Goal: Task Accomplishment & Management: Manage account settings

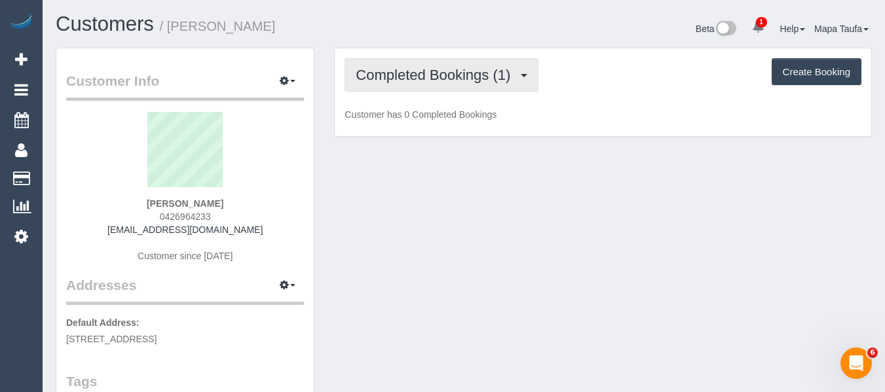
click at [394, 77] on span "Completed Bookings (1)" at bounding box center [436, 75] width 161 height 16
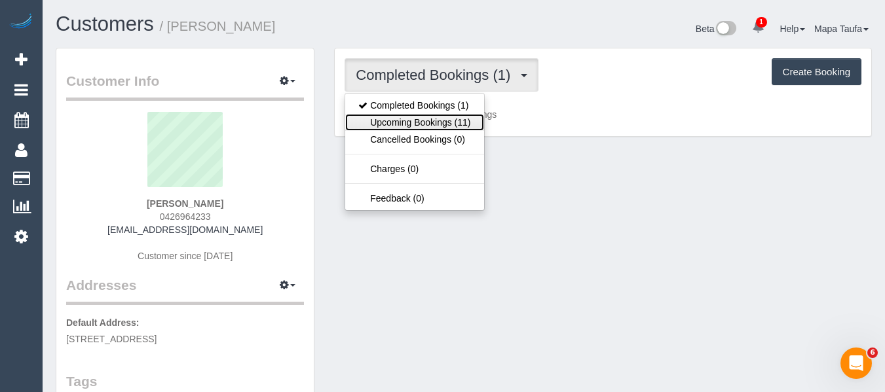
click at [395, 119] on link "Upcoming Bookings (11)" at bounding box center [414, 122] width 138 height 17
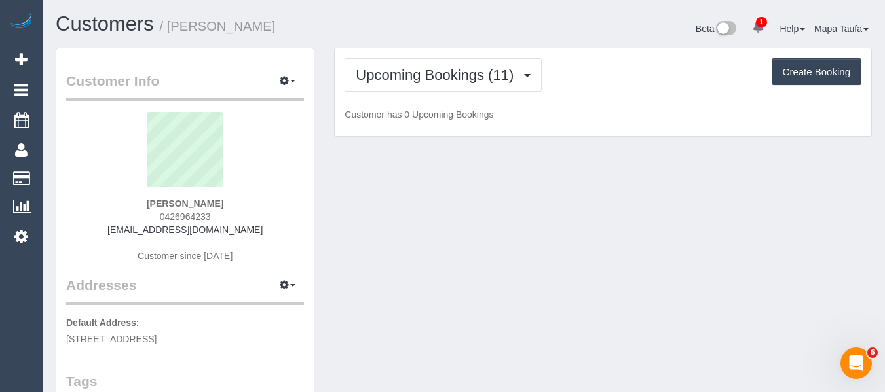
click at [383, 37] on div "Customers / Charlene Chin" at bounding box center [255, 27] width 418 height 28
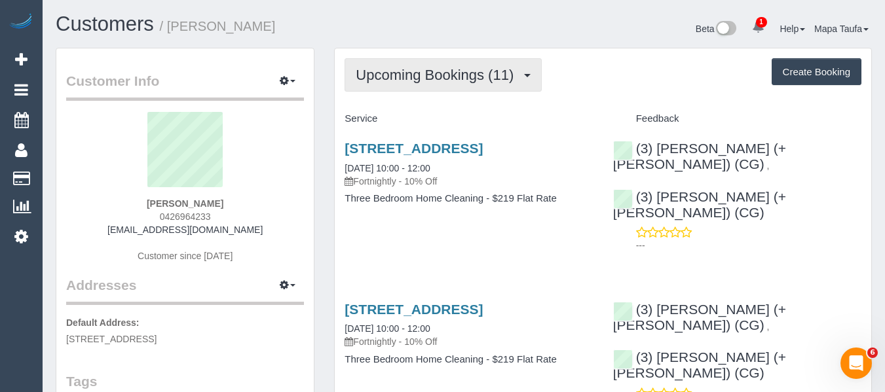
click at [376, 79] on span "Upcoming Bookings (11)" at bounding box center [438, 75] width 164 height 16
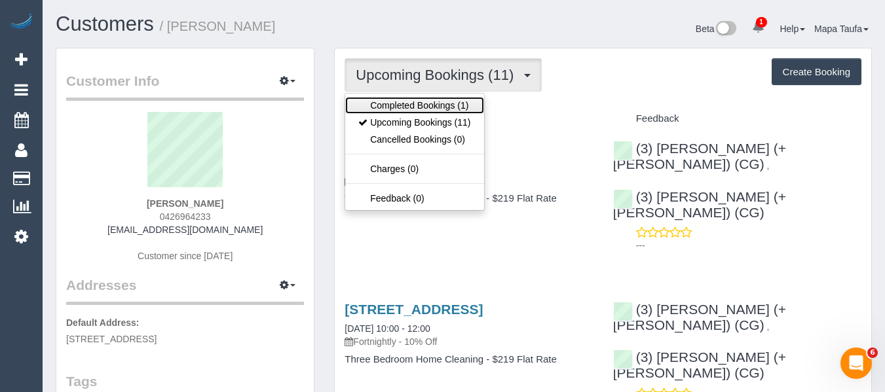
click at [375, 101] on link "Completed Bookings (1)" at bounding box center [414, 105] width 138 height 17
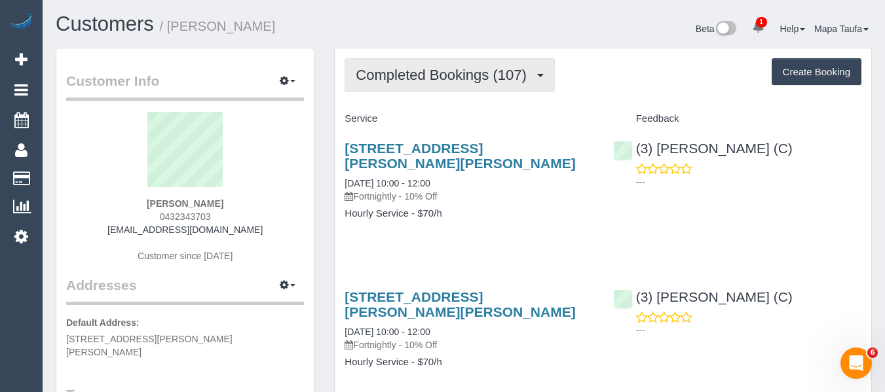
click at [384, 67] on span "Completed Bookings (107)" at bounding box center [444, 75] width 177 height 16
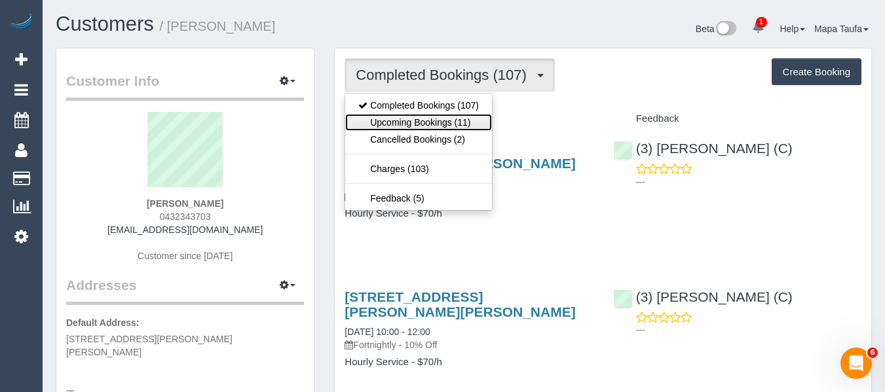
click at [403, 117] on link "Upcoming Bookings (11)" at bounding box center [418, 122] width 147 height 17
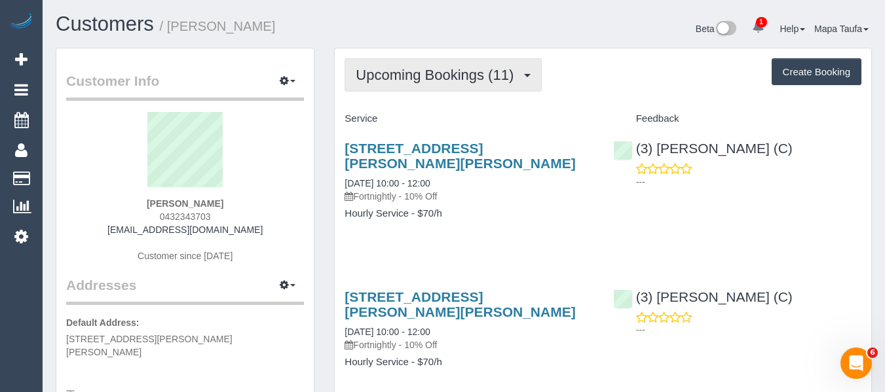
click at [384, 79] on span "Upcoming Bookings (11)" at bounding box center [438, 75] width 164 height 16
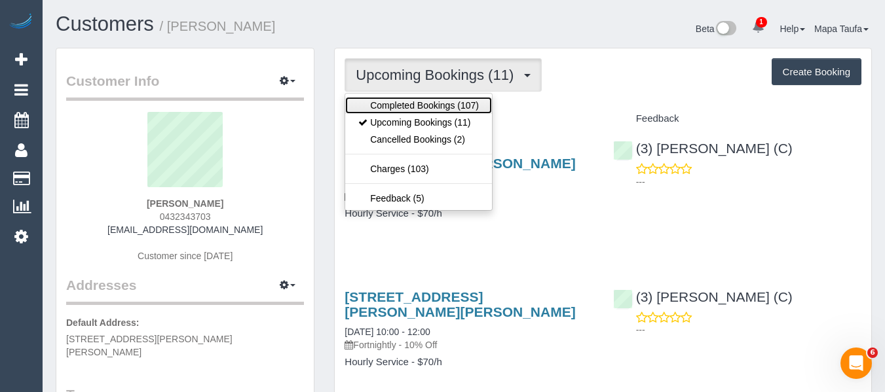
click at [384, 104] on link "Completed Bookings (107)" at bounding box center [418, 105] width 147 height 17
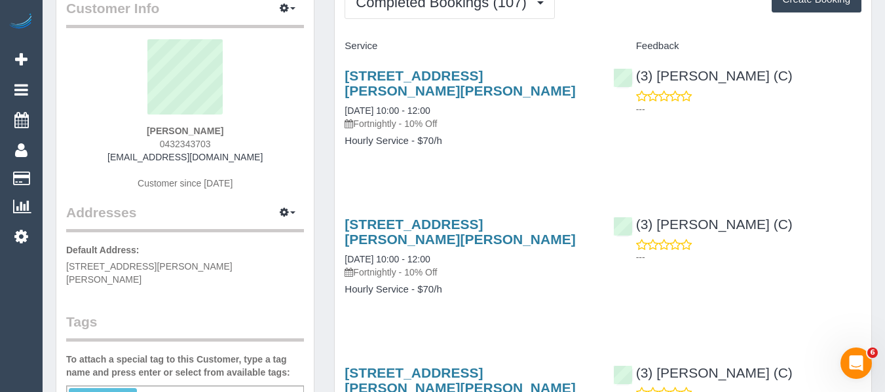
scroll to position [65, 0]
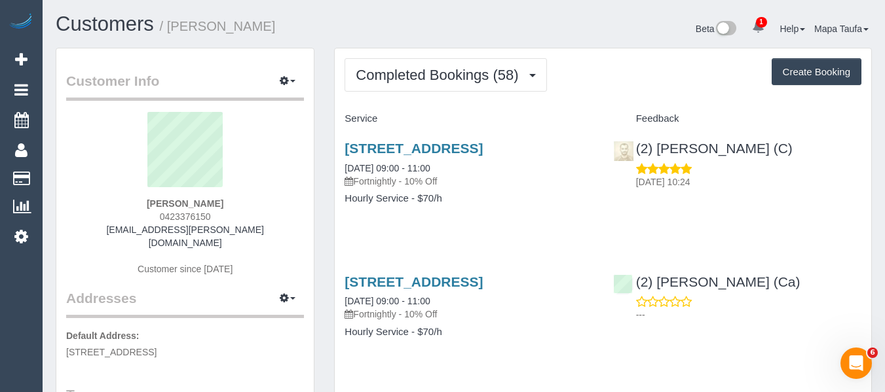
drag, startPoint x: 228, startPoint y: 215, endPoint x: 147, endPoint y: 219, distance: 81.3
click at [146, 219] on div "Robert Jordan 0423376150 rob.d.jordan@gmail.com Customer since 2023" at bounding box center [185, 200] width 238 height 177
copy span "0423376150"
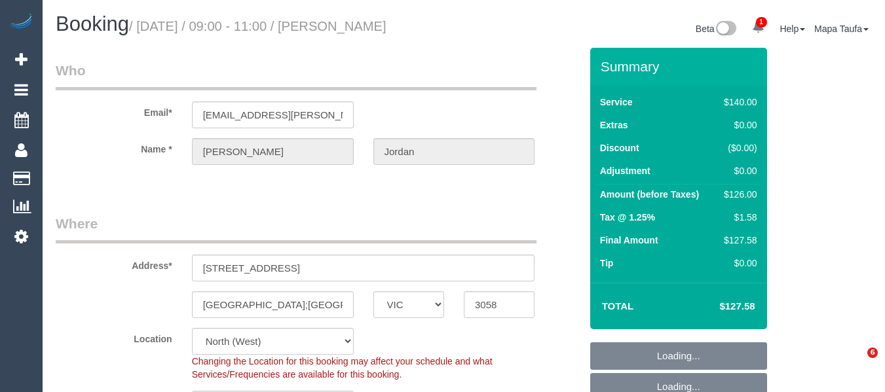
select select "VIC"
select select "string:stripe-pm_1OSFrD2GScqysDRVxTFUAFik"
select select "number:29"
select select "number:14"
select select "number:19"
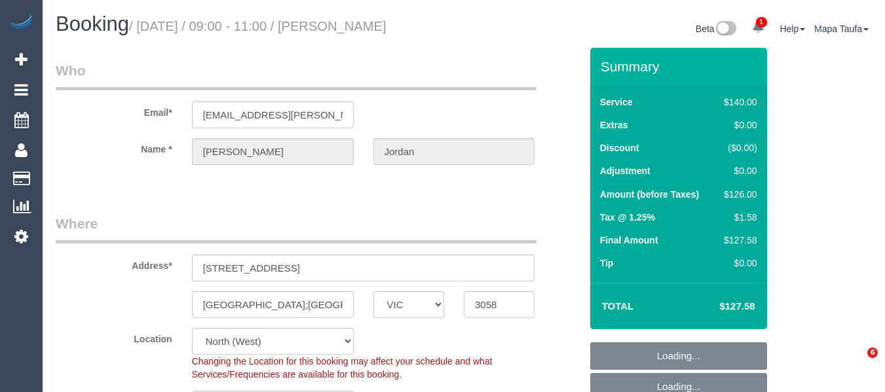
select select "number:22"
select select "number:34"
select select "number:12"
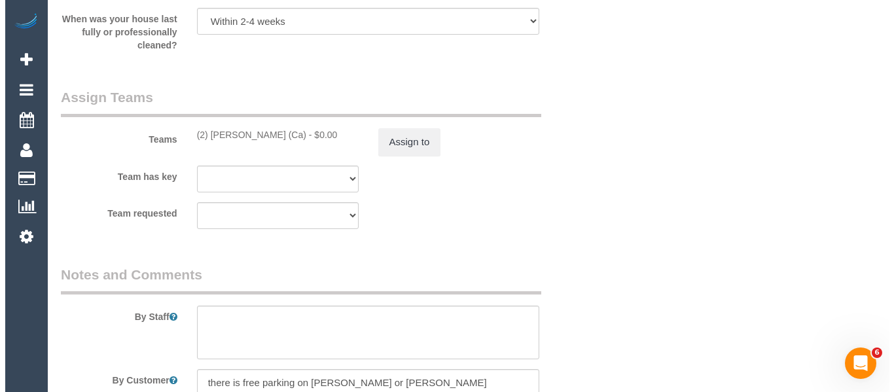
scroll to position [2074, 0]
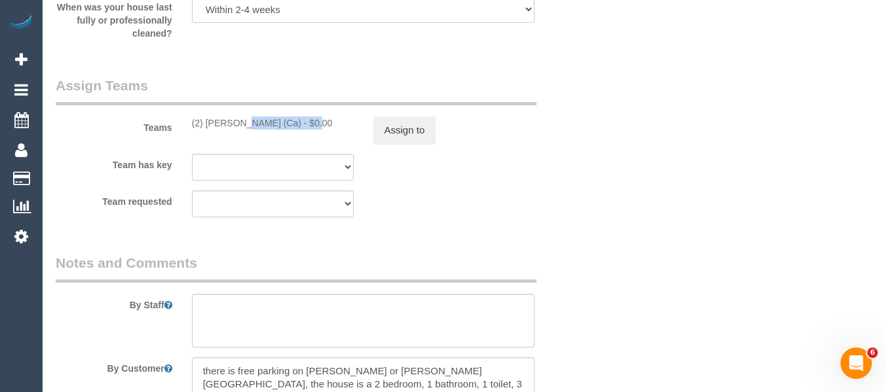
drag, startPoint x: 251, startPoint y: 126, endPoint x: 202, endPoint y: 122, distance: 49.3
click at [202, 122] on div "(2) [PERSON_NAME] (Ca) - $0.00" at bounding box center [273, 123] width 162 height 13
copy div "Suzi Belas (Ca)"
click at [403, 135] on button "Assign to" at bounding box center [404, 131] width 63 height 28
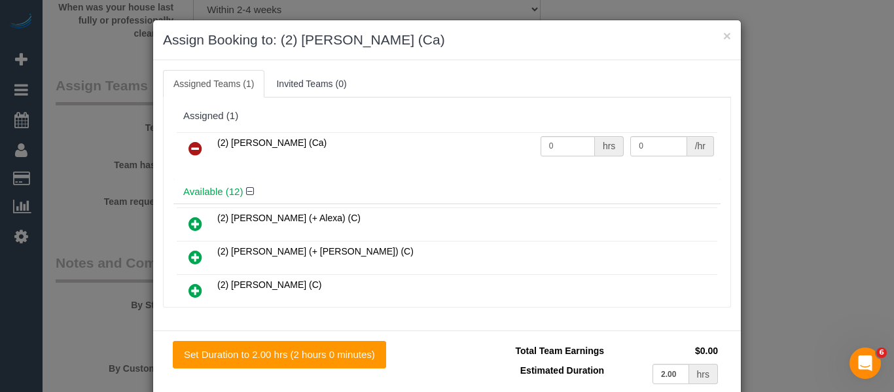
click at [202, 148] on link at bounding box center [195, 149] width 31 height 26
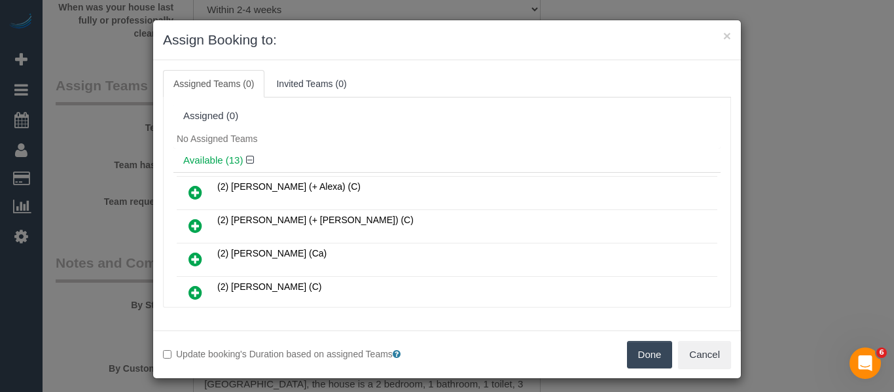
click at [627, 352] on button "Done" at bounding box center [650, 355] width 46 height 28
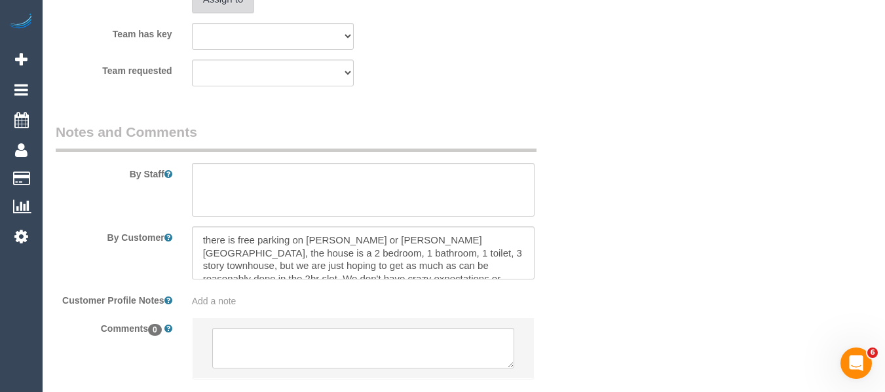
scroll to position [2287, 0]
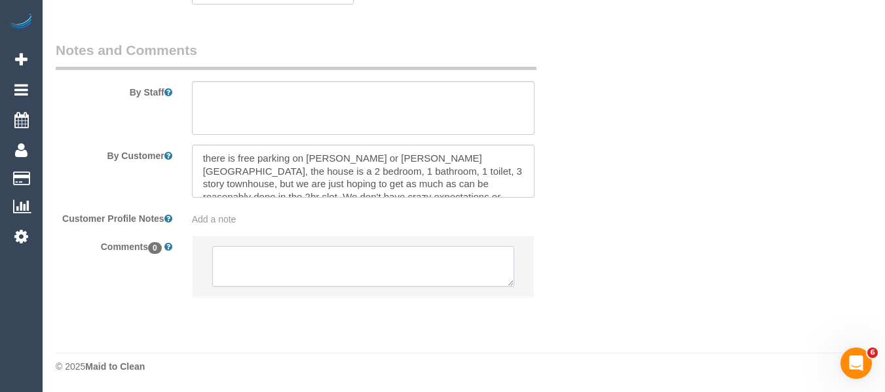
click at [316, 271] on textarea at bounding box center [363, 266] width 303 height 41
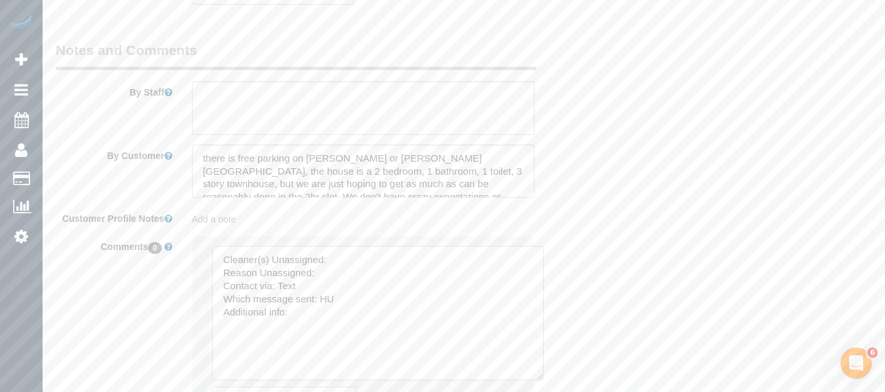
drag, startPoint x: 519, startPoint y: 318, endPoint x: 487, endPoint y: 345, distance: 41.8
click at [534, 371] on textarea at bounding box center [377, 313] width 331 height 134
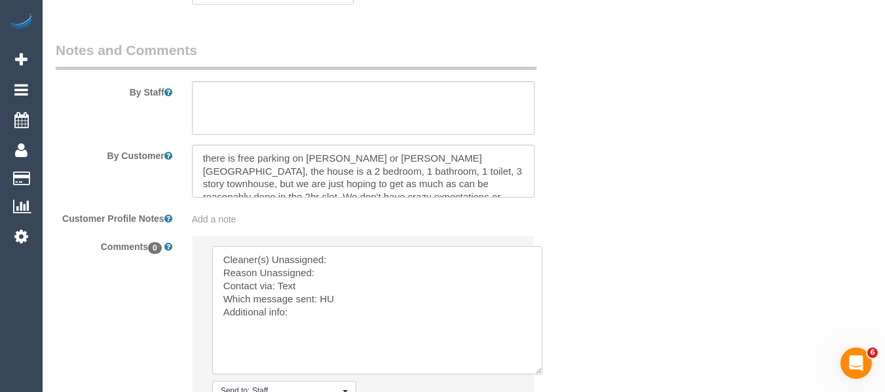
click at [363, 263] on textarea at bounding box center [377, 310] width 330 height 128
paste textarea "Suzi Belas (Ca)"
click at [354, 273] on textarea at bounding box center [377, 310] width 330 height 128
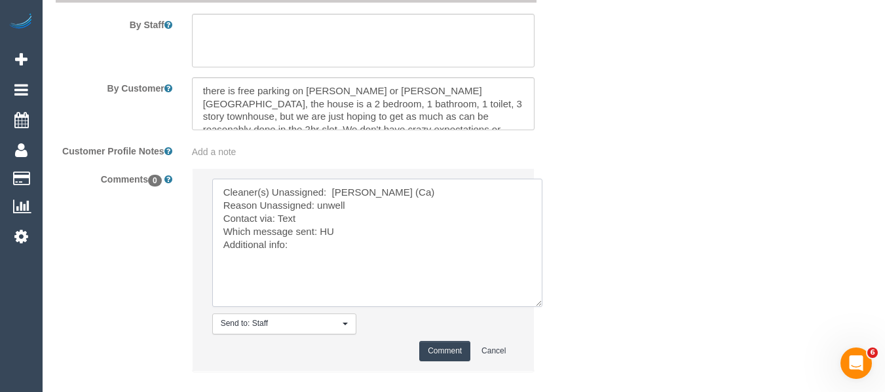
scroll to position [2418, 0]
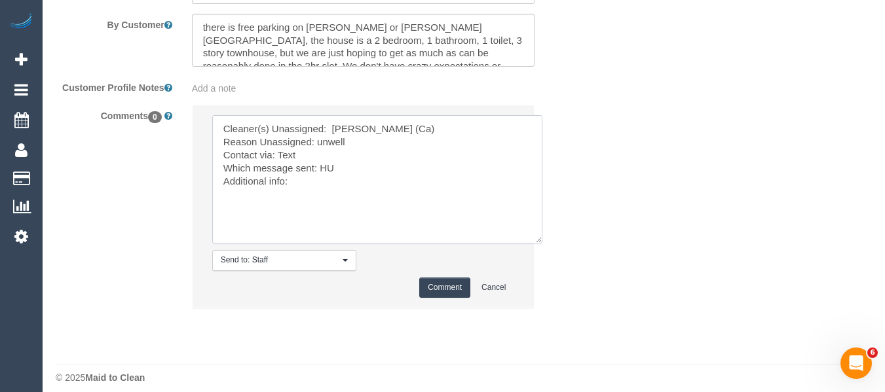
type textarea "Cleaner(s) Unassigned: Suzi Belas (Ca) Reason Unassigned: unwell Contact via: T…"
click at [430, 281] on button "Comment" at bounding box center [444, 288] width 51 height 20
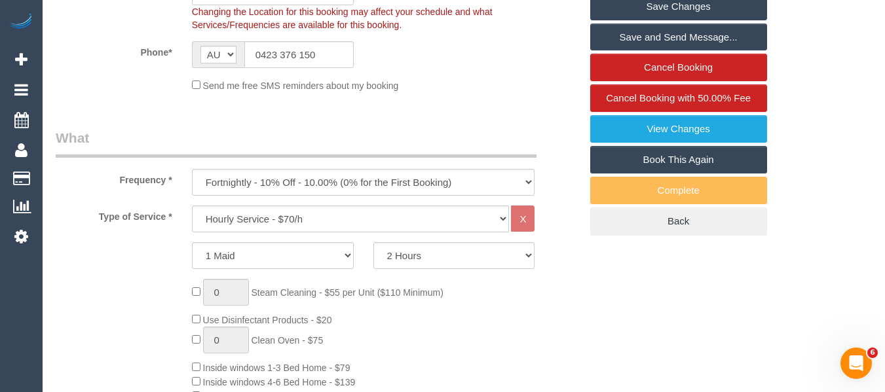
scroll to position [88, 0]
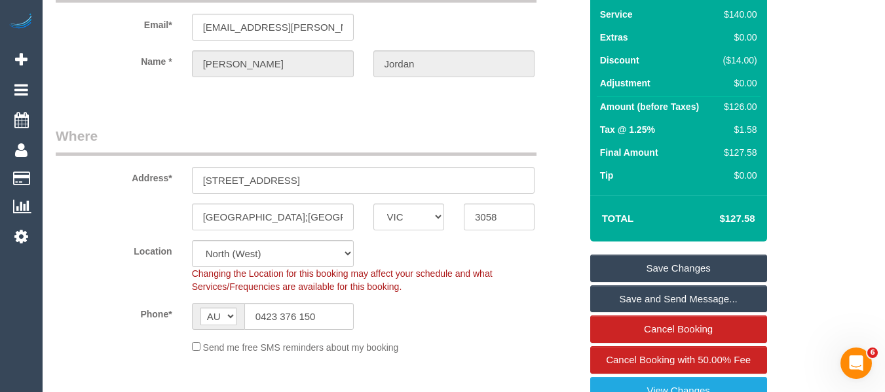
click at [672, 265] on link "Save Changes" at bounding box center [678, 269] width 177 height 28
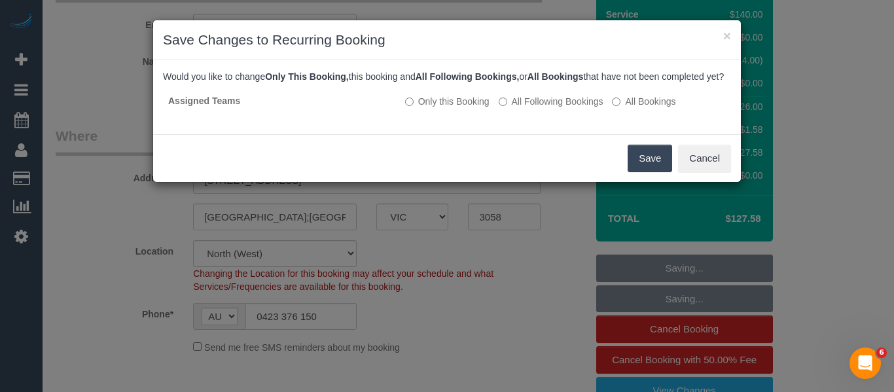
click at [650, 168] on button "Save" at bounding box center [650, 159] width 45 height 28
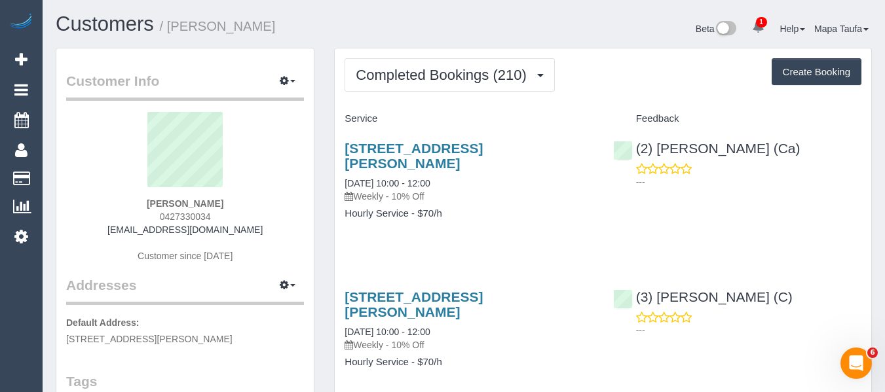
drag, startPoint x: 189, startPoint y: 212, endPoint x: 220, endPoint y: 214, distance: 30.8
click at [220, 214] on div "Rebecca Grant 0427330034 rebeccajanegrant@gmail.com Customer since 2017" at bounding box center [185, 194] width 238 height 164
click at [240, 213] on div "Rebecca Grant 0427330034 rebeccajanegrant@gmail.com Customer since 2017" at bounding box center [185, 194] width 238 height 164
click at [235, 217] on div "Rebecca Grant 0427330034 rebeccajanegrant@gmail.com Customer since 2017" at bounding box center [185, 194] width 238 height 164
click at [233, 215] on div "Rebecca Grant 0427330034 rebeccajanegrant@gmail.com Customer since 2017" at bounding box center [185, 194] width 238 height 164
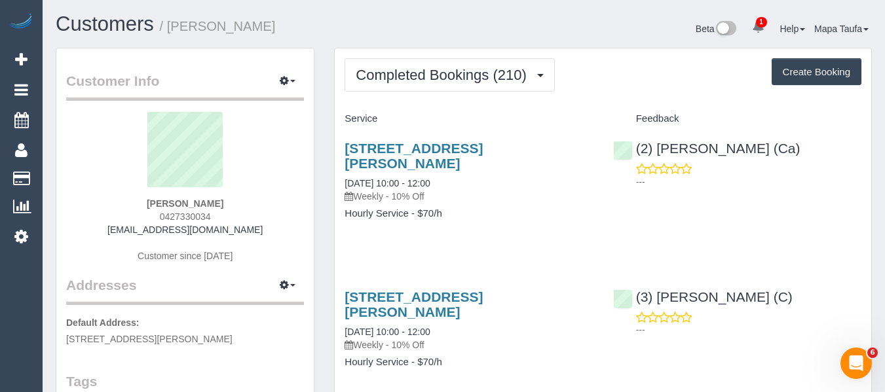
click at [228, 202] on div "Rebecca Grant 0427330034 rebeccajanegrant@gmail.com Customer since 2017" at bounding box center [185, 194] width 238 height 164
drag, startPoint x: 224, startPoint y: 217, endPoint x: 156, endPoint y: 218, distance: 68.1
click at [156, 218] on div "Rebecca Grant 0427330034 rebeccajanegrant@gmail.com Customer since 2017" at bounding box center [185, 194] width 238 height 164
copy span "0427330034"
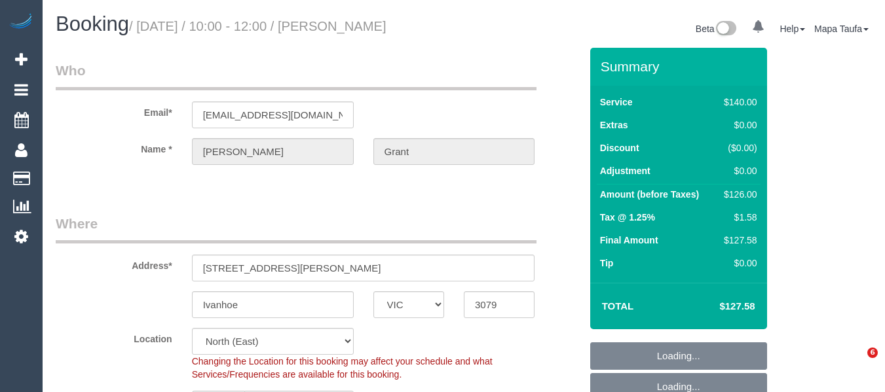
select select "VIC"
select select "number:28"
select select "number:14"
select select "number:19"
select select "number:25"
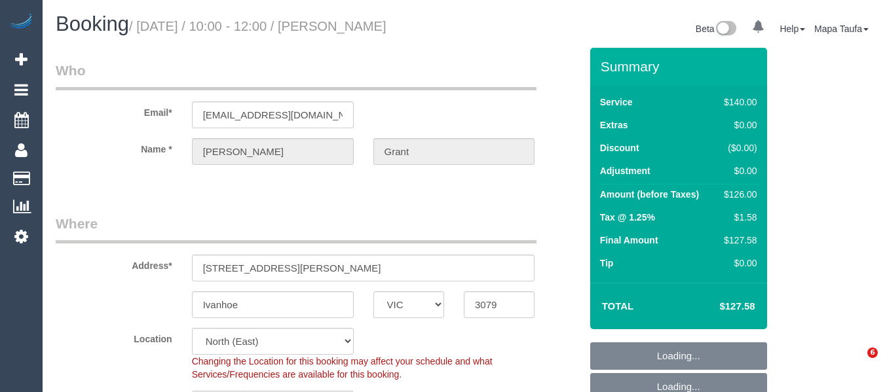
select select "number:12"
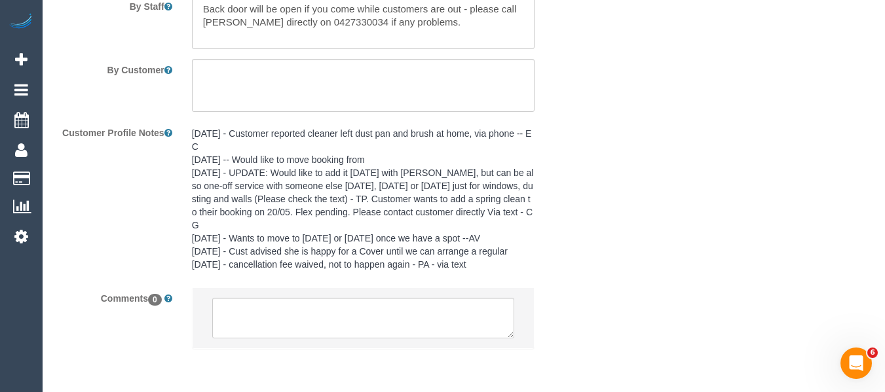
scroll to position [2425, 0]
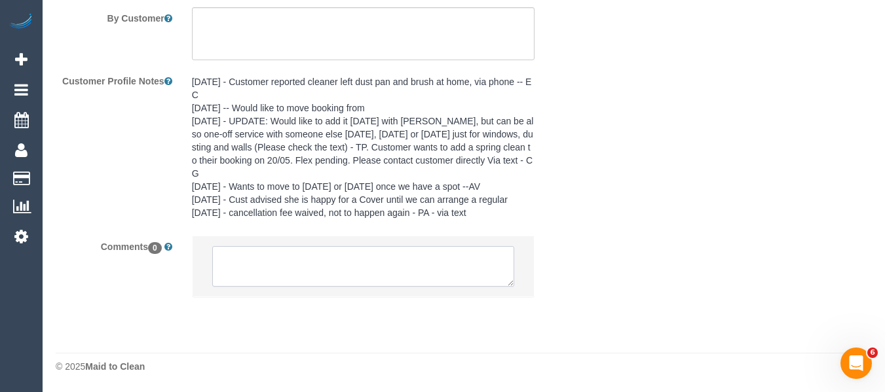
click at [387, 254] on textarea at bounding box center [363, 266] width 303 height 41
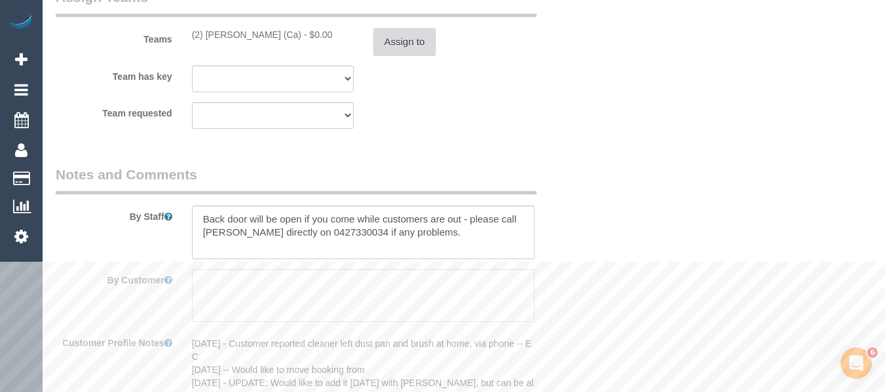
scroll to position [1966, 0]
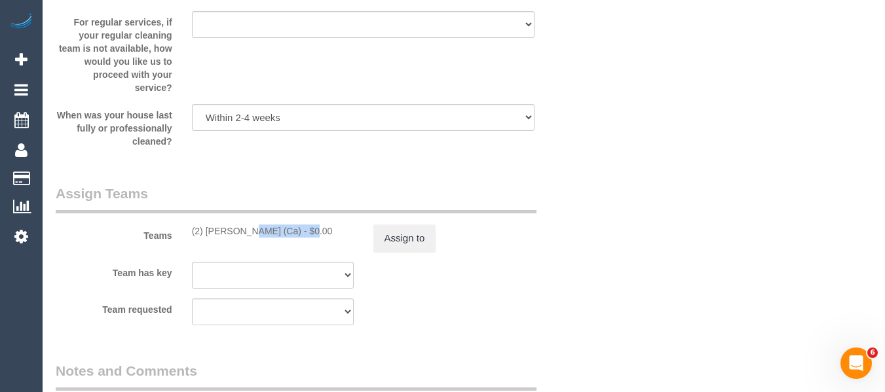
drag, startPoint x: 266, startPoint y: 233, endPoint x: 204, endPoint y: 229, distance: 61.7
click at [204, 229] on div "(2) Suzi Belas (Ca) - $0.00" at bounding box center [273, 231] width 162 height 13
copy div "Suzi Belas (Ca"
click at [392, 231] on button "Assign to" at bounding box center [404, 239] width 63 height 28
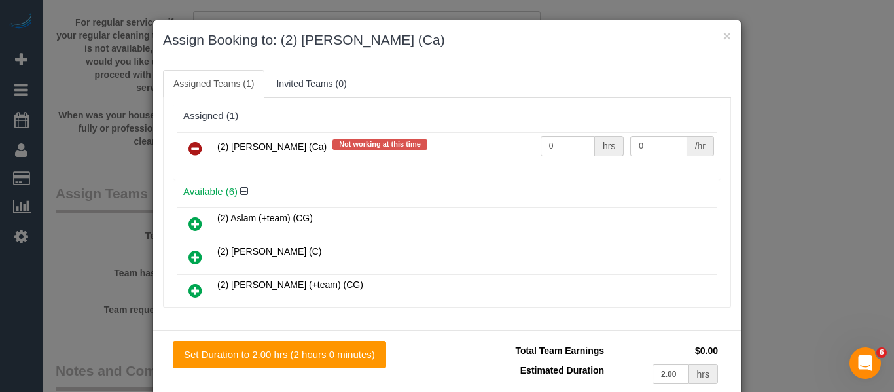
click at [190, 154] on icon at bounding box center [196, 149] width 14 height 16
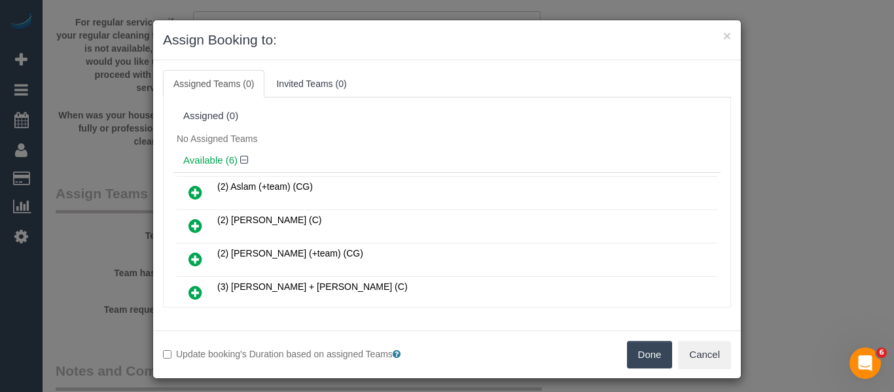
click at [633, 350] on button "Done" at bounding box center [650, 355] width 46 height 28
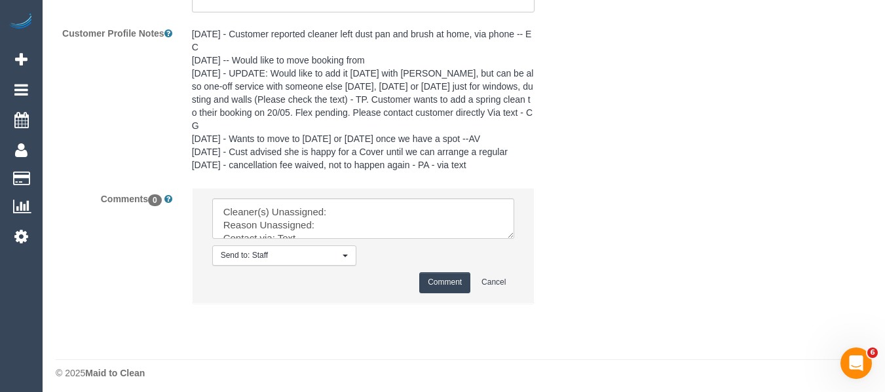
scroll to position [2479, 0]
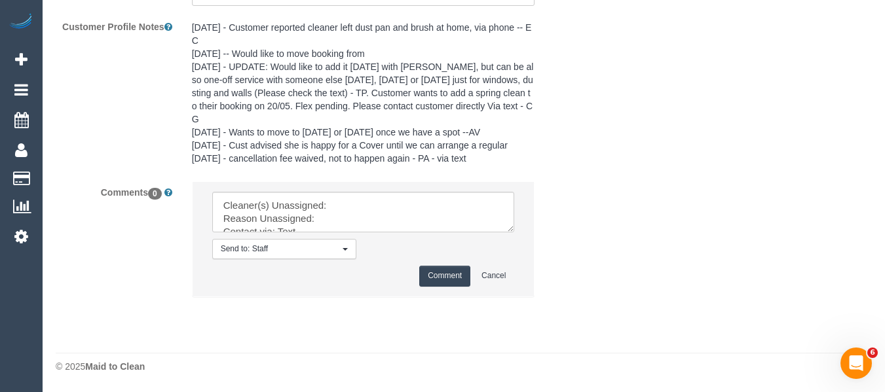
drag, startPoint x: 509, startPoint y: 222, endPoint x: 520, endPoint y: 310, distance: 88.4
click at [515, 232] on textarea at bounding box center [363, 212] width 303 height 41
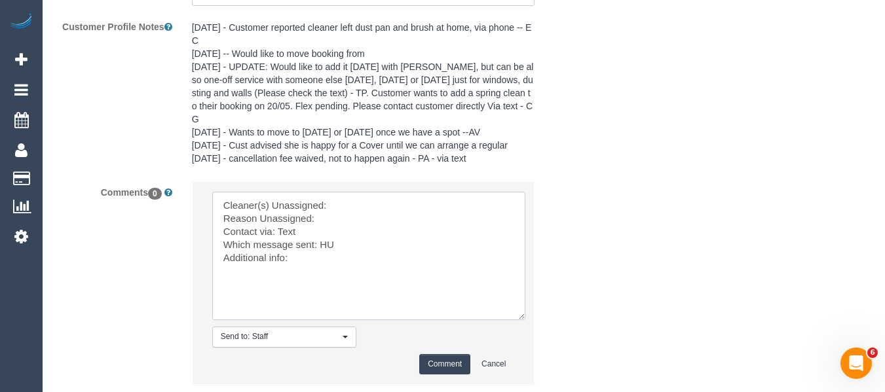
click at [392, 205] on textarea at bounding box center [368, 256] width 313 height 128
paste textarea "Suzi Belas (Ca"
click at [374, 220] on textarea at bounding box center [368, 256] width 313 height 128
click at [327, 241] on textarea at bounding box center [368, 256] width 313 height 128
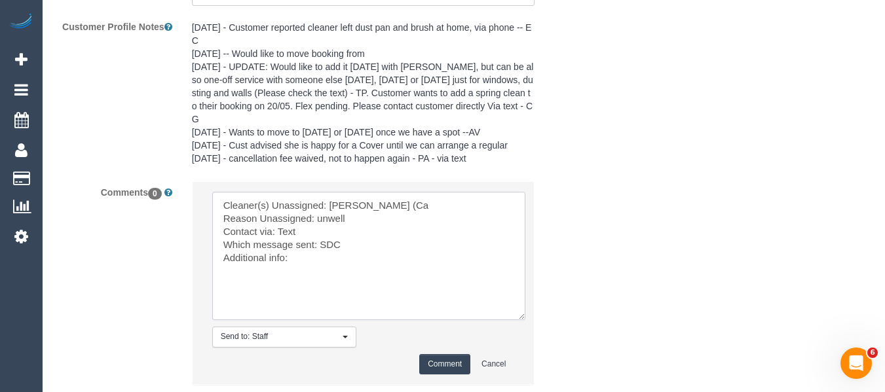
type textarea "Cleaner(s) Unassigned: Suzi Belas (Ca Reason Unassigned: unwell Contact via: Te…"
click at [430, 356] on button "Comment" at bounding box center [444, 364] width 51 height 20
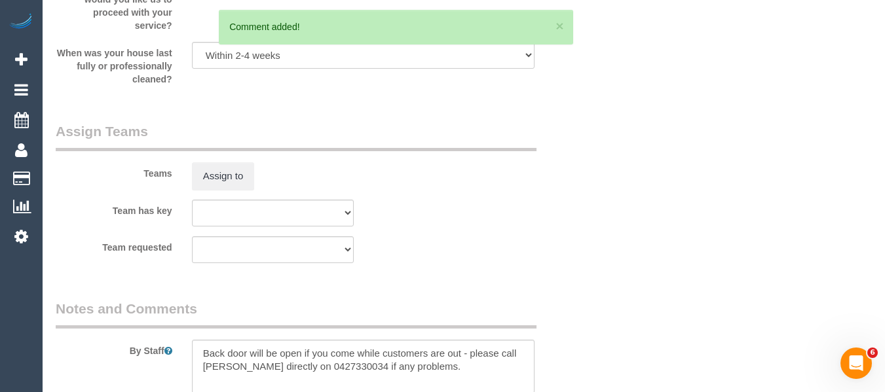
scroll to position [249, 0]
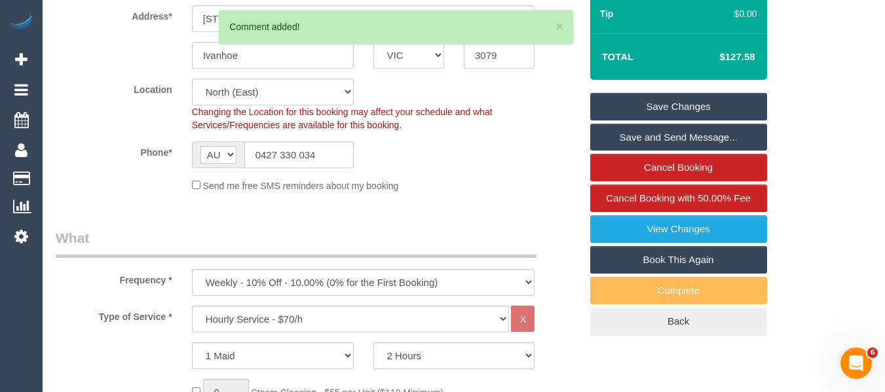
click at [655, 107] on link "Save Changes" at bounding box center [678, 107] width 177 height 28
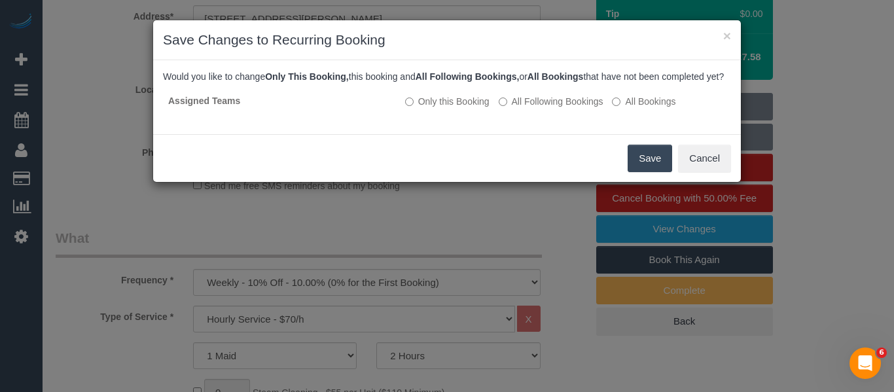
drag, startPoint x: 648, startPoint y: 170, endPoint x: 627, endPoint y: 168, distance: 21.0
click at [648, 170] on button "Save" at bounding box center [650, 159] width 45 height 28
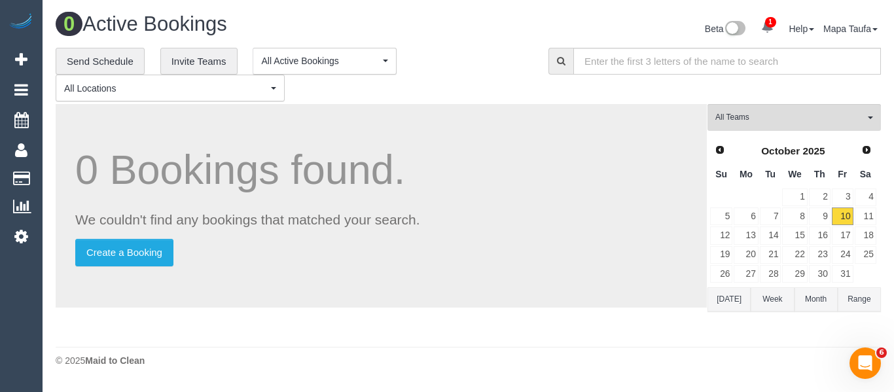
click at [544, 162] on h1 "0 Bookings found." at bounding box center [381, 169] width 612 height 45
drag, startPoint x: 727, startPoint y: 113, endPoint x: 723, endPoint y: 124, distance: 12.4
click at [727, 113] on span "(2) [PERSON_NAME] (Ca)" at bounding box center [790, 117] width 149 height 11
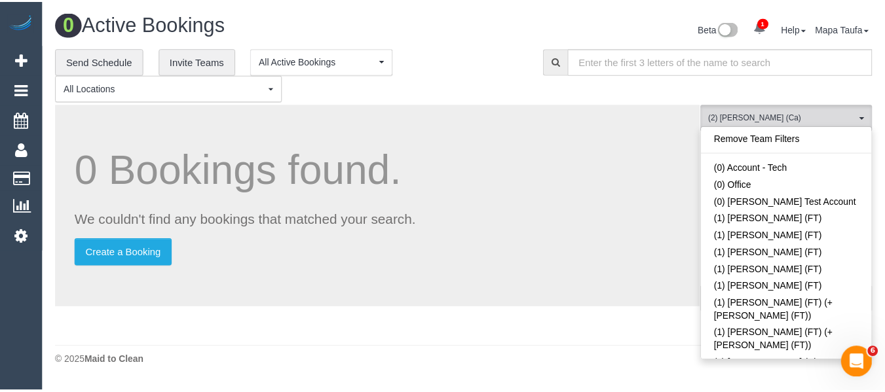
scroll to position [1201, 0]
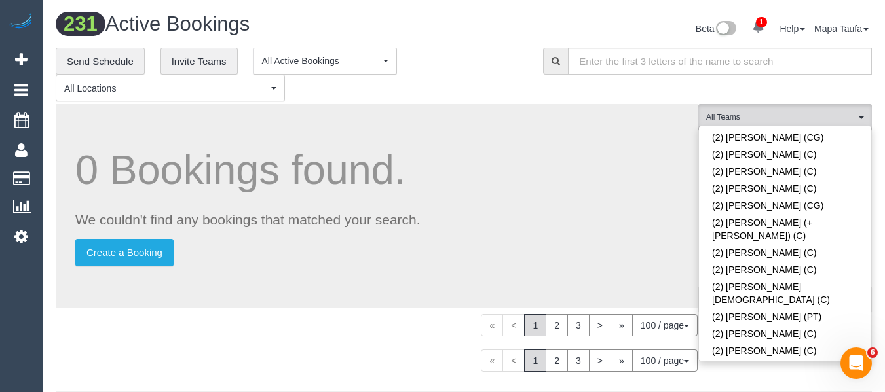
scroll to position [2273, 0]
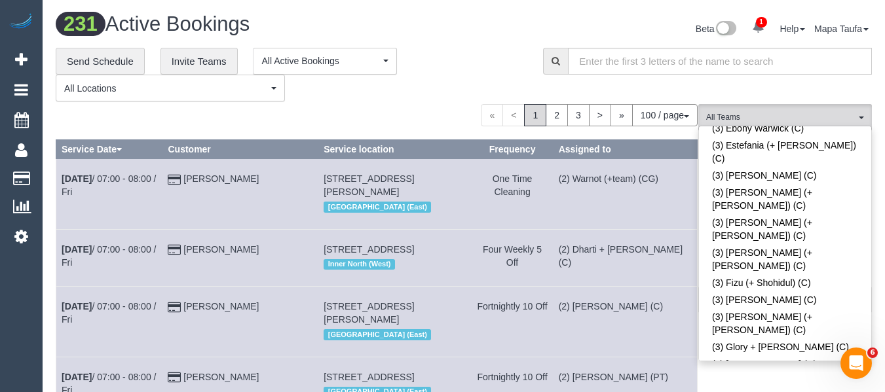
click at [444, 52] on div "**********" at bounding box center [290, 75] width 468 height 54
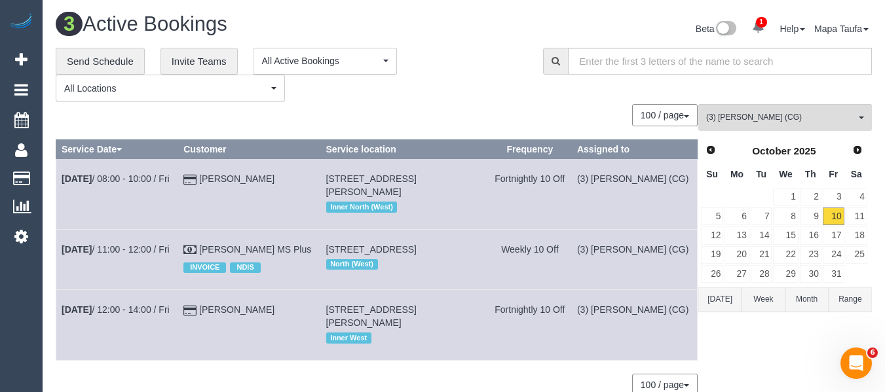
click at [720, 304] on button "[DATE]" at bounding box center [719, 299] width 43 height 24
click at [836, 229] on link "17" at bounding box center [833, 236] width 22 height 18
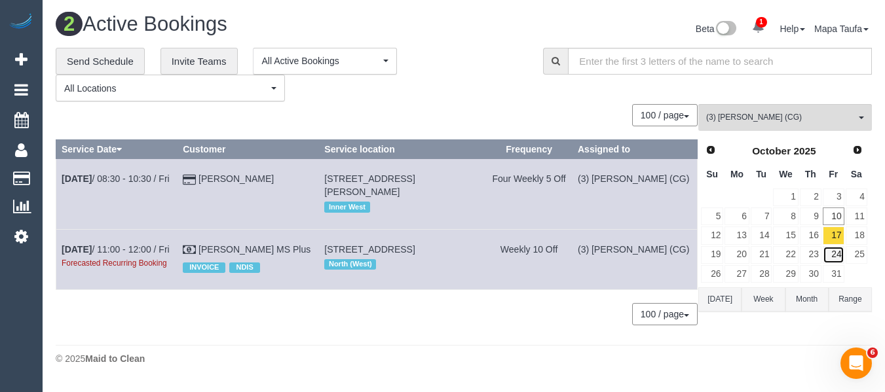
click at [834, 255] on link "24" at bounding box center [833, 255] width 22 height 18
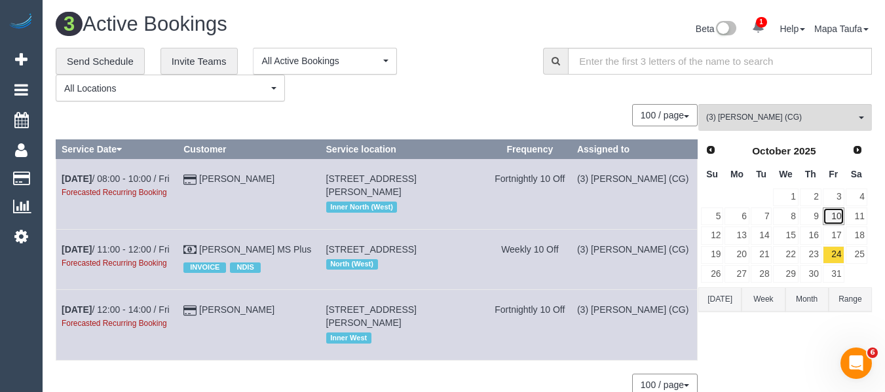
click at [836, 208] on link "10" at bounding box center [833, 217] width 22 height 18
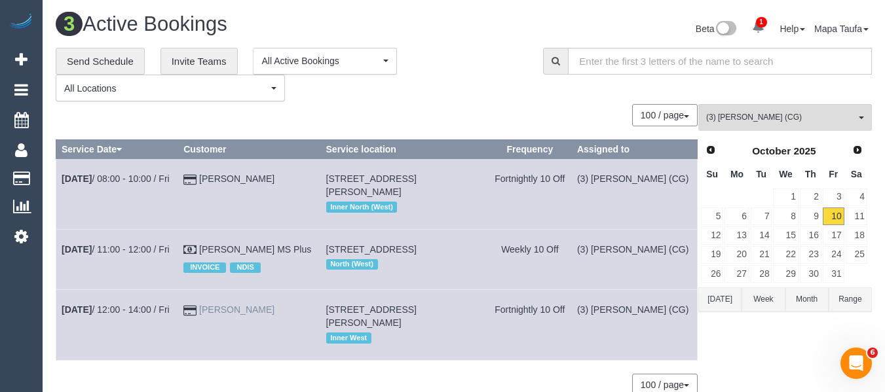
drag, startPoint x: 280, startPoint y: 306, endPoint x: 216, endPoint y: 306, distance: 63.5
click at [216, 306] on td "Simon Christie" at bounding box center [249, 325] width 142 height 70
copy link "Simon Christie"
click at [739, 117] on span "(3) John Schuster (CG)" at bounding box center [780, 117] width 149 height 11
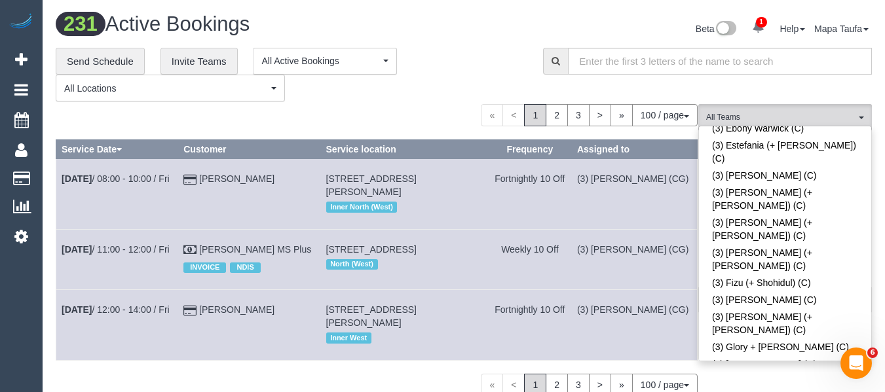
scroll to position [1065, 0]
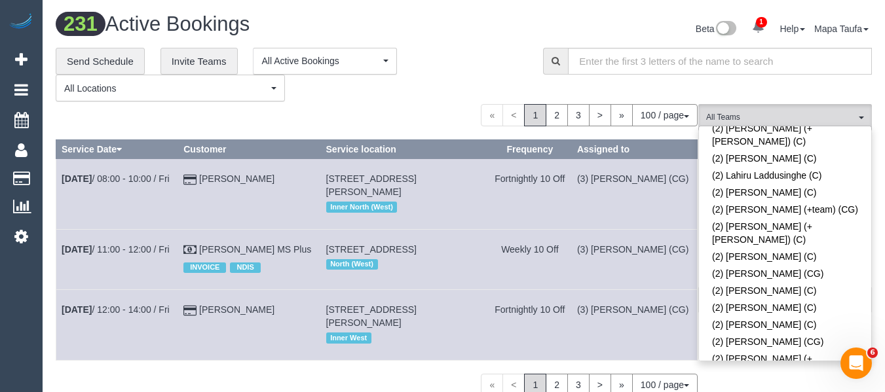
click at [436, 111] on div "« < 1 2 3 > » 100 / page 10 / page 20 / page 30 / page 40 / page 50 / page 100 …" at bounding box center [377, 115] width 642 height 22
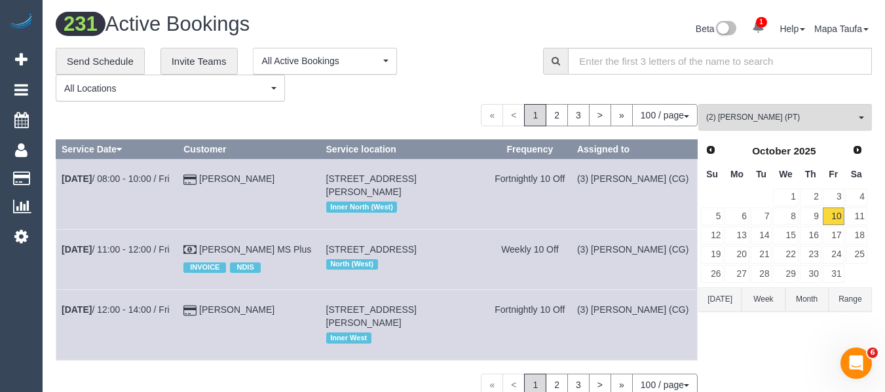
click at [724, 299] on button "Today" at bounding box center [719, 299] width 43 height 24
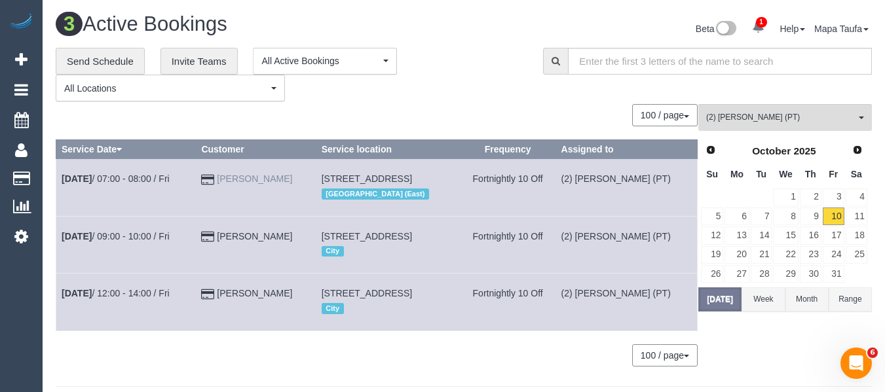
drag, startPoint x: 280, startPoint y: 177, endPoint x: 158, endPoint y: 230, distance: 132.6
click at [219, 175] on td "[PERSON_NAME]" at bounding box center [256, 187] width 120 height 57
copy link "[PERSON_NAME]"
drag, startPoint x: 303, startPoint y: 233, endPoint x: 219, endPoint y: 238, distance: 84.6
click at [219, 238] on td "Gregory Mildenhall" at bounding box center [256, 244] width 120 height 57
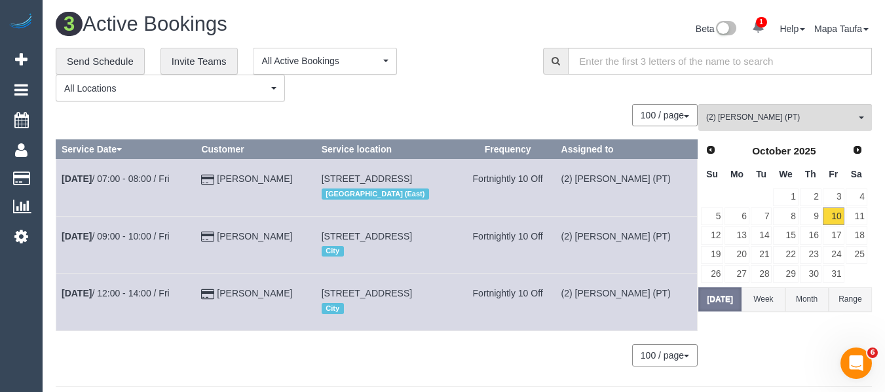
copy link "Gregory Mildenhall"
drag, startPoint x: 261, startPoint y: 308, endPoint x: 217, endPoint y: 311, distance: 43.9
click at [217, 311] on td "Carla Carroll" at bounding box center [256, 302] width 120 height 57
copy link "Carla Carroll"
drag, startPoint x: 748, startPoint y: 109, endPoint x: 742, endPoint y: 116, distance: 9.3
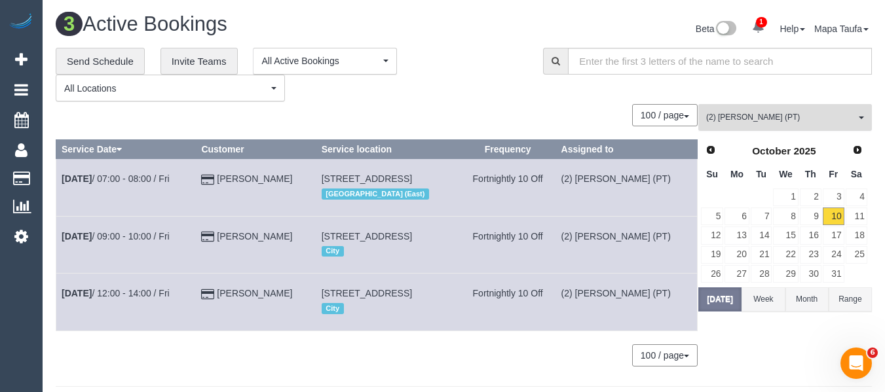
click at [748, 109] on button "(2) Reggy Cogulet (PT) All Teams" at bounding box center [785, 117] width 174 height 27
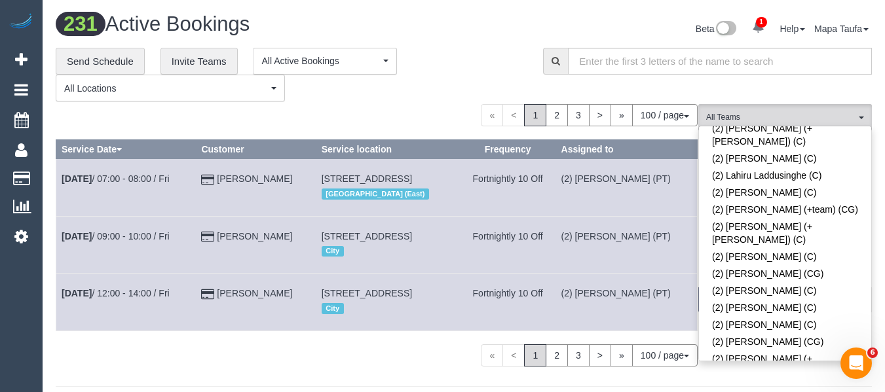
scroll to position [2307, 0]
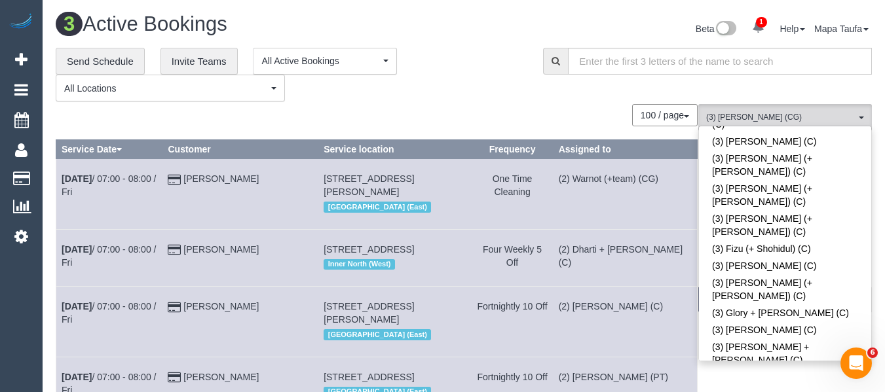
click at [510, 113] on div "100 / page 10 / page 20 / page 30 / page 40 / page 50 / page 100 / page" at bounding box center [377, 115] width 642 height 22
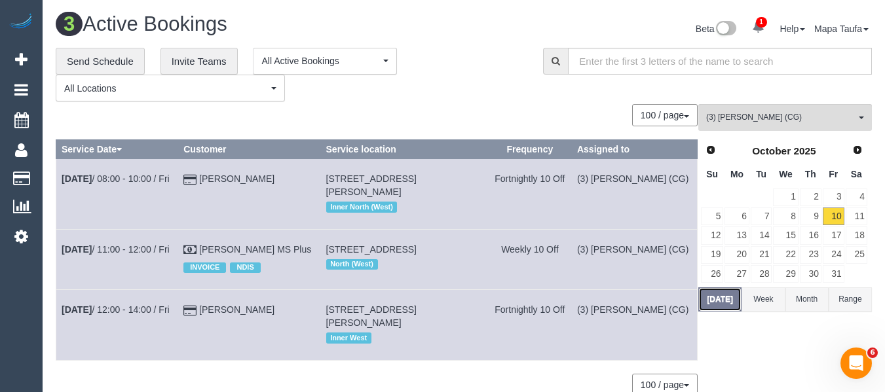
click at [715, 303] on button "[DATE]" at bounding box center [719, 299] width 43 height 24
drag, startPoint x: 237, startPoint y: 314, endPoint x: 220, endPoint y: 304, distance: 20.0
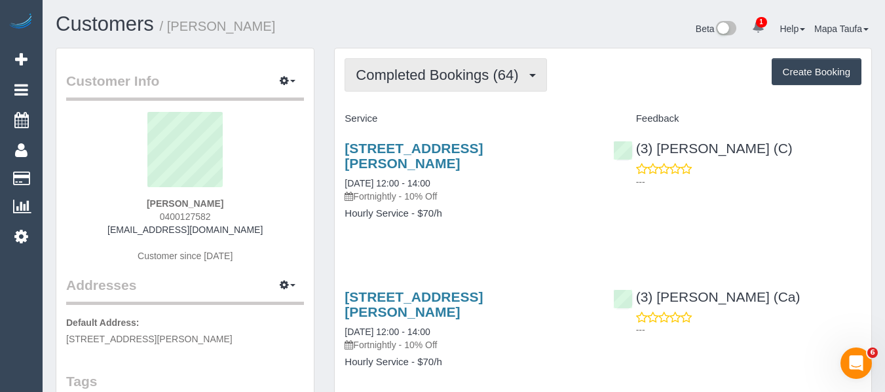
click at [395, 65] on button "Completed Bookings (64)" at bounding box center [445, 74] width 202 height 33
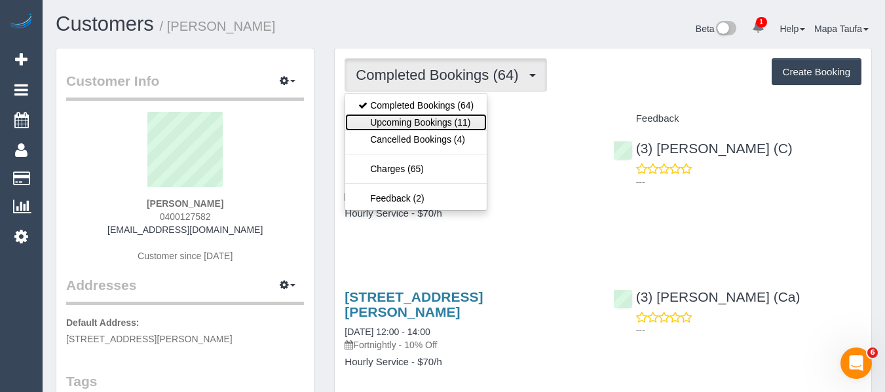
click at [403, 118] on link "Upcoming Bookings (11)" at bounding box center [415, 122] width 141 height 17
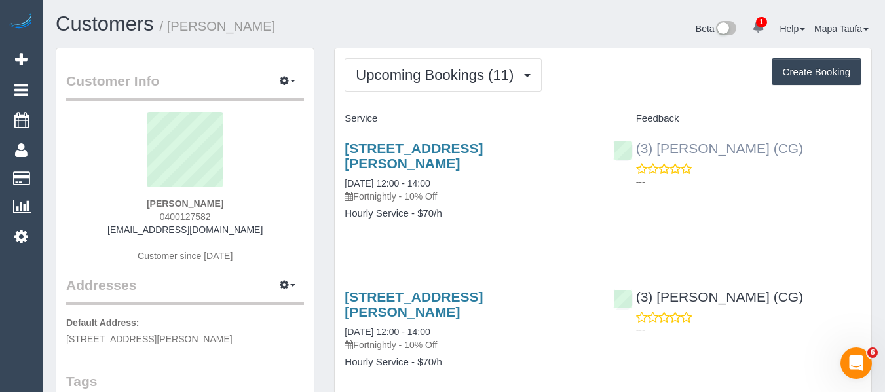
drag, startPoint x: 746, startPoint y: 147, endPoint x: 658, endPoint y: 143, distance: 87.9
click at [658, 142] on div "(3) [PERSON_NAME] (CG) ---" at bounding box center [737, 162] width 268 height 64
copy link "[PERSON_NAME] (CG)"
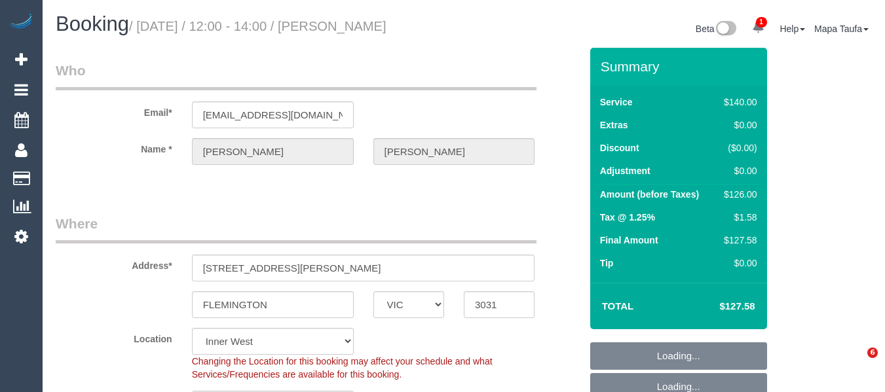
select select "VIC"
select select "string:stripe-pm_1QwgUM2GScqysDRVpDBA9Thl"
select select "number:27"
select select "number:15"
select select "number:21"
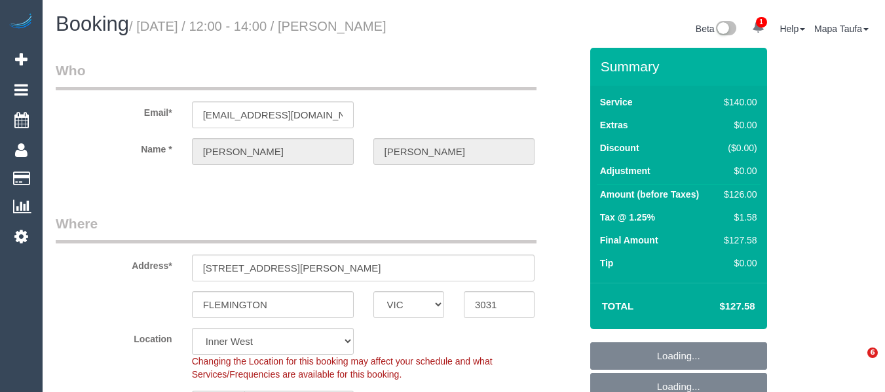
select select "number:22"
select select "number:34"
select select "number:11"
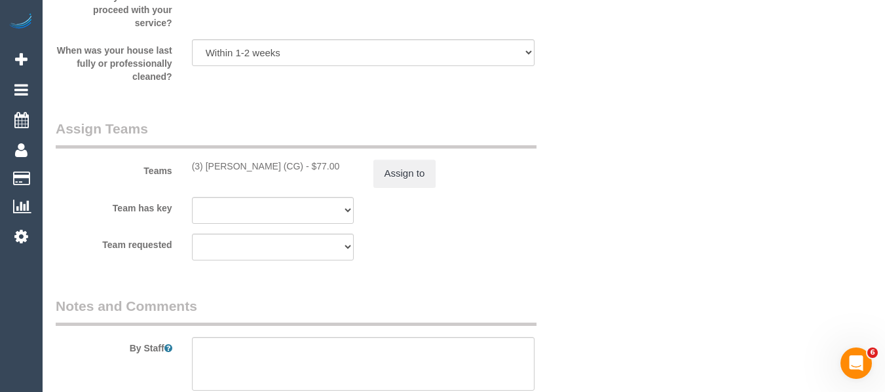
scroll to position [2510, 0]
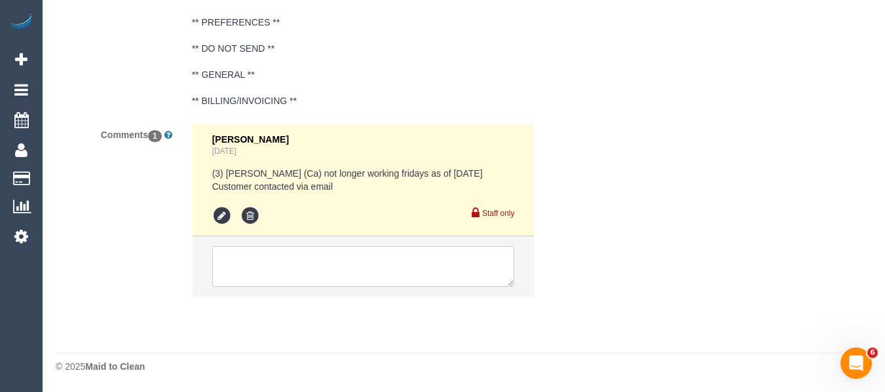
click at [363, 270] on textarea at bounding box center [363, 266] width 303 height 41
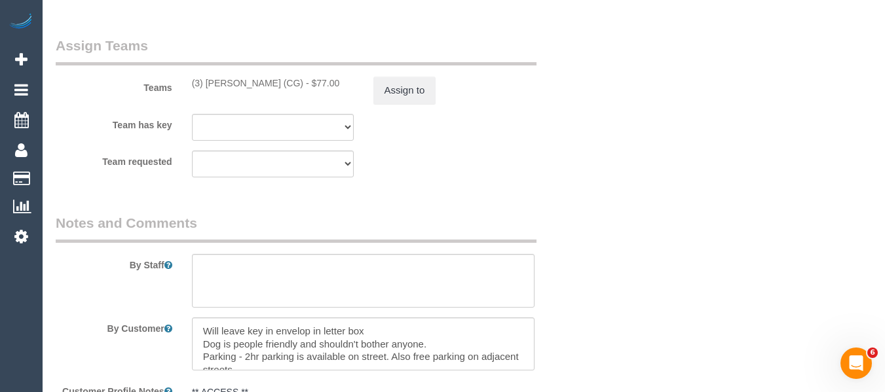
scroll to position [2052, 0]
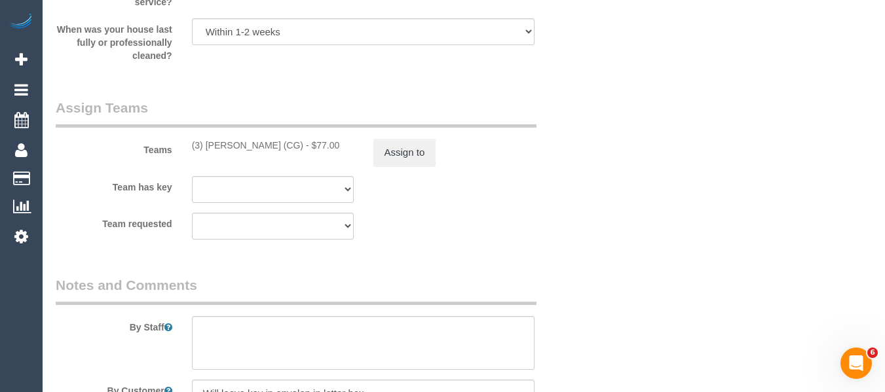
drag, startPoint x: 289, startPoint y: 145, endPoint x: 208, endPoint y: 142, distance: 81.3
click at [208, 142] on div "(3) John Schuster (CG) - $77.00" at bounding box center [273, 145] width 162 height 13
copy div "John Schuster (CG)"
click at [410, 147] on button "Assign to" at bounding box center [404, 153] width 63 height 28
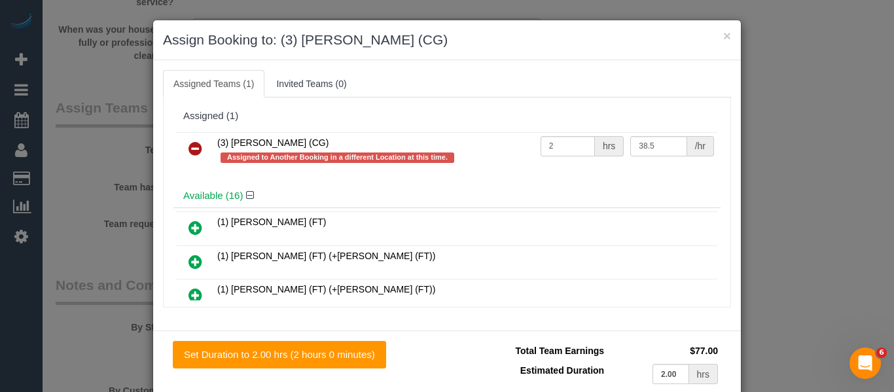
click at [192, 153] on icon at bounding box center [196, 149] width 14 height 16
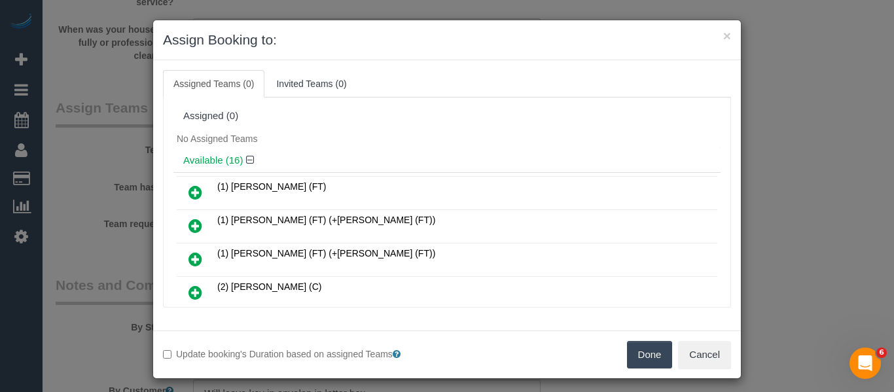
click at [627, 352] on button "Done" at bounding box center [650, 355] width 46 height 28
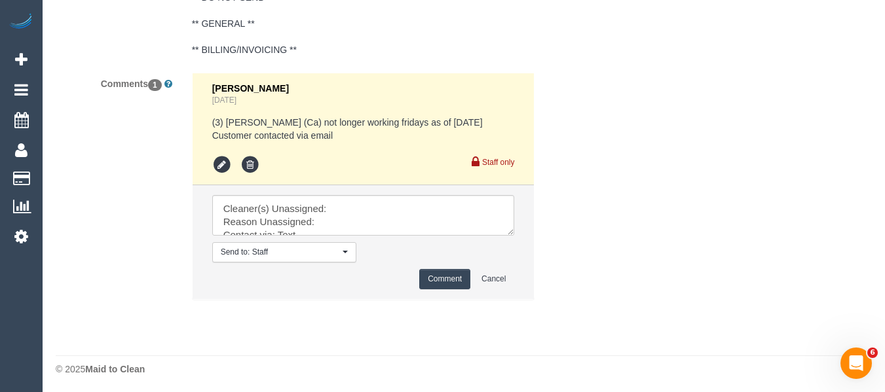
scroll to position [2564, 0]
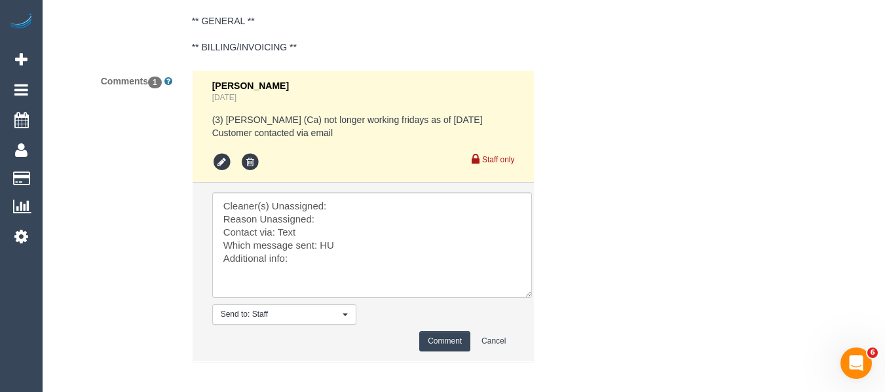
drag, startPoint x: 504, startPoint y: 227, endPoint x: 527, endPoint y: 300, distance: 76.8
click at [524, 298] on textarea at bounding box center [372, 245] width 320 height 105
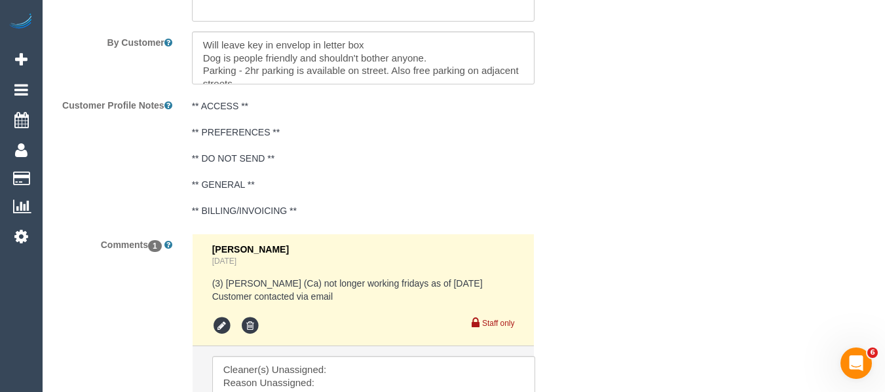
scroll to position [2499, 0]
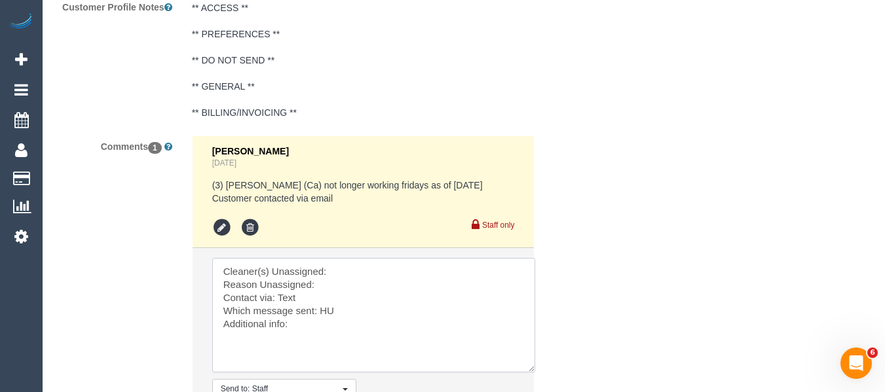
click at [346, 264] on textarea at bounding box center [373, 315] width 323 height 115
paste textarea "John Schuster (CG)"
click at [345, 285] on textarea at bounding box center [373, 315] width 323 height 115
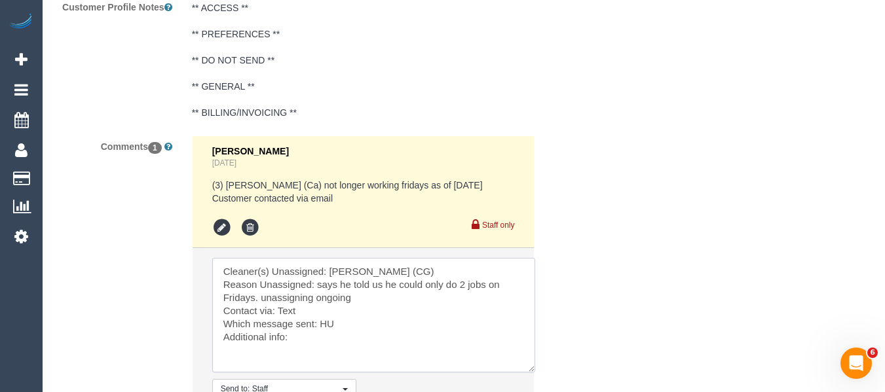
click at [287, 304] on textarea at bounding box center [373, 315] width 323 height 115
type textarea "Cleaner(s) Unassigned: John Schuster (CG) Reason Unassigned: says he told us he…"
click at [360, 301] on textarea at bounding box center [373, 315] width 323 height 115
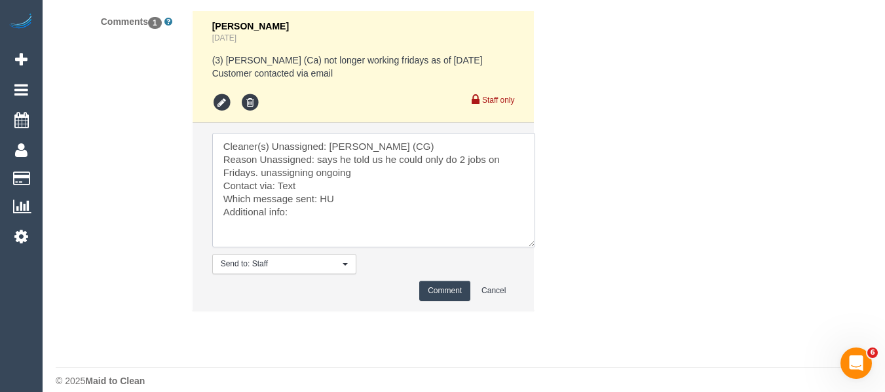
scroll to position [2630, 0]
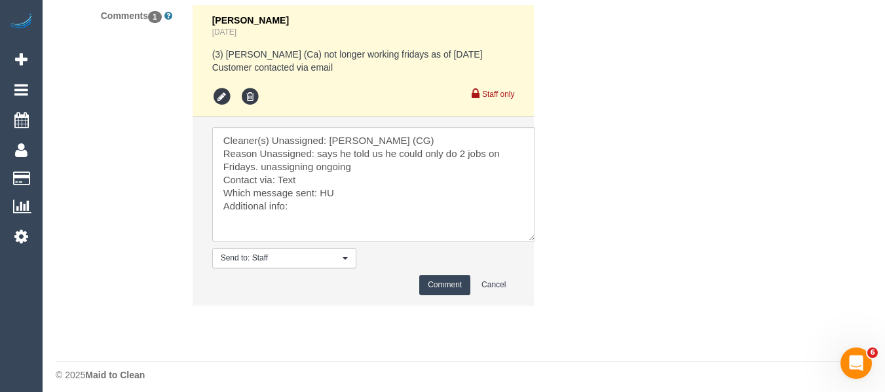
click at [445, 287] on button "Comment" at bounding box center [444, 285] width 51 height 20
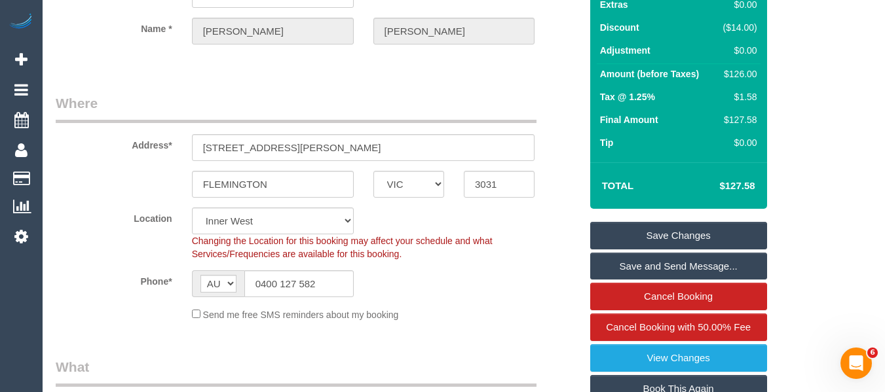
scroll to position [327, 0]
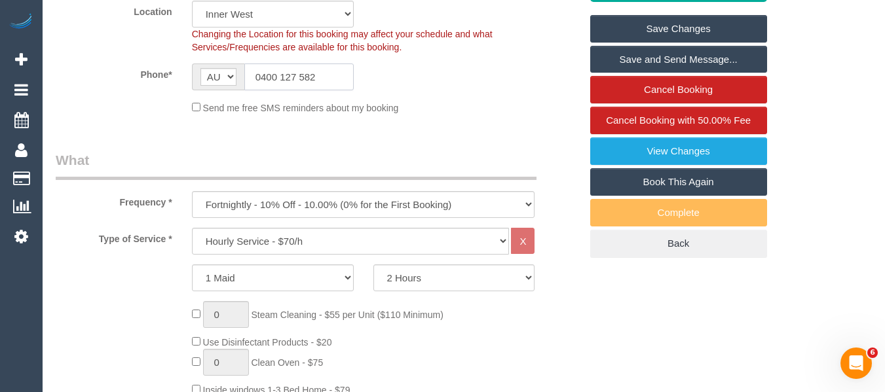
click at [293, 80] on input "0400 127 582" at bounding box center [298, 77] width 109 height 27
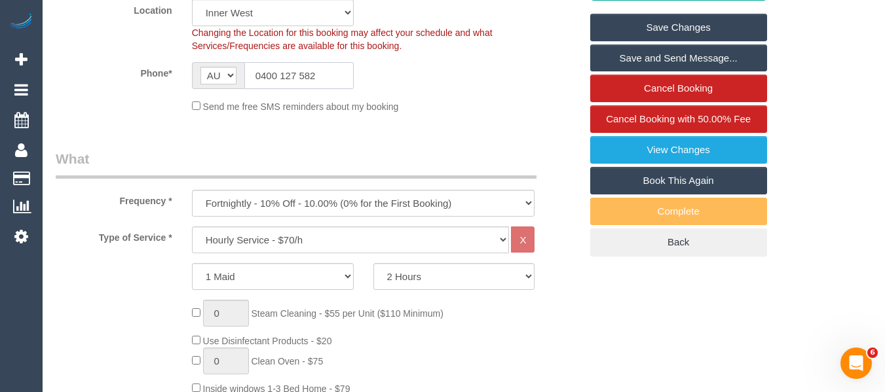
scroll to position [233, 0]
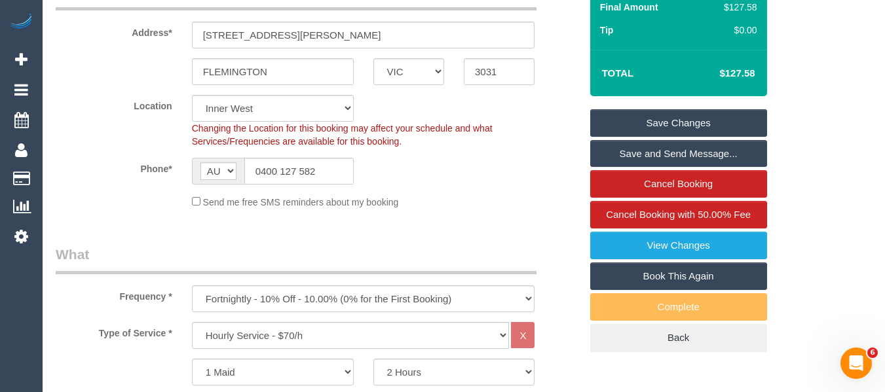
click at [682, 122] on link "Save Changes" at bounding box center [678, 123] width 177 height 28
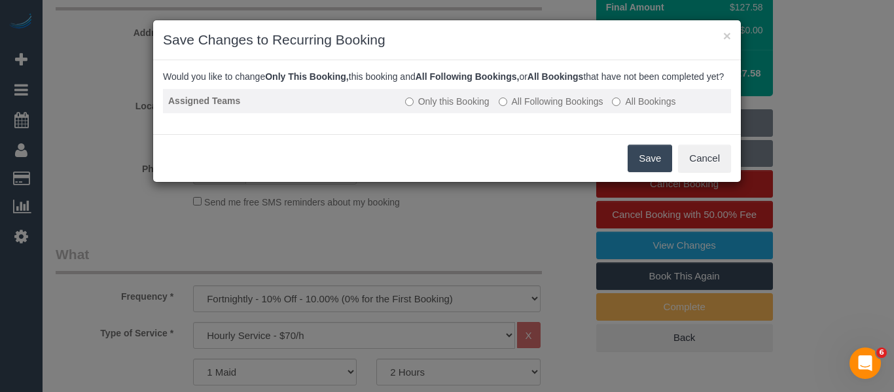
click at [553, 108] on label "All Following Bookings" at bounding box center [551, 101] width 105 height 13
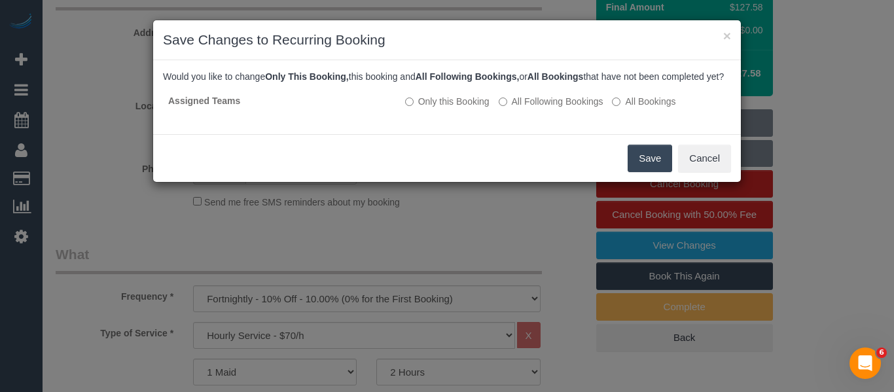
click at [642, 164] on button "Save" at bounding box center [650, 159] width 45 height 28
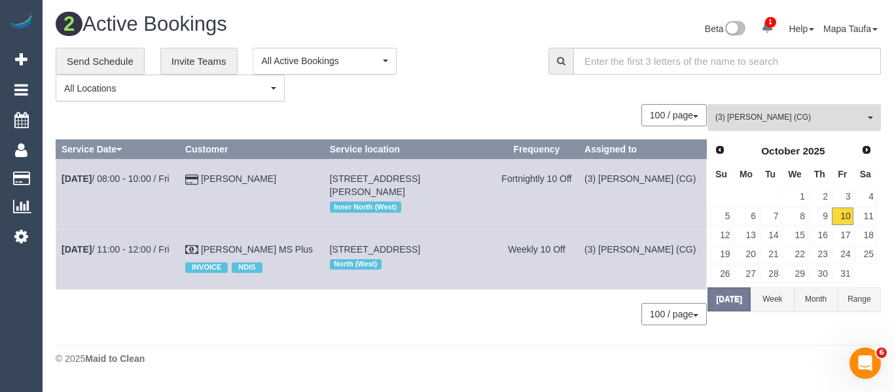
click at [772, 127] on button "(3) John Schuster (CG) All Teams" at bounding box center [795, 117] width 174 height 27
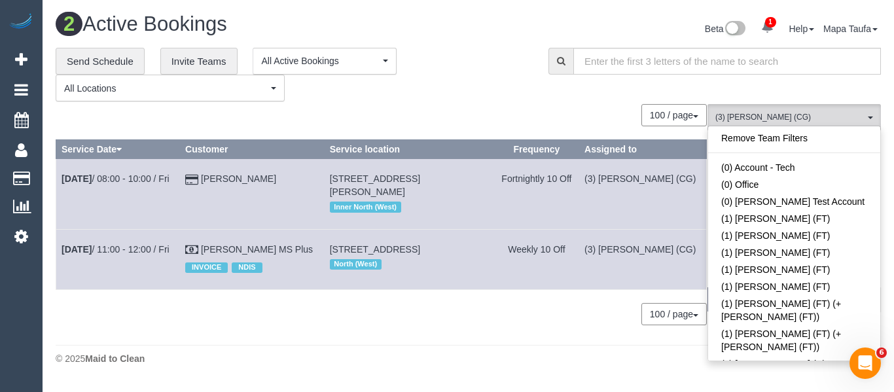
scroll to position [2290, 0]
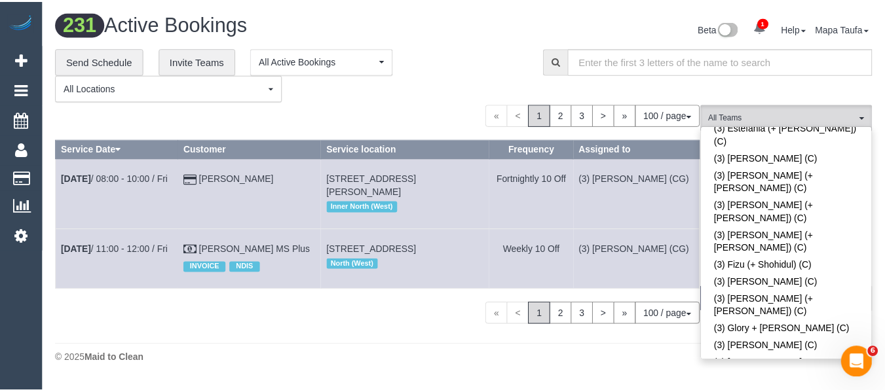
scroll to position [1065, 0]
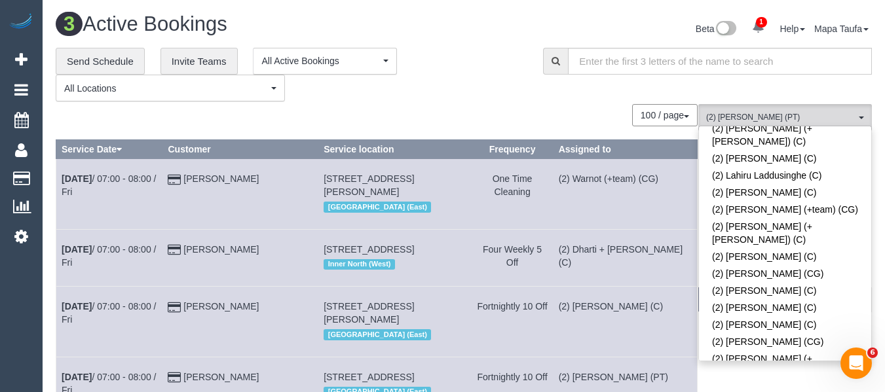
click at [461, 100] on div "**********" at bounding box center [290, 75] width 468 height 54
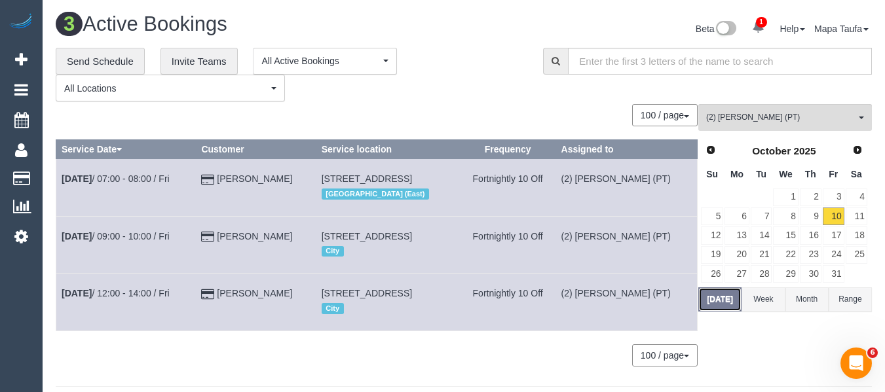
click at [720, 295] on button "Today" at bounding box center [719, 299] width 43 height 24
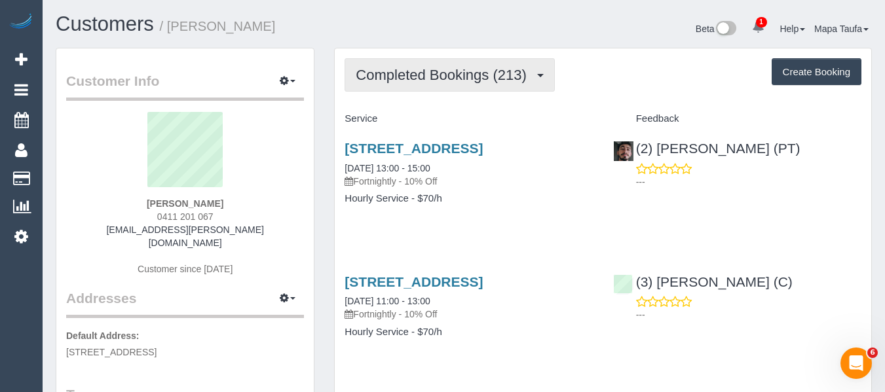
drag, startPoint x: 405, startPoint y: 69, endPoint x: 416, endPoint y: 118, distance: 49.7
click at [405, 70] on span "Completed Bookings (213)" at bounding box center [444, 75] width 177 height 16
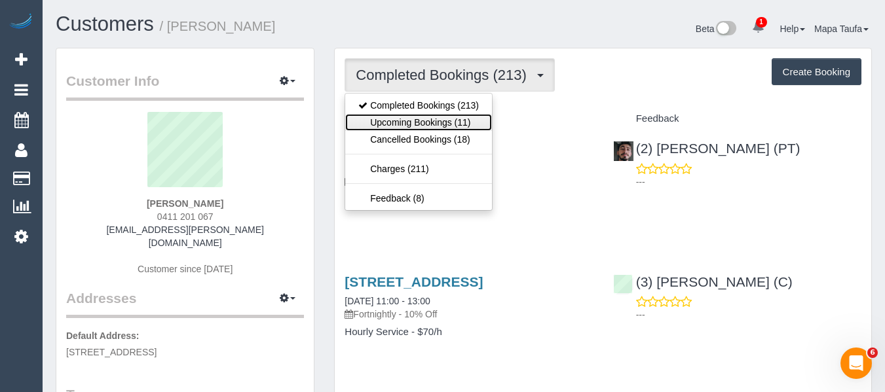
click at [413, 124] on link "Upcoming Bookings (11)" at bounding box center [418, 122] width 147 height 17
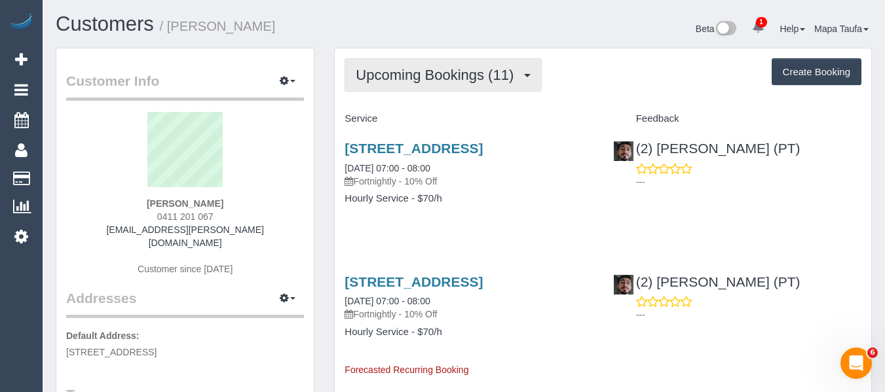
drag, startPoint x: 358, startPoint y: 82, endPoint x: 359, endPoint y: 95, distance: 13.2
click at [359, 83] on span "Upcoming Bookings (11)" at bounding box center [438, 75] width 164 height 16
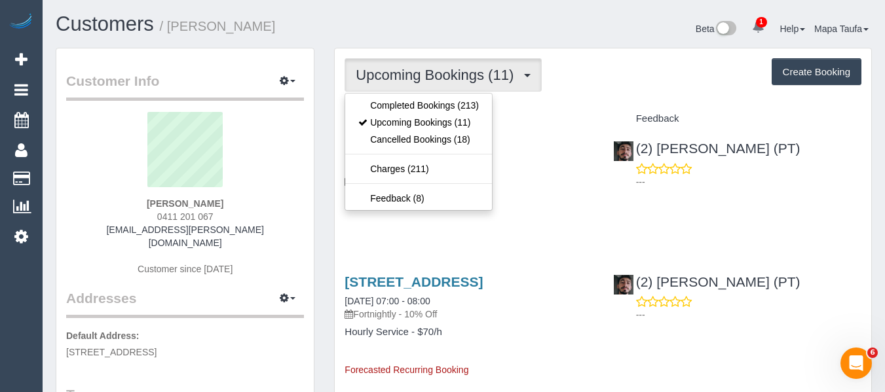
click at [242, 216] on div "[PERSON_NAME] 0411 201 067 [EMAIL_ADDRESS][PERSON_NAME][DOMAIN_NAME] Customer s…" at bounding box center [185, 200] width 238 height 177
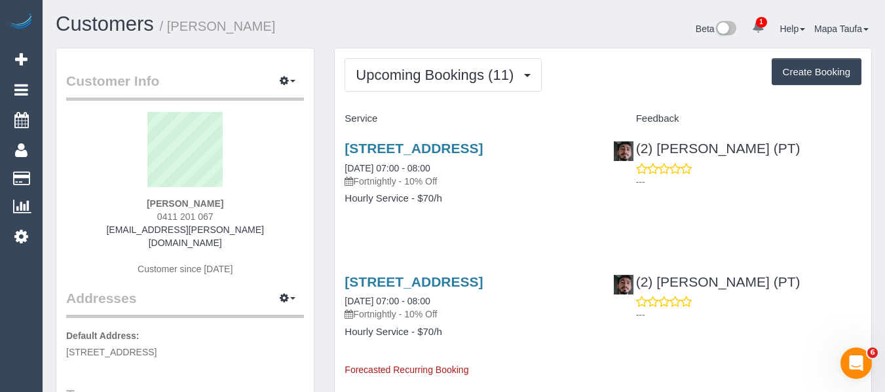
drag, startPoint x: 227, startPoint y: 222, endPoint x: 163, endPoint y: 223, distance: 64.2
click at [145, 219] on div "[PERSON_NAME] 0411 201 067 [EMAIL_ADDRESS][PERSON_NAME][DOMAIN_NAME] Customer s…" at bounding box center [185, 200] width 238 height 177
copy span "0411 201 067"
click at [384, 143] on link "[STREET_ADDRESS]" at bounding box center [413, 148] width 138 height 15
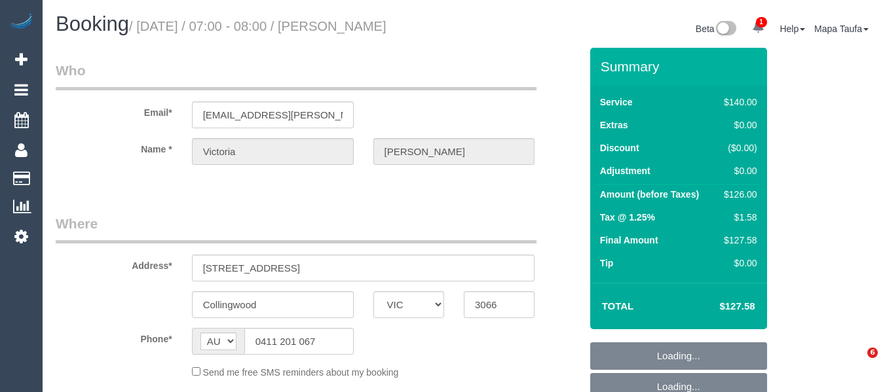
select select "VIC"
select select "string:stripe-card_1D69Fj2GScqysDRVZtXZIiWE"
select select "number:27"
select select "number:16"
select select "number:18"
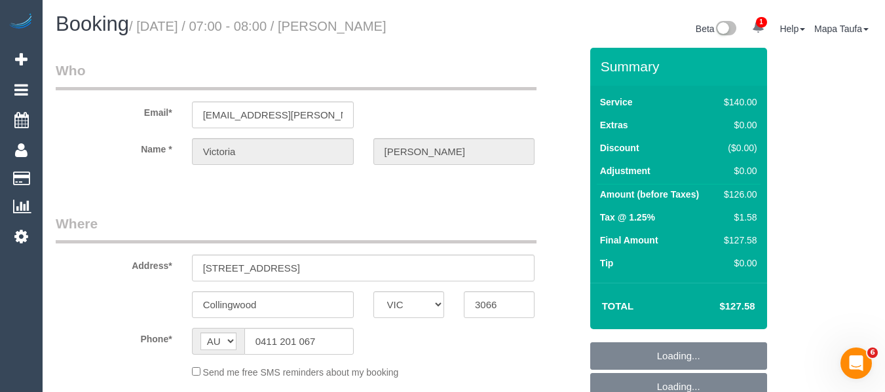
select select "number:34"
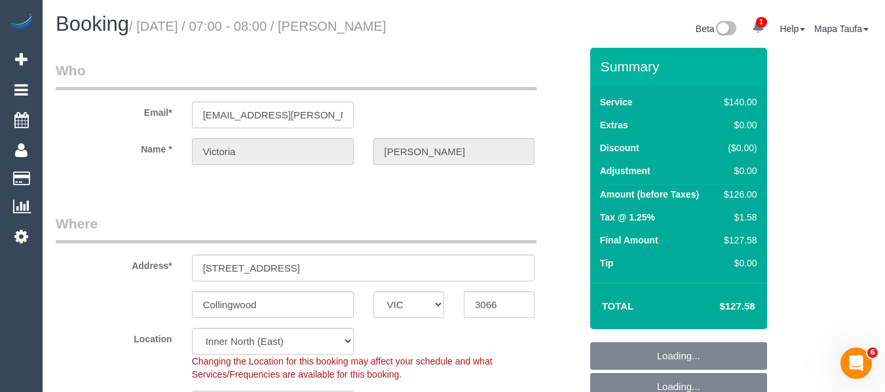
select select "object:765"
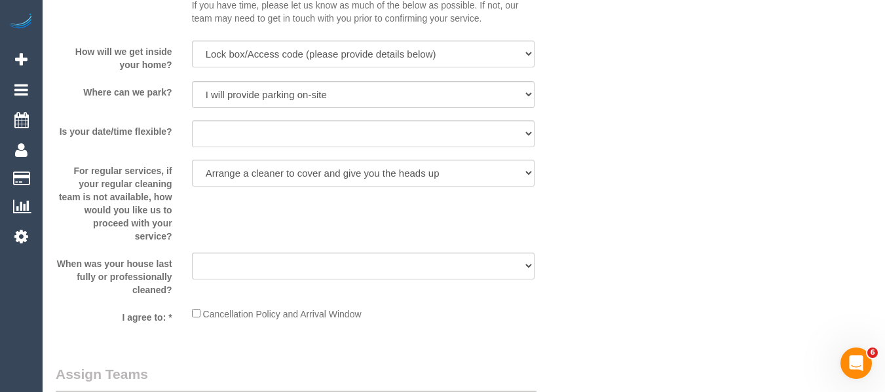
scroll to position [2080, 0]
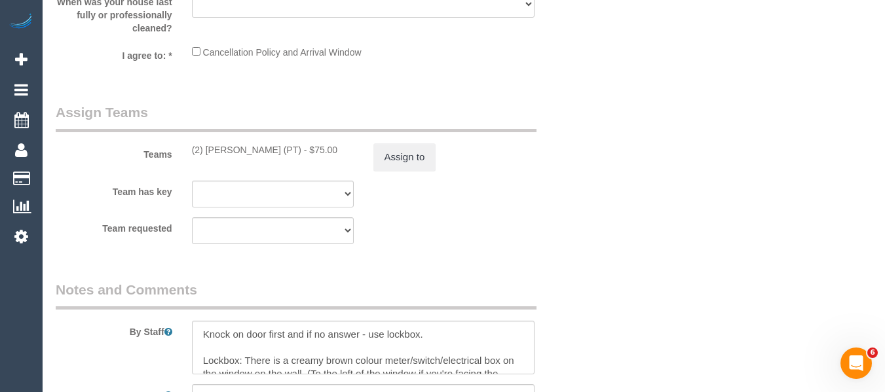
drag, startPoint x: 290, startPoint y: 155, endPoint x: 202, endPoint y: 149, distance: 87.9
click at [202, 149] on div "(2) [PERSON_NAME] (PT) - $75.00" at bounding box center [273, 149] width 162 height 13
click at [393, 158] on button "Assign to" at bounding box center [404, 157] width 63 height 28
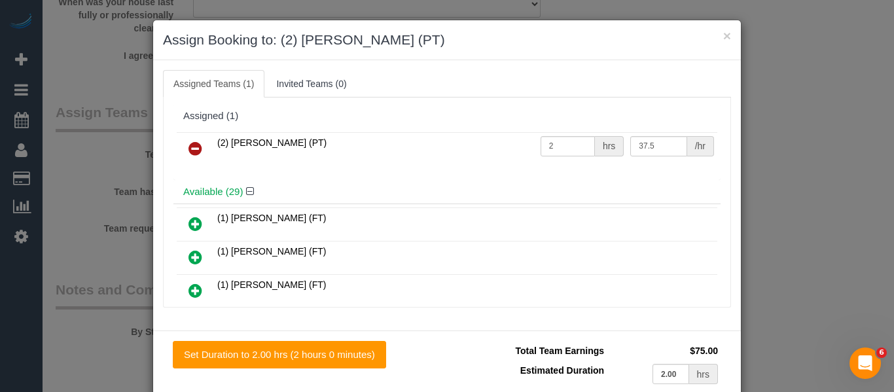
click at [204, 150] on link at bounding box center [195, 149] width 31 height 26
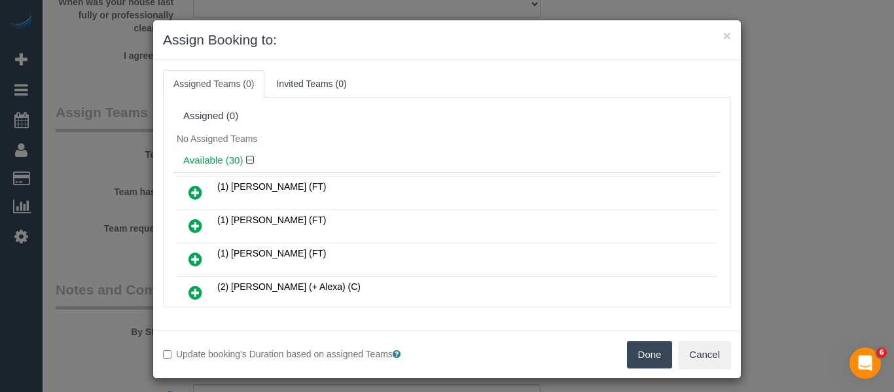
click at [631, 351] on button "Done" at bounding box center [650, 355] width 46 height 28
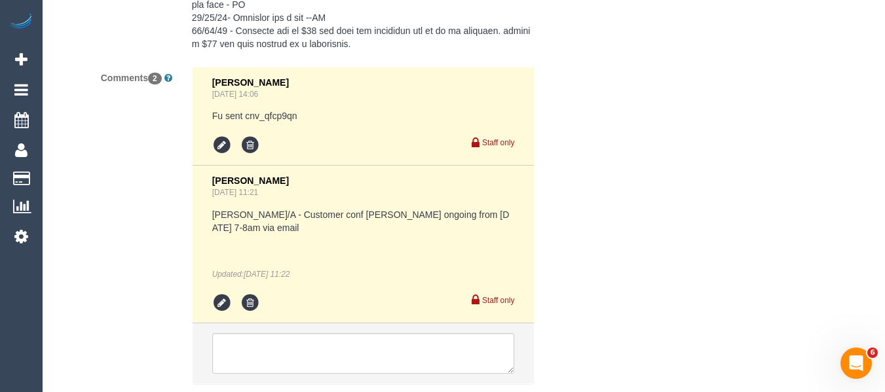
scroll to position [2962, 0]
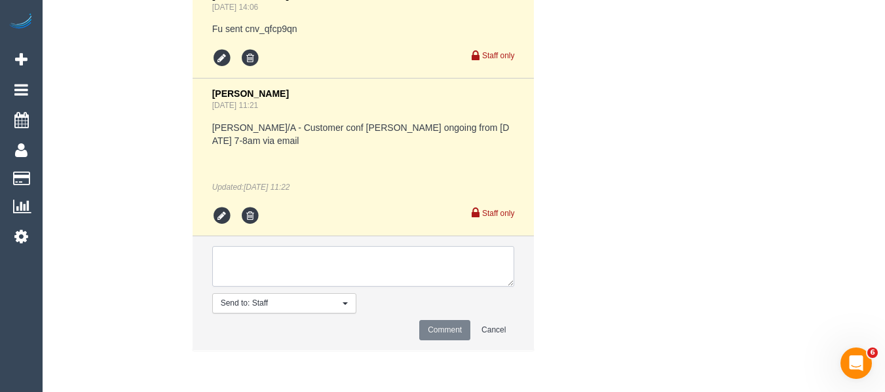
click at [312, 280] on textarea at bounding box center [363, 266] width 303 height 41
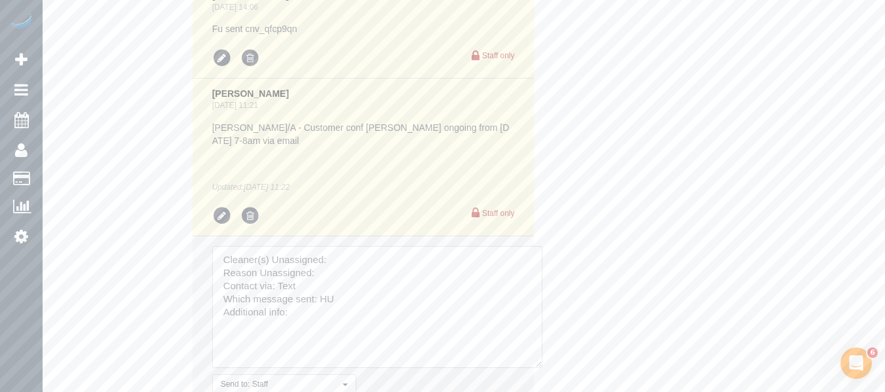
drag, startPoint x: 521, startPoint y: 335, endPoint x: 532, endPoint y: 362, distance: 29.7
click at [532, 362] on textarea at bounding box center [377, 307] width 330 height 122
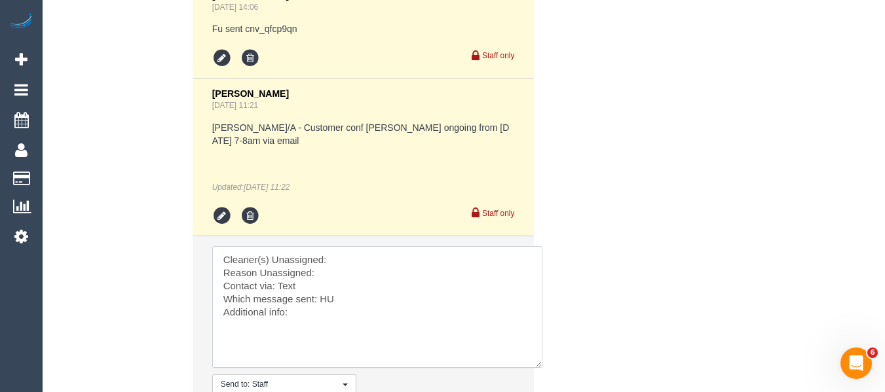
click at [395, 270] on textarea at bounding box center [377, 307] width 330 height 122
click at [363, 257] on textarea at bounding box center [377, 307] width 330 height 122
paste textarea "Reggy Cogulet (PT)"
click at [356, 268] on textarea at bounding box center [377, 307] width 330 height 122
click at [324, 284] on textarea at bounding box center [377, 307] width 330 height 122
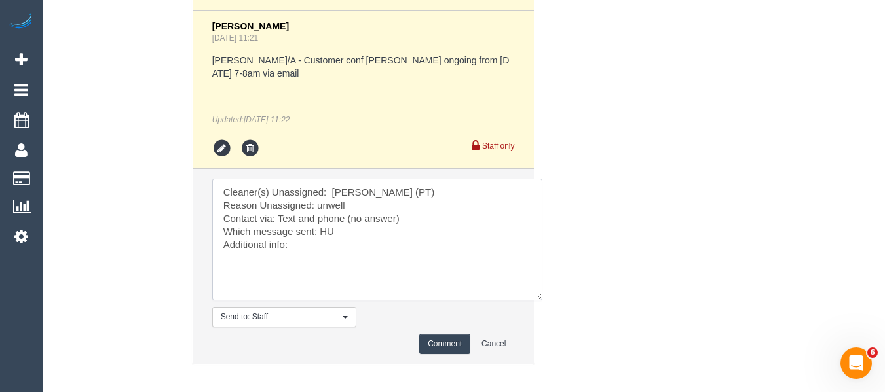
scroll to position [3093, 0]
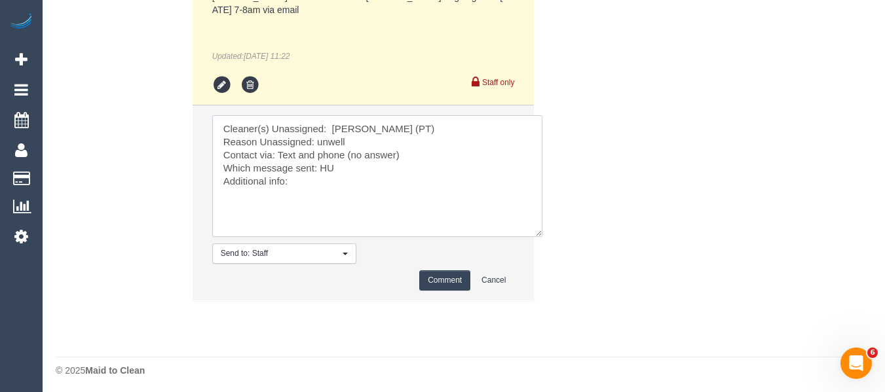
type textarea "Cleaner(s) Unassigned: Reggy Cogulet (PT) Reason Unassigned: unwell Contact via…"
click at [445, 282] on button "Comment" at bounding box center [444, 280] width 51 height 20
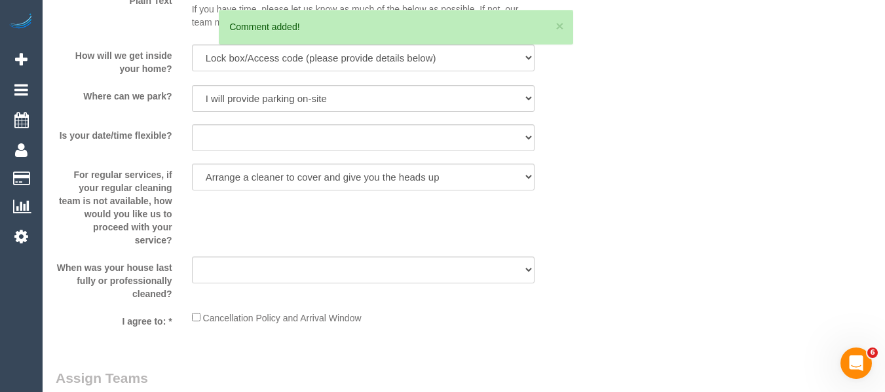
scroll to position [271, 0]
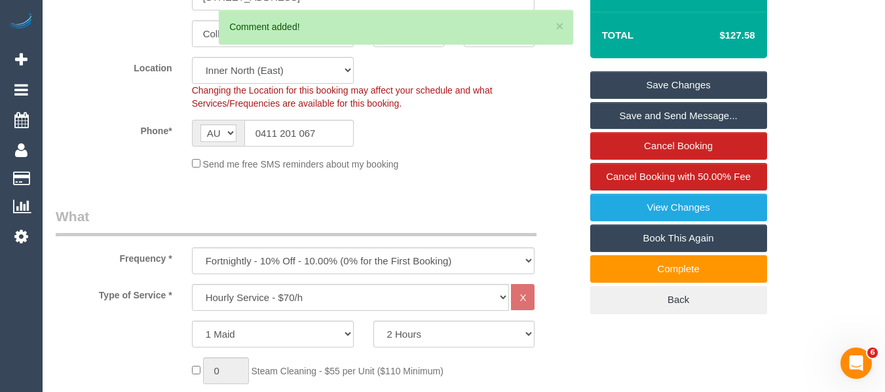
click at [714, 77] on link "Save Changes" at bounding box center [678, 85] width 177 height 28
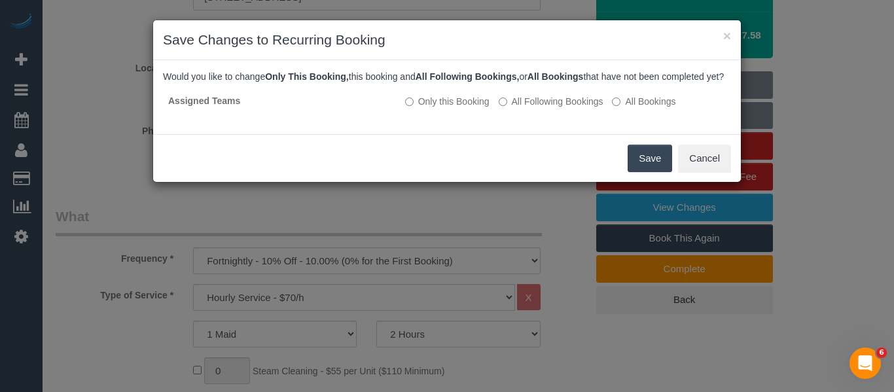
click at [642, 169] on button "Save" at bounding box center [650, 159] width 45 height 28
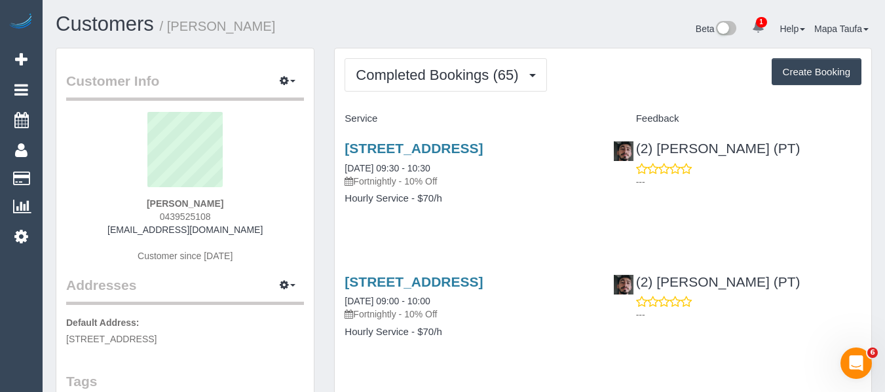
drag, startPoint x: 227, startPoint y: 219, endPoint x: 142, endPoint y: 229, distance: 85.0
click at [142, 222] on div "[PERSON_NAME] 0439525108 [EMAIL_ADDRESS][DOMAIN_NAME] Customer since [DATE]" at bounding box center [185, 194] width 238 height 164
copy span "0439525108"
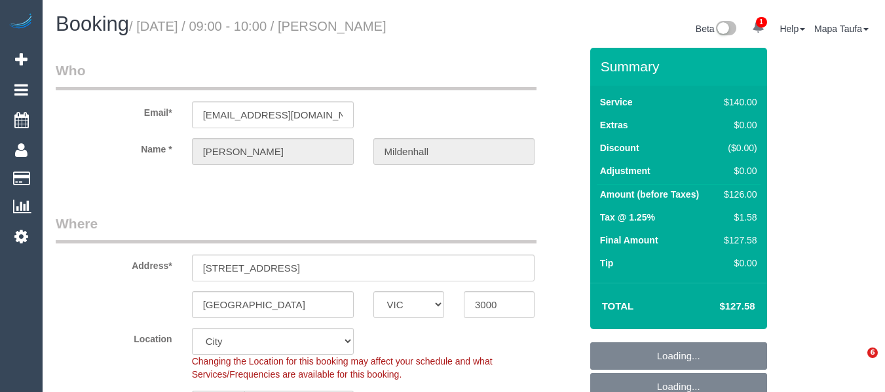
select select "VIC"
select select "number:28"
select select "number:14"
select select "number:21"
select select "number:22"
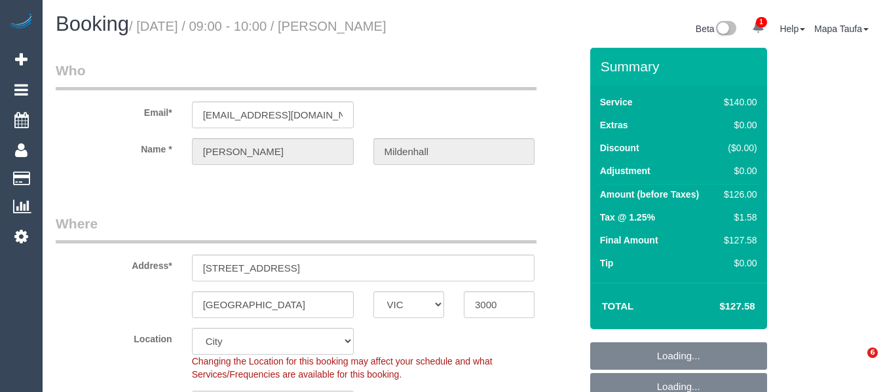
select select "number:35"
select select "number:26"
select select "38559"
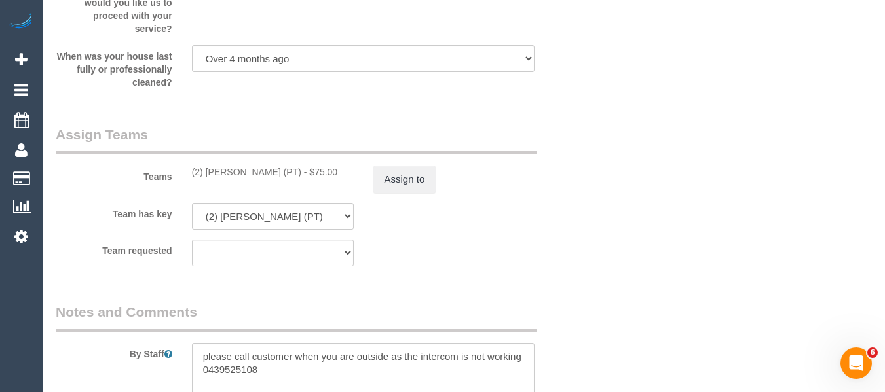
scroll to position [2038, 0]
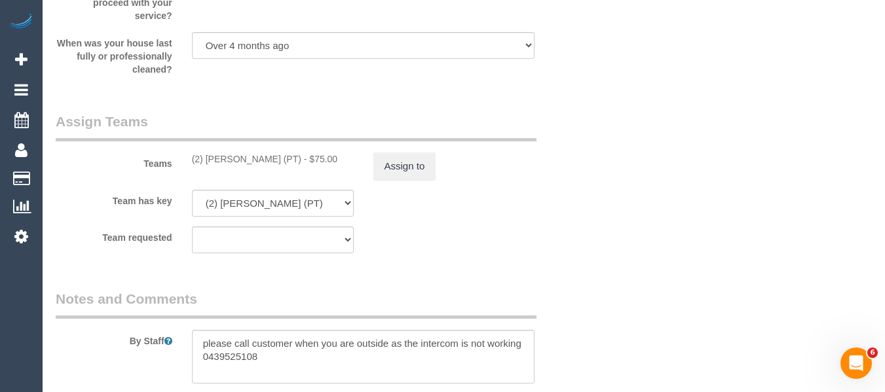
drag, startPoint x: 289, startPoint y: 177, endPoint x: 206, endPoint y: 177, distance: 83.2
click at [206, 166] on div "(2) Reggy Cogulet (PT) - $75.00" at bounding box center [273, 159] width 162 height 13
copy div "Reggy Cogulet (PT)"
click at [423, 180] on button "Assign to" at bounding box center [404, 167] width 63 height 28
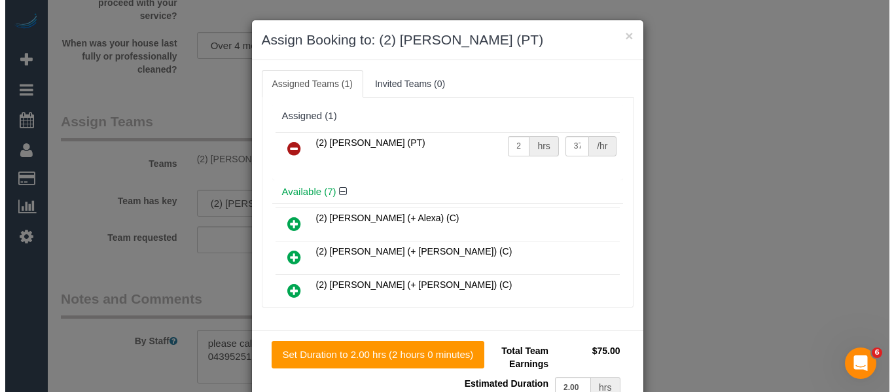
scroll to position [2023, 0]
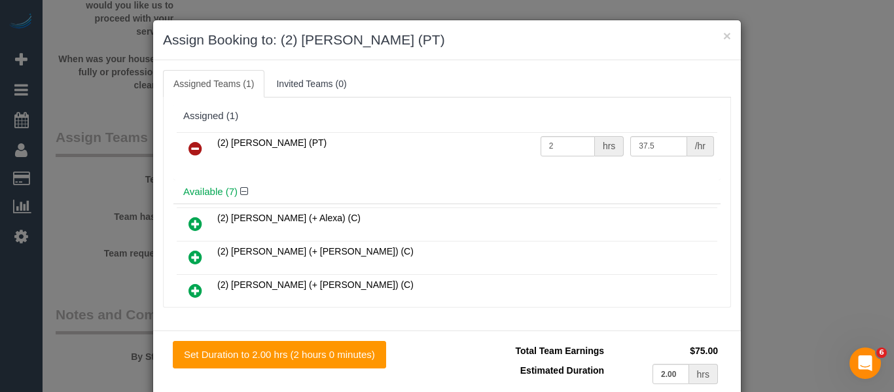
click at [200, 150] on link at bounding box center [195, 149] width 31 height 26
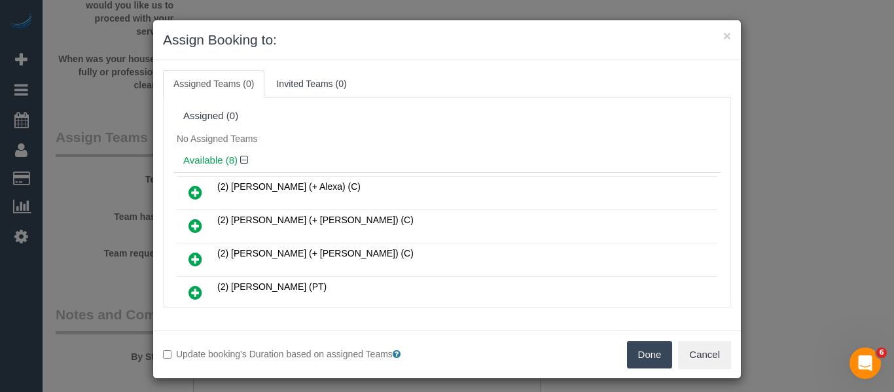
click at [631, 348] on button "Done" at bounding box center [650, 355] width 46 height 28
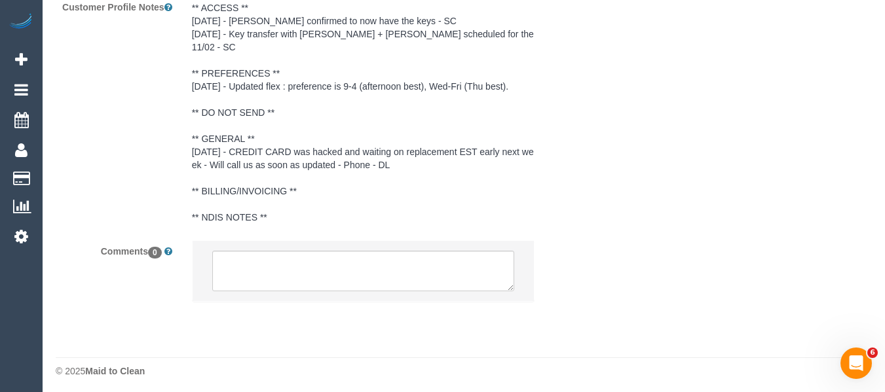
scroll to position [2506, 0]
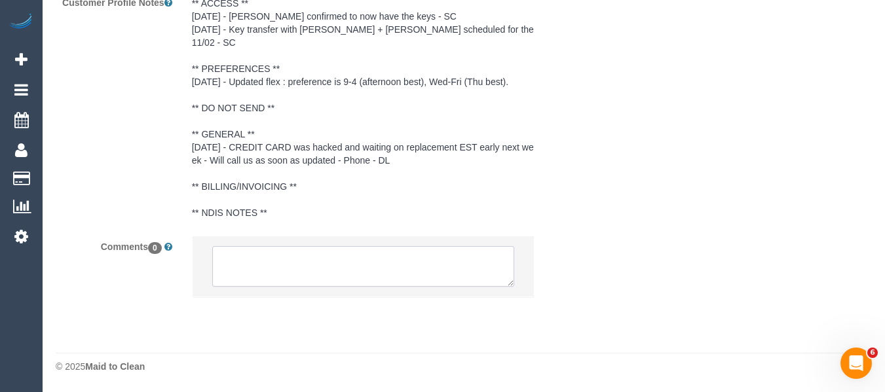
click at [333, 264] on textarea at bounding box center [363, 266] width 303 height 41
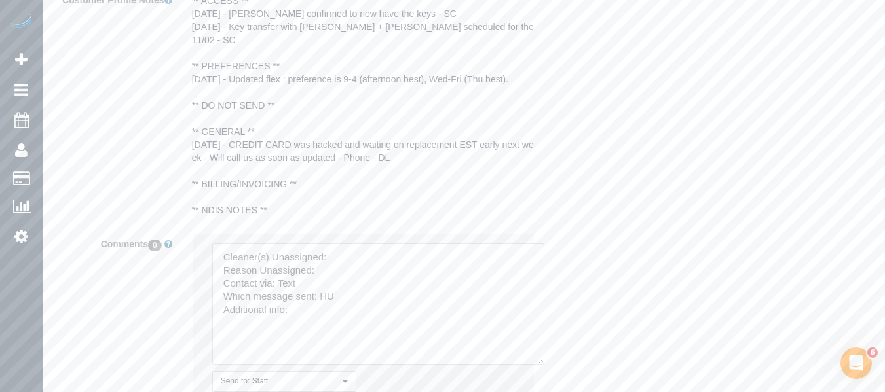
drag, startPoint x: 505, startPoint y: 278, endPoint x: 536, endPoint y: 359, distance: 86.8
click at [536, 359] on textarea at bounding box center [378, 304] width 332 height 121
click at [346, 264] on textarea at bounding box center [378, 305] width 333 height 122
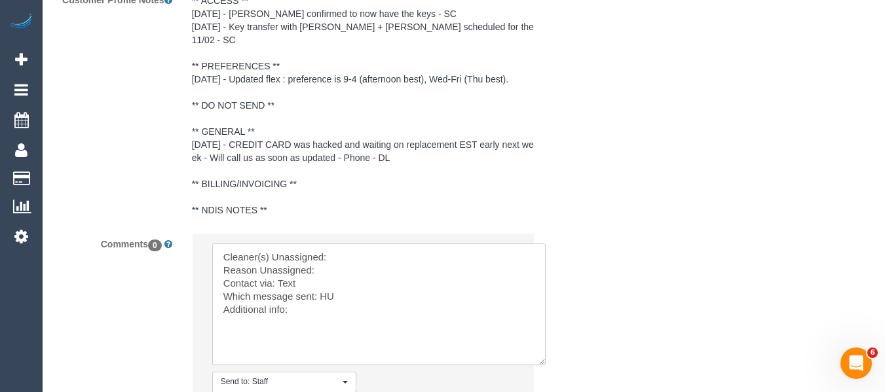
paste textarea "Reggy Cogulet (PT)"
click at [335, 272] on textarea at bounding box center [378, 305] width 333 height 122
click at [331, 298] on textarea at bounding box center [378, 305] width 333 height 122
click at [328, 298] on textarea at bounding box center [378, 305] width 333 height 122
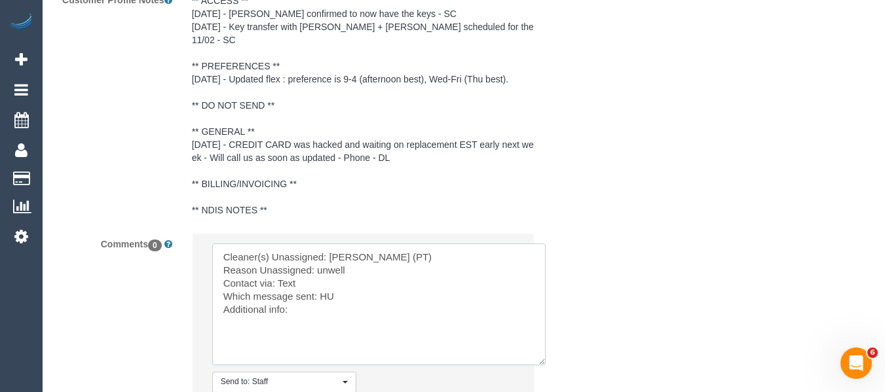
click at [328, 298] on textarea at bounding box center [378, 305] width 333 height 122
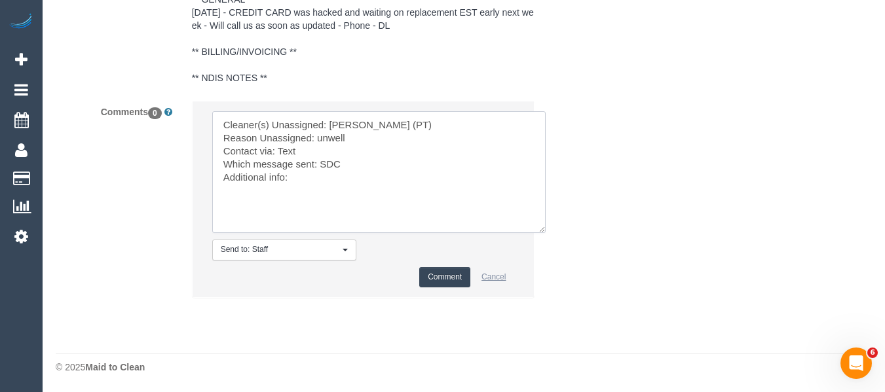
scroll to position [2641, 0]
type textarea "Cleaner(s) Unassigned: Reggy Cogulet (PT) Reason Unassigned: unwell Contact via…"
click at [444, 274] on button "Comment" at bounding box center [444, 277] width 51 height 20
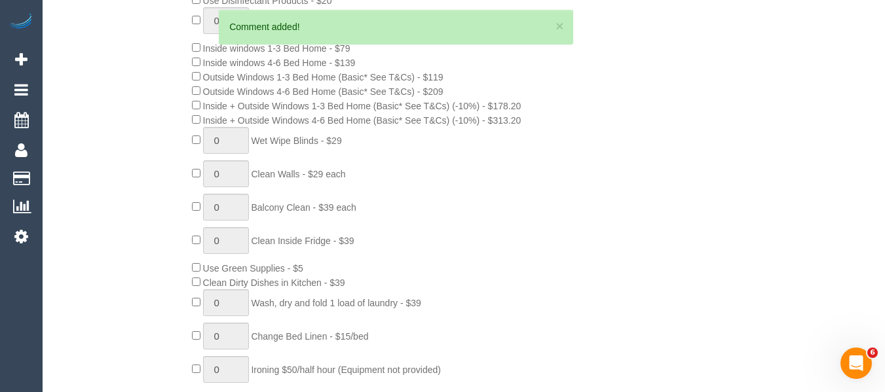
scroll to position [18, 0]
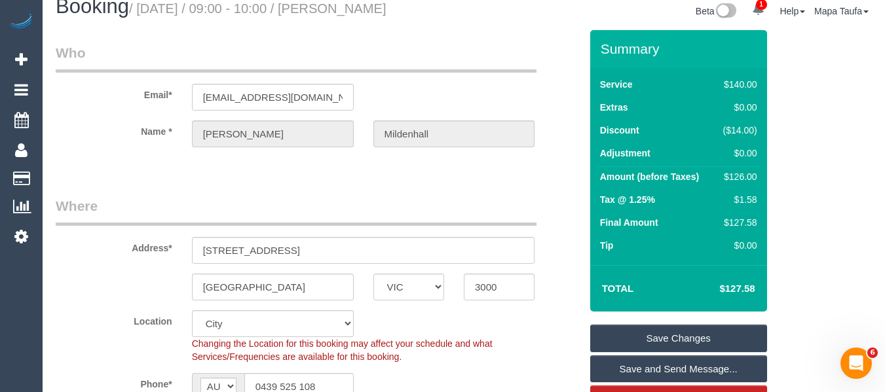
click at [669, 351] on link "Save Changes" at bounding box center [678, 339] width 177 height 28
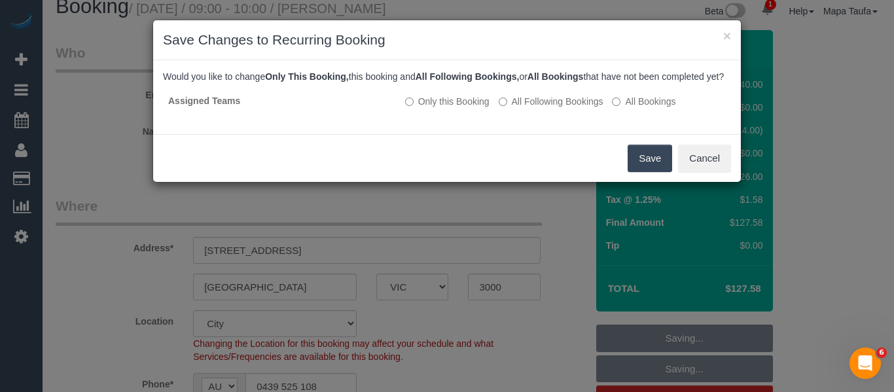
click at [636, 172] on button "Save" at bounding box center [650, 159] width 45 height 28
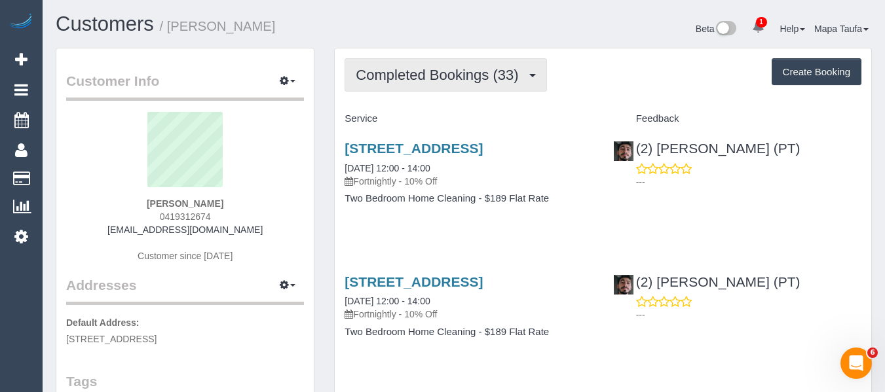
drag, startPoint x: 424, startPoint y: 69, endPoint x: 422, endPoint y: 100, distance: 31.5
click at [424, 69] on span "Completed Bookings (33)" at bounding box center [440, 75] width 169 height 16
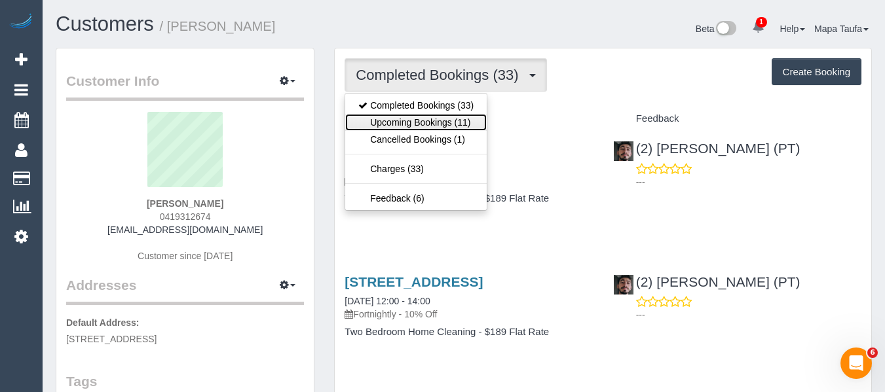
click at [391, 128] on link "Upcoming Bookings (11)" at bounding box center [415, 122] width 141 height 17
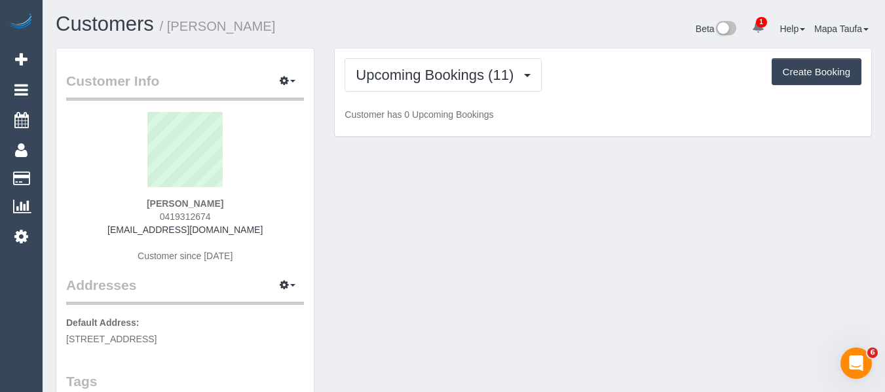
drag, startPoint x: 212, startPoint y: 214, endPoint x: 134, endPoint y: 220, distance: 78.1
click at [138, 217] on div "[PERSON_NAME] 0419312674 [EMAIL_ADDRESS][DOMAIN_NAME] Customer since [DATE]" at bounding box center [185, 194] width 238 height 164
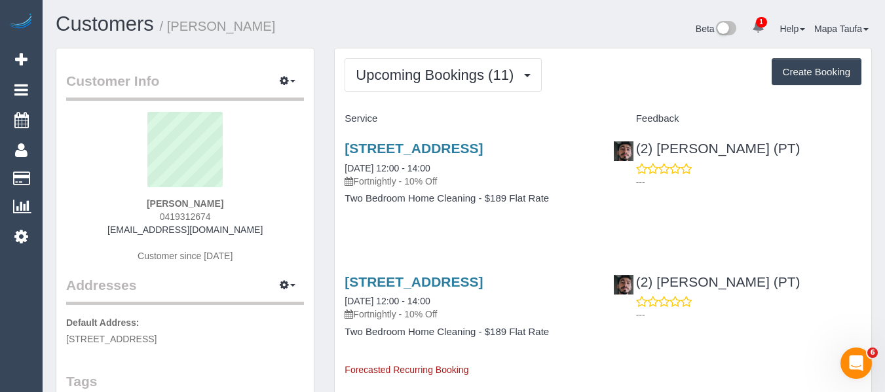
copy span "0419312674"
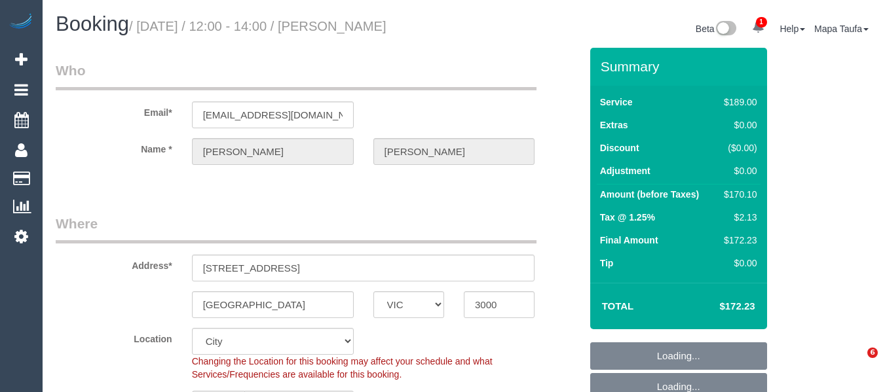
select select "VIC"
select select "string:stripe"
select select "number:29"
select select "number:14"
select select "number:20"
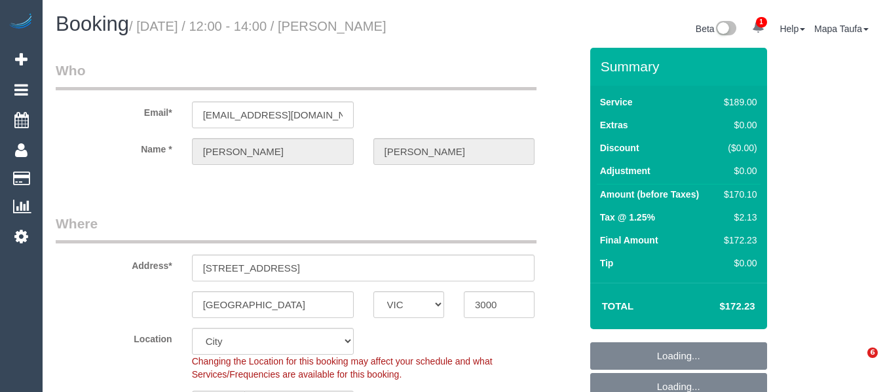
select select "number:22"
select select "number:34"
select select "number:12"
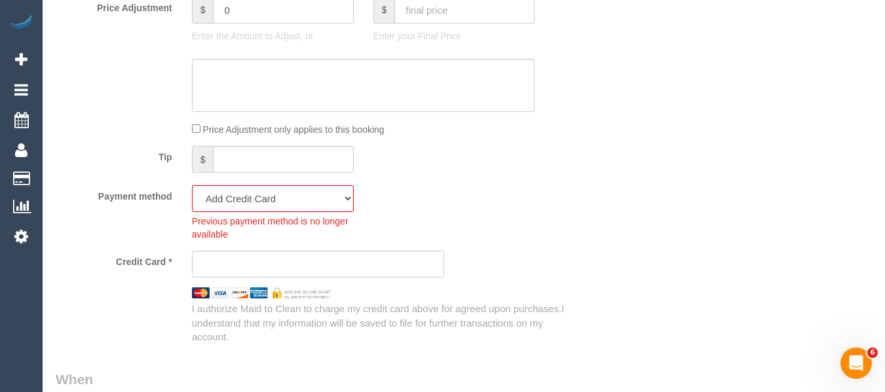
scroll to position [1240, 0]
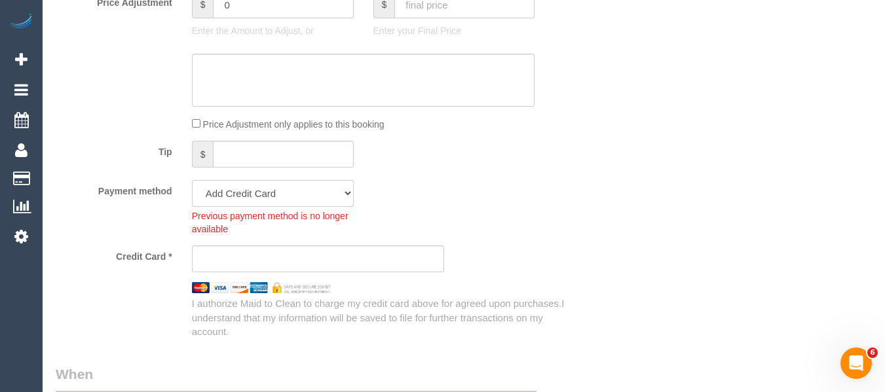
drag, startPoint x: 312, startPoint y: 195, endPoint x: 302, endPoint y: 204, distance: 13.5
click at [308, 200] on select "Visa - 8875 - 02/2029 (Default) Add Credit Card ─────────────── Cash Check Payp…" at bounding box center [273, 193] width 162 height 27
select select "string:stripe-pm_1SEhx52GScqysDRVBpqv1Ce6"
click at [192, 180] on select "Visa - 8875 - 02/2029 (Default) Add Credit Card ─────────────── Cash Check Payp…" at bounding box center [273, 193] width 162 height 27
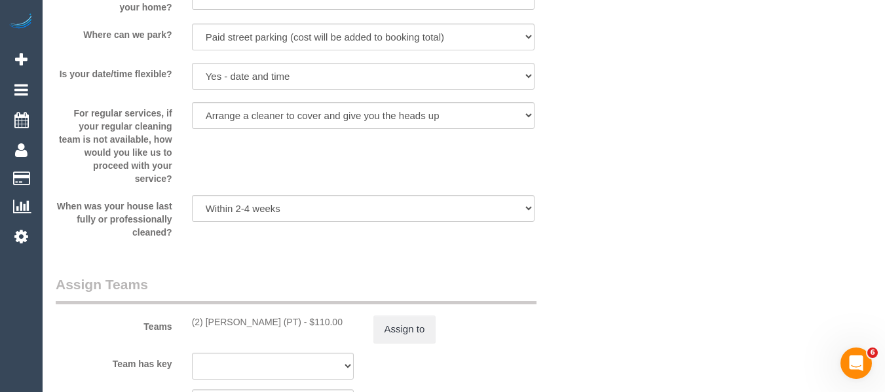
scroll to position [1960, 0]
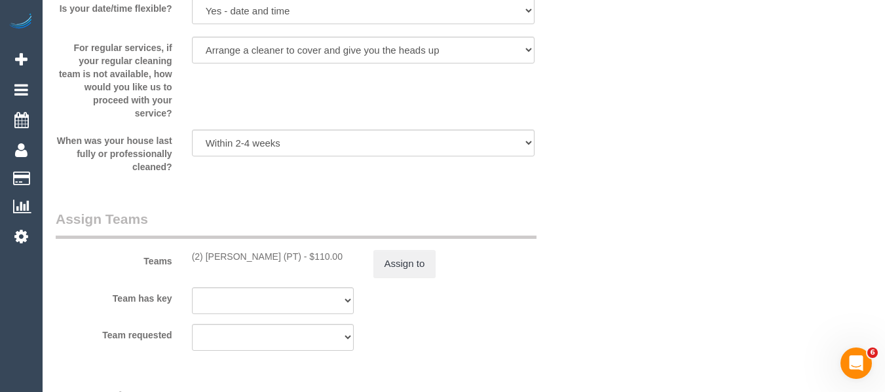
drag, startPoint x: 247, startPoint y: 257, endPoint x: 384, endPoint y: 255, distance: 137.5
click at [204, 256] on div "(2) Reggy Cogulet (PT) - $110.00" at bounding box center [273, 256] width 162 height 13
copy div "Reggy Cogulet (PT) -"
click at [417, 265] on button "Assign to" at bounding box center [404, 264] width 63 height 28
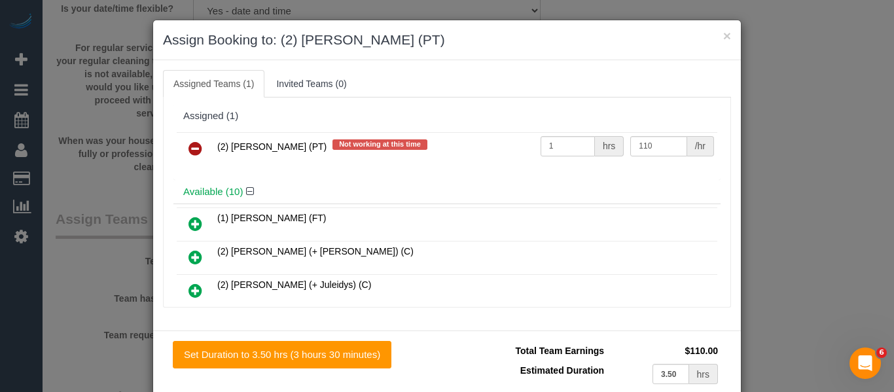
click at [197, 147] on icon at bounding box center [196, 149] width 14 height 16
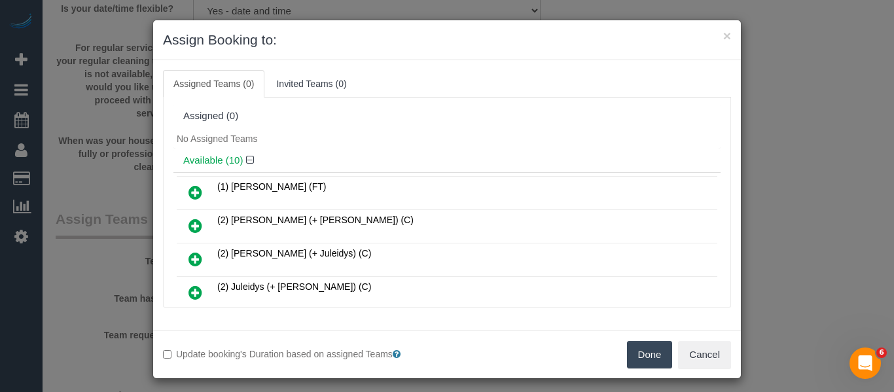
click at [648, 360] on button "Done" at bounding box center [650, 355] width 46 height 28
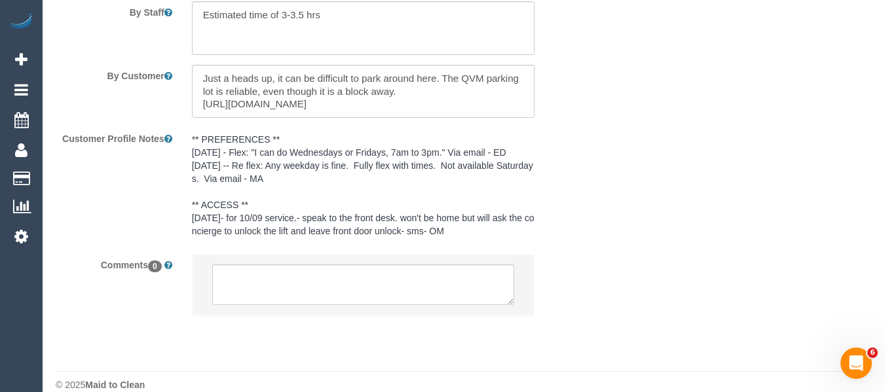
scroll to position [2405, 0]
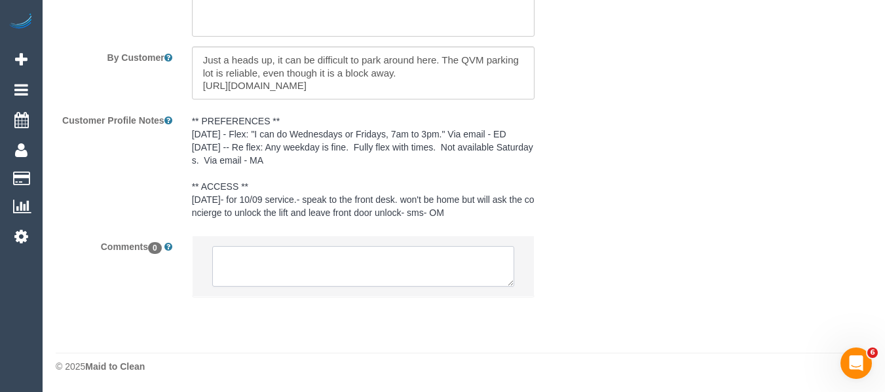
click at [319, 257] on textarea at bounding box center [363, 266] width 303 height 41
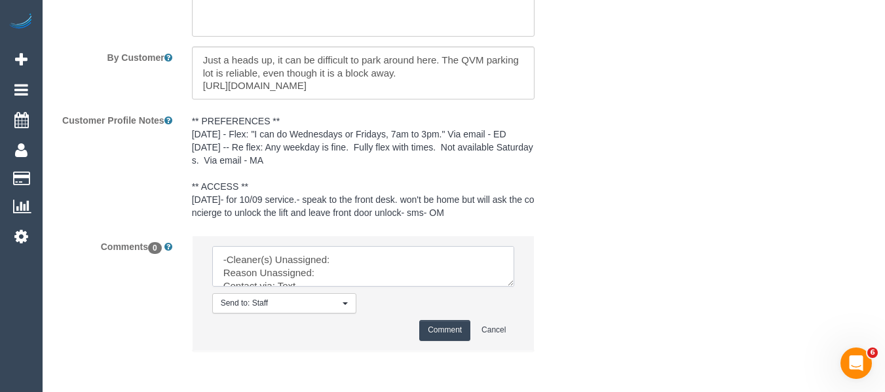
drag, startPoint x: 510, startPoint y: 282, endPoint x: 538, endPoint y: 390, distance: 112.1
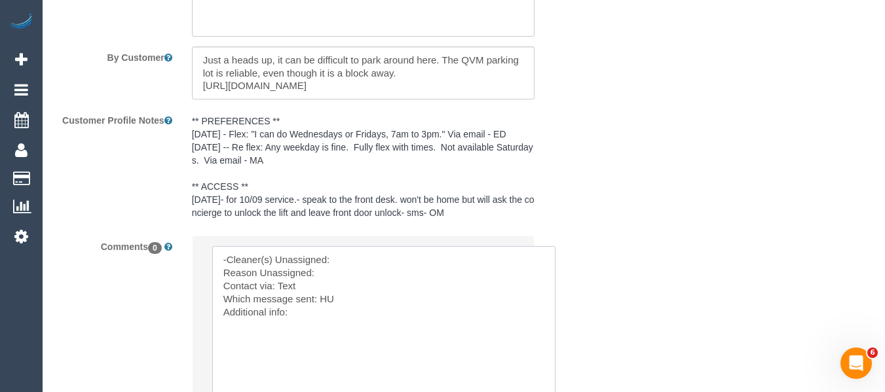
click at [138, 208] on sui-booking-comments "By Staff By Customer Customer Profile Notes ** PREFERENCES ** 8/2/25 - Flex: "I…" at bounding box center [318, 212] width 524 height 540
click at [359, 256] on textarea at bounding box center [383, 325] width 343 height 158
paste textarea "Reggy Cogulet (PT) -"
click at [331, 276] on textarea at bounding box center [383, 325] width 343 height 158
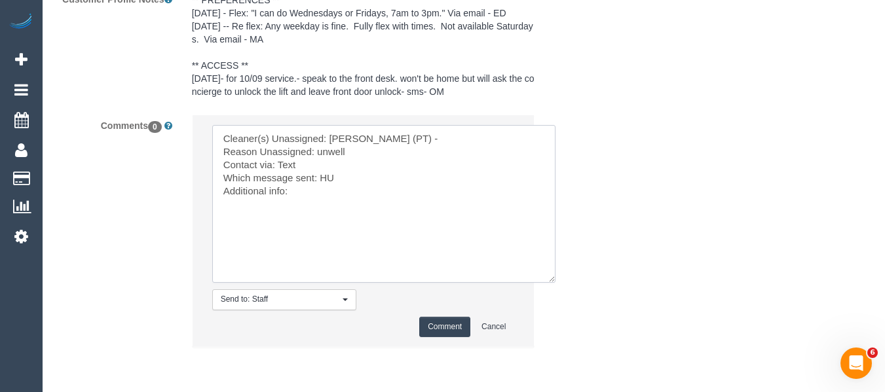
scroll to position [2536, 0]
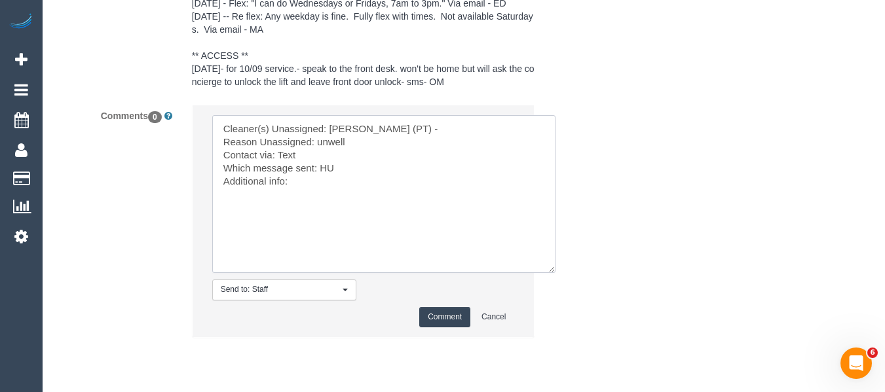
type textarea "Cleaner(s) Unassigned: Reggy Cogulet (PT) - Reason Unassigned: unwell Contact v…"
click at [430, 311] on button "Comment" at bounding box center [444, 317] width 51 height 20
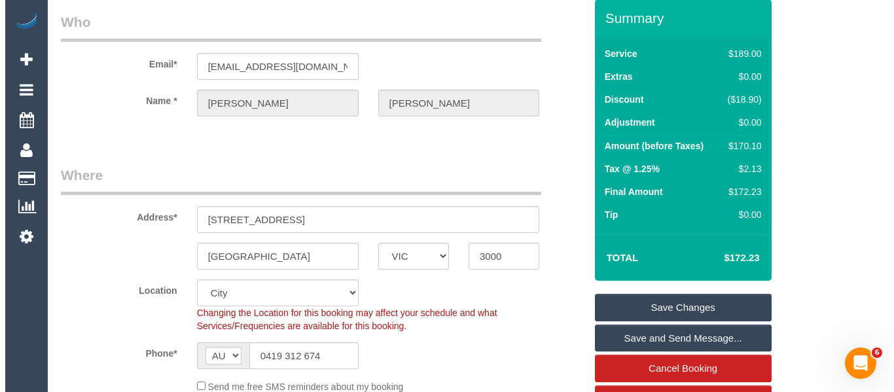
scroll to position [0, 0]
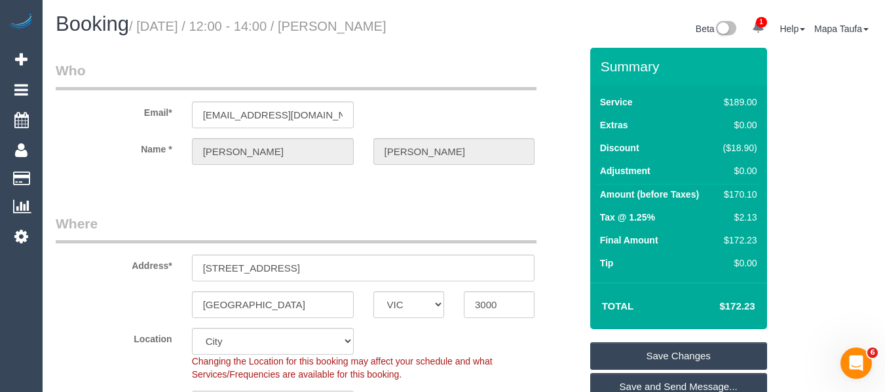
click at [696, 350] on link "Save Changes" at bounding box center [678, 356] width 177 height 28
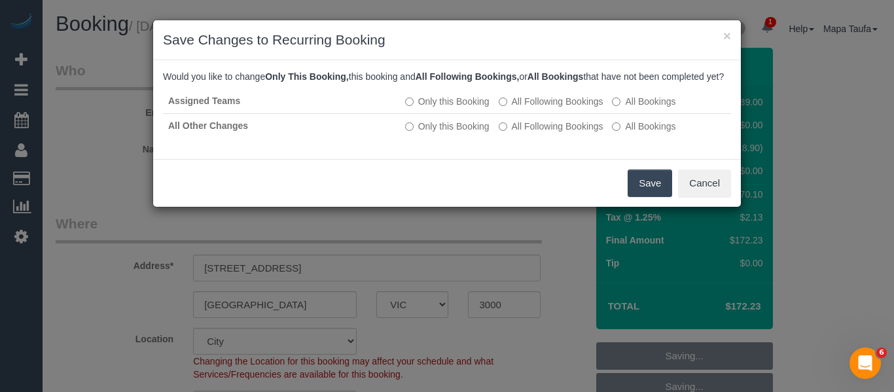
click at [649, 195] on button "Save" at bounding box center [650, 184] width 45 height 28
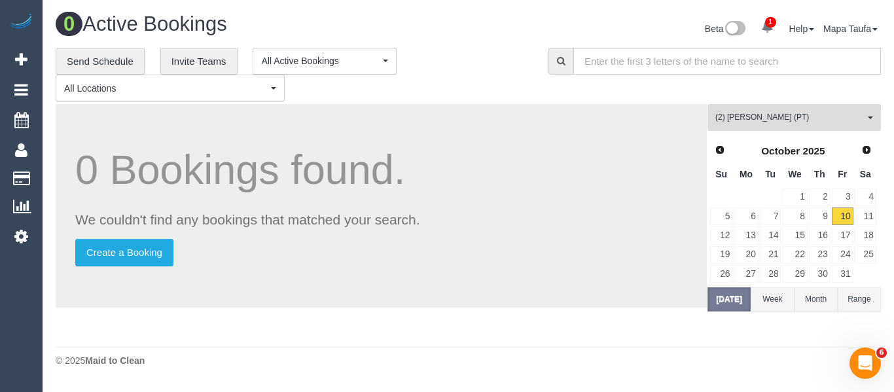
click at [747, 126] on button "(2) Reggy Cogulet (PT) All Teams" at bounding box center [795, 117] width 174 height 27
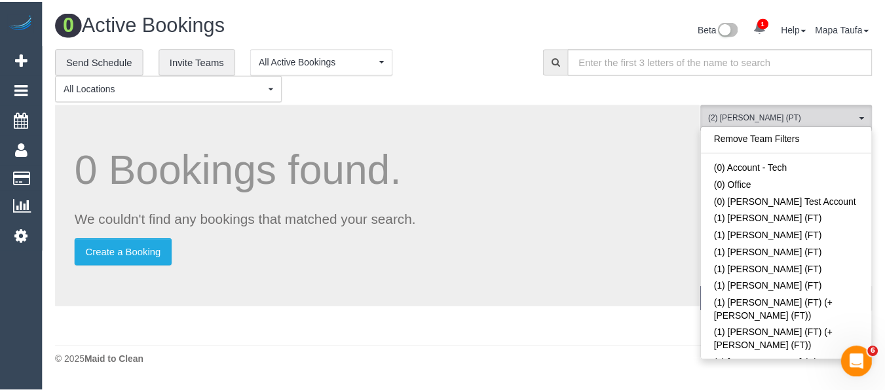
scroll to position [1065, 0]
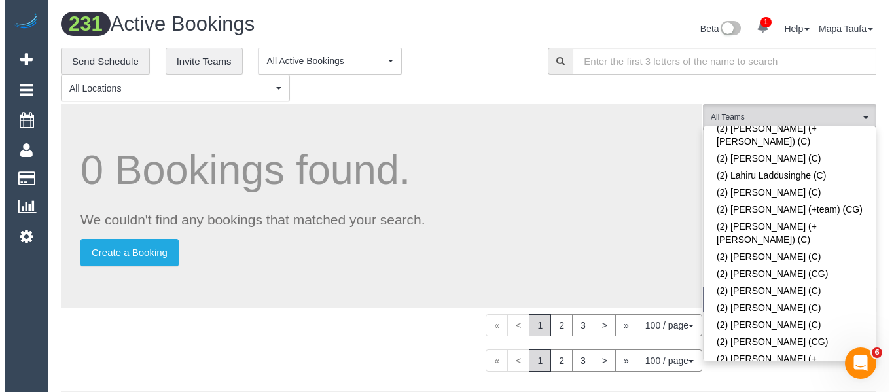
scroll to position [2120, 0]
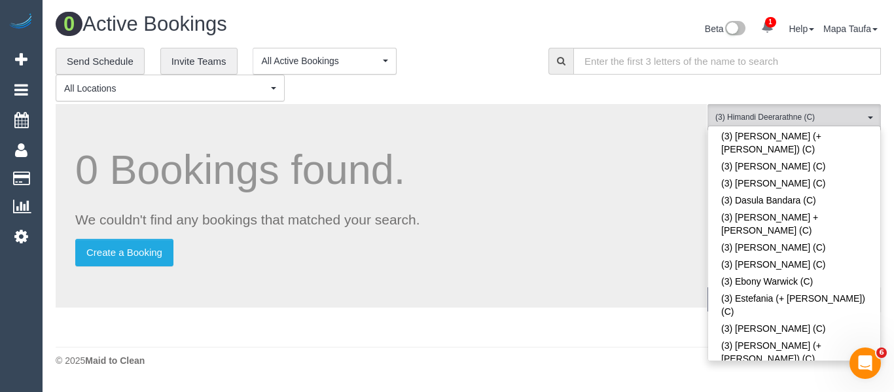
click at [536, 113] on div "0 Bookings found. We couldn't find any bookings that matched your search. Creat…" at bounding box center [382, 206] width 652 height 204
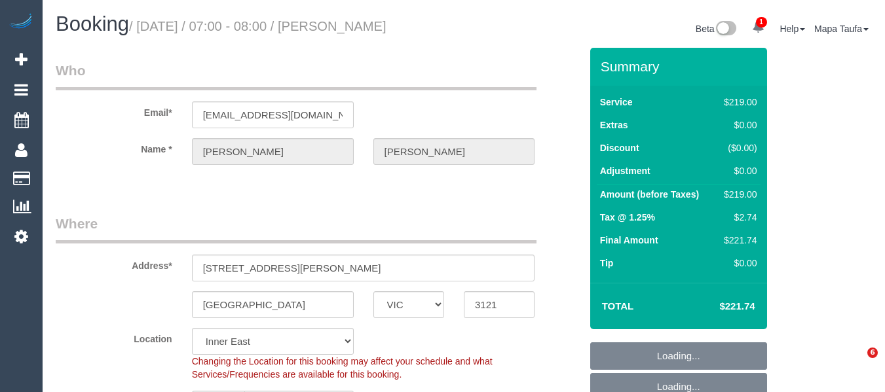
select select "VIC"
select select "string:stripe-pm_1S4Vzy2GScqysDRVqEKpVryW"
select select "number:29"
select select "number:14"
select select "number:18"
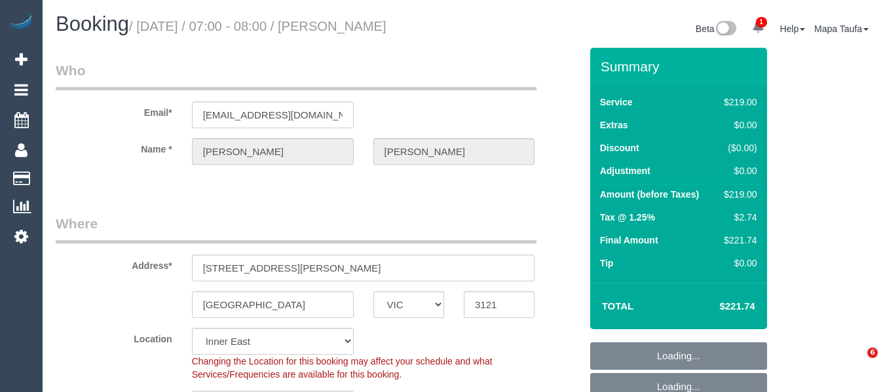
select select "number:24"
select select "number:12"
select select "object:1438"
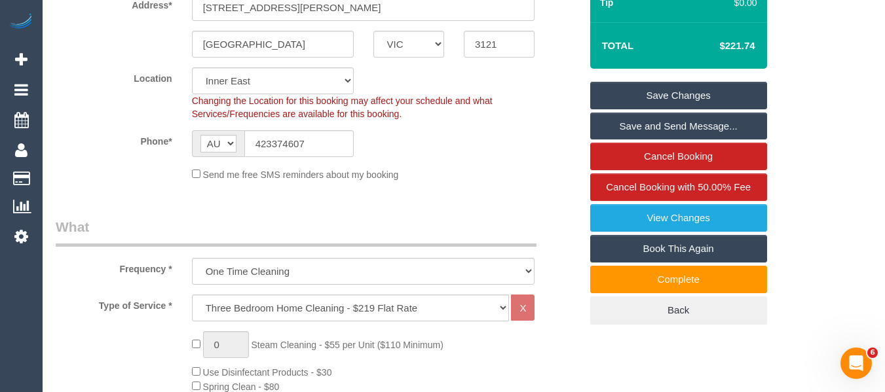
scroll to position [262, 0]
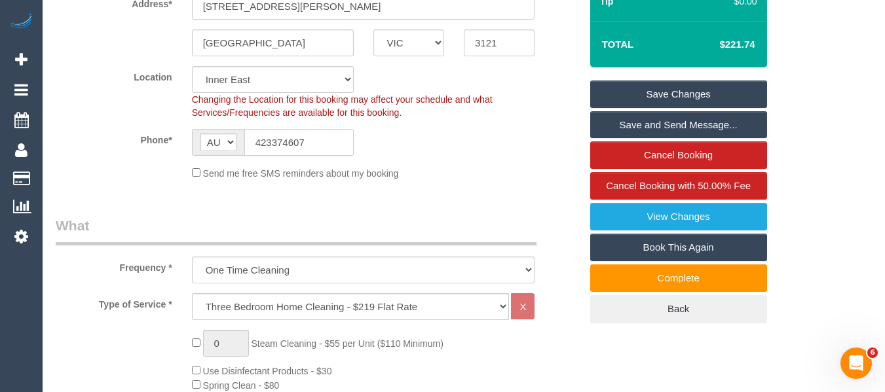
click at [297, 153] on input "423374607" at bounding box center [298, 142] width 109 height 27
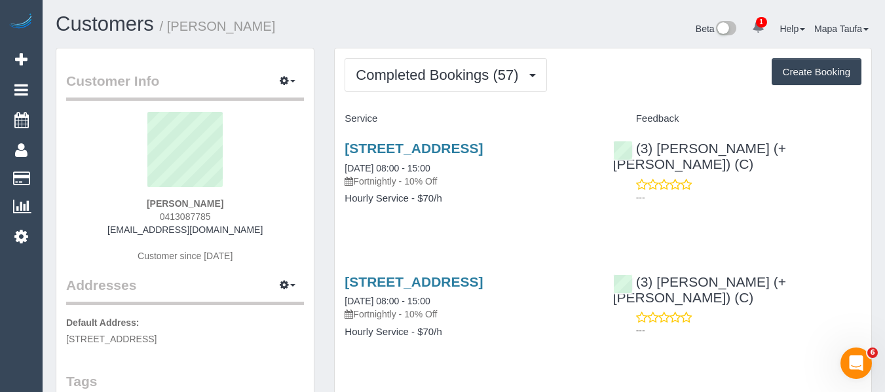
drag, startPoint x: 200, startPoint y: 215, endPoint x: 160, endPoint y: 214, distance: 40.0
click at [160, 214] on div "[PERSON_NAME] 0413087785 [EMAIL_ADDRESS][DOMAIN_NAME] Customer since [DATE]" at bounding box center [185, 194] width 238 height 164
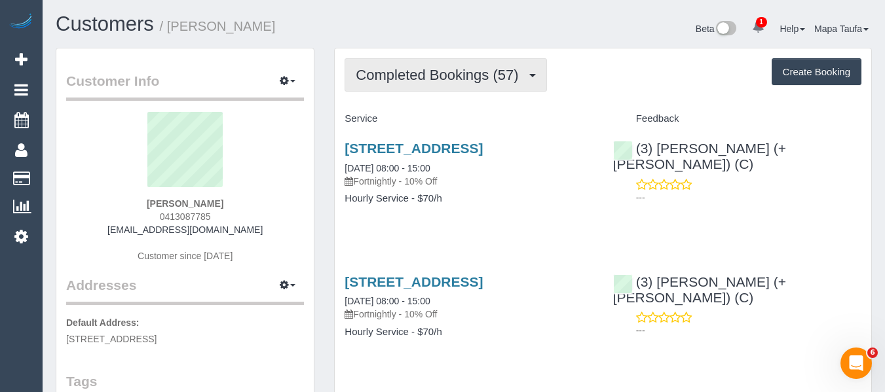
click at [394, 81] on span "Completed Bookings (57)" at bounding box center [440, 75] width 169 height 16
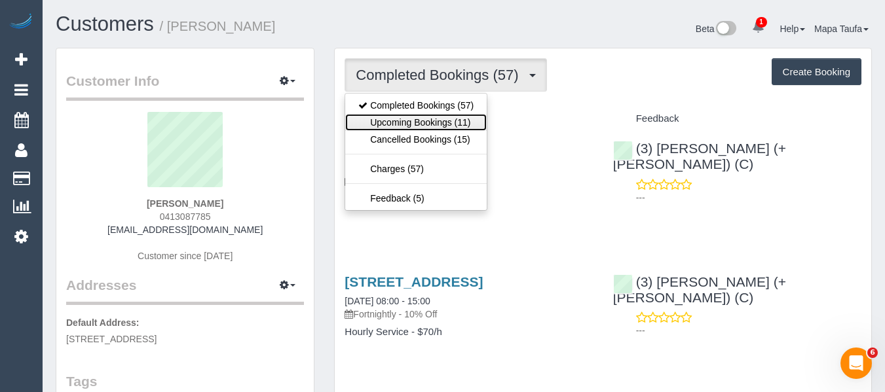
click at [398, 119] on link "Upcoming Bookings (11)" at bounding box center [415, 122] width 141 height 17
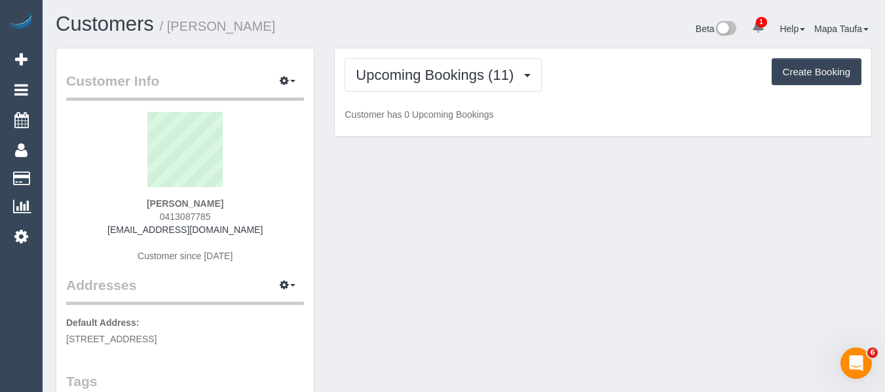
click at [395, 20] on h1 "Customers / [PERSON_NAME]" at bounding box center [255, 24] width 398 height 22
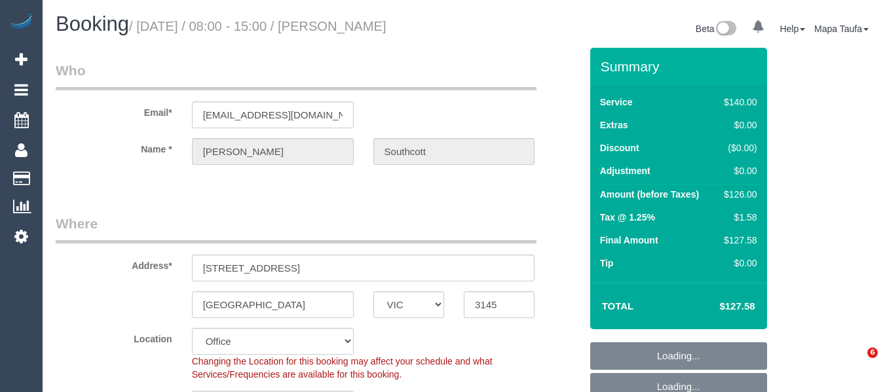
select select "VIC"
select select "24342"
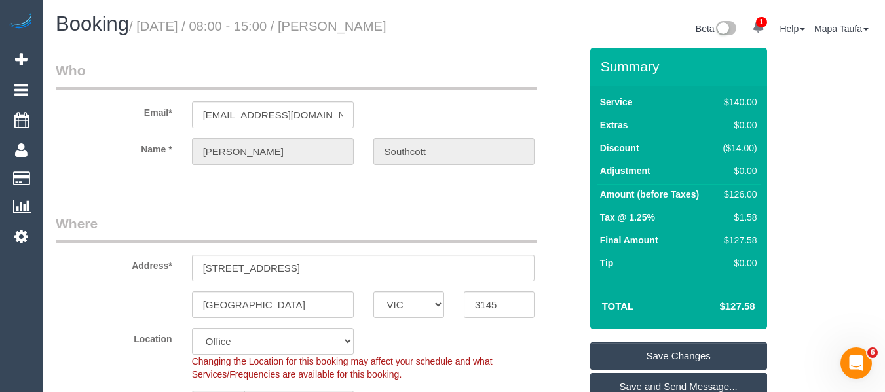
scroll to position [2647, 0]
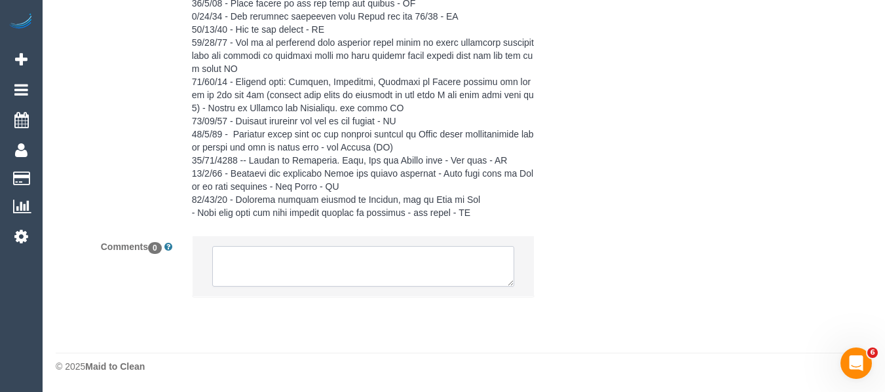
click at [367, 256] on textarea at bounding box center [363, 266] width 303 height 41
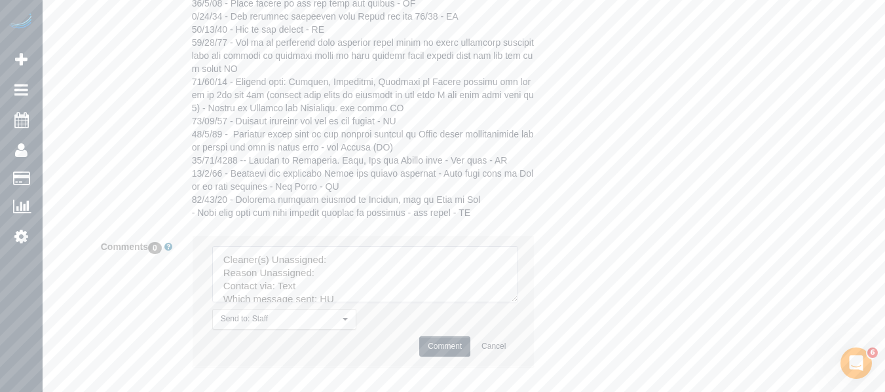
drag, startPoint x: 504, startPoint y: 278, endPoint x: 490, endPoint y: 202, distance: 77.8
click at [518, 303] on textarea at bounding box center [365, 274] width 306 height 56
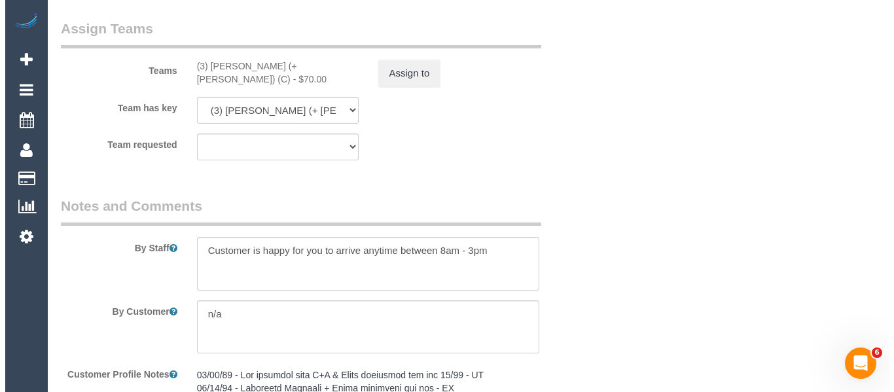
scroll to position [2058, 0]
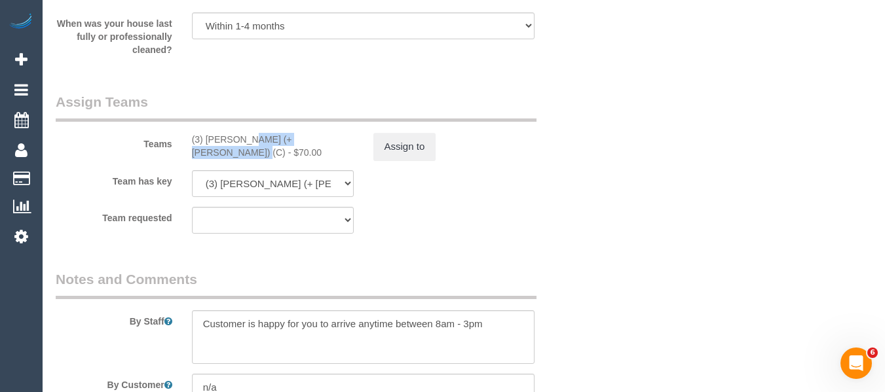
drag, startPoint x: 292, startPoint y: 136, endPoint x: 205, endPoint y: 135, distance: 87.1
click at [205, 135] on div "(3) Cristian (+ Tania) (C) - $70.00" at bounding box center [273, 146] width 162 height 26
copy div "Cristian (+ Tania) (C)"
click at [399, 140] on button "Assign to" at bounding box center [404, 147] width 63 height 28
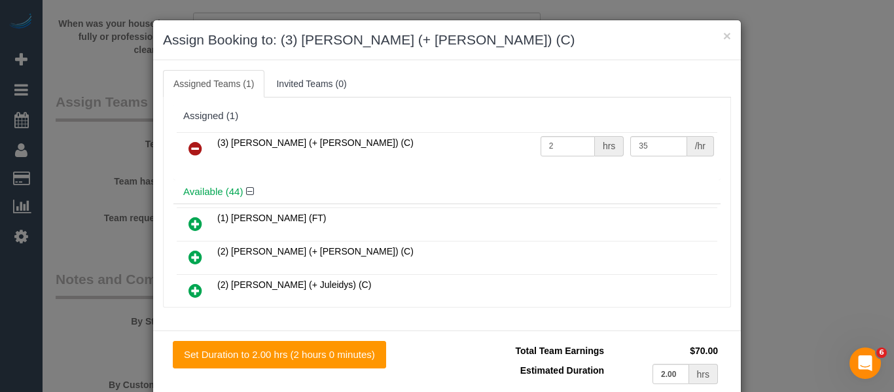
click at [196, 158] on link at bounding box center [195, 149] width 31 height 26
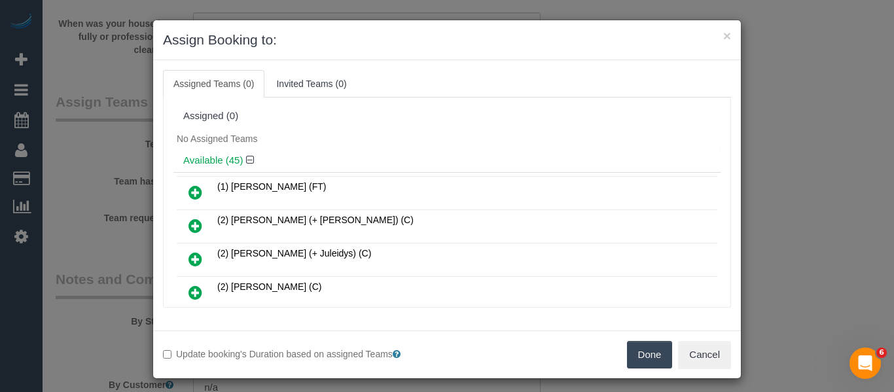
click at [638, 357] on button "Done" at bounding box center [650, 355] width 46 height 28
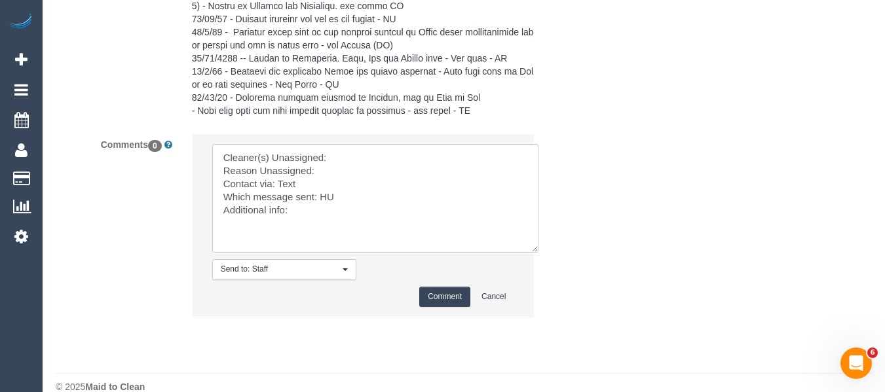
scroll to position [2770, 0]
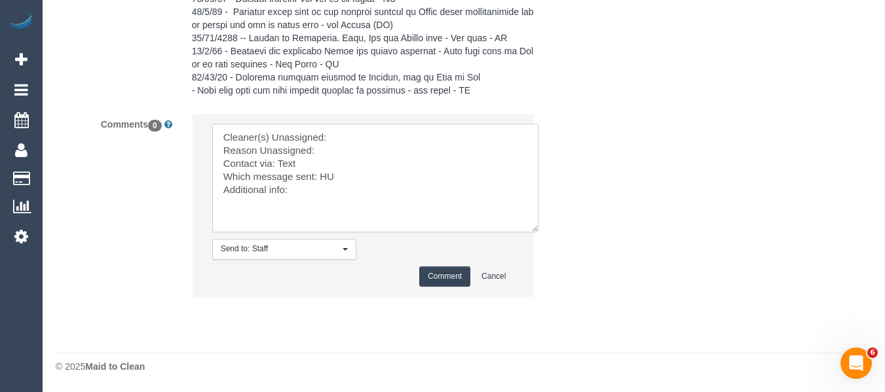
click at [375, 142] on textarea at bounding box center [375, 178] width 326 height 109
paste textarea "[PERSON_NAME] (+ [PERSON_NAME]) (C)"
click at [359, 153] on textarea at bounding box center [375, 178] width 326 height 109
click at [325, 182] on textarea at bounding box center [375, 178] width 326 height 109
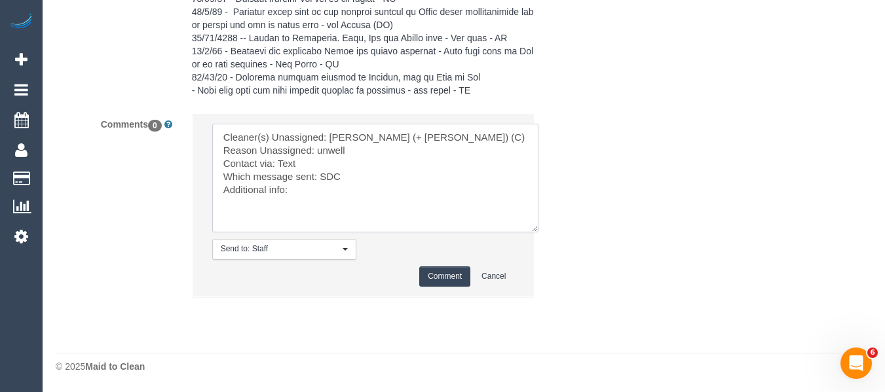
type textarea "Cleaner(s) Unassigned: Cristian (+ Tania) (C) Reason Unassigned: unwell Contact…"
click at [443, 270] on button "Comment" at bounding box center [444, 277] width 51 height 20
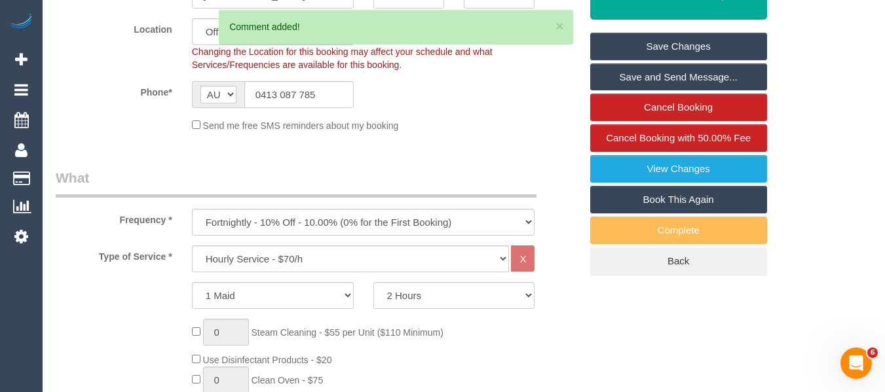
scroll to position [193, 0]
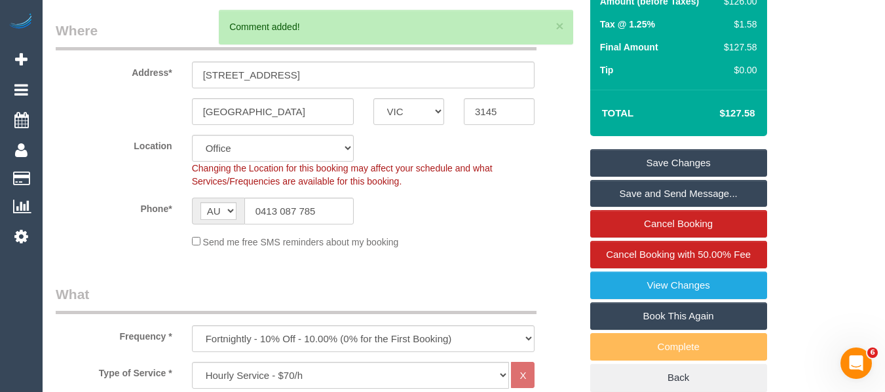
click at [656, 159] on link "Save Changes" at bounding box center [678, 163] width 177 height 28
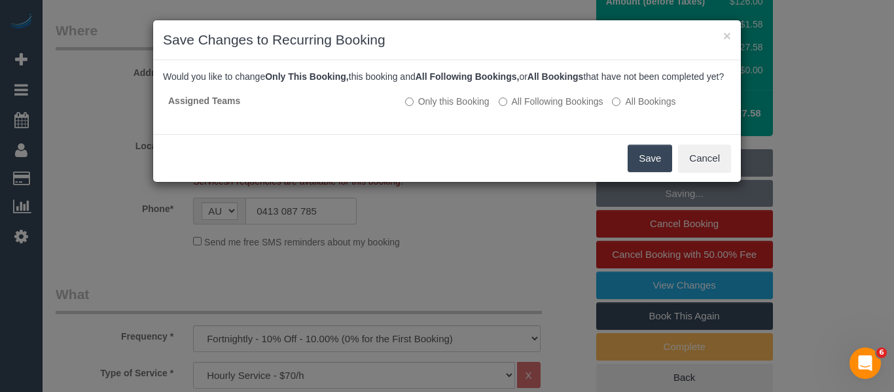
click at [648, 165] on button "Save" at bounding box center [650, 159] width 45 height 28
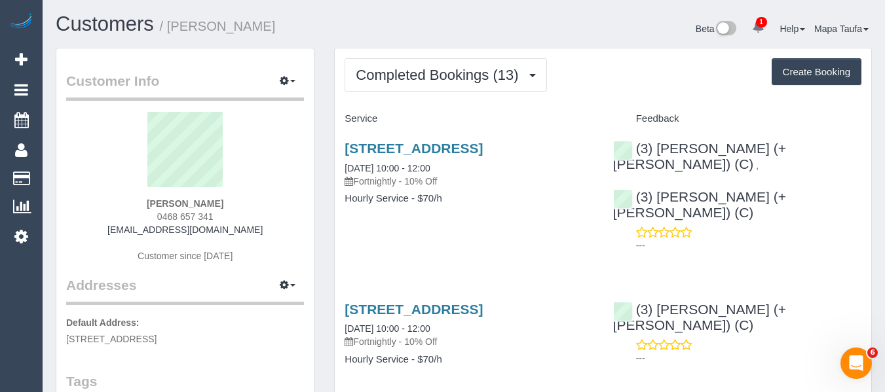
drag, startPoint x: 220, startPoint y: 218, endPoint x: 161, endPoint y: 222, distance: 59.1
click at [158, 220] on div "[PERSON_NAME] 0468 657 341 [EMAIL_ADDRESS][DOMAIN_NAME] Customer since [DATE]" at bounding box center [185, 194] width 238 height 164
copy span "0468 657 341"
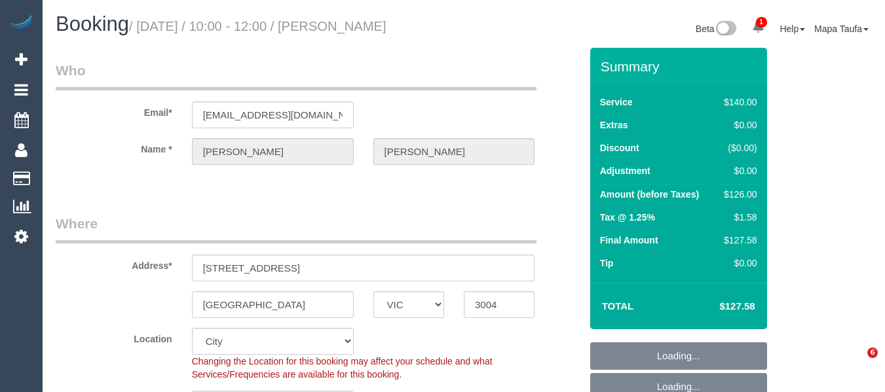
select select "VIC"
select select "string:stripe-pm_1QxNTe2GScqysDRVPf9L6M3Z"
select select "number:29"
select select "number:14"
select select "number:20"
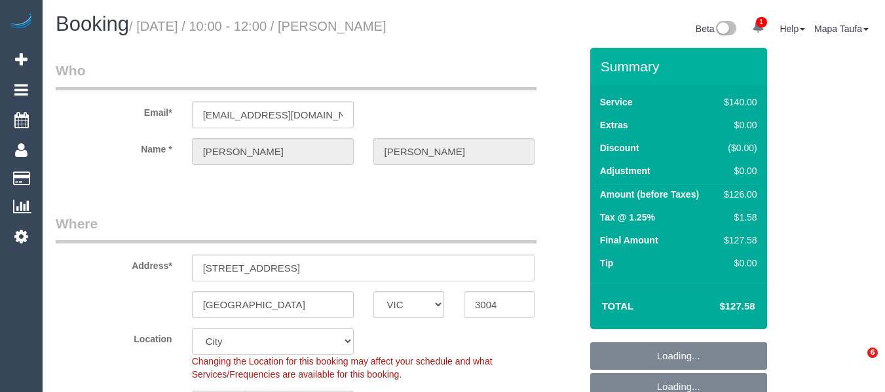
select select "number:24"
select select "number:34"
select select "number:13"
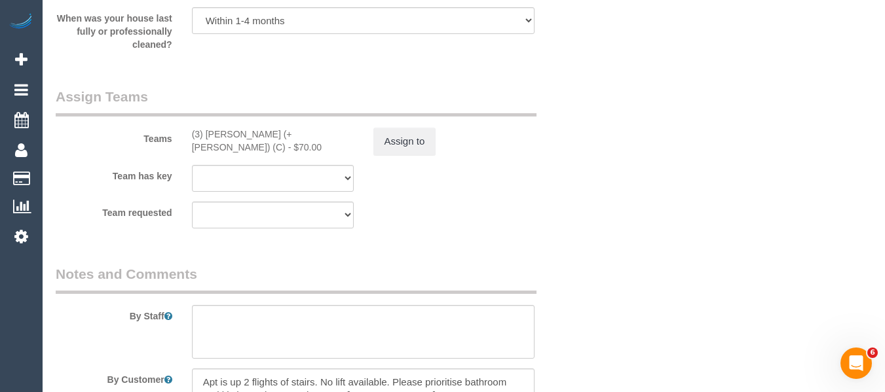
scroll to position [2163, 0]
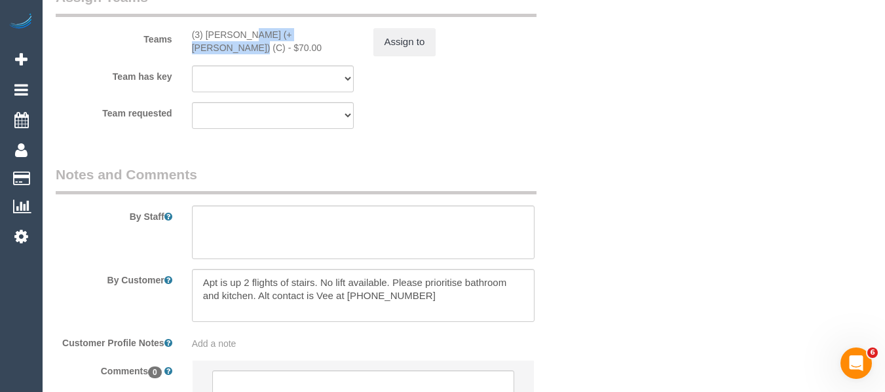
drag, startPoint x: 289, startPoint y: 39, endPoint x: 259, endPoint y: 36, distance: 30.9
click at [204, 35] on div "(3) [PERSON_NAME] (+ [PERSON_NAME]) (C) - $70.00" at bounding box center [273, 41] width 162 height 26
copy div "[PERSON_NAME] (+ [PERSON_NAME]) (C)"
click at [407, 43] on button "Assign to" at bounding box center [404, 42] width 63 height 28
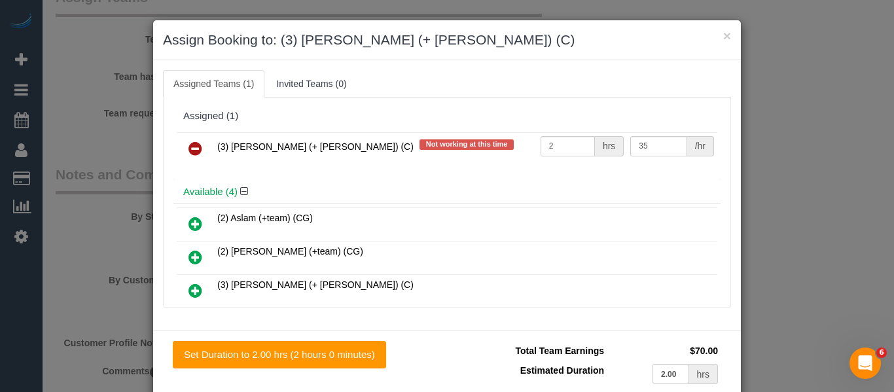
click at [194, 145] on icon at bounding box center [196, 149] width 14 height 16
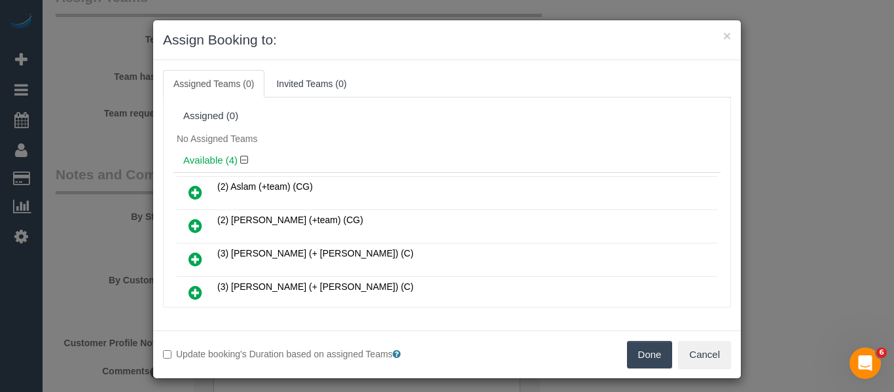
click at [627, 348] on div "Done Cancel" at bounding box center [594, 355] width 294 height 28
click at [638, 348] on button "Done" at bounding box center [650, 355] width 46 height 28
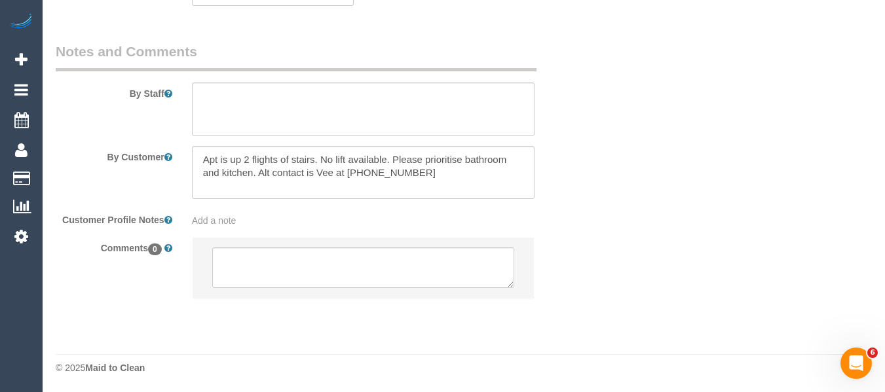
scroll to position [2287, 0]
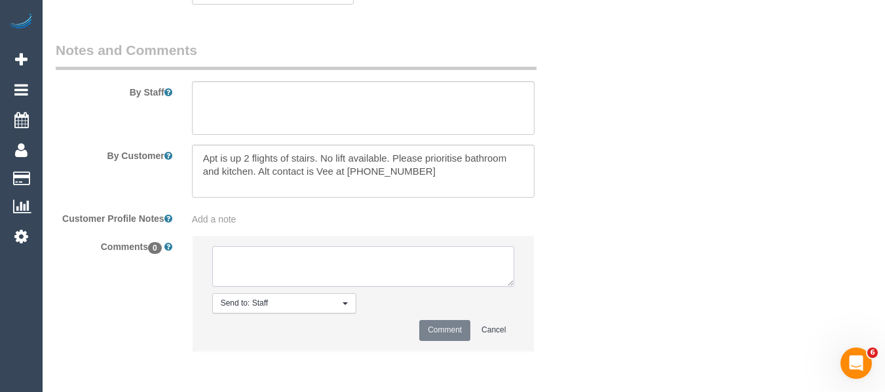
click at [310, 255] on textarea at bounding box center [363, 266] width 303 height 41
drag, startPoint x: 508, startPoint y: 284, endPoint x: 464, endPoint y: 310, distance: 51.1
click at [515, 287] on textarea at bounding box center [363, 266] width 303 height 41
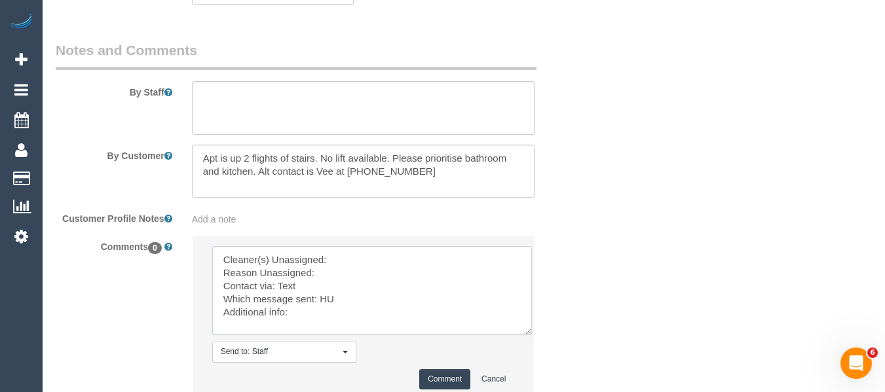
click at [375, 254] on textarea at bounding box center [372, 290] width 320 height 89
paste textarea "Cristian (+ Tania) (C)"
click at [353, 268] on textarea at bounding box center [372, 290] width 320 height 89
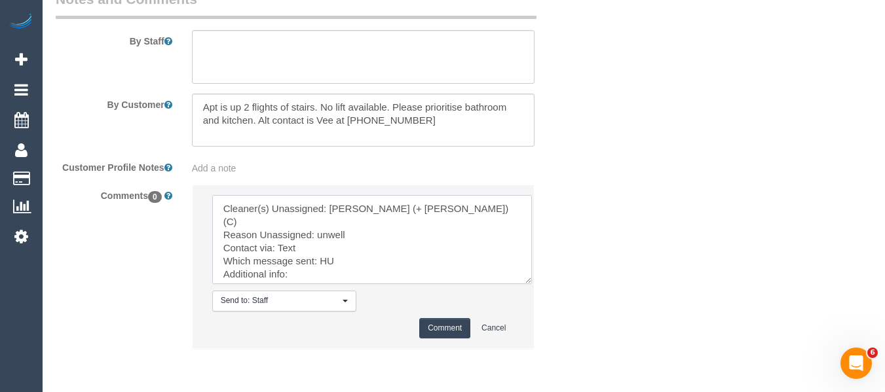
scroll to position [2390, 0]
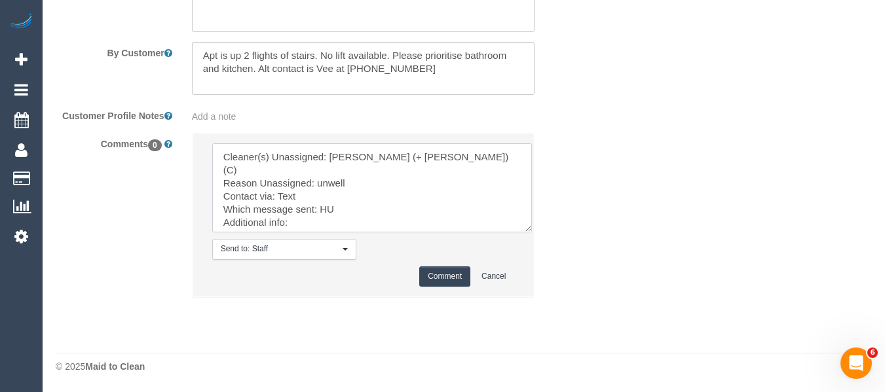
type textarea "Cleaner(s) Unassigned: Cristian (+ Tania) (C) Reason Unassigned: unwell Contact…"
click at [437, 273] on button "Comment" at bounding box center [444, 277] width 51 height 20
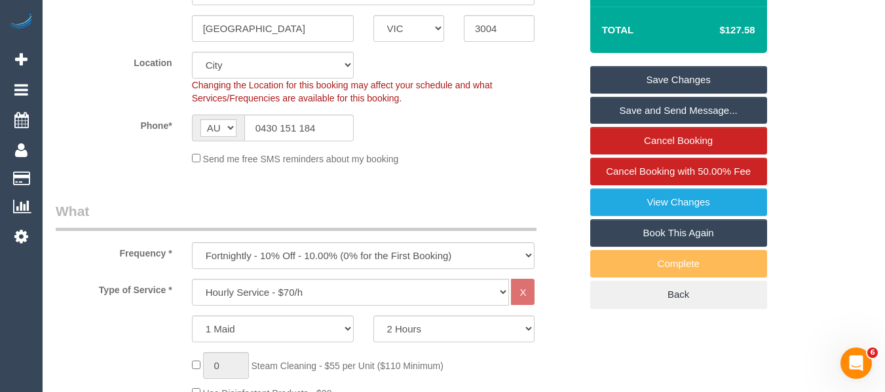
scroll to position [190, 0]
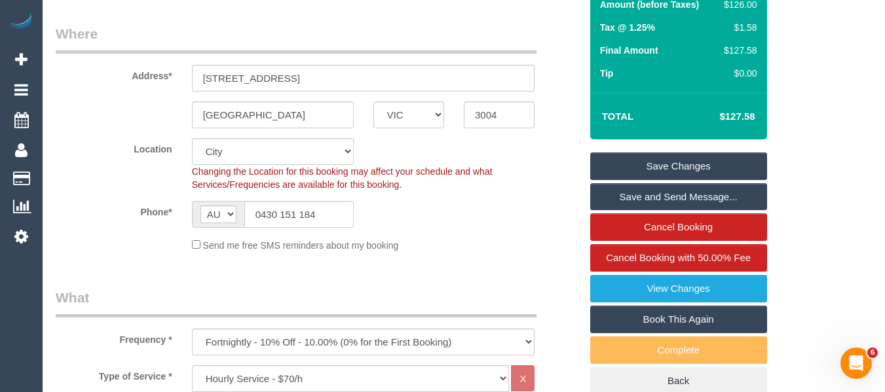
click at [726, 155] on link "Save Changes" at bounding box center [678, 167] width 177 height 28
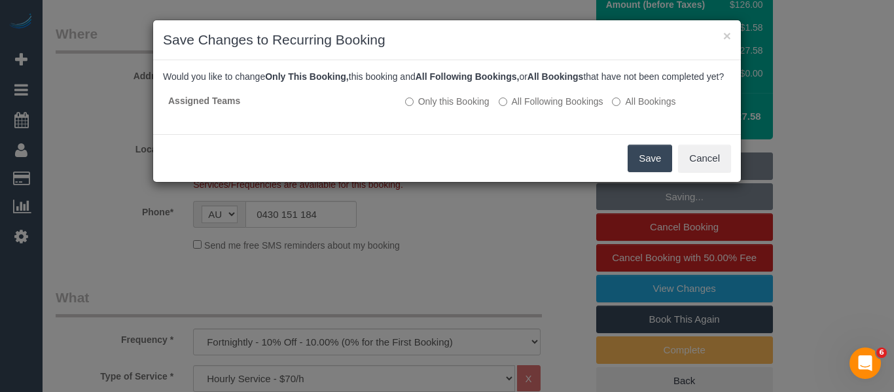
click at [648, 166] on button "Save" at bounding box center [650, 159] width 45 height 28
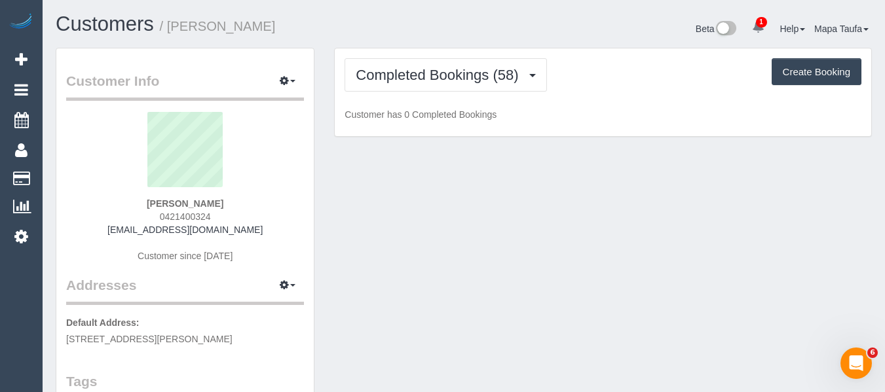
click at [147, 211] on div "[PERSON_NAME] 0421400324 [EMAIL_ADDRESS][DOMAIN_NAME] Customer since [DATE]" at bounding box center [185, 194] width 238 height 164
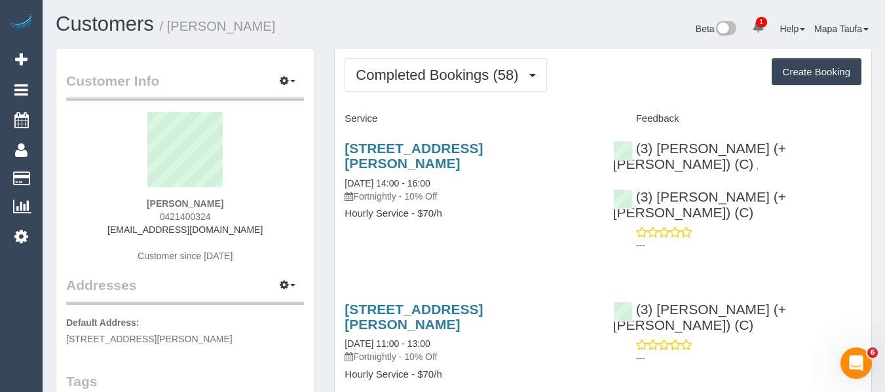
copy span "0421400324"
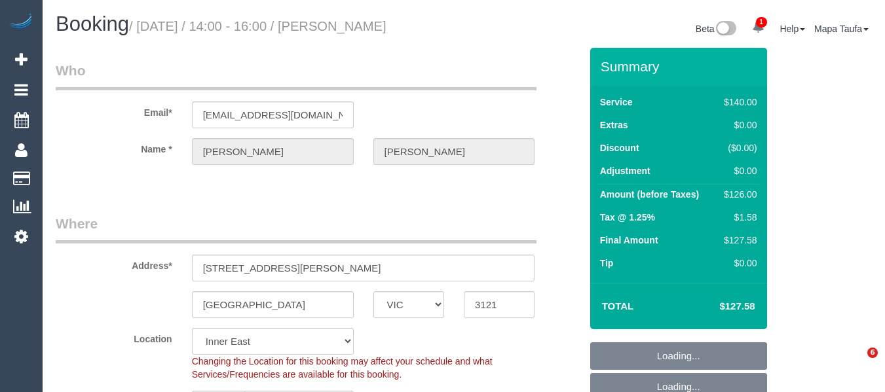
select select "VIC"
select select "number:28"
select select "number:14"
select select "number:20"
select select "number:24"
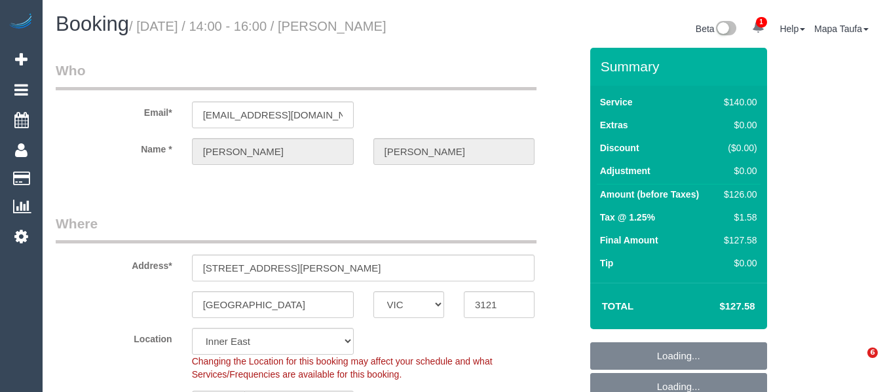
select select "number:34"
select select "number:12"
select select "24342"
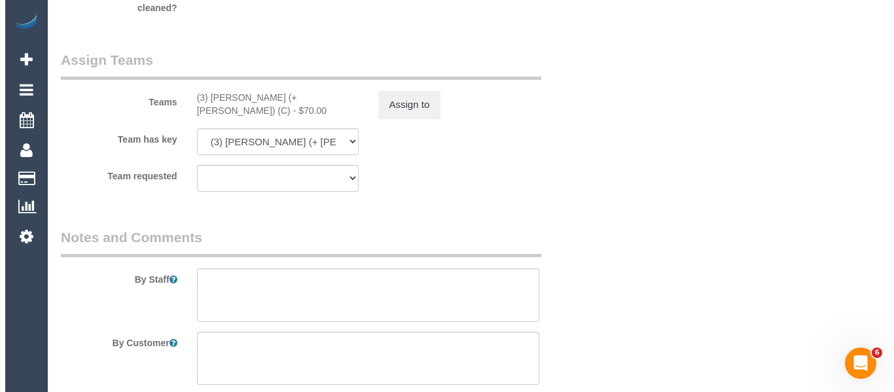
scroll to position [2101, 0]
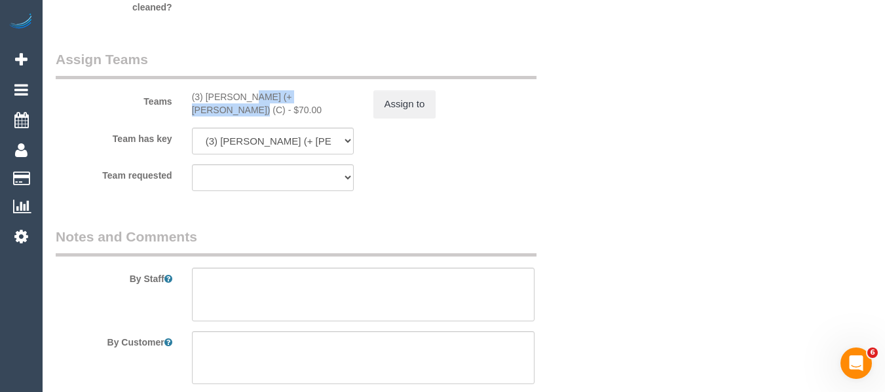
drag, startPoint x: 280, startPoint y: 100, endPoint x: 207, endPoint y: 98, distance: 73.3
click at [207, 98] on div "(3) [PERSON_NAME] (+ [PERSON_NAME]) (C) - $70.00" at bounding box center [273, 103] width 162 height 26
click at [409, 104] on button "Assign to" at bounding box center [404, 104] width 63 height 28
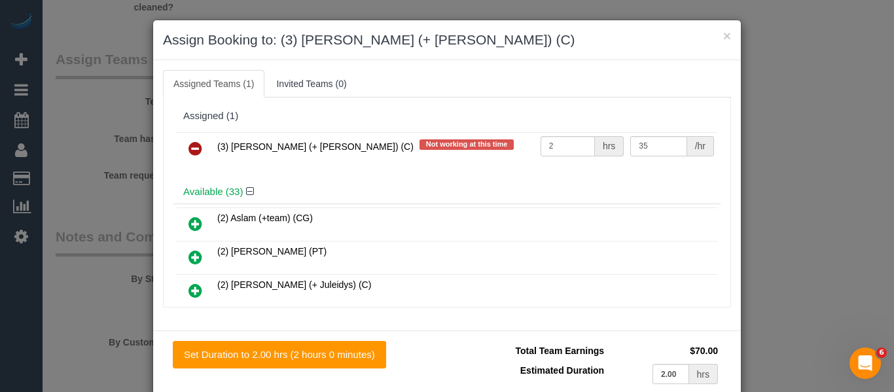
drag, startPoint x: 191, startPoint y: 151, endPoint x: 324, endPoint y: 176, distance: 135.4
click at [191, 151] on icon at bounding box center [196, 149] width 14 height 16
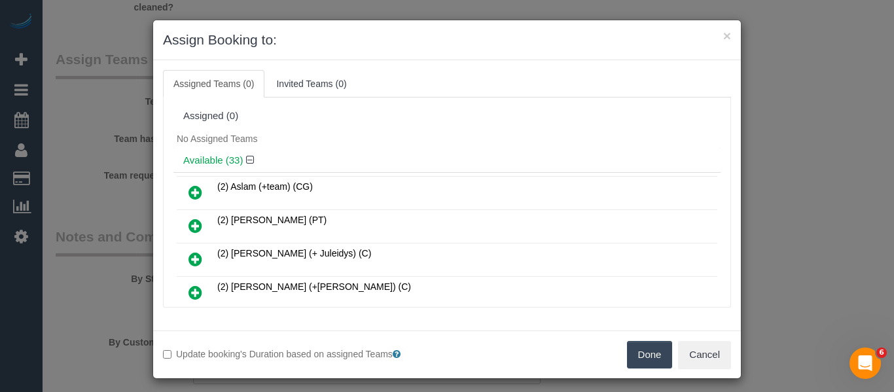
click at [642, 349] on button "Done" at bounding box center [650, 355] width 46 height 28
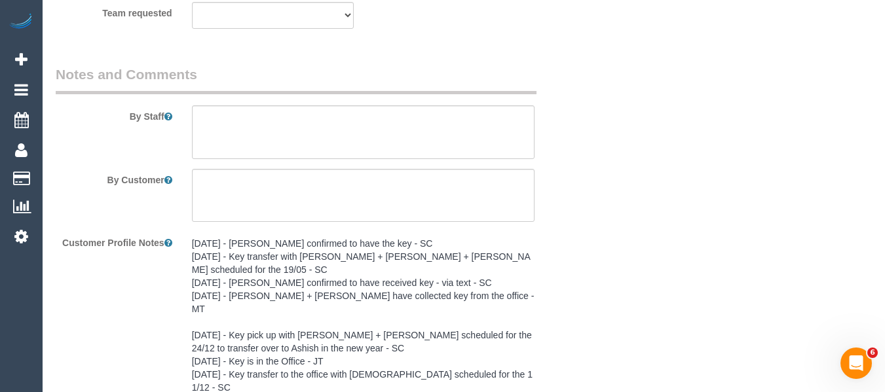
scroll to position [2399, 0]
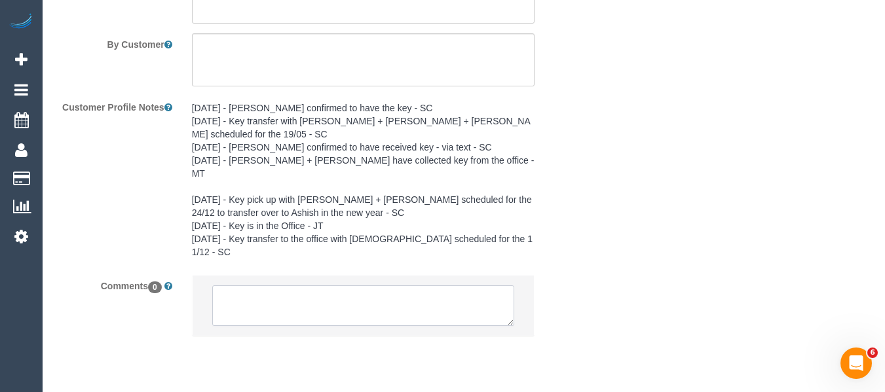
click at [323, 285] on textarea at bounding box center [363, 305] width 303 height 41
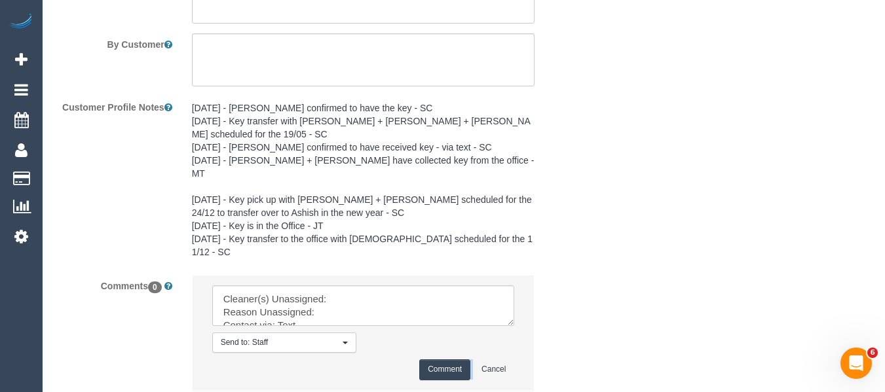
drag, startPoint x: 510, startPoint y: 289, endPoint x: 487, endPoint y: 299, distance: 25.5
click at [523, 369] on fieldset "Notes and Comments By Staff By Customer Customer Profile Notes [DATE] - [PERSON…" at bounding box center [318, 171] width 524 height 485
drag, startPoint x: 512, startPoint y: 284, endPoint x: 519, endPoint y: 348, distance: 63.9
click at [515, 326] on textarea at bounding box center [363, 305] width 303 height 41
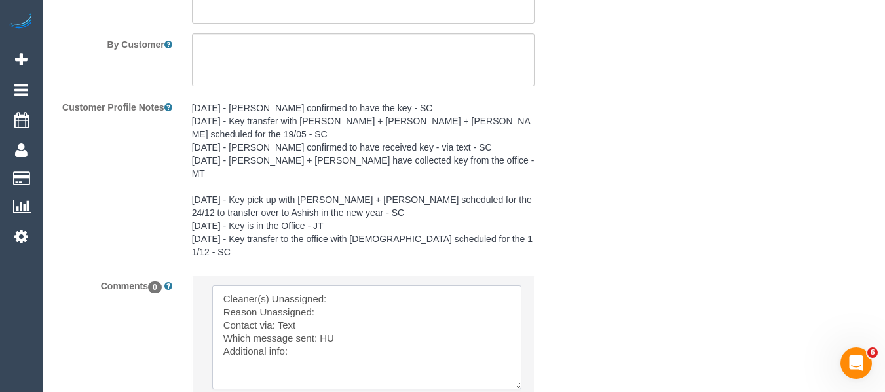
drag, startPoint x: 326, startPoint y: 265, endPoint x: 343, endPoint y: 261, distance: 17.6
click at [333, 285] on textarea at bounding box center [366, 337] width 309 height 104
click at [344, 285] on textarea at bounding box center [366, 337] width 309 height 104
paste textarea "[PERSON_NAME] (+ [PERSON_NAME]) (C)"
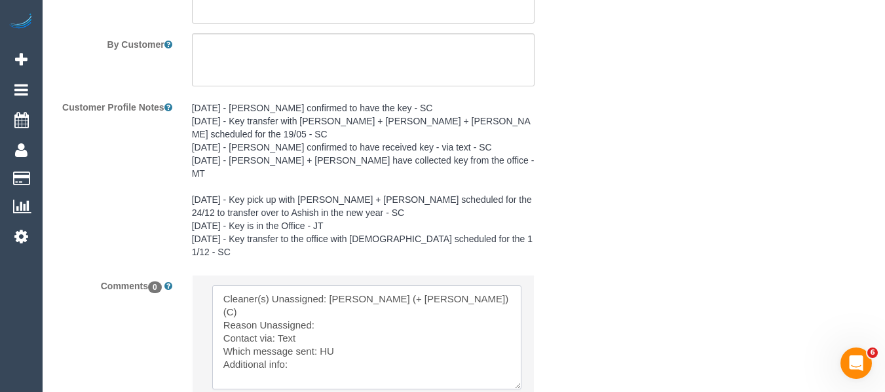
click at [332, 285] on textarea at bounding box center [366, 337] width 309 height 104
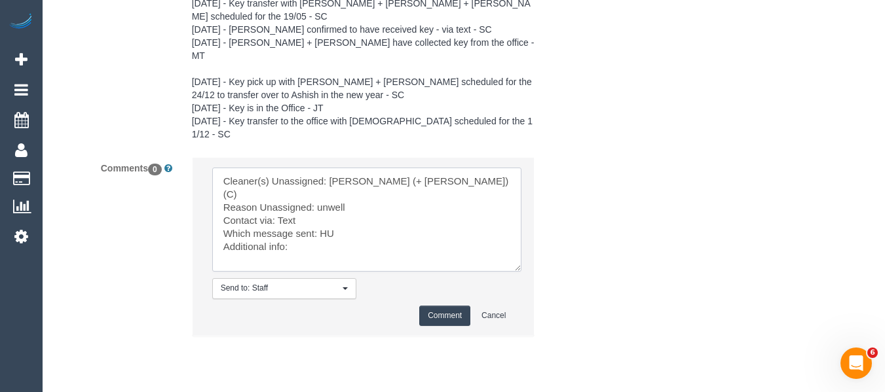
type textarea "Cleaner(s) Unassigned: [PERSON_NAME] (+ [PERSON_NAME]) (C) Reason Unassigned: u…"
click at [441, 306] on button "Comment" at bounding box center [444, 316] width 51 height 20
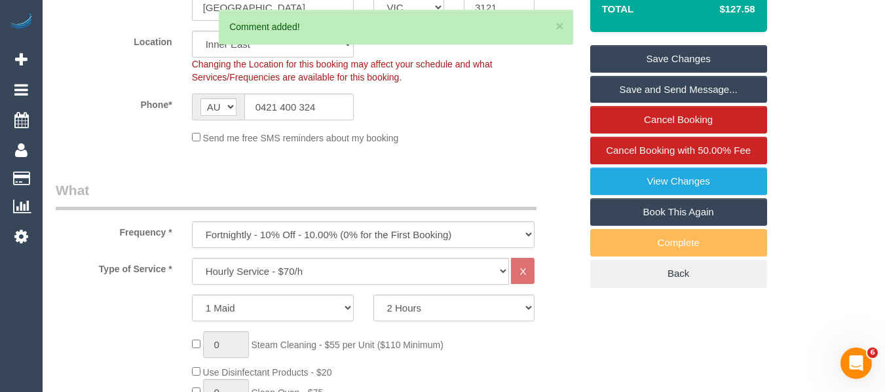
scroll to position [292, 0]
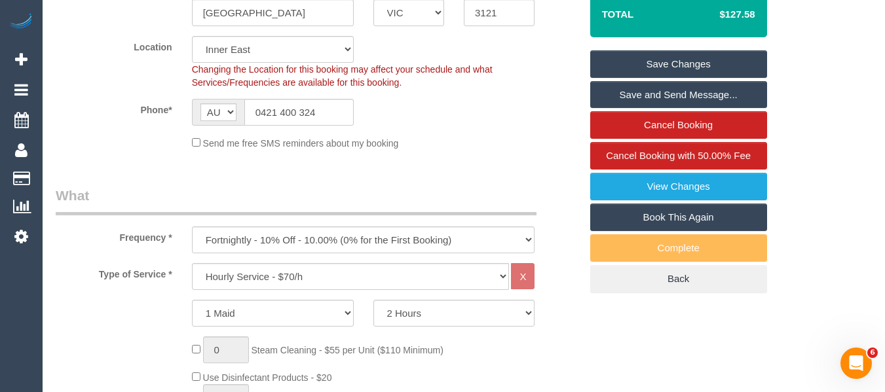
click at [703, 62] on link "Save Changes" at bounding box center [678, 64] width 177 height 28
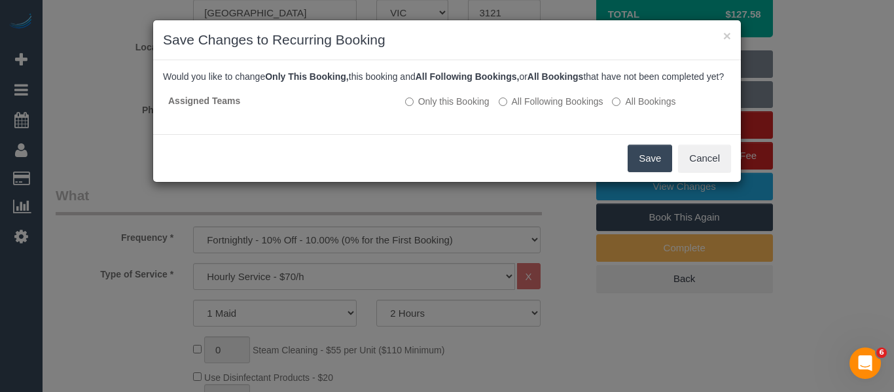
click at [644, 172] on button "Save" at bounding box center [650, 159] width 45 height 28
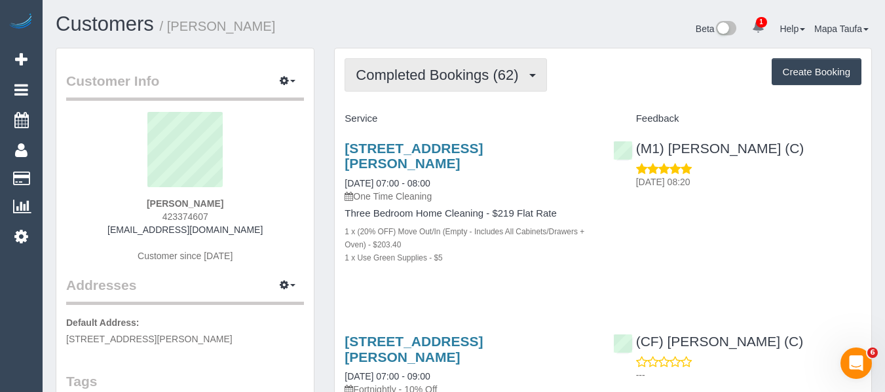
click at [407, 67] on span "Completed Bookings (62)" at bounding box center [440, 75] width 169 height 16
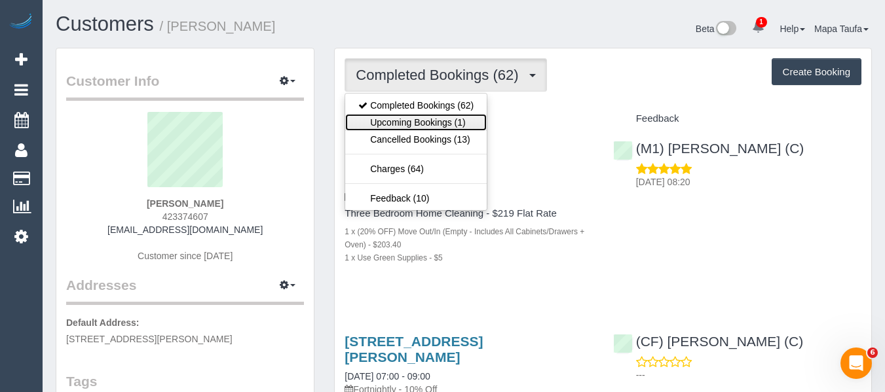
click at [417, 115] on link "Upcoming Bookings (1)" at bounding box center [415, 122] width 141 height 17
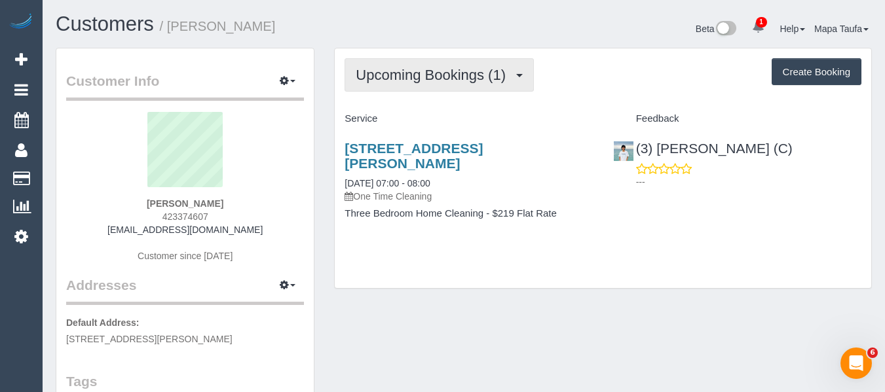
click at [432, 73] on span "Upcoming Bookings (1)" at bounding box center [434, 75] width 156 height 16
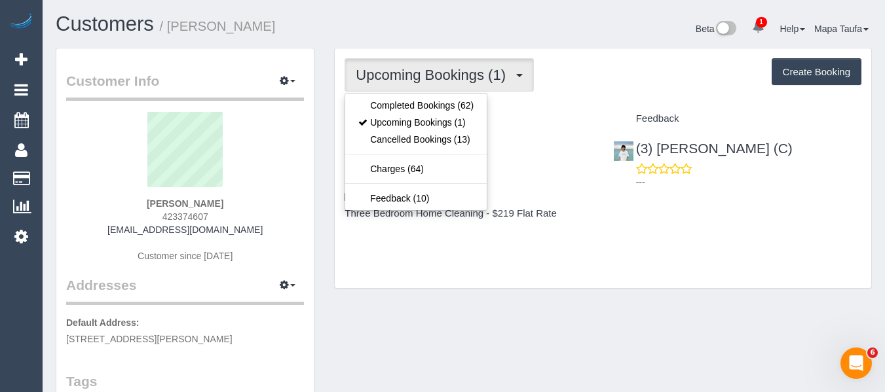
drag, startPoint x: 563, startPoint y: 92, endPoint x: 531, endPoint y: 113, distance: 38.0
click at [561, 96] on div "Upcoming Bookings (1) Completed Bookings (62) Upcoming Bookings (1) Cancelled B…" at bounding box center [603, 168] width 536 height 240
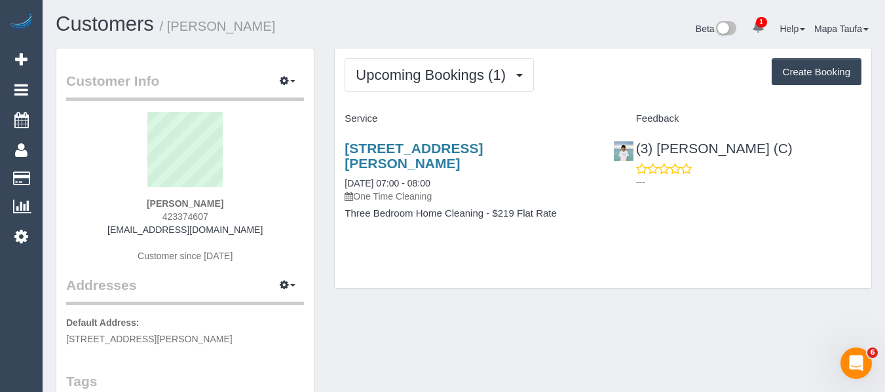
click at [479, 140] on div "[STREET_ADDRESS][PERSON_NAME] [DATE] 07:00 - 08:00 One Time Cleaning Three Bedr…" at bounding box center [469, 188] width 268 height 116
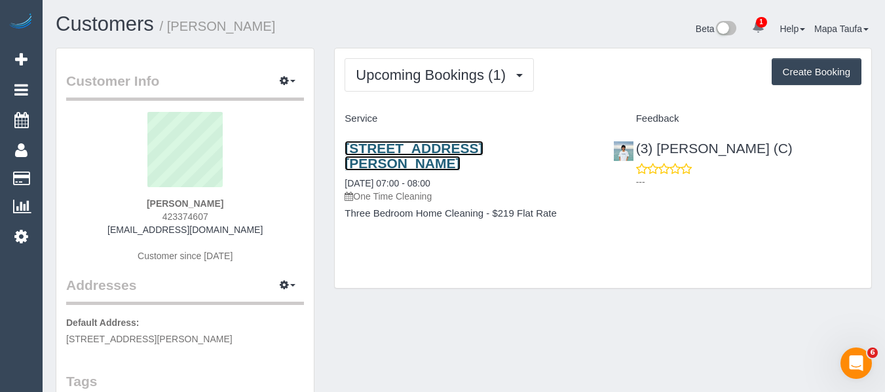
click at [407, 149] on link "[STREET_ADDRESS][PERSON_NAME]" at bounding box center [413, 156] width 138 height 30
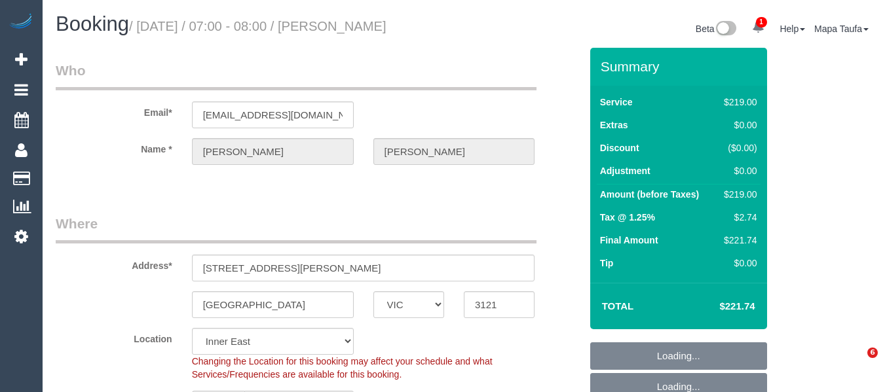
select select "VIC"
select select "string:stripe-pm_1S4Vzy2GScqysDRVqEKpVryW"
select select "object:548"
select select "number:29"
select select "number:14"
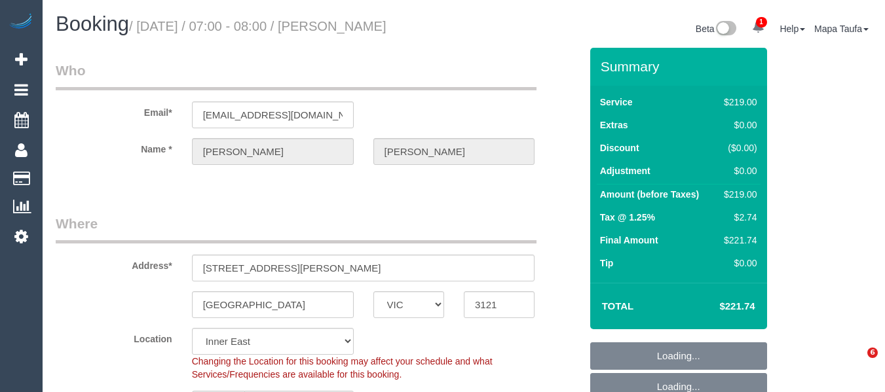
select select "number:18"
select select "number:24"
select select "number:12"
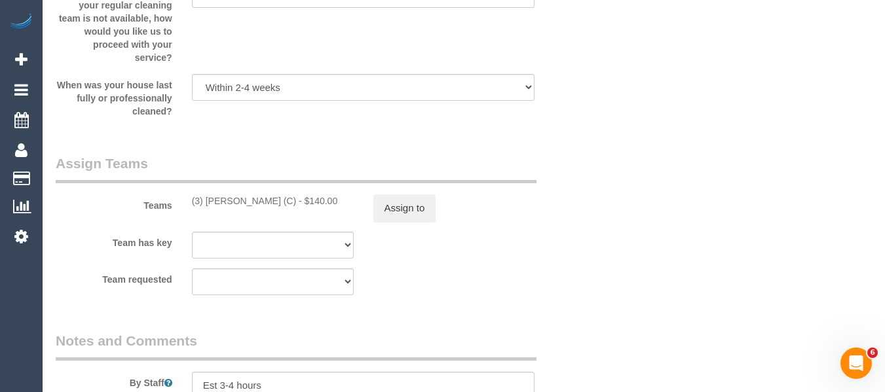
scroll to position [2387, 0]
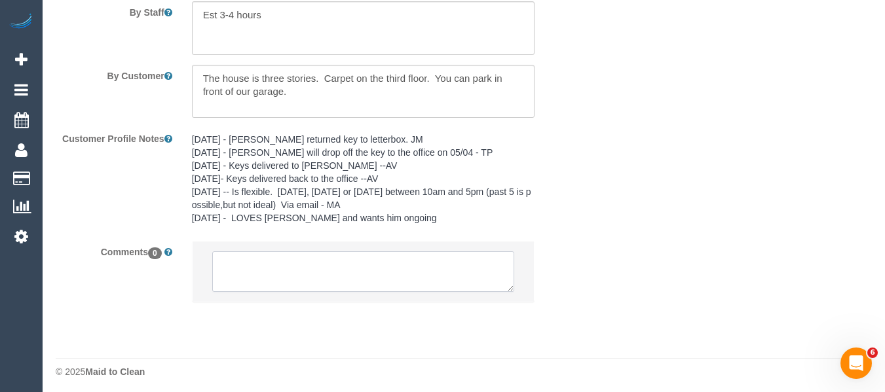
click at [344, 260] on textarea at bounding box center [363, 271] width 303 height 41
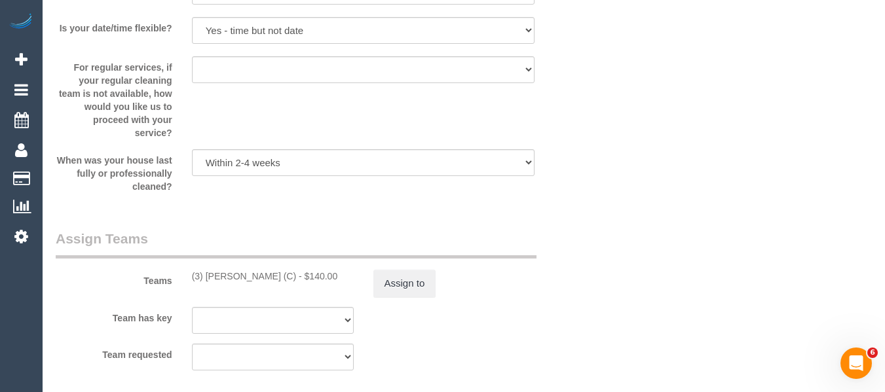
scroll to position [1928, 0]
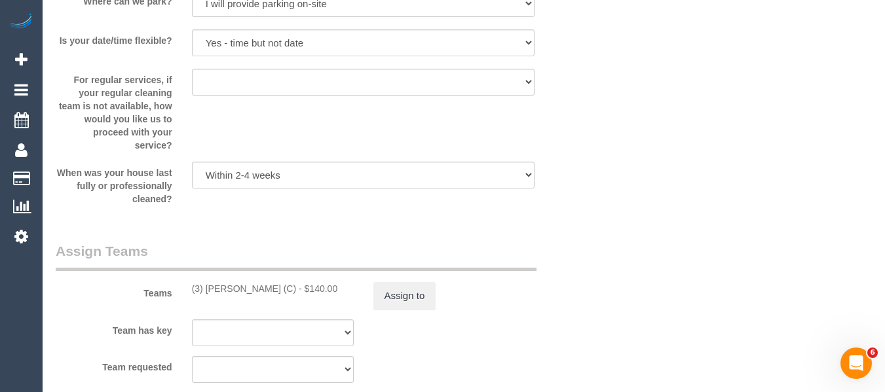
type textarea "Cleaner(s) Unassigned: Reason Unassigned: Contact via: Text Which message sent:…"
drag, startPoint x: 214, startPoint y: 291, endPoint x: 205, endPoint y: 291, distance: 9.2
click at [205, 291] on div "(3) [PERSON_NAME] (C) - $140.00" at bounding box center [273, 288] width 162 height 13
copy div "[PERSON_NAME] (C)"
click at [395, 297] on button "Assign to" at bounding box center [404, 296] width 63 height 28
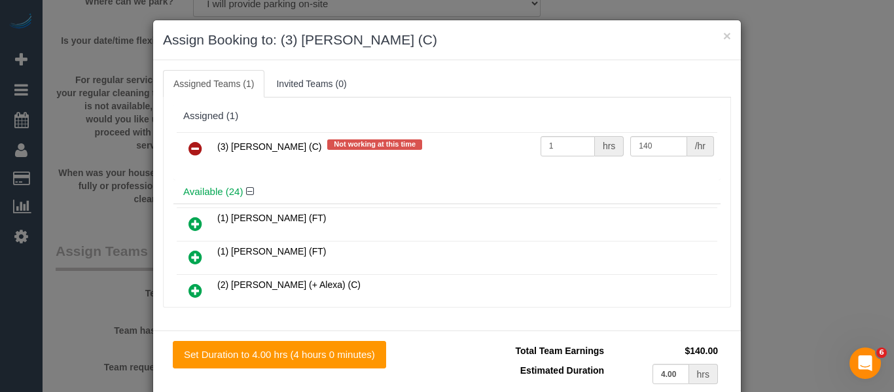
click at [194, 147] on icon at bounding box center [196, 149] width 14 height 16
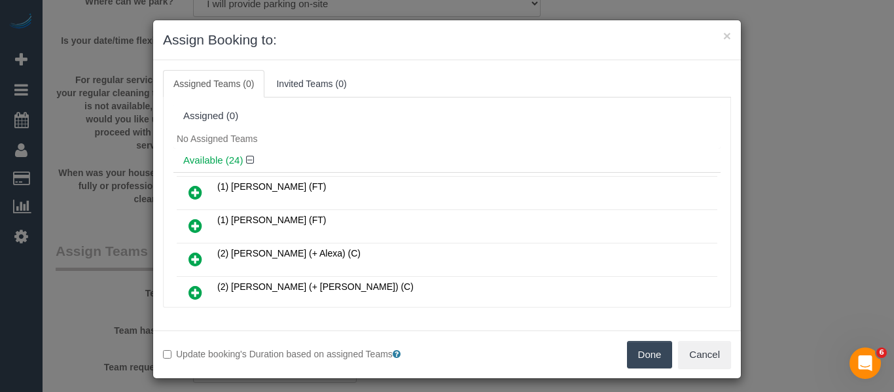
click at [653, 352] on button "Done" at bounding box center [650, 355] width 46 height 28
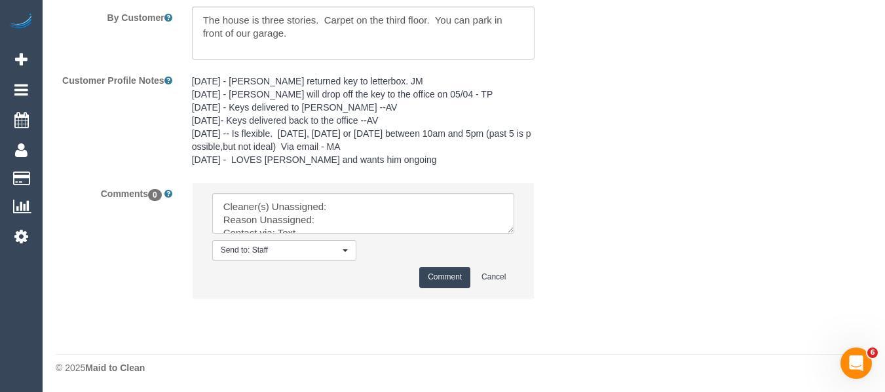
scroll to position [2446, 0]
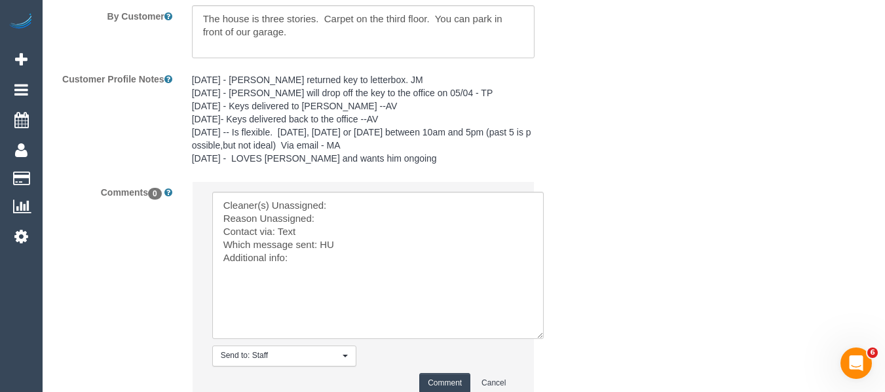
drag, startPoint x: 508, startPoint y: 230, endPoint x: 352, endPoint y: 248, distance: 156.8
click at [532, 339] on textarea at bounding box center [377, 265] width 331 height 147
drag, startPoint x: 363, startPoint y: 202, endPoint x: 353, endPoint y: 219, distance: 19.7
click at [363, 202] on textarea at bounding box center [375, 267] width 327 height 150
paste textarea "[PERSON_NAME] (C)"
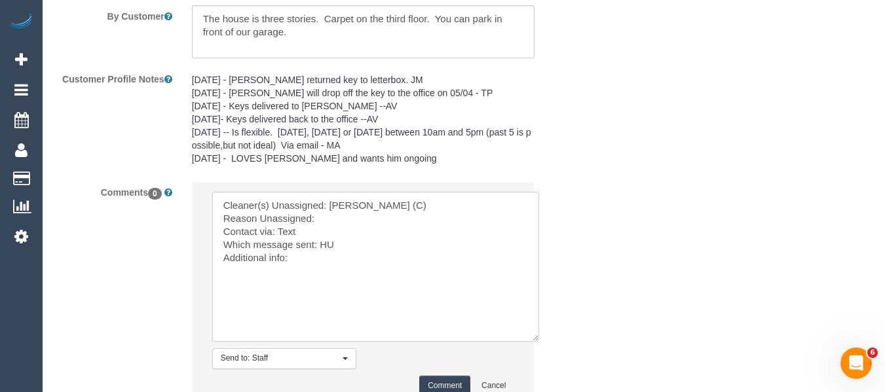
click at [353, 219] on textarea at bounding box center [375, 267] width 327 height 150
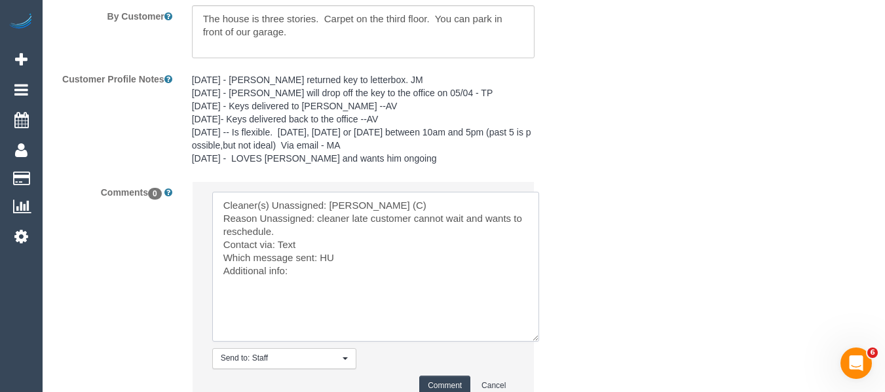
click at [323, 254] on textarea at bounding box center [375, 267] width 327 height 150
click at [312, 276] on textarea at bounding box center [375, 267] width 327 height 150
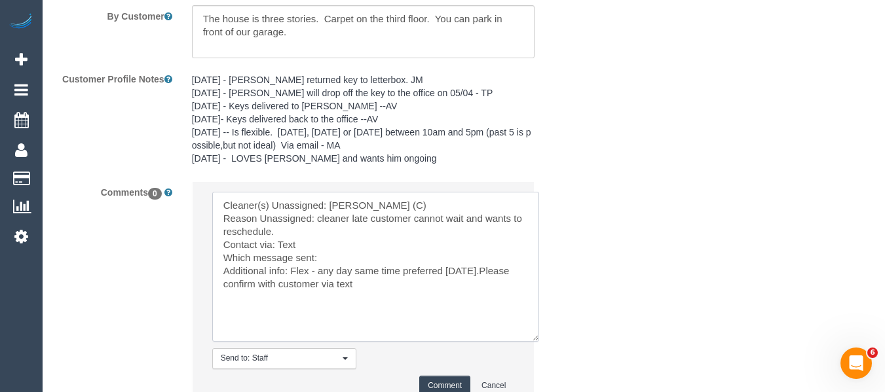
click at [482, 272] on textarea at bounding box center [375, 267] width 327 height 150
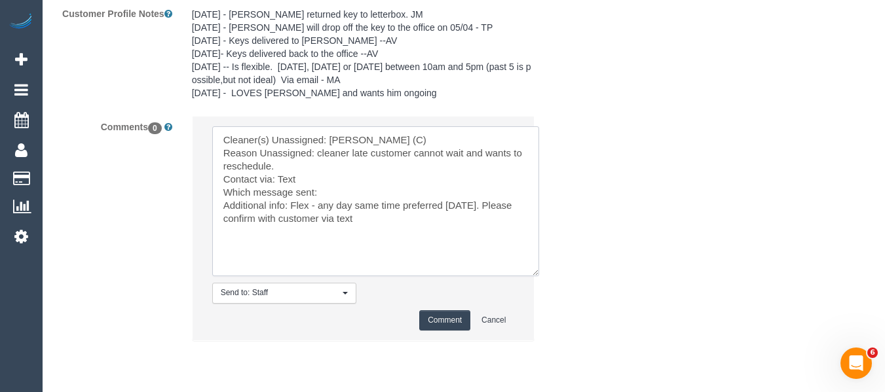
click at [369, 223] on textarea at bounding box center [375, 201] width 327 height 150
paste textarea "cnv_8qgsytr"
type textarea "Cleaner(s) Unassigned: [PERSON_NAME] (C) Reason Unassigned: cleaner late custom…"
click at [437, 318] on button "Comment" at bounding box center [444, 320] width 51 height 20
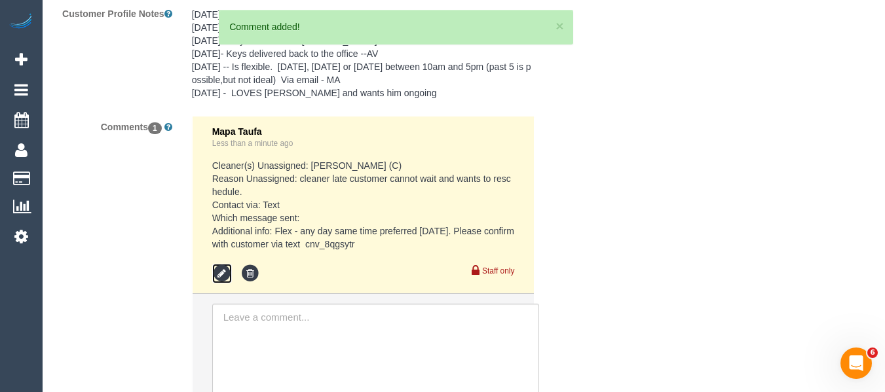
click at [222, 274] on icon at bounding box center [222, 274] width 20 height 20
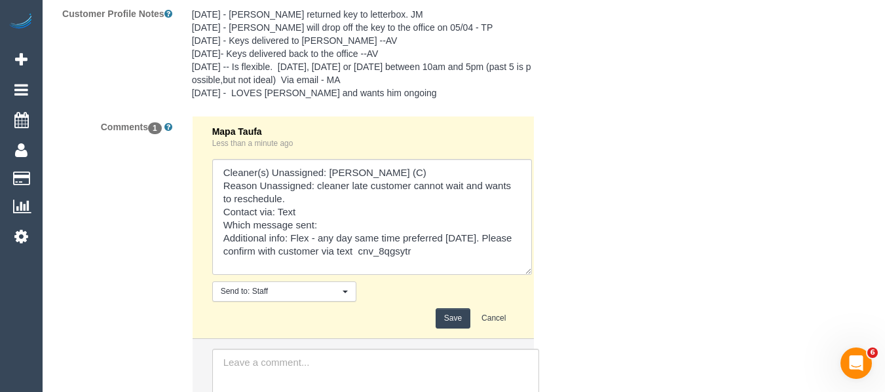
drag, startPoint x: 525, startPoint y: 271, endPoint x: 445, endPoint y: 264, distance: 80.9
click at [532, 275] on textarea at bounding box center [372, 217] width 320 height 116
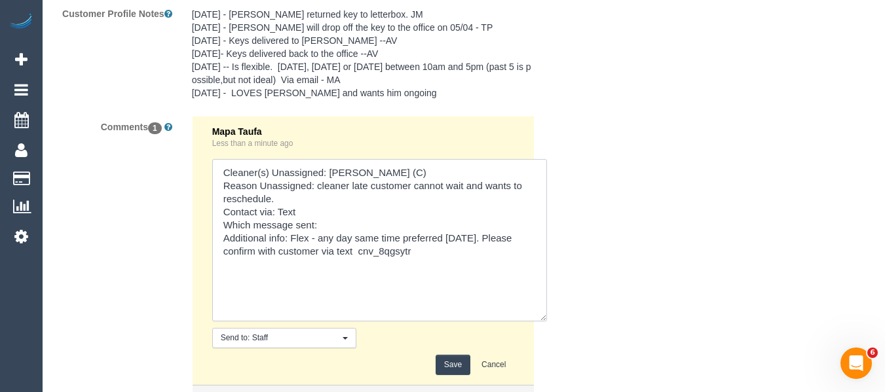
click at [359, 236] on textarea at bounding box center [379, 240] width 335 height 162
click at [352, 235] on textarea at bounding box center [379, 240] width 335 height 162
type textarea "Cleaner(s) Unassigned: [PERSON_NAME] (C) Reason Unassigned: cleaner late custom…"
click at [441, 359] on button "Save" at bounding box center [452, 365] width 35 height 20
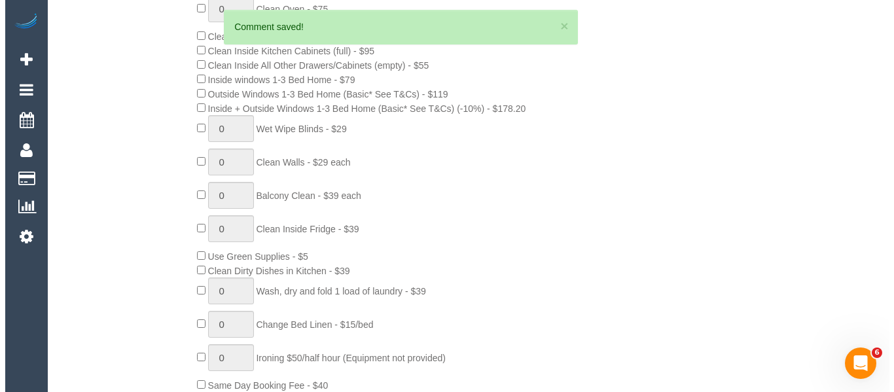
scroll to position [0, 0]
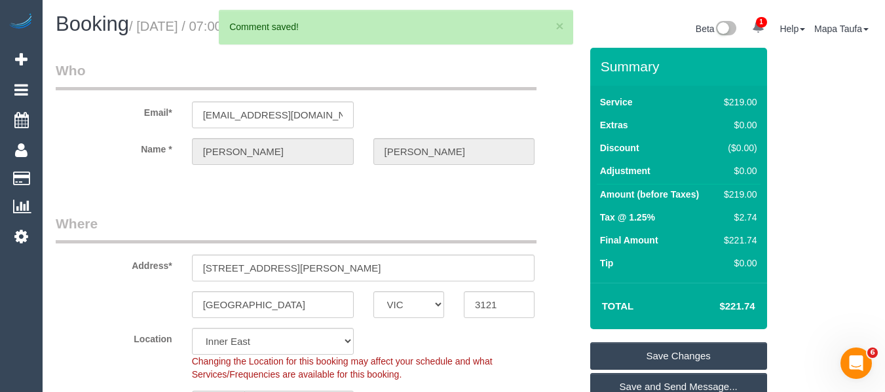
click at [671, 348] on link "Save Changes" at bounding box center [678, 356] width 177 height 28
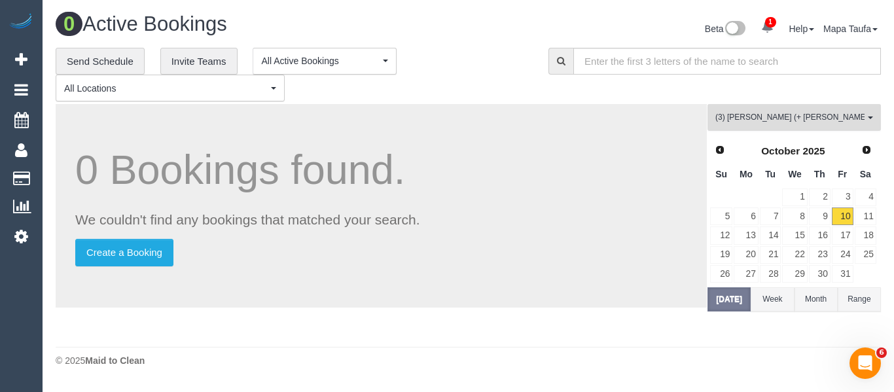
click at [781, 110] on button "(3) Cristian (+ Tania) (C) All Teams" at bounding box center [795, 117] width 174 height 27
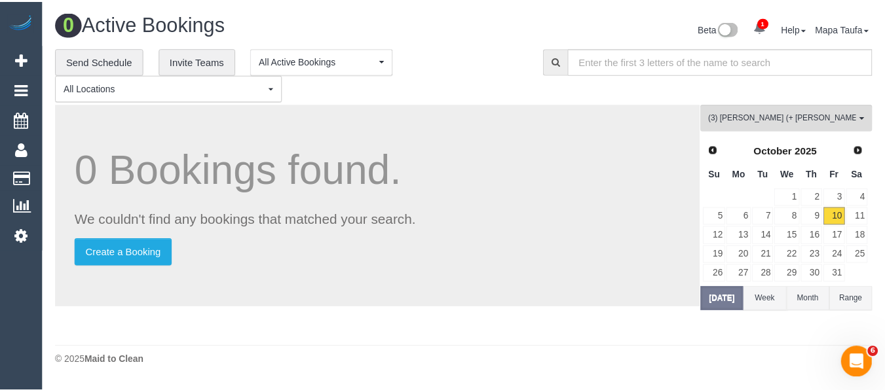
scroll to position [1712, 0]
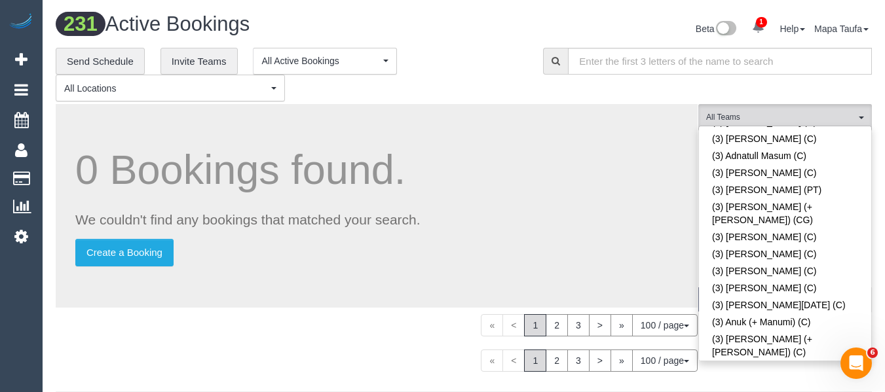
scroll to position [3312, 0]
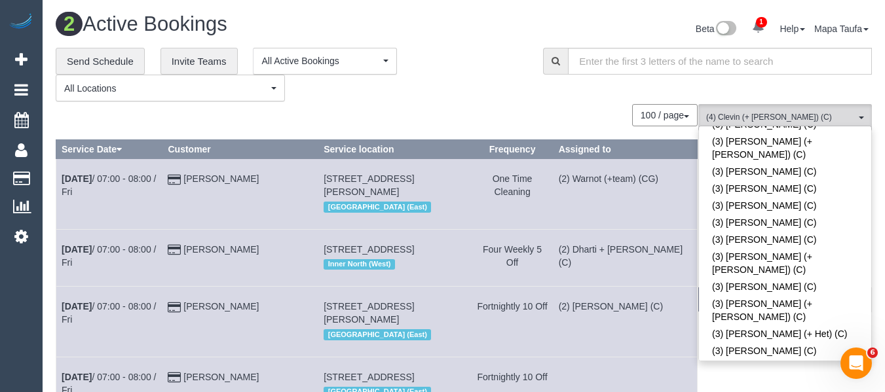
click at [506, 77] on div "**********" at bounding box center [290, 75] width 468 height 54
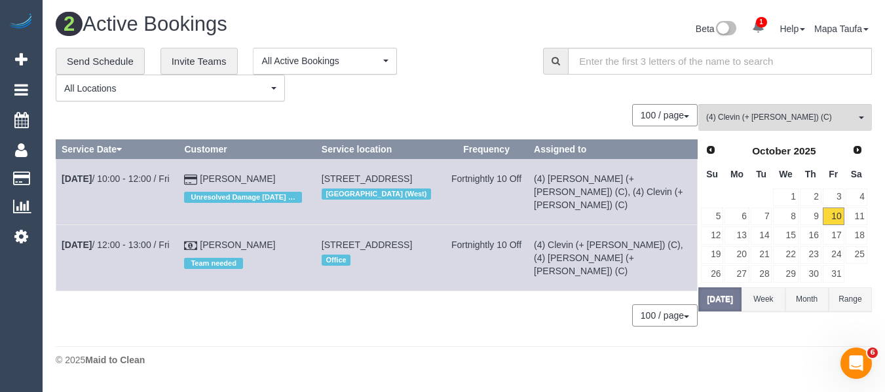
drag, startPoint x: 213, startPoint y: 181, endPoint x: 229, endPoint y: 187, distance: 17.0
click at [229, 187] on div "Unresolved Damage [DATE] ED" at bounding box center [247, 195] width 126 height 20
drag, startPoint x: 215, startPoint y: 174, endPoint x: 210, endPoint y: 180, distance: 8.0
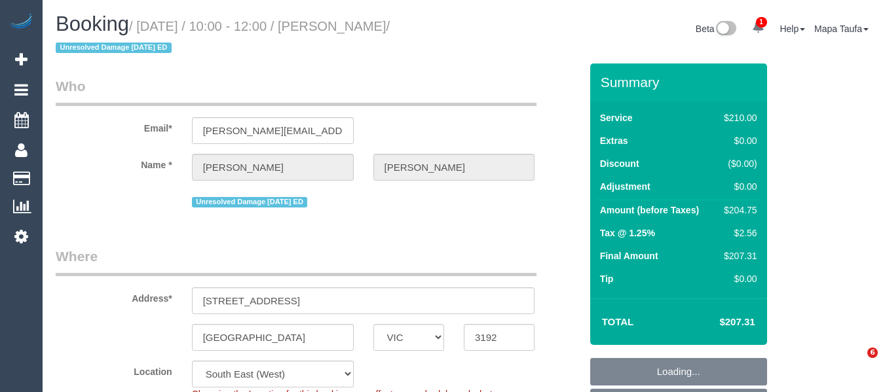
select select "VIC"
select select "180"
select select "object:757"
select select "number:27"
select select "number:14"
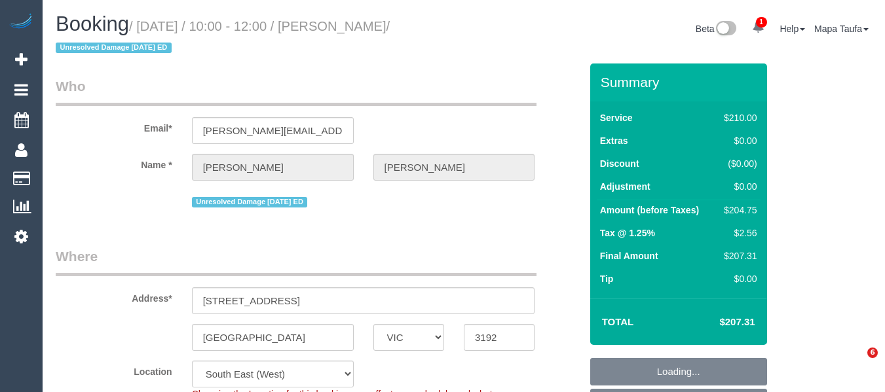
select select "number:19"
select select "number:22"
select select "number:11"
select select "object:1461"
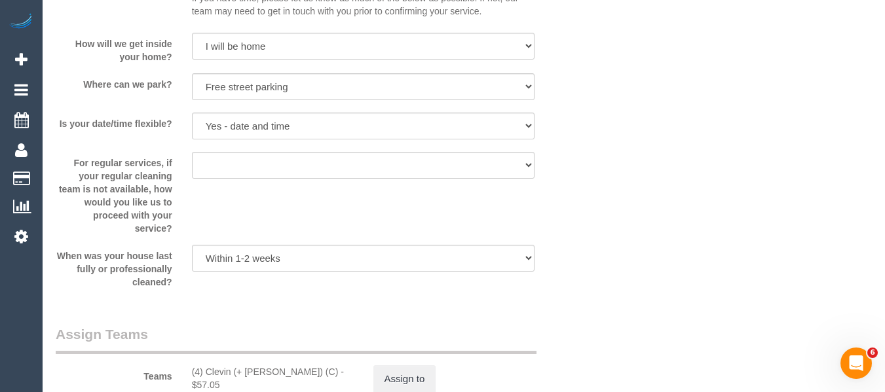
scroll to position [2868, 0]
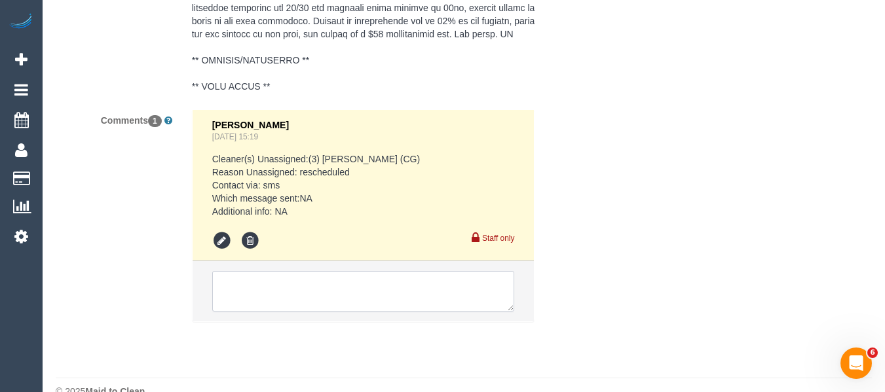
click at [346, 271] on textarea at bounding box center [363, 291] width 303 height 41
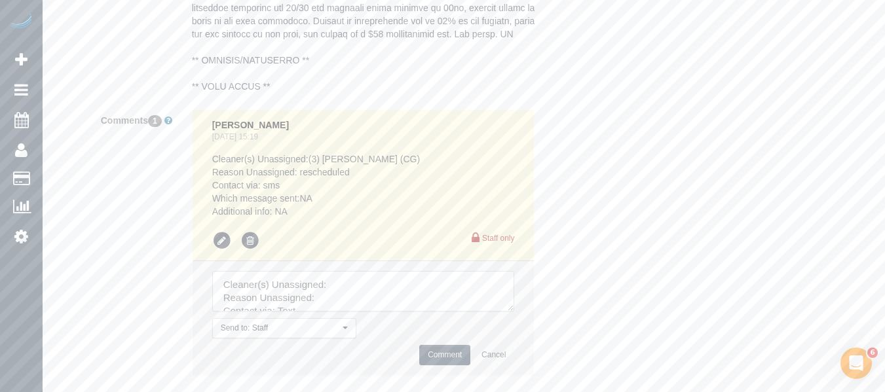
drag, startPoint x: 502, startPoint y: 281, endPoint x: 534, endPoint y: 351, distance: 76.8
click at [534, 351] on div "[PERSON_NAME] [DATE] 15:19 Cleaner(s) Unassigned:(3) [PERSON_NAME] (CG) Reason …" at bounding box center [363, 249] width 363 height 280
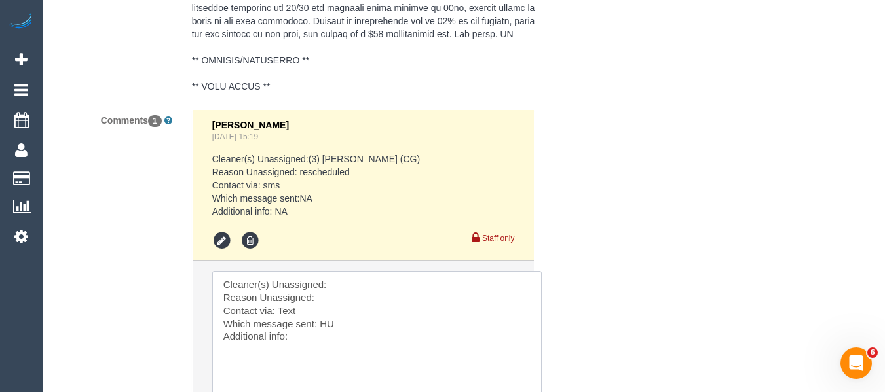
drag, startPoint x: 513, startPoint y: 306, endPoint x: 534, endPoint y: 365, distance: 62.5
click at [534, 369] on textarea at bounding box center [376, 337] width 329 height 132
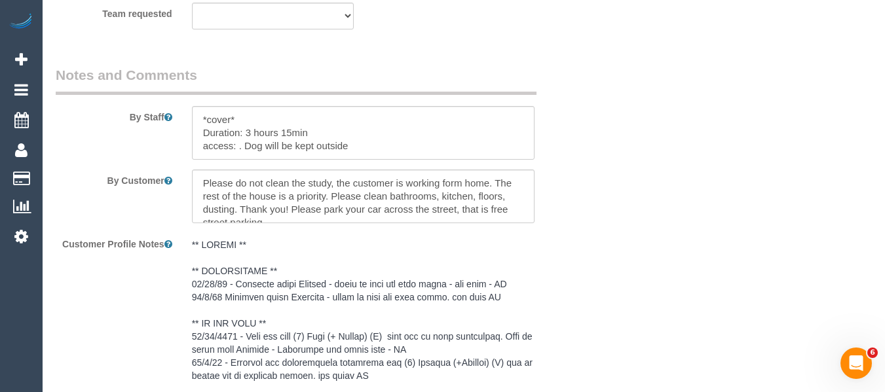
scroll to position [2213, 0]
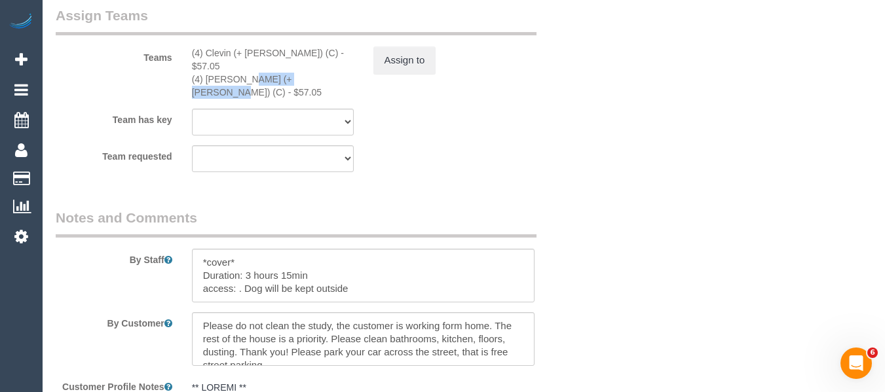
drag, startPoint x: 277, startPoint y: 69, endPoint x: 204, endPoint y: 67, distance: 72.7
click at [204, 73] on div "(4) [PERSON_NAME] (+ [PERSON_NAME]) (C) - $57.05" at bounding box center [273, 86] width 162 height 26
copy div "[PERSON_NAME] (+ Clevin) (C"
click at [417, 66] on button "Assign to" at bounding box center [404, 60] width 63 height 28
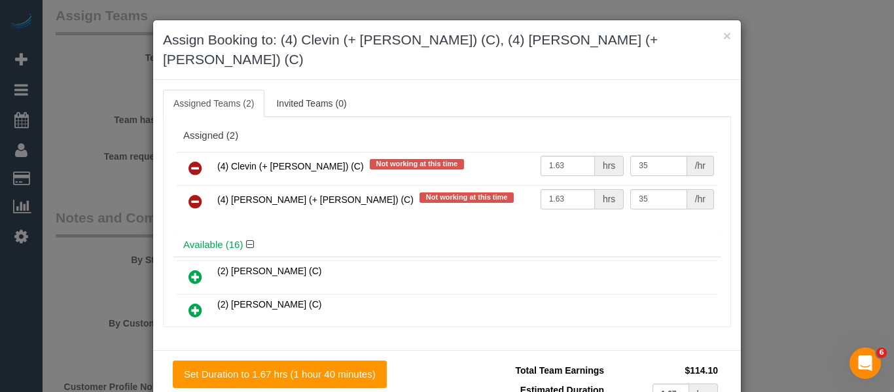
click at [196, 156] on link at bounding box center [195, 169] width 31 height 26
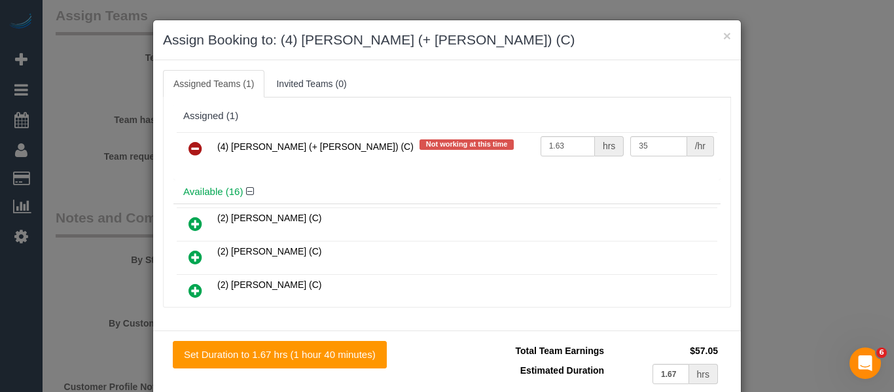
click at [196, 148] on icon at bounding box center [196, 149] width 14 height 16
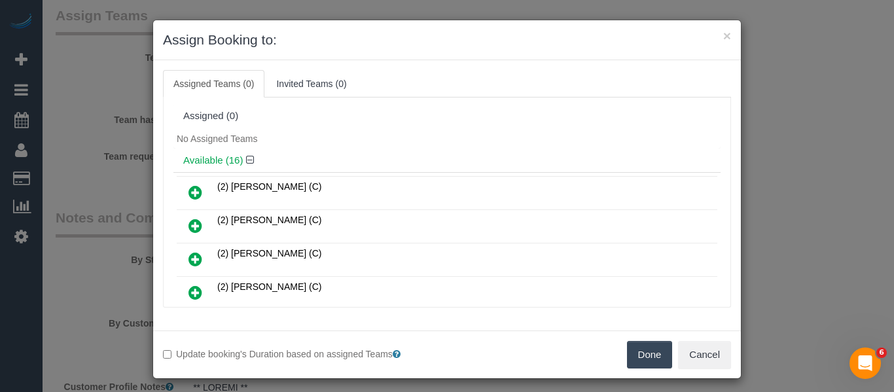
click at [640, 340] on div "Update booking's Duration based on assigned Teams Done Cancel" at bounding box center [447, 355] width 588 height 48
click at [646, 350] on button "Done" at bounding box center [650, 355] width 46 height 28
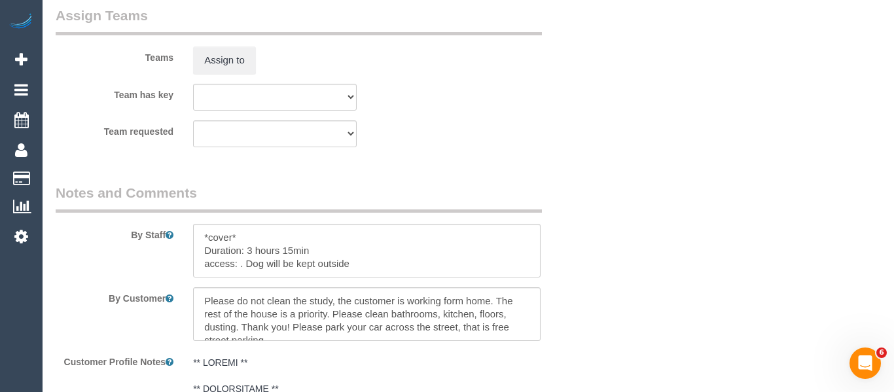
click at [646, 351] on div "× Assign Booking to: Assigned Teams (0) Invited Teams (0) Assigned (0) No Assig…" at bounding box center [447, 196] width 894 height 392
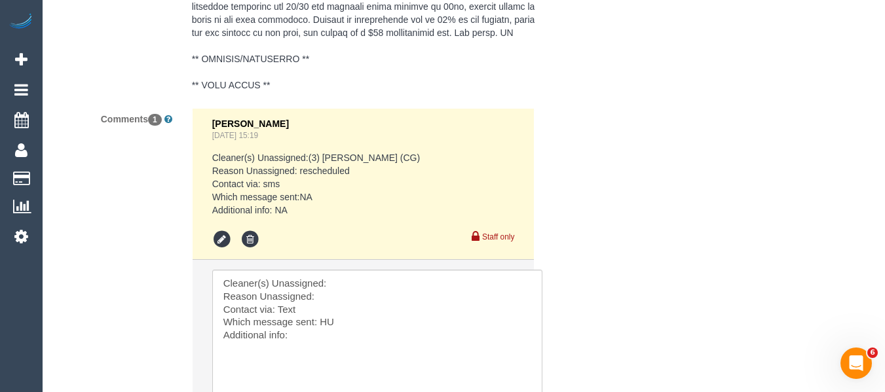
scroll to position [3013, 0]
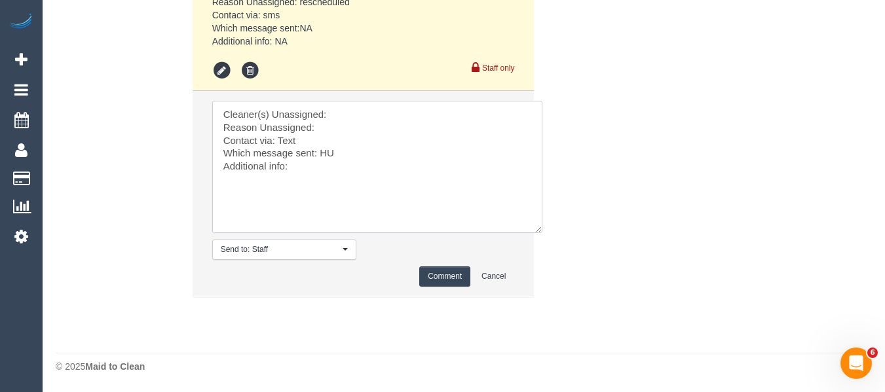
click at [356, 111] on textarea at bounding box center [377, 167] width 330 height 132
paste textarea "Noel (+ Clevin) (C"
click at [340, 134] on textarea at bounding box center [377, 167] width 330 height 132
type textarea "Cleaner(s) Unassigned: Noel (+ Clevin) (C Reason Unassigned: injured Contact vi…"
click at [428, 273] on button "Comment" at bounding box center [444, 277] width 51 height 20
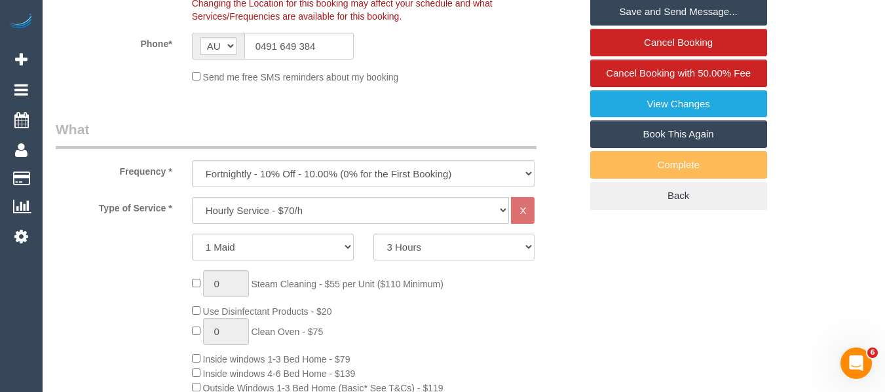
scroll to position [272, 0]
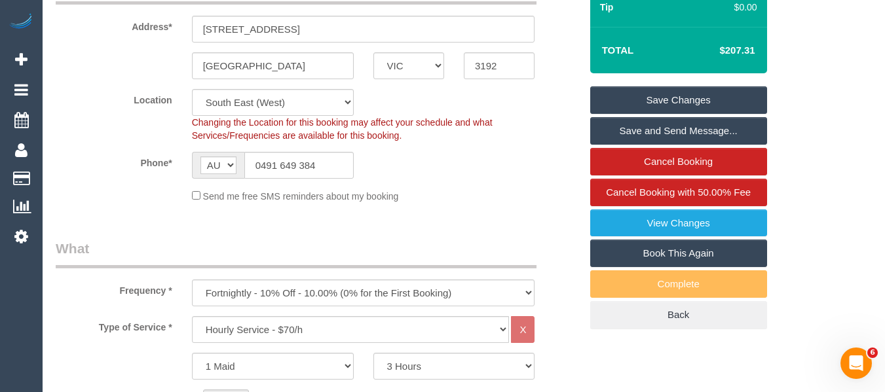
click at [679, 106] on link "Save Changes" at bounding box center [678, 100] width 177 height 28
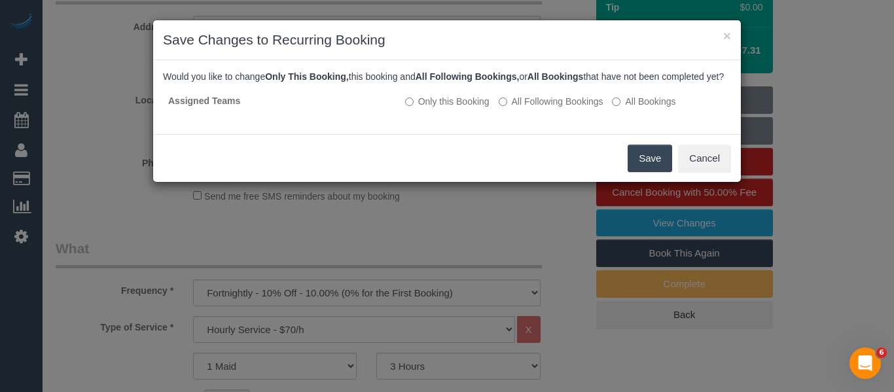
click at [643, 170] on button "Save" at bounding box center [650, 159] width 45 height 28
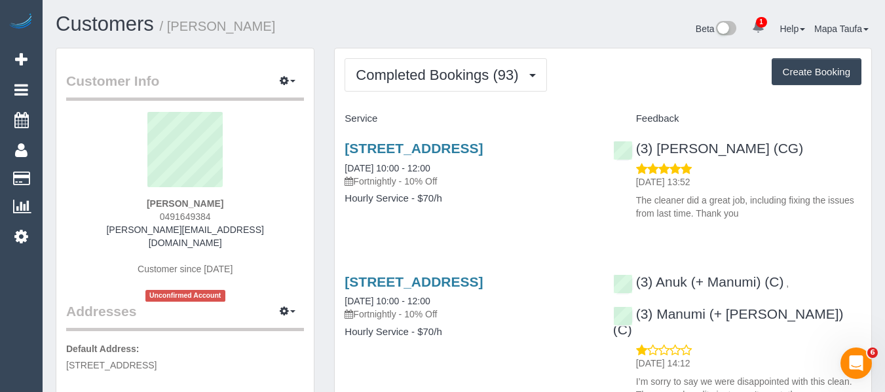
drag, startPoint x: 235, startPoint y: 218, endPoint x: 137, endPoint y: 219, distance: 98.2
click at [139, 217] on div "[PERSON_NAME] 0491649384 [PERSON_NAME][EMAIL_ADDRESS][DOMAIN_NAME] Customer sin…" at bounding box center [185, 207] width 238 height 190
copy span "0491649384"
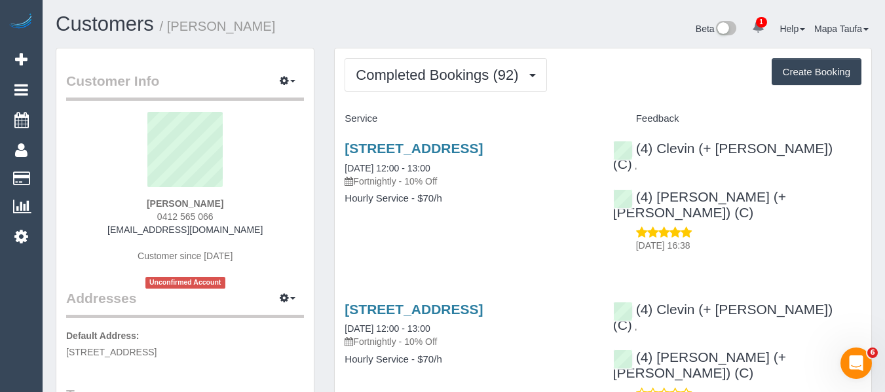
click at [156, 217] on div "[PERSON_NAME] 0412 565 066 [EMAIL_ADDRESS][DOMAIN_NAME] Customer since [DATE] U…" at bounding box center [185, 200] width 238 height 177
copy span "0412 565 066"
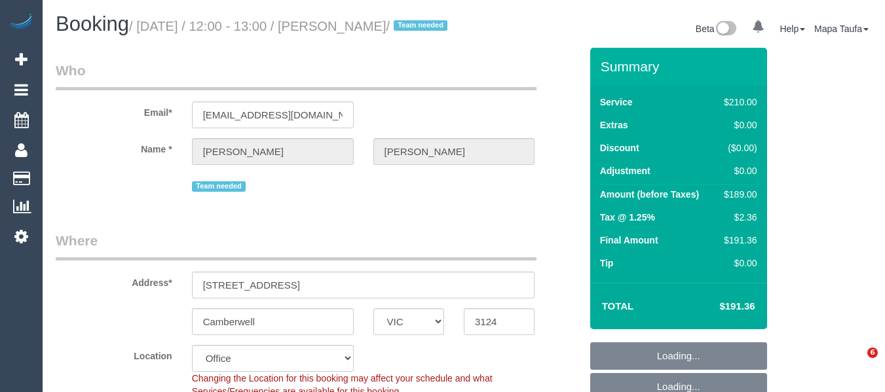
select select "VIC"
select select "180"
select select "number:28"
select select "number:14"
select select "number:19"
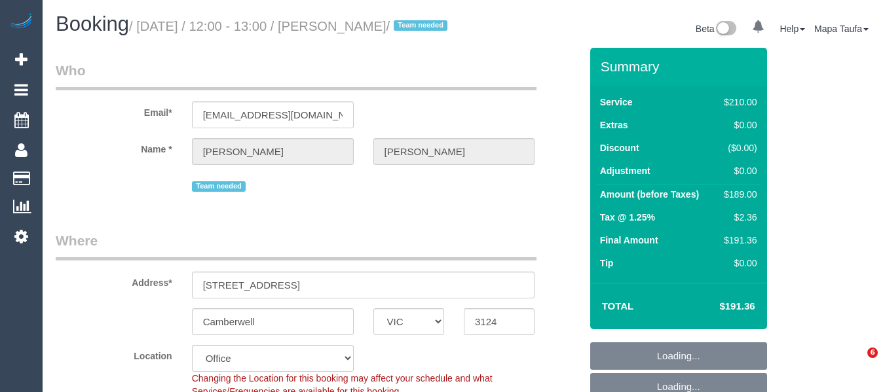
select select "number:22"
select select "number:35"
select select "object:2156"
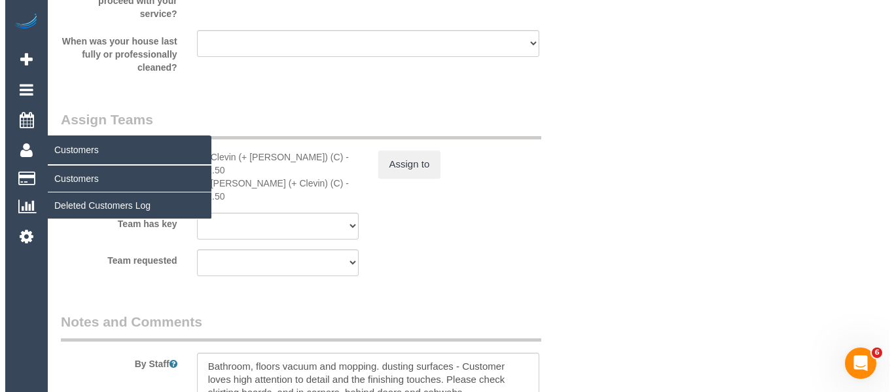
scroll to position [2051, 0]
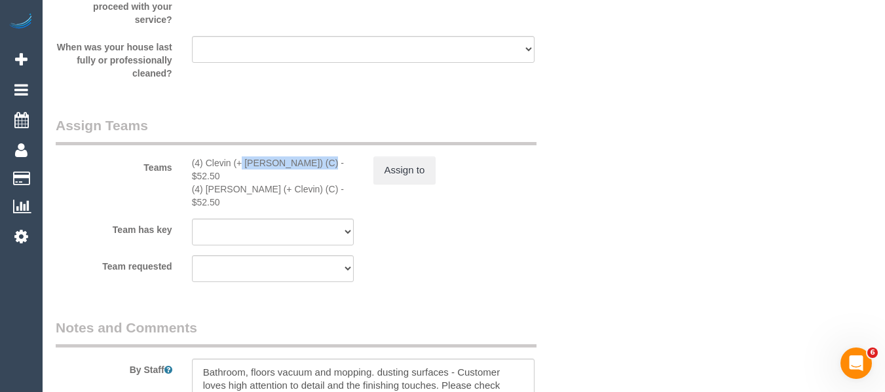
drag, startPoint x: 282, startPoint y: 177, endPoint x: 207, endPoint y: 177, distance: 75.3
click at [207, 177] on div "(4) Clevin (+ Noel) (C) - $52.50" at bounding box center [273, 169] width 162 height 26
click at [404, 184] on button "Assign to" at bounding box center [404, 170] width 63 height 28
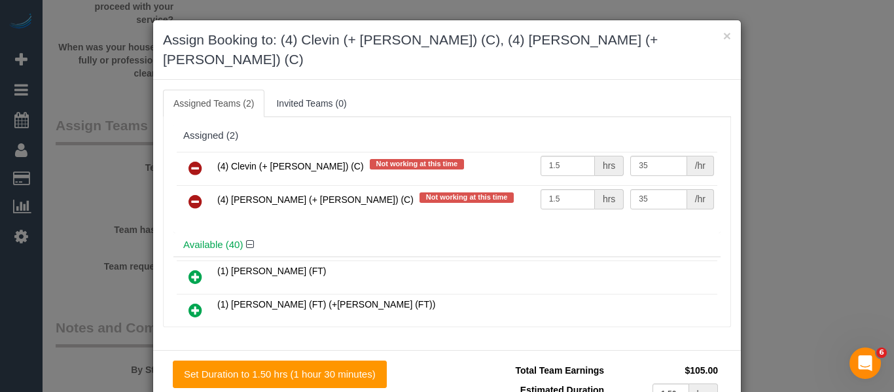
click at [189, 160] on icon at bounding box center [196, 168] width 14 height 16
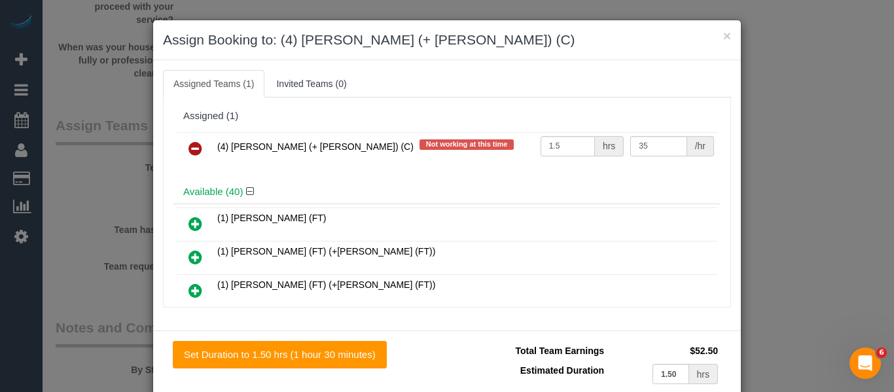
click at [189, 143] on icon at bounding box center [196, 149] width 14 height 16
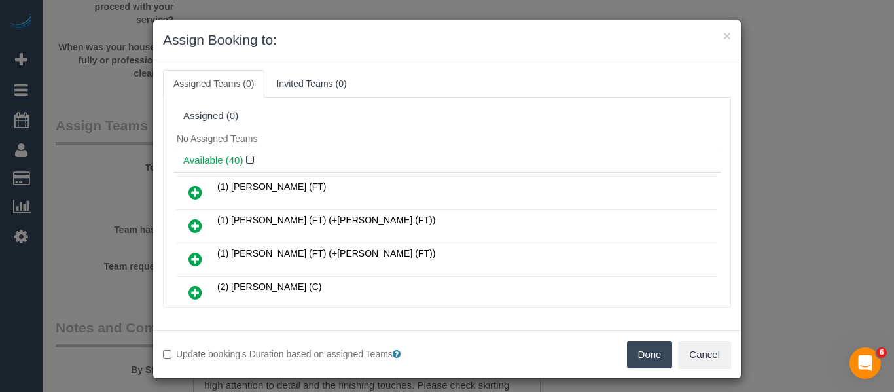
drag, startPoint x: 646, startPoint y: 359, endPoint x: 642, endPoint y: 349, distance: 10.4
click at [646, 359] on button "Done" at bounding box center [650, 355] width 46 height 28
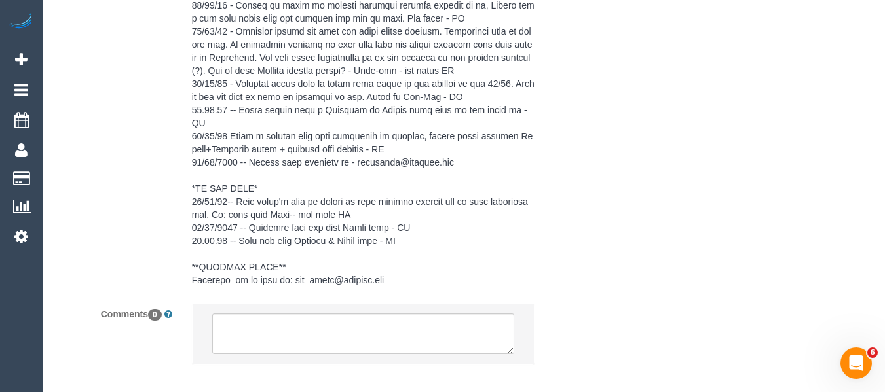
scroll to position [2877, 0]
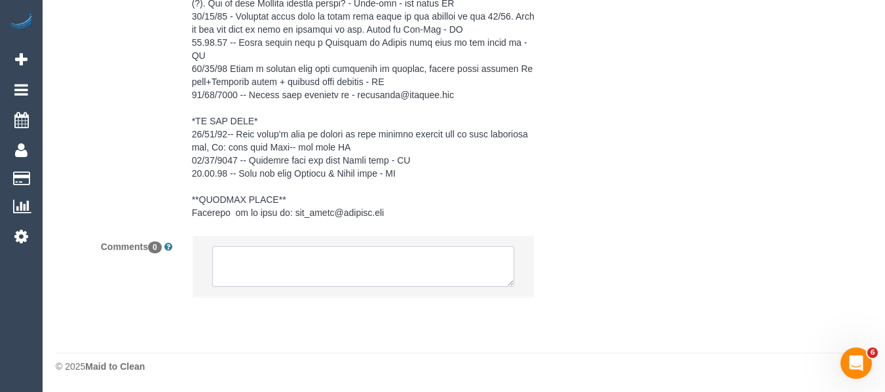
click at [259, 258] on textarea at bounding box center [363, 266] width 303 height 41
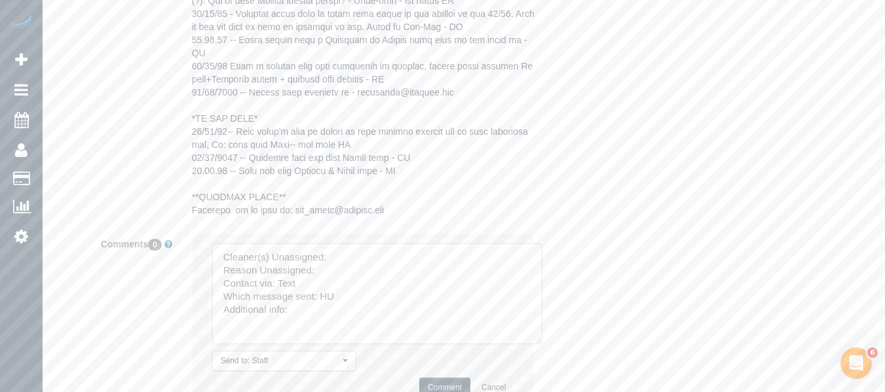
drag, startPoint x: 507, startPoint y: 285, endPoint x: 522, endPoint y: 340, distance: 56.9
click at [536, 344] on textarea at bounding box center [377, 294] width 330 height 101
click at [368, 261] on textarea at bounding box center [377, 299] width 331 height 110
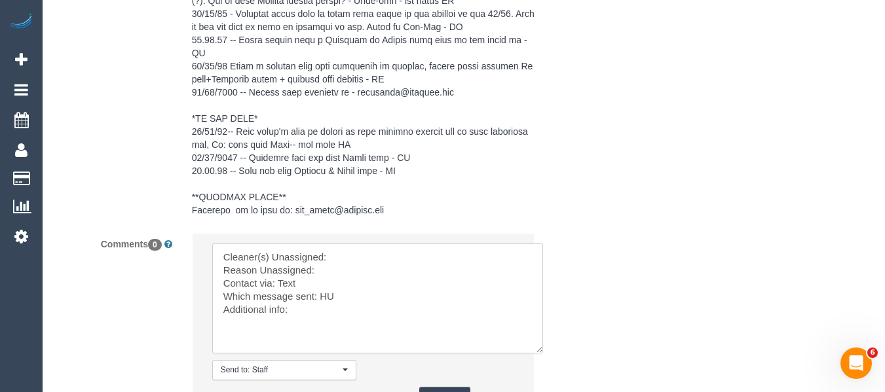
paste textarea "Clevin (+ Noel) (C)"
click at [353, 275] on textarea at bounding box center [377, 299] width 331 height 110
click at [321, 301] on textarea at bounding box center [377, 299] width 331 height 110
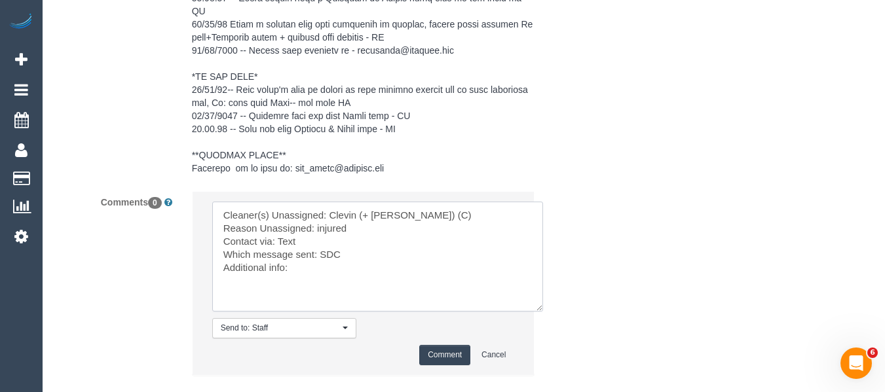
scroll to position [2943, 0]
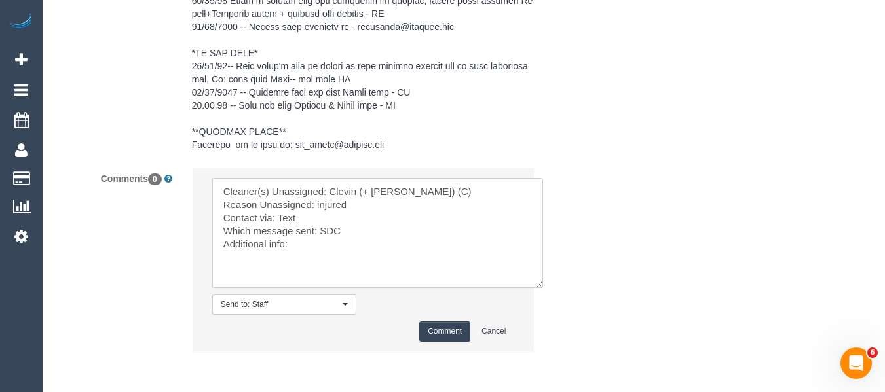
type textarea "Cleaner(s) Unassigned: Clevin (+ Noel) (C) Reason Unassigned: injured Contact v…"
click at [437, 340] on button "Comment" at bounding box center [444, 332] width 51 height 20
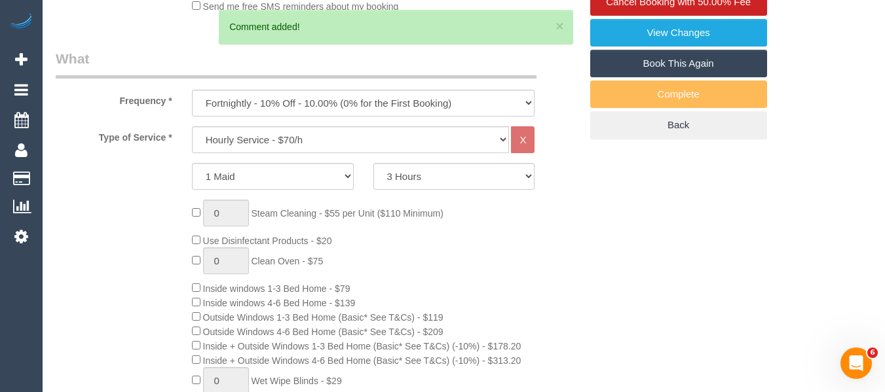
scroll to position [192, 0]
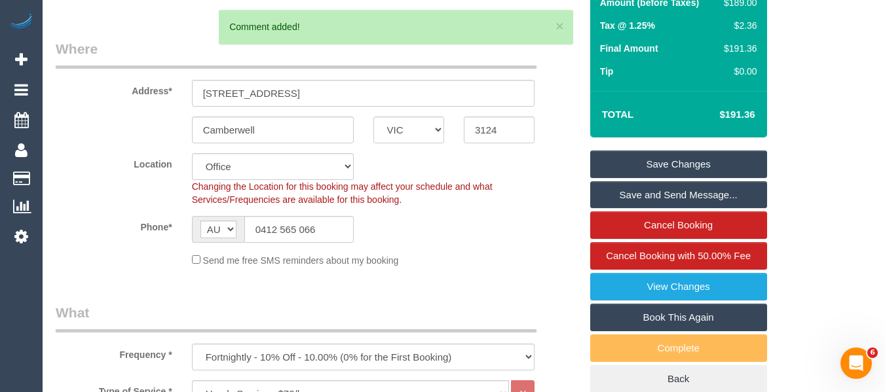
click at [728, 171] on link "Save Changes" at bounding box center [678, 165] width 177 height 28
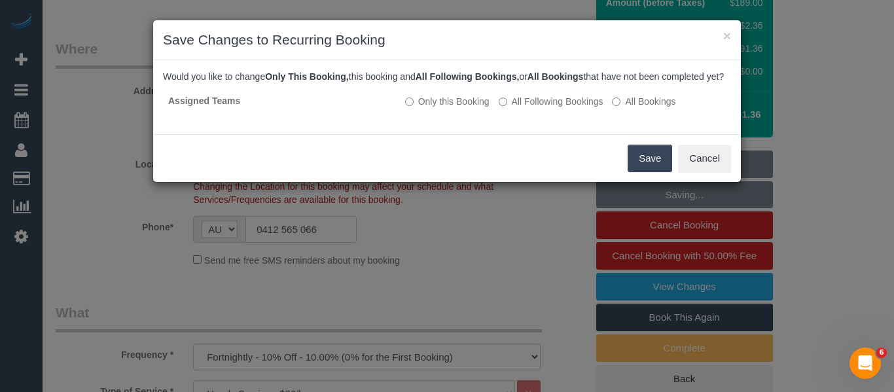
click at [653, 172] on button "Save" at bounding box center [650, 159] width 45 height 28
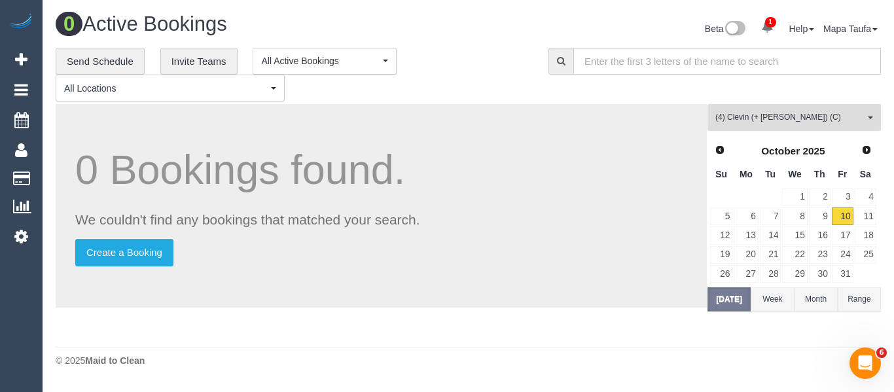
drag, startPoint x: 791, startPoint y: 106, endPoint x: 777, endPoint y: 132, distance: 29.9
click at [790, 106] on button "(4) Clevin (+ Noel) (C) All Teams" at bounding box center [795, 117] width 174 height 27
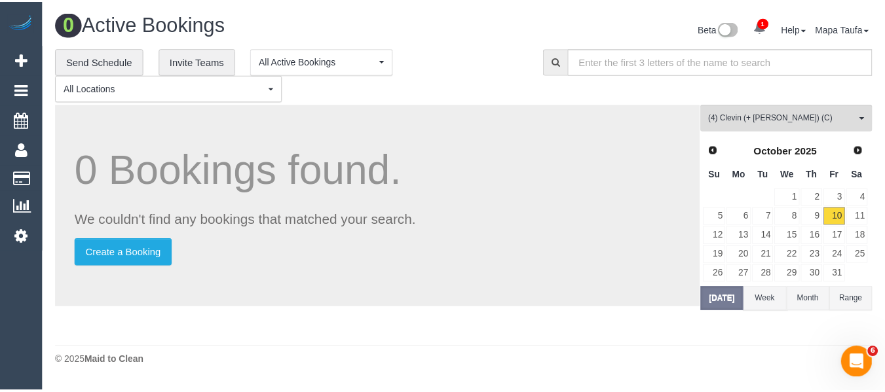
scroll to position [3312, 0]
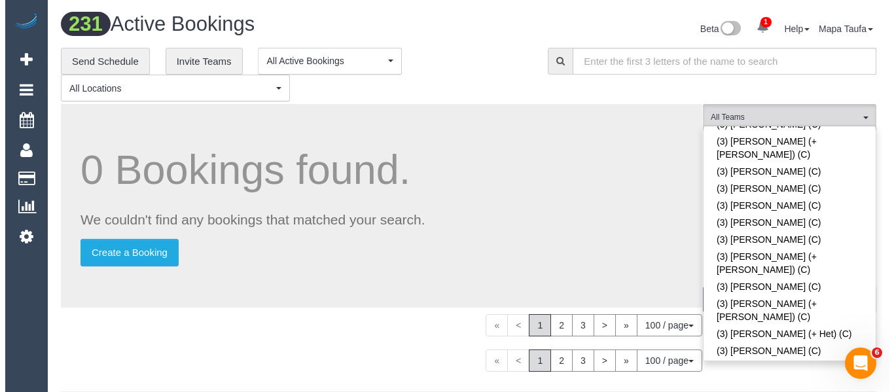
scroll to position [2120, 0]
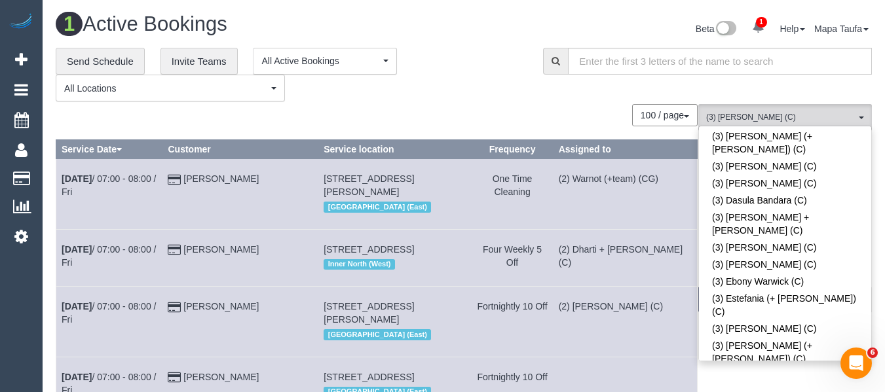
click at [427, 78] on div "**********" at bounding box center [290, 75] width 468 height 54
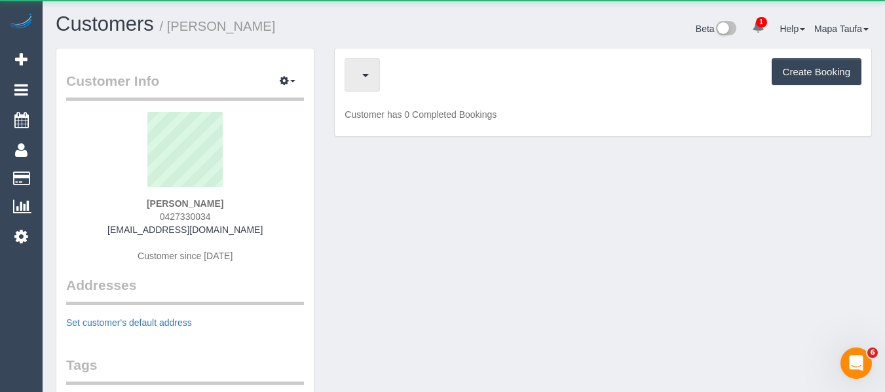
click at [362, 74] on span "button" at bounding box center [359, 75] width 7 height 16
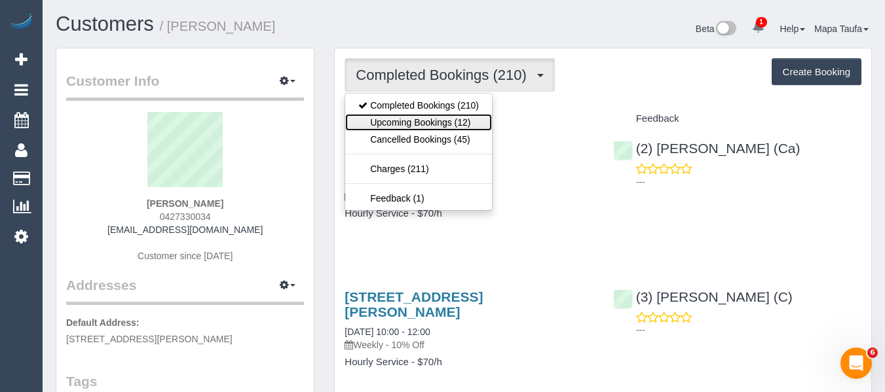
click at [420, 121] on link "Upcoming Bookings (12)" at bounding box center [418, 122] width 147 height 17
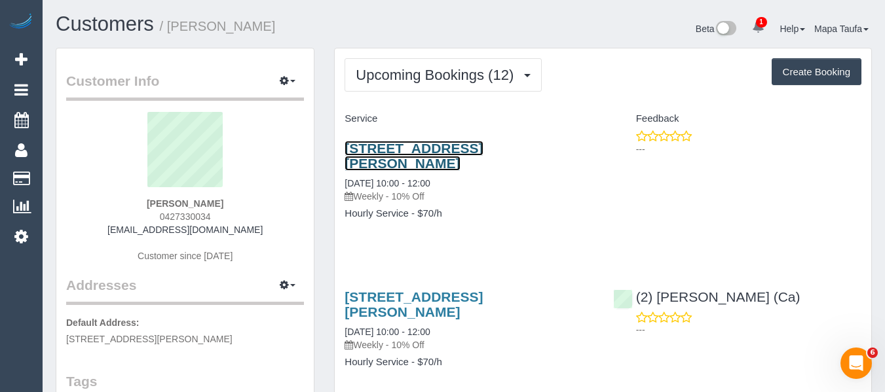
click at [384, 151] on link "55 Livingstone Street, Ivanhoe, VIC 3079" at bounding box center [413, 156] width 138 height 30
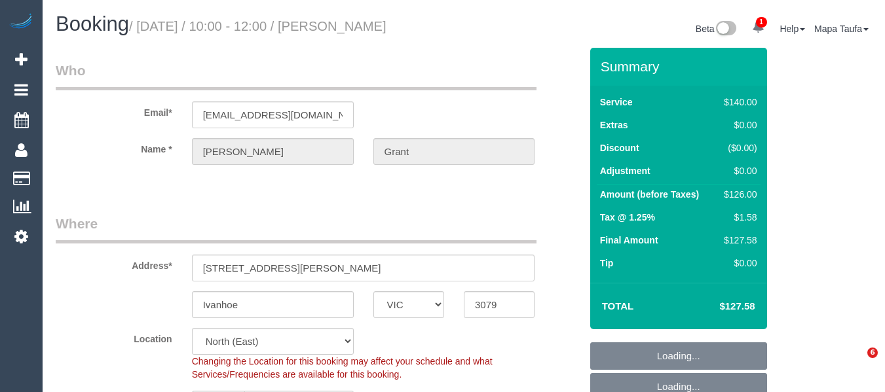
select select "VIC"
select select "number:28"
select select "number:14"
select select "number:19"
select select "number:25"
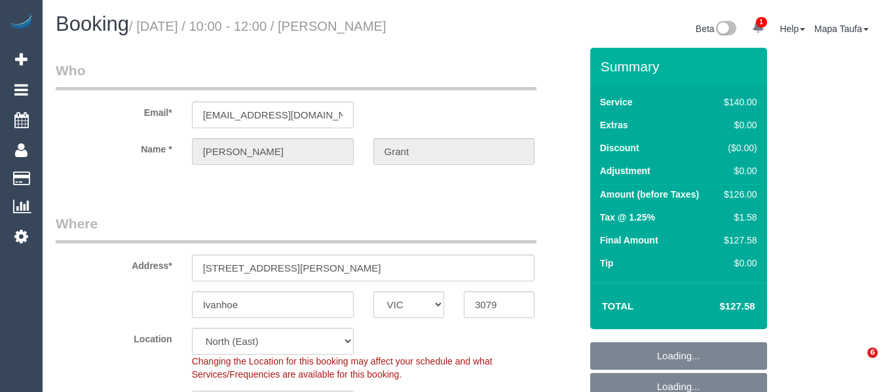
select select "number:12"
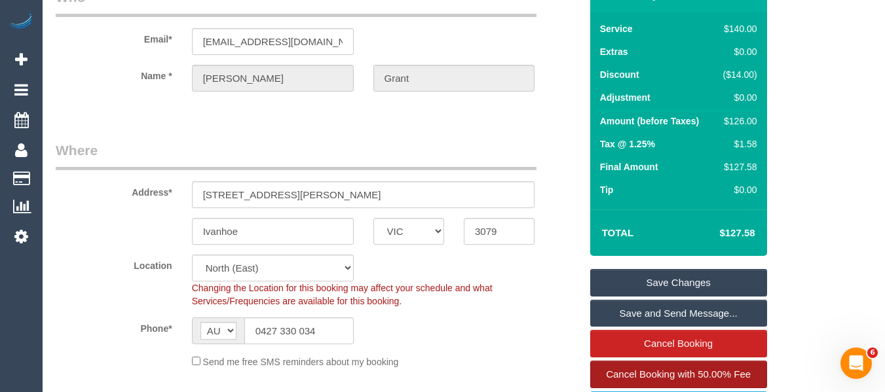
scroll to position [262, 0]
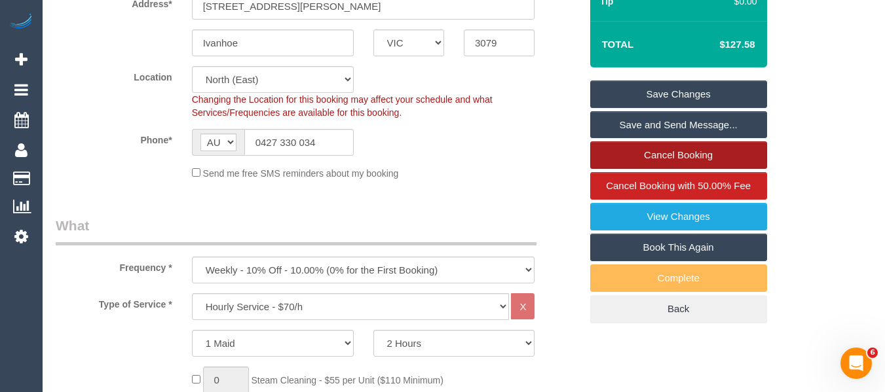
click at [642, 162] on link "Cancel Booking" at bounding box center [678, 155] width 177 height 28
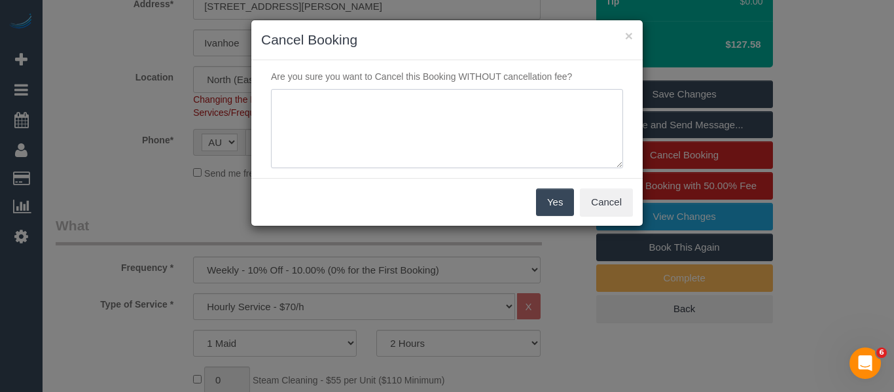
click at [487, 136] on textarea at bounding box center [447, 129] width 352 height 80
click at [398, 102] on textarea at bounding box center [447, 129] width 352 height 80
type textarea "skipping as cleaner unavail via text - MT"
click at [543, 196] on button "Yes" at bounding box center [555, 203] width 38 height 28
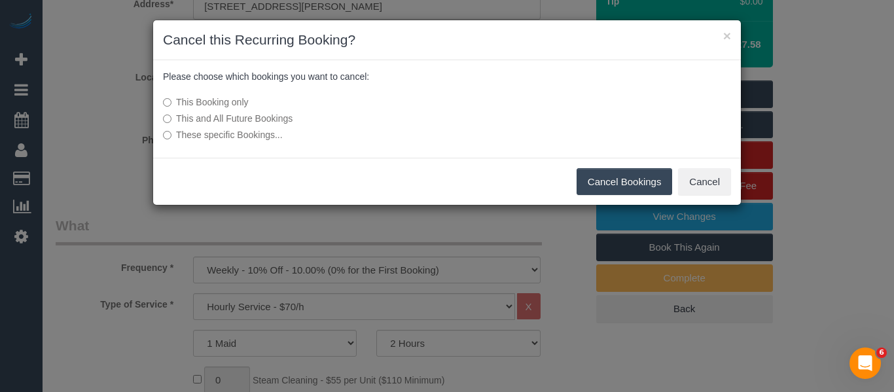
click at [600, 182] on button "Cancel Bookings" at bounding box center [625, 182] width 96 height 28
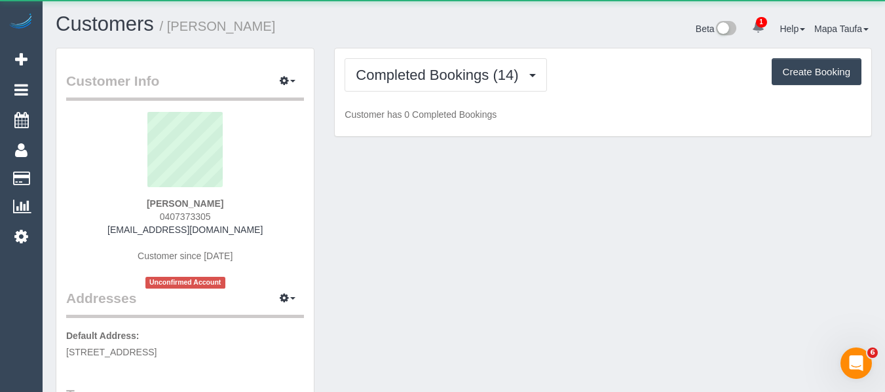
scroll to position [262, 0]
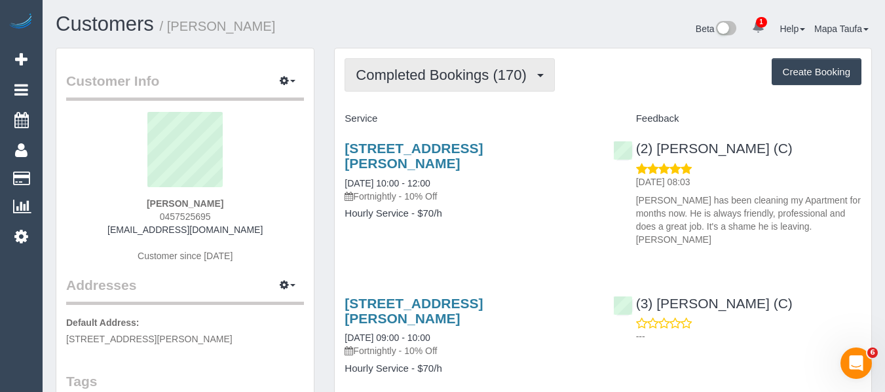
click at [399, 81] on span "Completed Bookings (170)" at bounding box center [444, 75] width 177 height 16
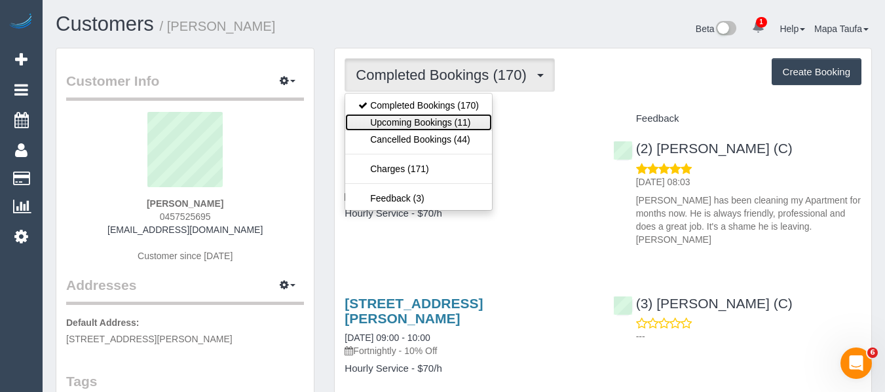
click at [411, 126] on link "Upcoming Bookings (11)" at bounding box center [418, 122] width 147 height 17
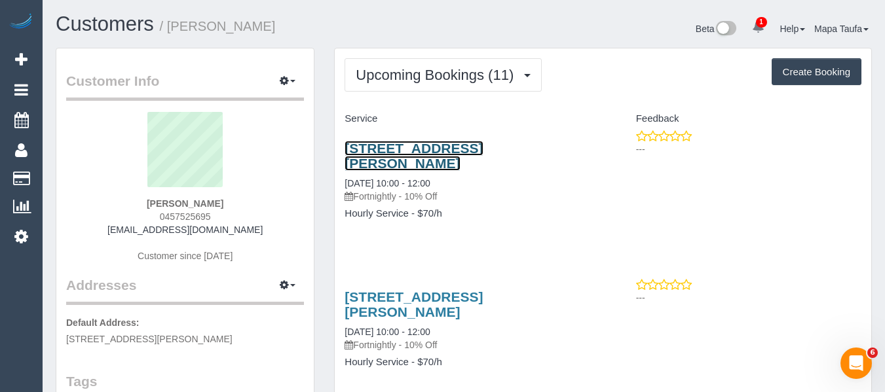
click at [388, 146] on link "[STREET_ADDRESS][PERSON_NAME]" at bounding box center [413, 156] width 138 height 30
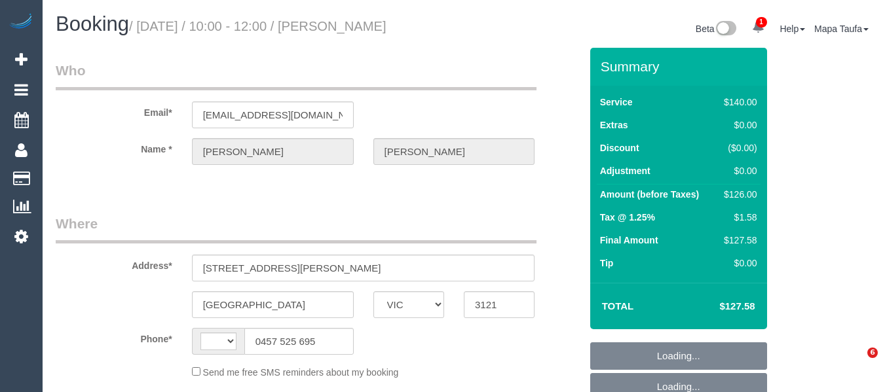
select select "VIC"
select select "string:AU"
select select "string:stripe-pm_1O39zQ2GScqysDRV0iO4EQmY"
select select "number:32"
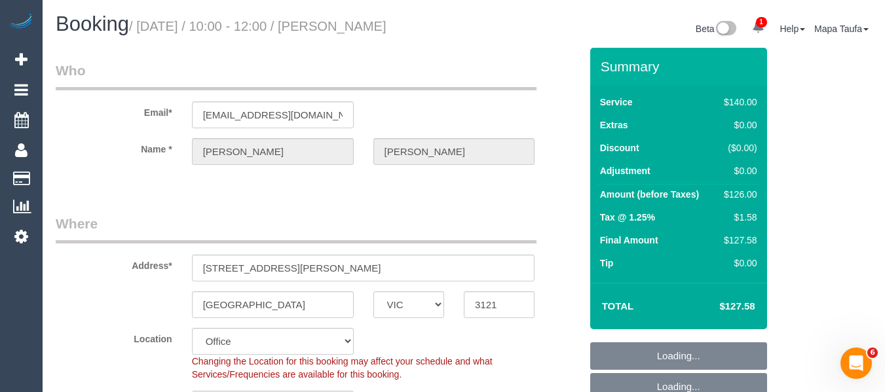
select select "object:875"
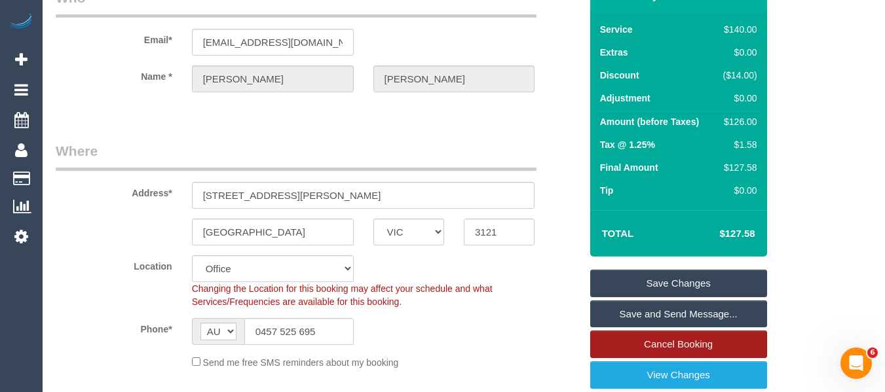
scroll to position [196, 0]
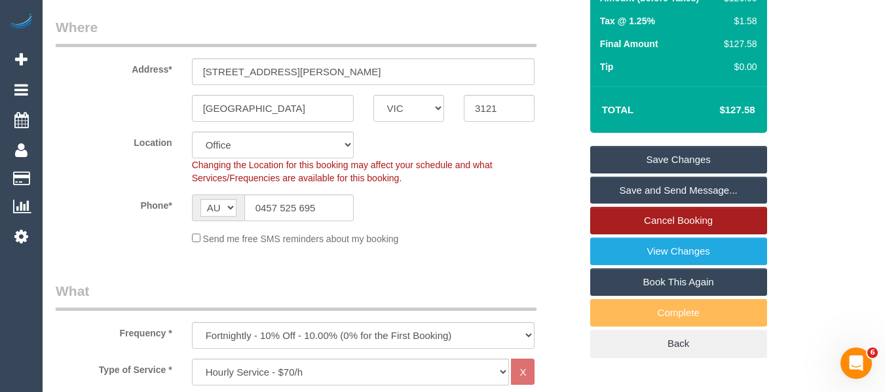
click at [667, 219] on link "Cancel Booking" at bounding box center [678, 221] width 177 height 28
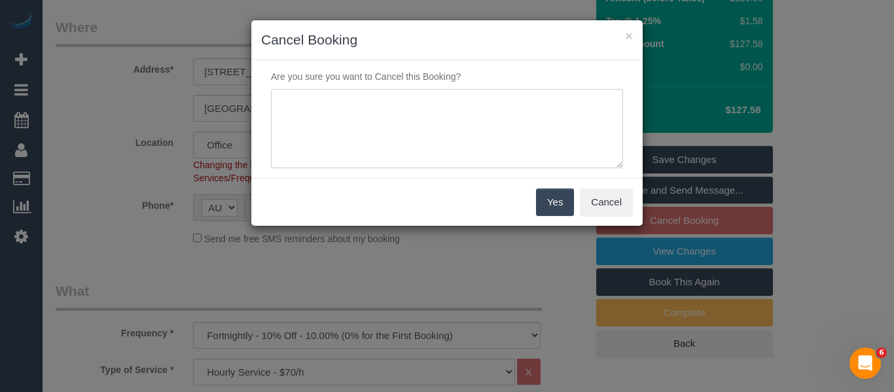
click at [402, 149] on textarea at bounding box center [447, 129] width 352 height 80
type textarea "services not needed via email -MT"
click at [543, 206] on button "Yes" at bounding box center [555, 203] width 38 height 28
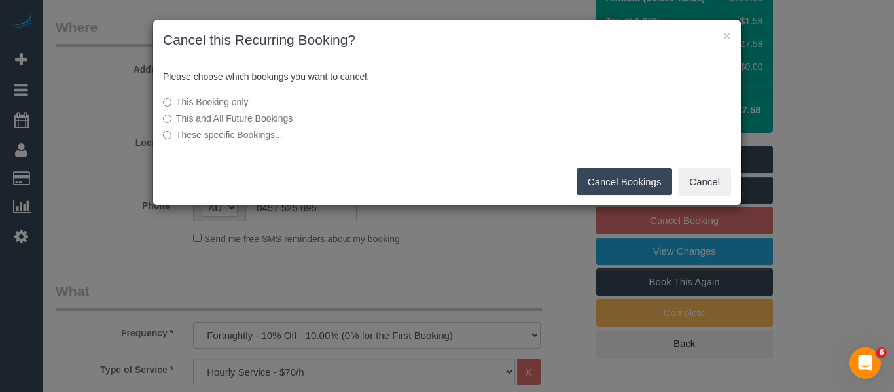
click at [259, 126] on div "This Booking only This and All Future Bookings These specific Bookings..." at bounding box center [349, 118] width 392 height 59
click at [258, 117] on label "This and All Future Bookings" at bounding box center [349, 118] width 373 height 13
click at [612, 185] on button "Cancel Bookings" at bounding box center [625, 182] width 96 height 28
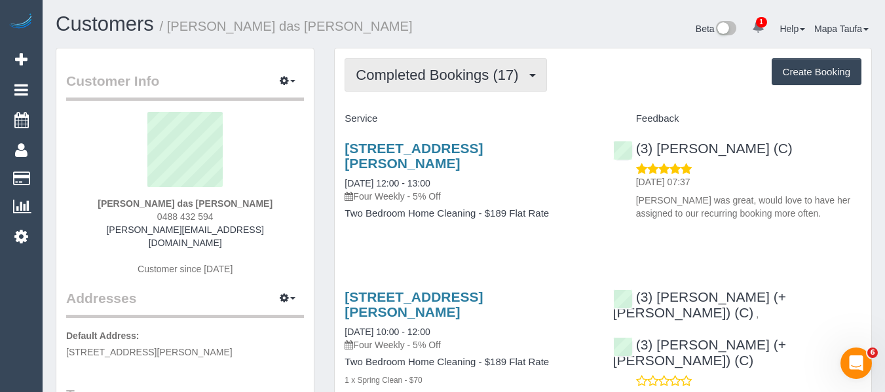
click at [367, 72] on span "Completed Bookings (17)" at bounding box center [440, 75] width 169 height 16
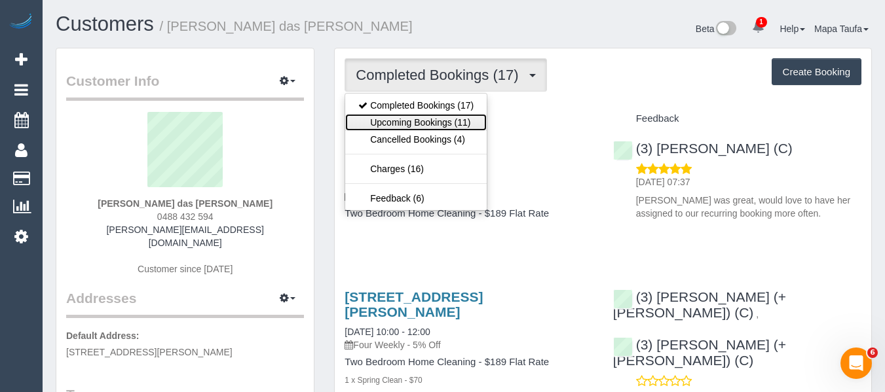
click at [422, 124] on link "Upcoming Bookings (11)" at bounding box center [415, 122] width 141 height 17
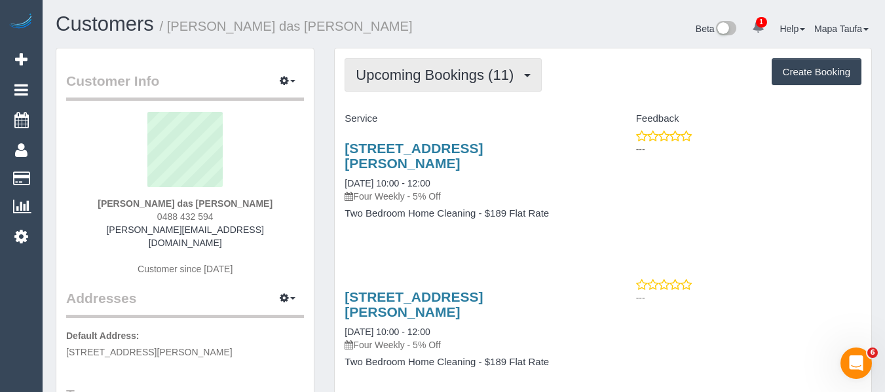
click at [389, 73] on span "Upcoming Bookings (11)" at bounding box center [438, 75] width 164 height 16
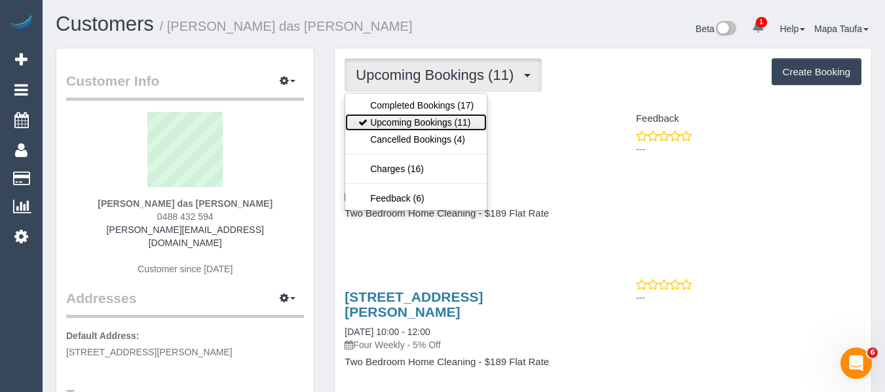
click at [397, 115] on link "Upcoming Bookings (11)" at bounding box center [415, 122] width 141 height 17
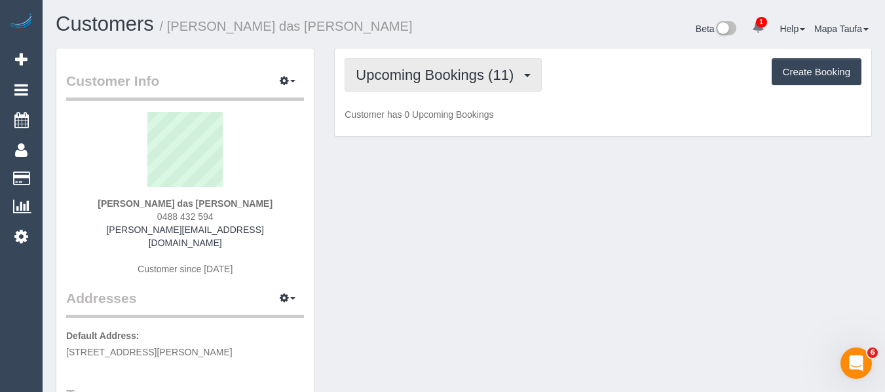
click at [401, 84] on button "Upcoming Bookings (11)" at bounding box center [442, 74] width 197 height 33
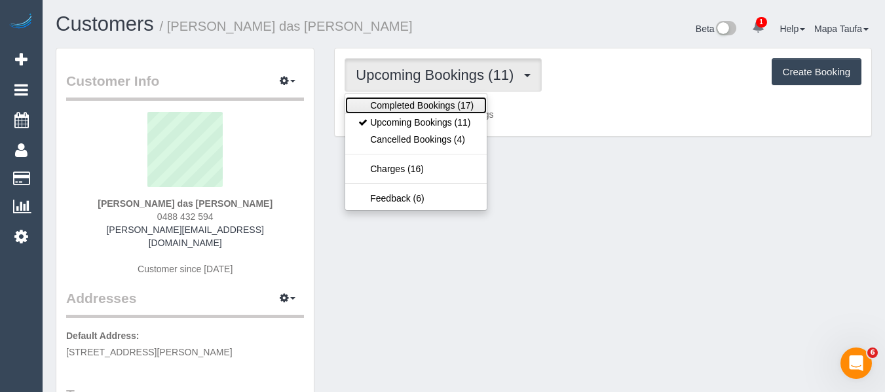
click at [399, 103] on link "Completed Bookings (17)" at bounding box center [415, 105] width 141 height 17
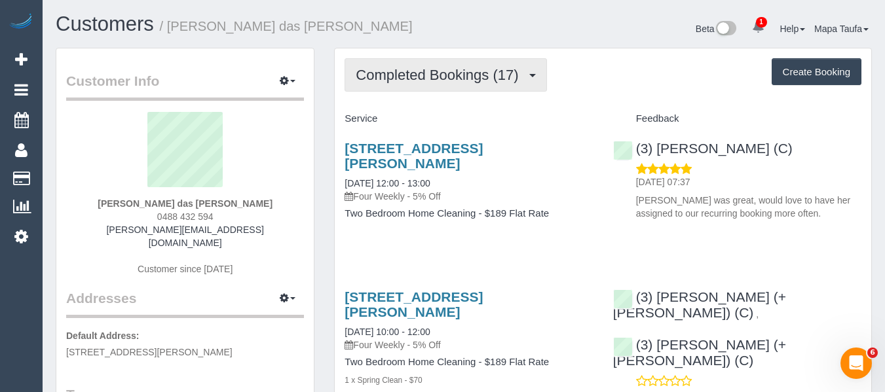
drag, startPoint x: 414, startPoint y: 71, endPoint x: 413, endPoint y: 83, distance: 11.9
click at [414, 71] on span "Completed Bookings (17)" at bounding box center [440, 75] width 169 height 16
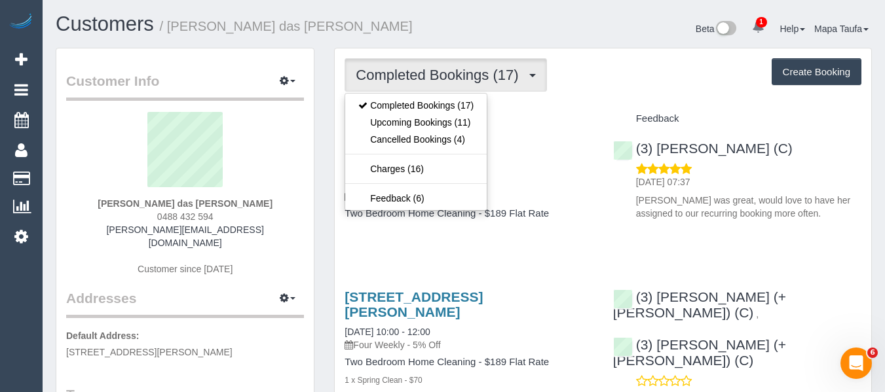
click at [775, 140] on div "(3) Claire Tullius (C) 10/10/2025 07:37 Claire was great, would love to have he…" at bounding box center [737, 178] width 268 height 96
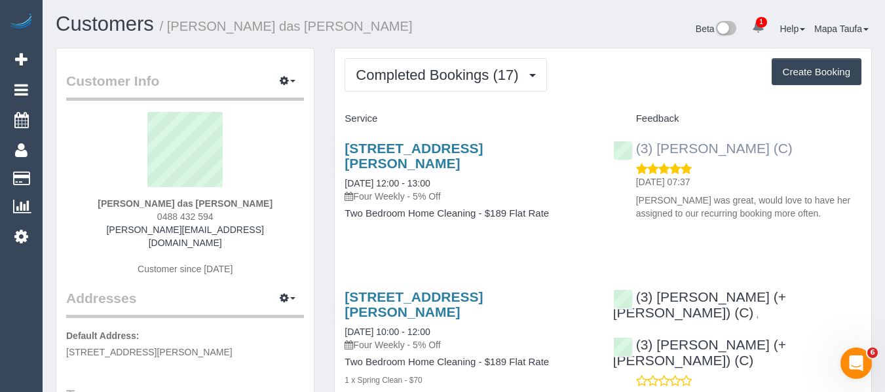
drag, startPoint x: 775, startPoint y: 145, endPoint x: 651, endPoint y: 148, distance: 123.8
click at [651, 148] on div "(3) Claire Tullius (C) 10/10/2025 07:37 Claire was great, would love to have he…" at bounding box center [737, 178] width 268 height 96
copy link "Claire Tullius (C)"
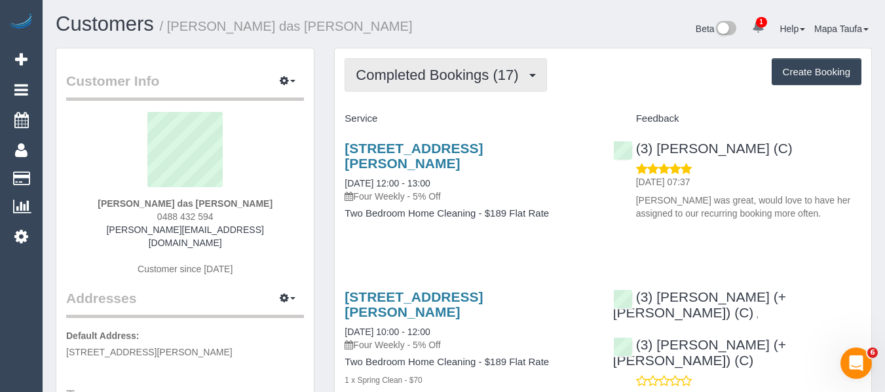
click at [456, 77] on span "Completed Bookings (17)" at bounding box center [440, 75] width 169 height 16
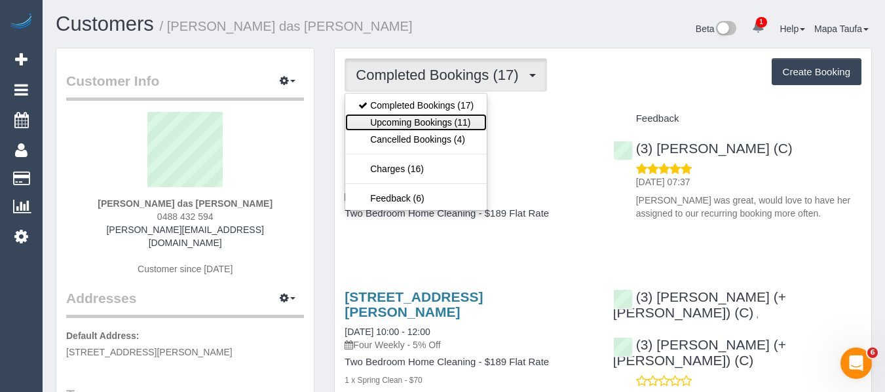
click at [433, 117] on link "Upcoming Bookings (11)" at bounding box center [415, 122] width 141 height 17
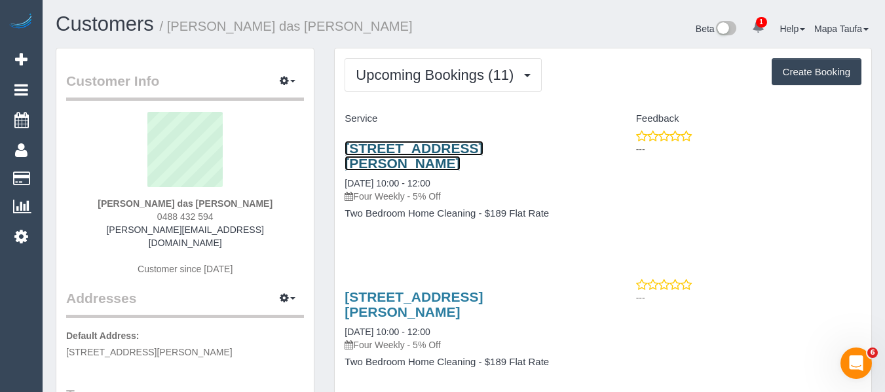
click at [407, 151] on link "Unit 2/33 Dobell St, Blackburn South, VIC 3130" at bounding box center [413, 156] width 138 height 30
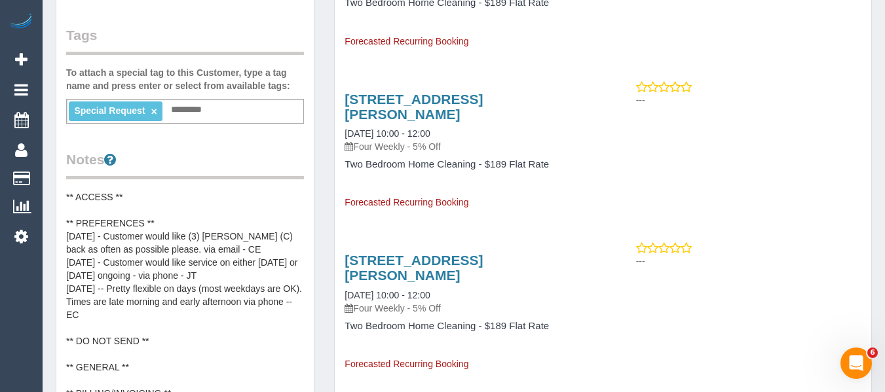
scroll to position [524, 0]
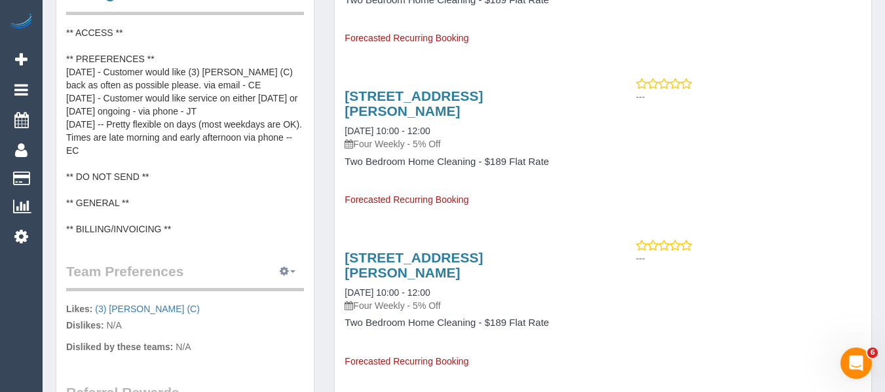
click at [284, 264] on button "button" at bounding box center [287, 272] width 33 height 20
click at [256, 210] on pre "** ACCESS ** ** PREFERENCES ** 10/10/2025 - Customer would like (3) Claire Tull…" at bounding box center [185, 131] width 238 height 210
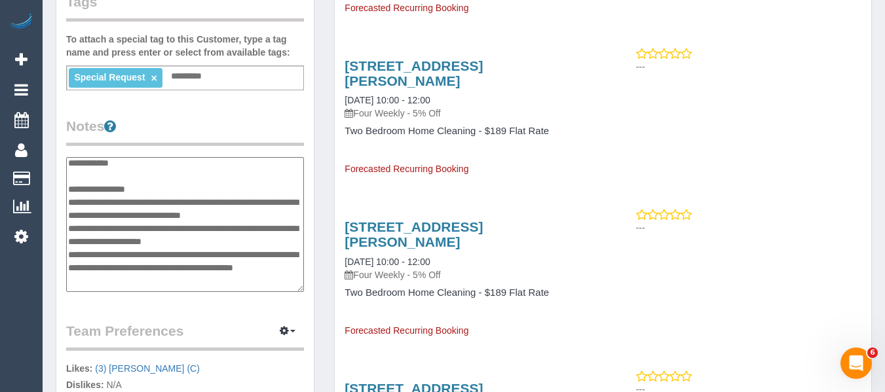
scroll to position [0, 0]
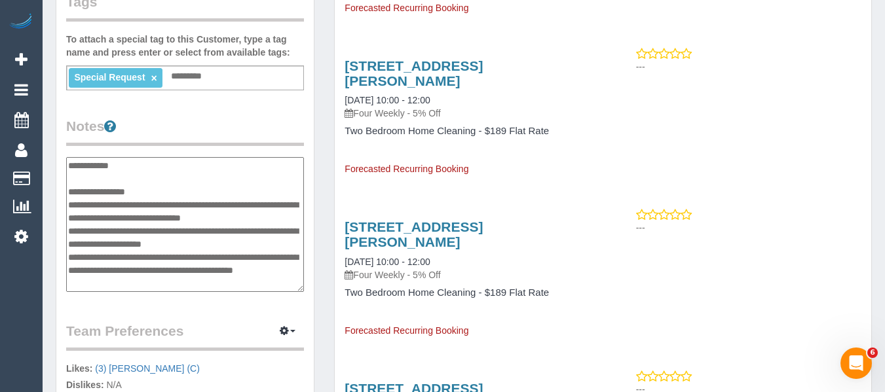
click at [247, 117] on legend "Notes" at bounding box center [185, 131] width 238 height 29
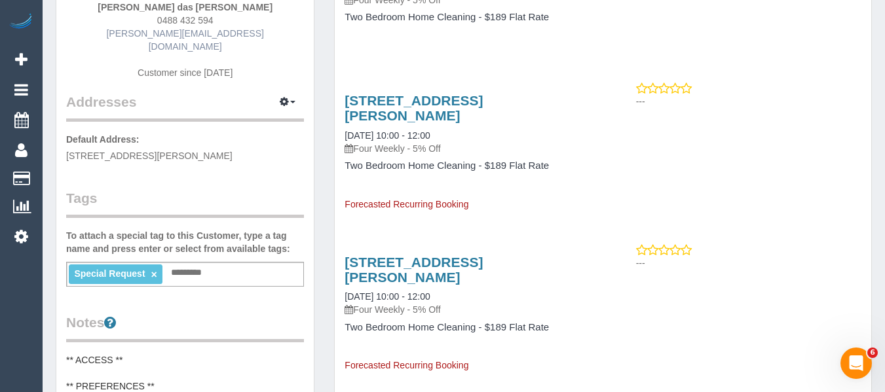
scroll to position [65, 0]
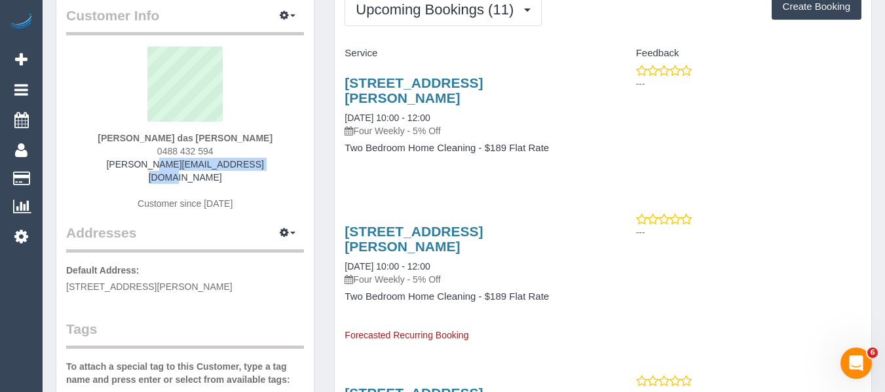
drag, startPoint x: 256, startPoint y: 166, endPoint x: 125, endPoint y: 168, distance: 131.0
click at [124, 167] on div "Angelo Luis Ribeiro das Neves 0488 432 594 angelo.rdneves@gmail.com Customer si…" at bounding box center [185, 134] width 238 height 177
copy link "angelo.rdneves@gmail.com"
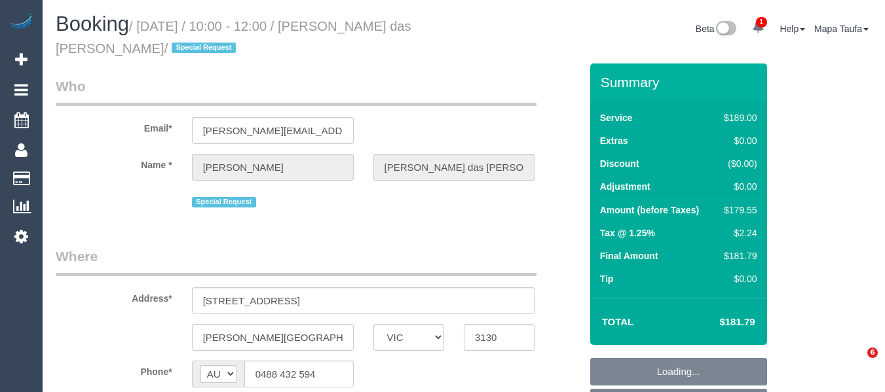
select select "VIC"
select select "object:654"
select select "string:stripe-pm_1P2Ort2GScqysDRVf7yNm12m"
select select "spot3"
select select "number:28"
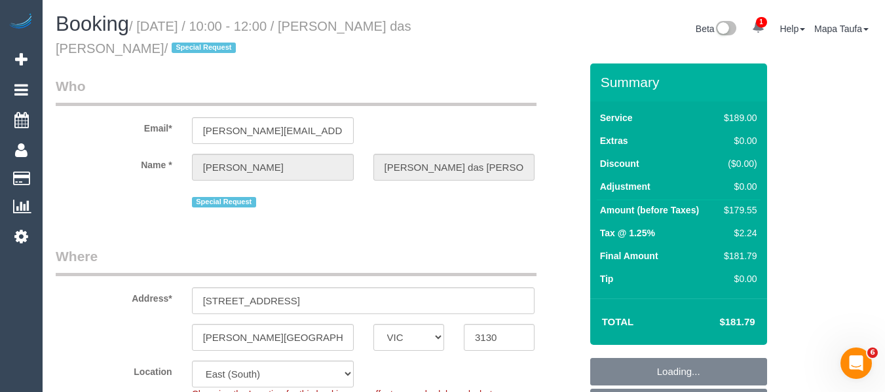
select select "number:14"
select select "number:19"
select select "number:24"
select select "number:33"
select select "number:13"
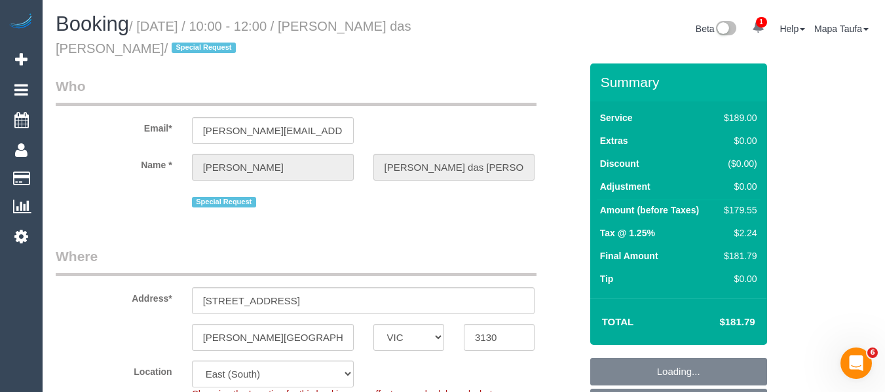
drag, startPoint x: 882, startPoint y: 82, endPoint x: 865, endPoint y: 336, distance: 254.6
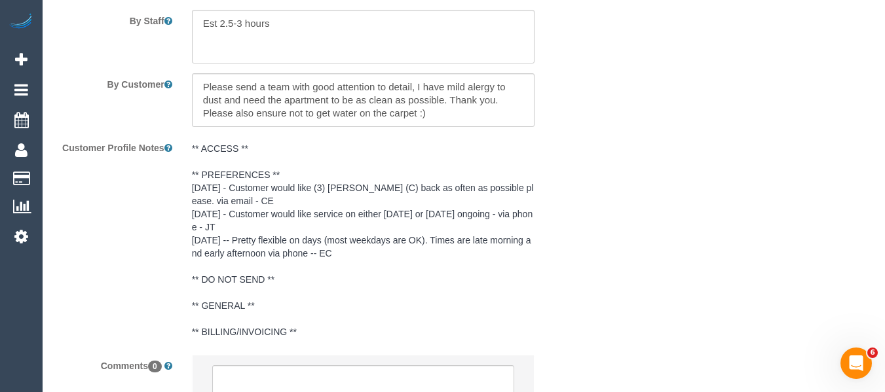
scroll to position [2445, 0]
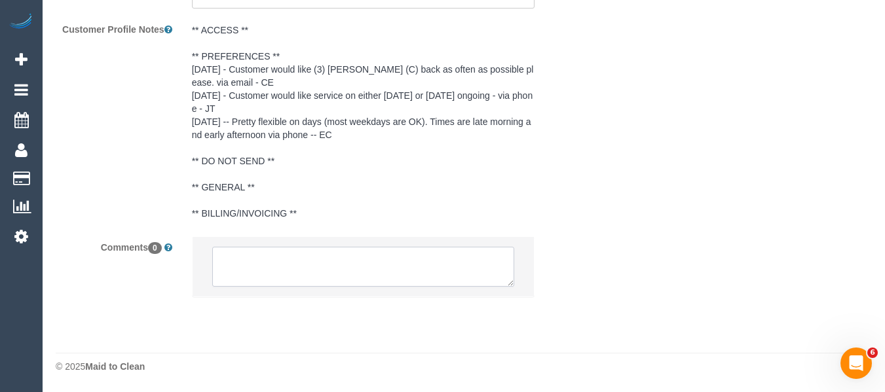
click at [312, 281] on textarea at bounding box center [363, 267] width 303 height 41
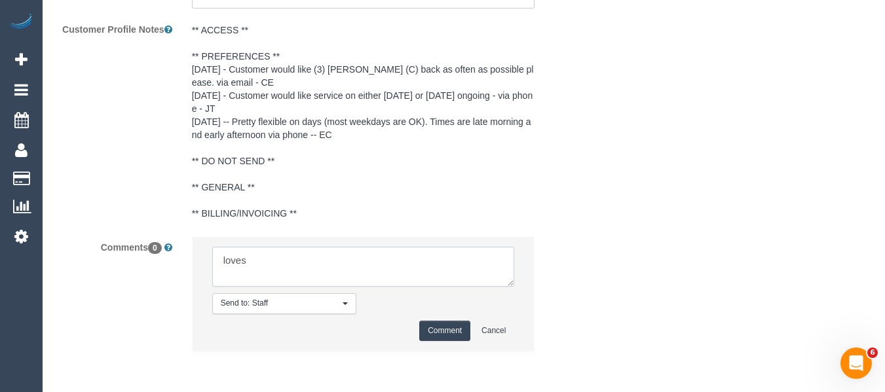
paste textarea "Claire Tullius (C)"
type textarea "loves Claire Tullius (C) please assign if possible. adv 4week policy"
click at [433, 322] on button "Comment" at bounding box center [444, 331] width 51 height 20
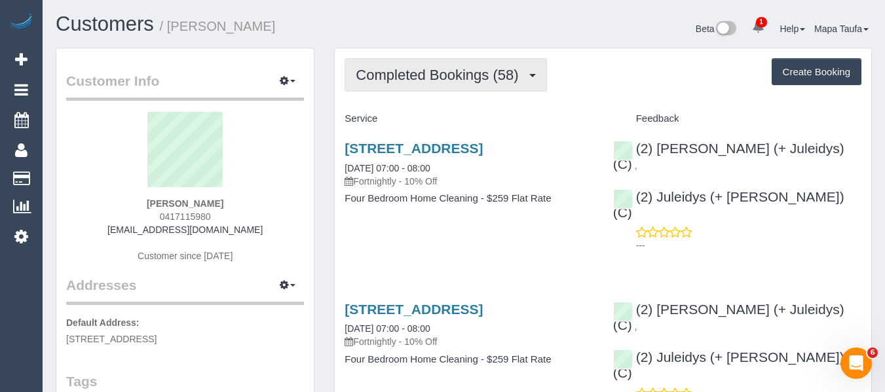
click at [391, 81] on span "Completed Bookings (58)" at bounding box center [440, 75] width 169 height 16
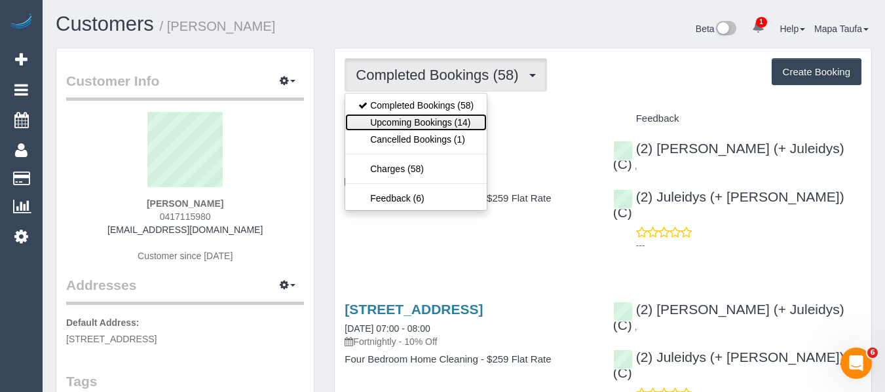
click at [399, 122] on link "Upcoming Bookings (14)" at bounding box center [415, 122] width 141 height 17
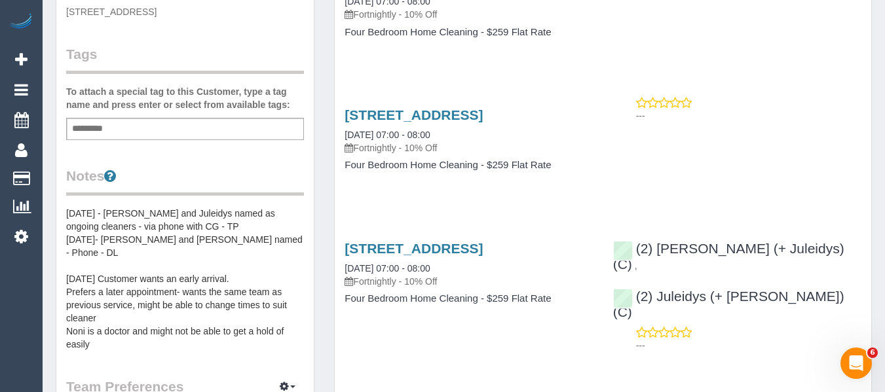
scroll to position [262, 0]
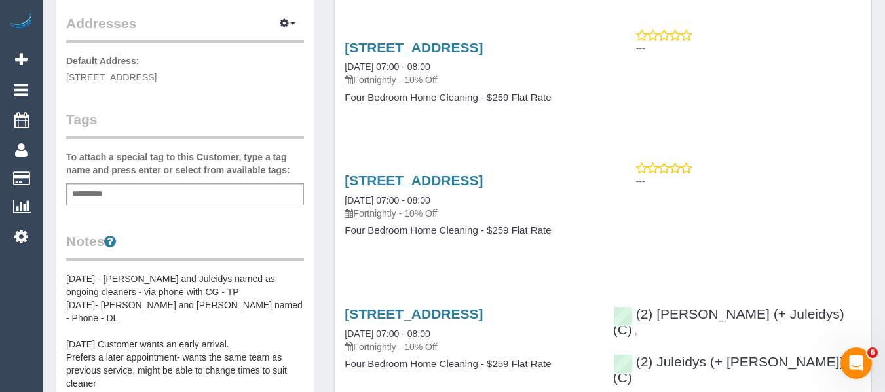
click at [433, 175] on link "[STREET_ADDRESS]" at bounding box center [413, 180] width 138 height 15
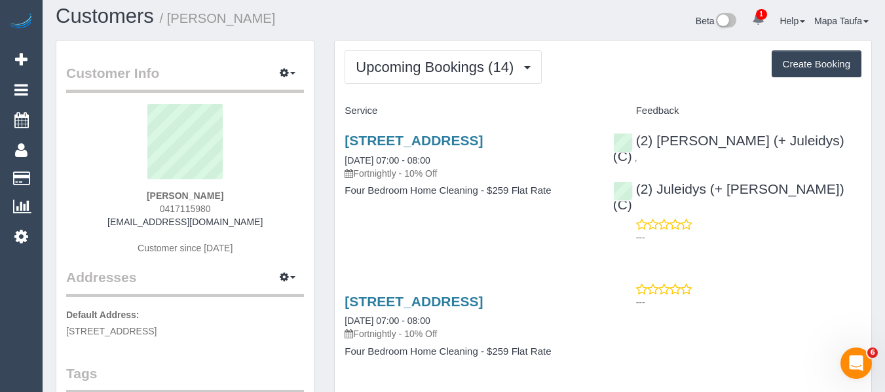
scroll to position [0, 0]
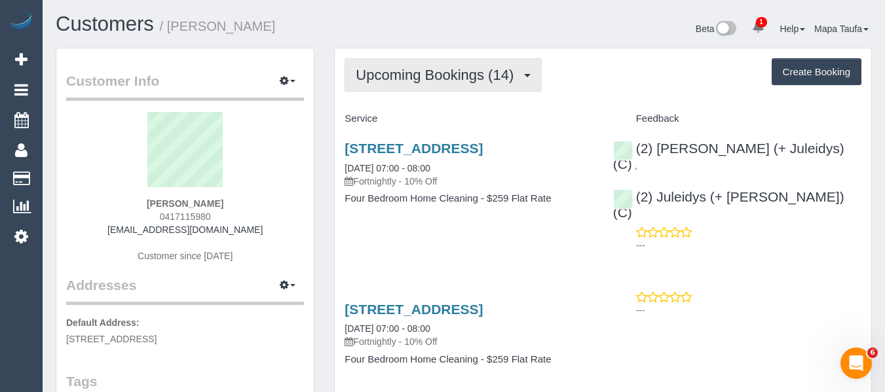
click at [394, 75] on span "Upcoming Bookings (14)" at bounding box center [438, 75] width 164 height 16
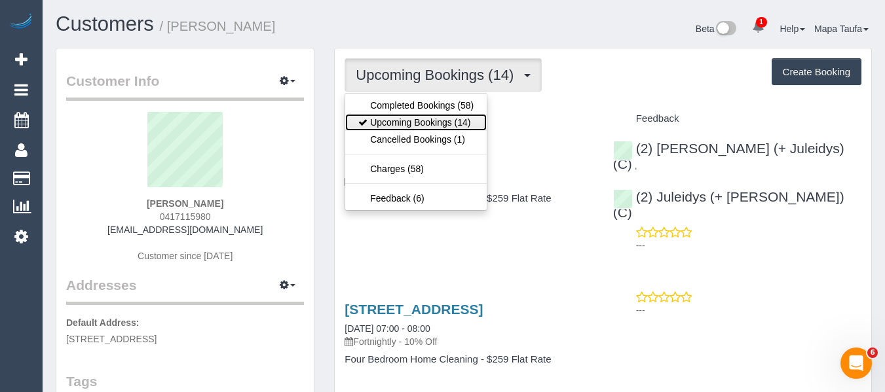
click at [401, 117] on link "Upcoming Bookings (14)" at bounding box center [415, 122] width 141 height 17
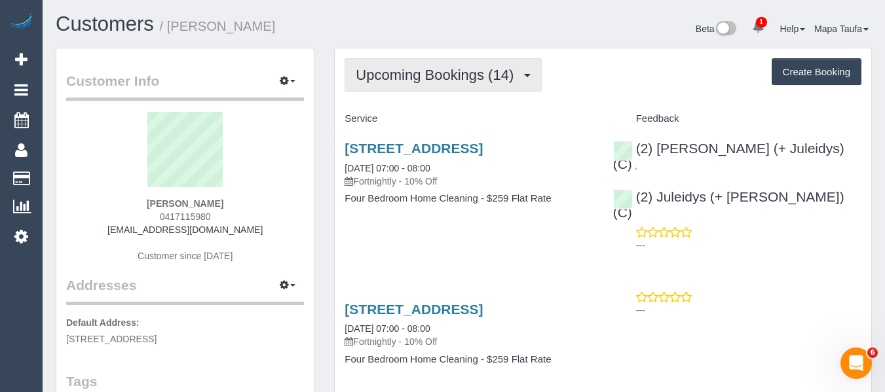
click at [380, 81] on span "Upcoming Bookings (14)" at bounding box center [438, 75] width 164 height 16
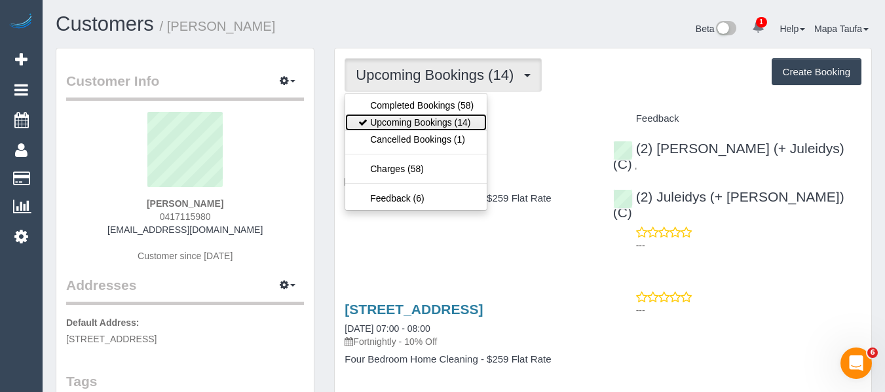
click at [391, 114] on link "Upcoming Bookings (14)" at bounding box center [415, 122] width 141 height 17
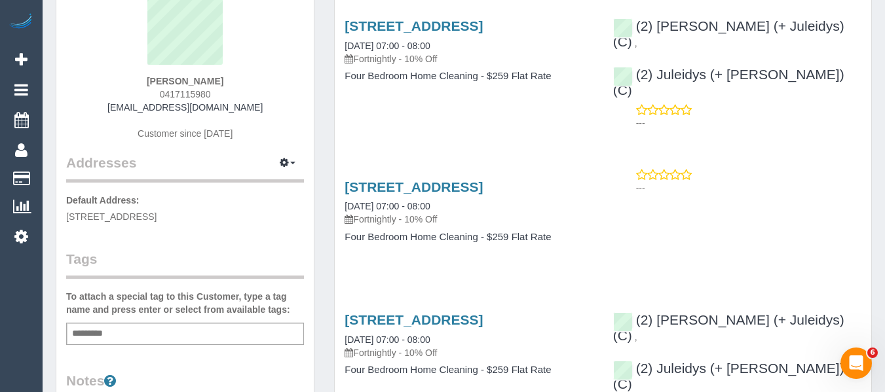
scroll to position [131, 0]
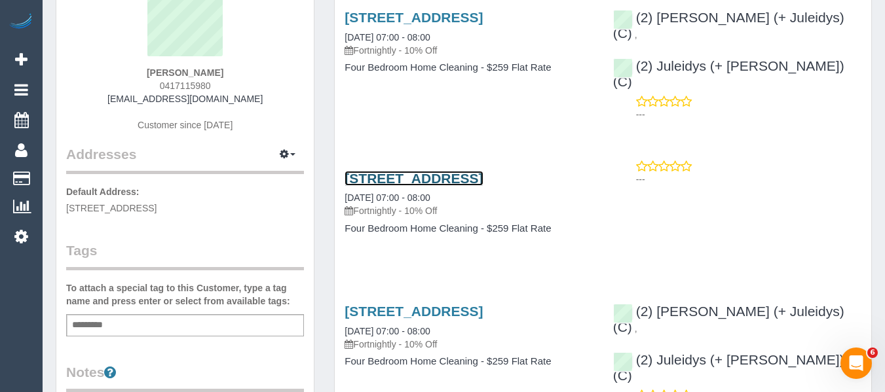
click at [368, 171] on link "[STREET_ADDRESS]" at bounding box center [413, 178] width 138 height 15
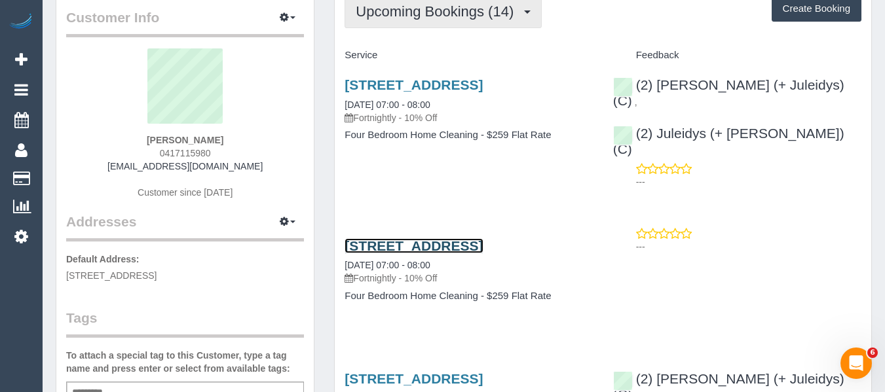
scroll to position [0, 0]
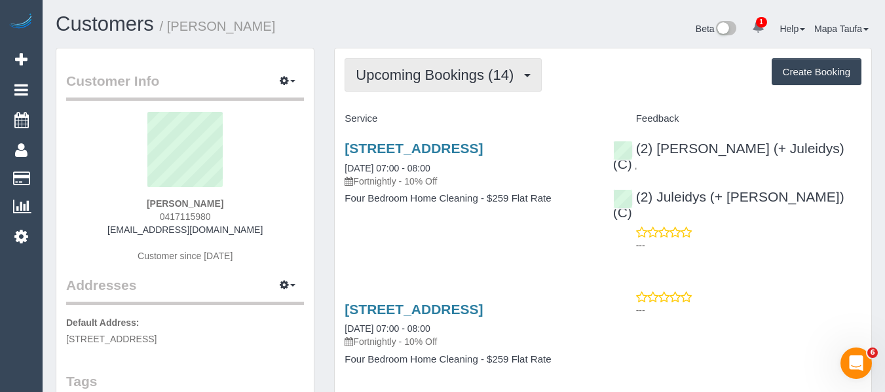
drag, startPoint x: 365, startPoint y: 68, endPoint x: 369, endPoint y: 75, distance: 7.6
click at [365, 68] on span "Upcoming Bookings (14)" at bounding box center [438, 75] width 164 height 16
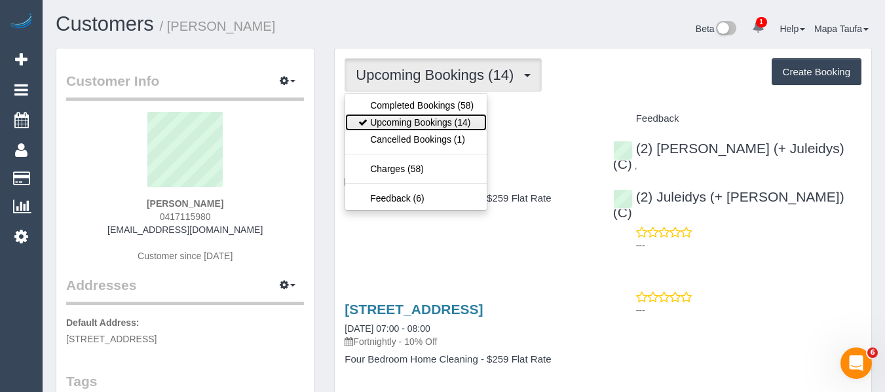
click at [401, 125] on link "Upcoming Bookings (14)" at bounding box center [415, 122] width 141 height 17
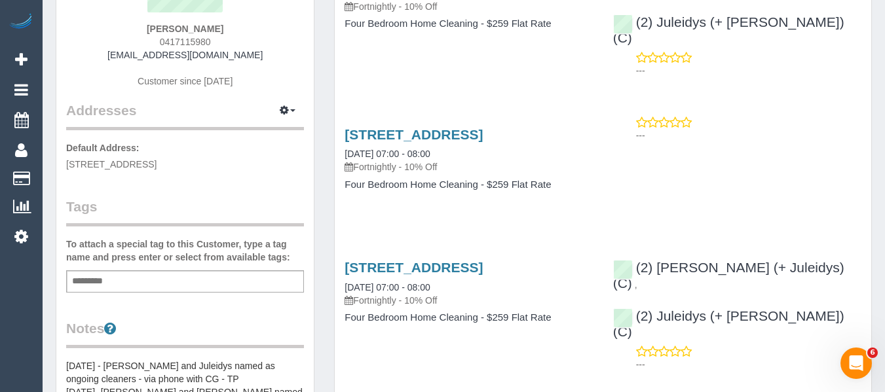
scroll to position [196, 0]
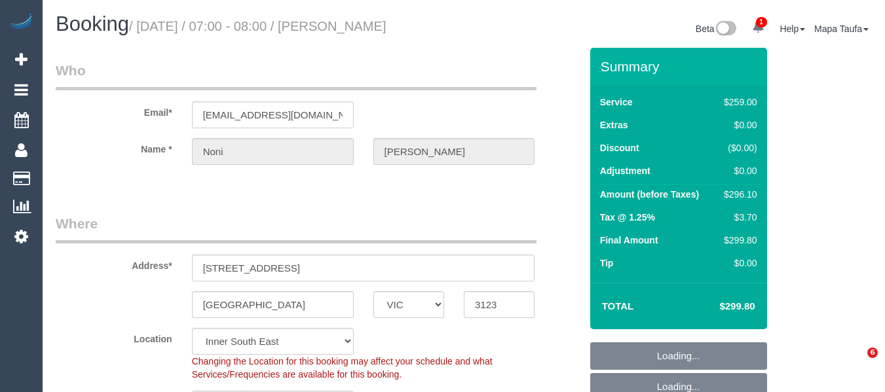
select select "VIC"
select select "string:AU"
select select "string:stripe-pm_1OCloi2GScqysDRVKy7ttRwv"
select select "object:1267"
select select "number:28"
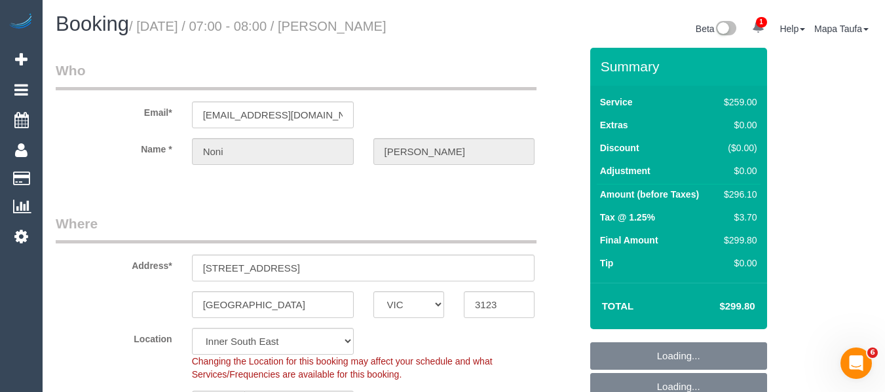
select select "number:14"
select select "number:19"
select select "number:22"
select select "number:34"
select select "number:13"
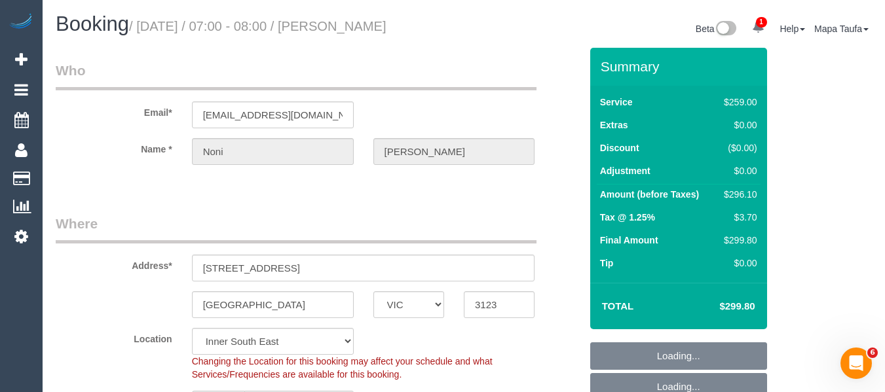
select select "spot1"
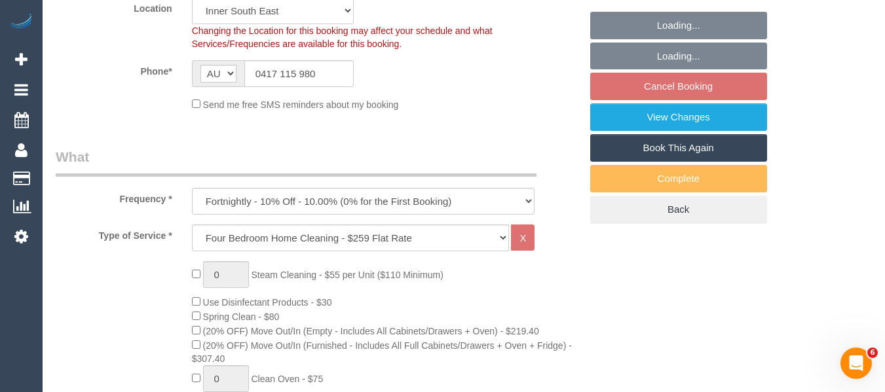
scroll to position [329, 0]
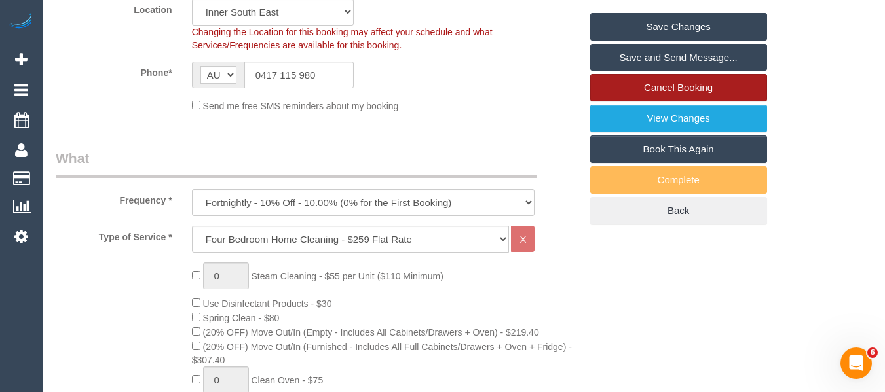
click at [663, 91] on link "Cancel Booking" at bounding box center [678, 88] width 177 height 28
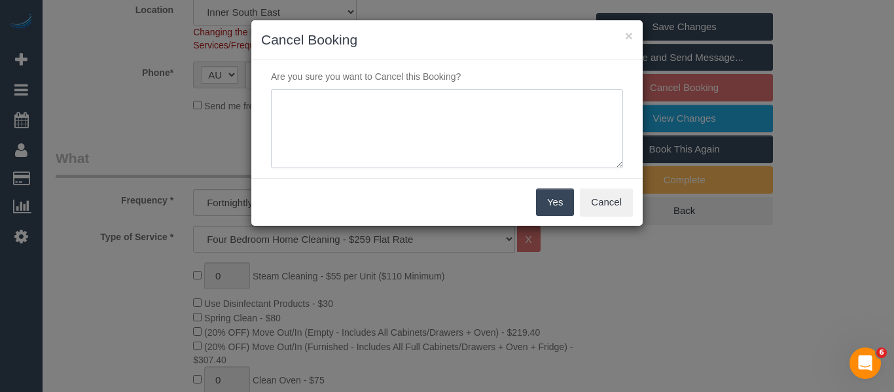
click at [425, 113] on textarea at bounding box center [447, 129] width 352 height 80
type textarea "service not needed via email -MT"
click at [554, 203] on button "Yes" at bounding box center [555, 203] width 38 height 28
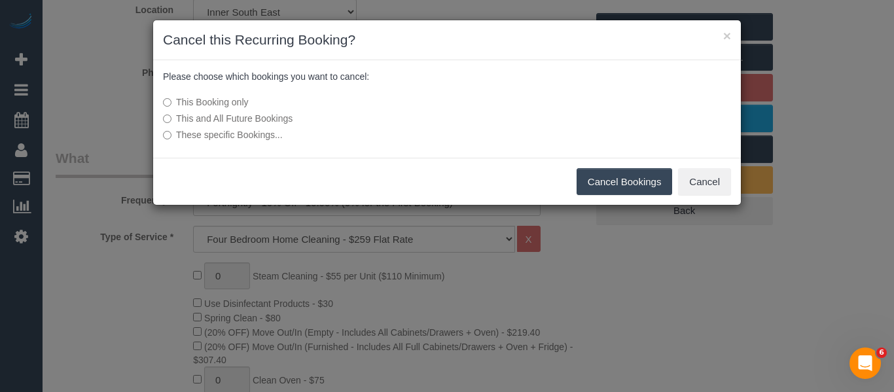
click at [638, 178] on button "Cancel Bookings" at bounding box center [625, 182] width 96 height 28
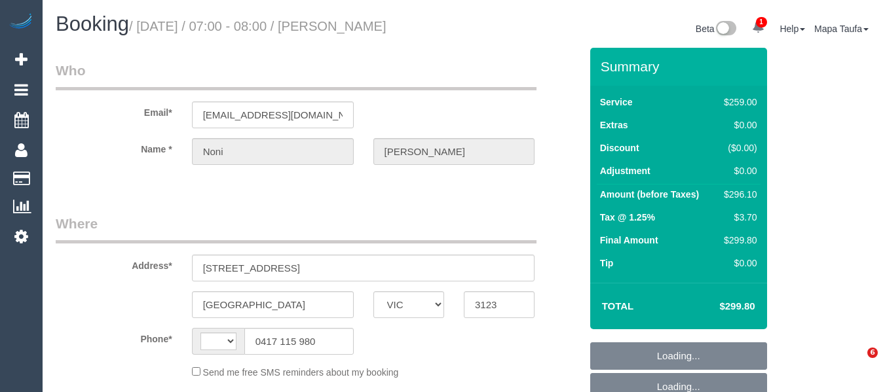
select select "VIC"
select select "string:AU"
select select "string:stripe-pm_1OCloi2GScqysDRVKy7ttRwv"
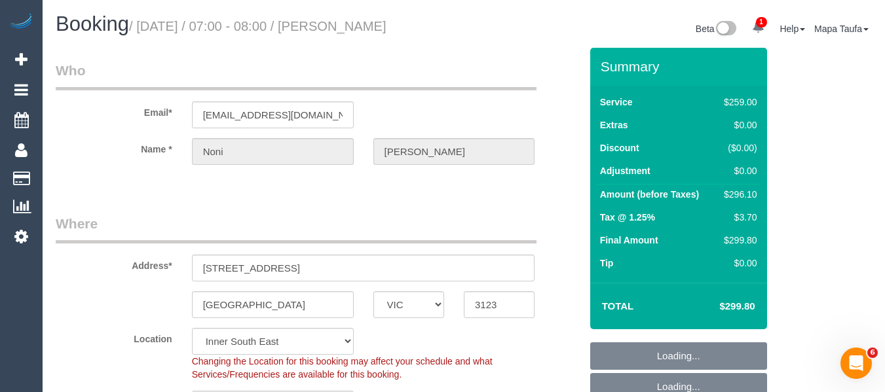
select select "object:1417"
select select "number:28"
select select "number:14"
select select "number:19"
select select "number:22"
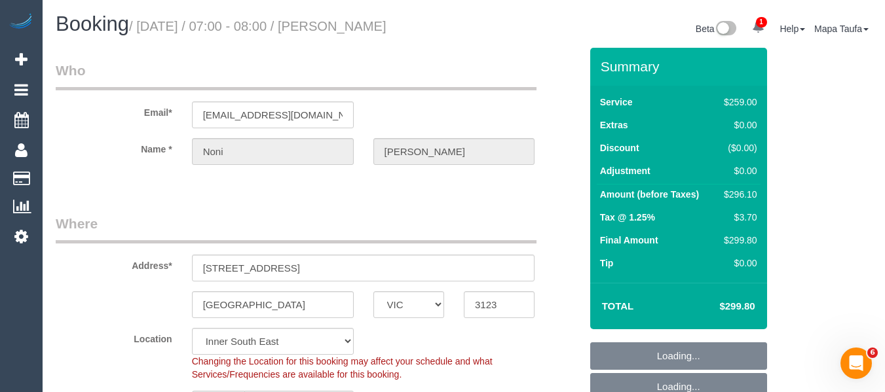
select select "number:34"
select select "number:13"
select select "spot1"
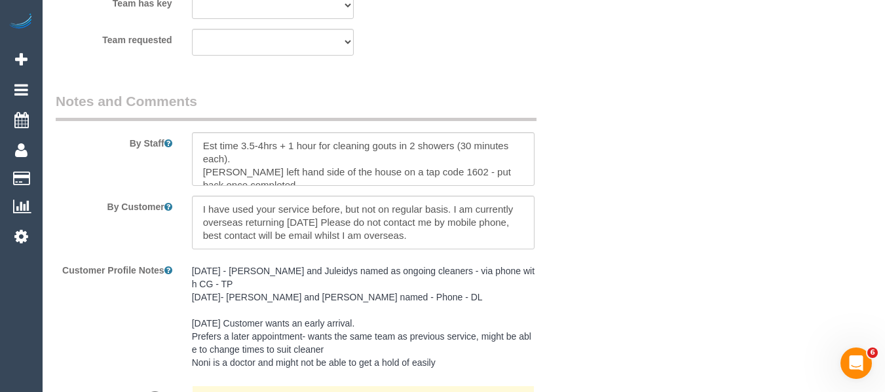
scroll to position [2455, 0]
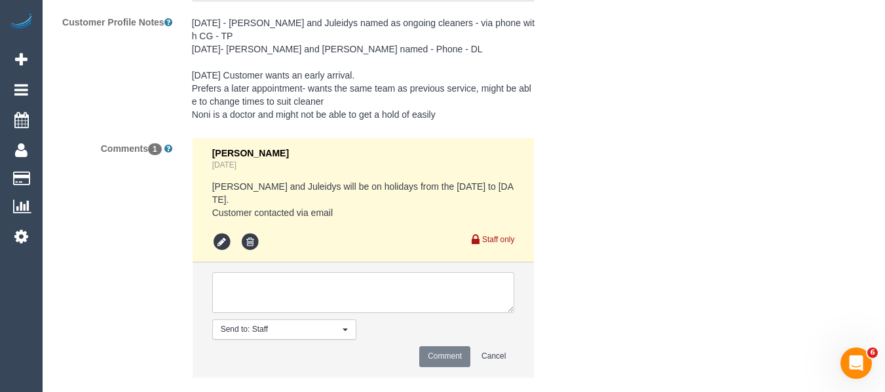
click at [261, 272] on textarea at bounding box center [363, 292] width 303 height 41
paste textarea "[DATE] am [DATE] am Wed 8am-4pm [DATE] am"
click at [221, 272] on textarea at bounding box center [363, 292] width 303 height 41
type textarea "Flex - Monday am Tuesday am Wed 8am-4pm Thursday am"
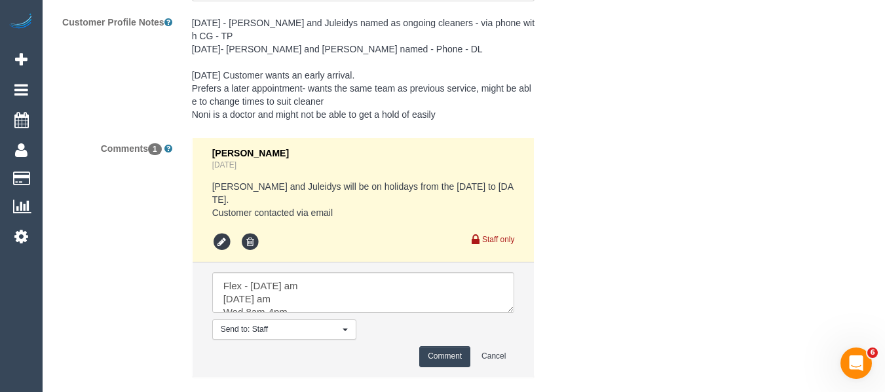
click at [430, 346] on button "Comment" at bounding box center [444, 356] width 51 height 20
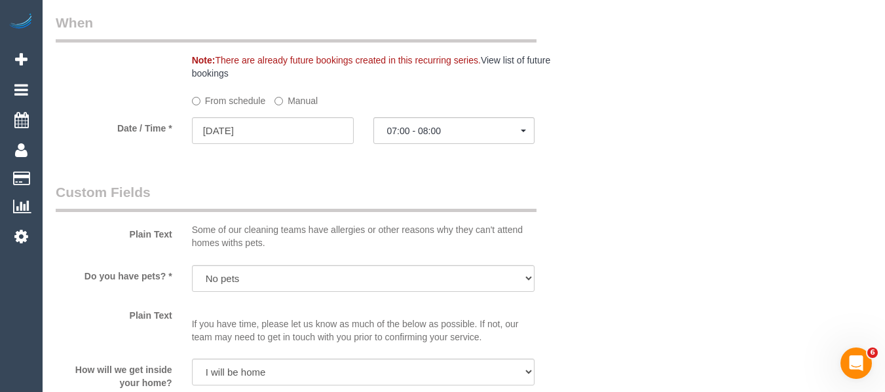
scroll to position [1407, 0]
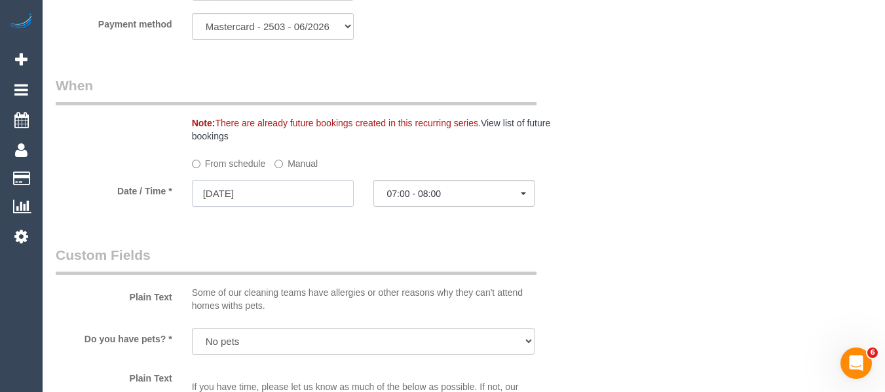
click at [279, 190] on input "03/11/2025" at bounding box center [273, 193] width 162 height 27
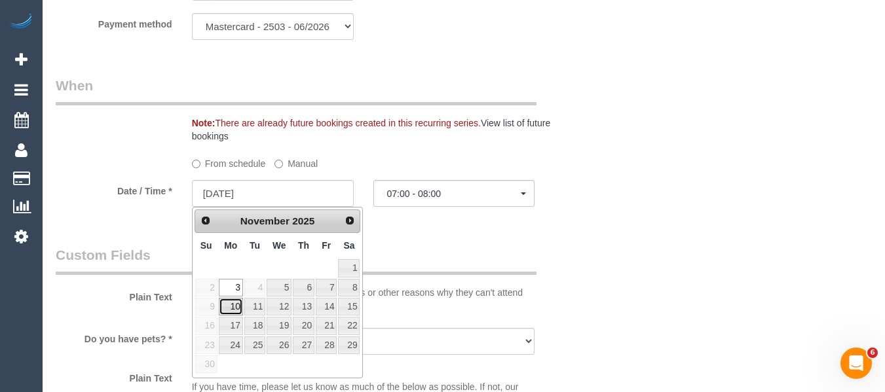
click at [234, 308] on link "10" at bounding box center [231, 307] width 24 height 18
type input "10/11/2025"
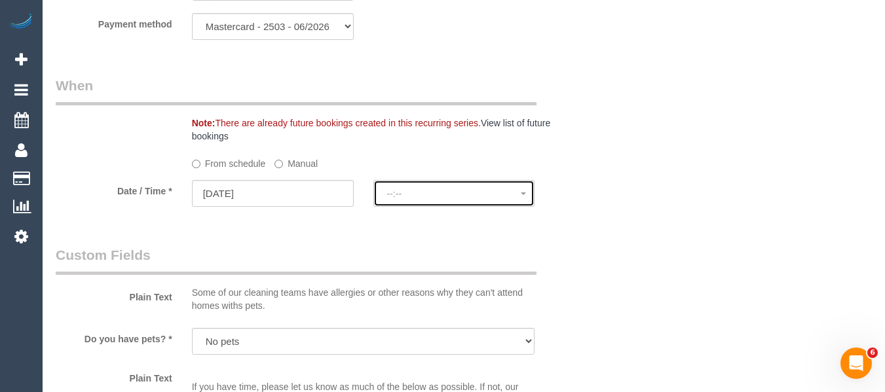
click at [416, 185] on button "--:--" at bounding box center [454, 193] width 162 height 27
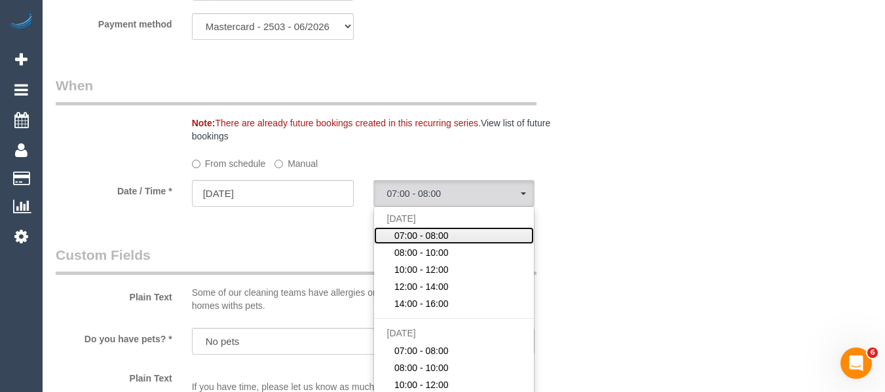
click at [422, 233] on span "07:00 - 08:00" at bounding box center [421, 235] width 54 height 13
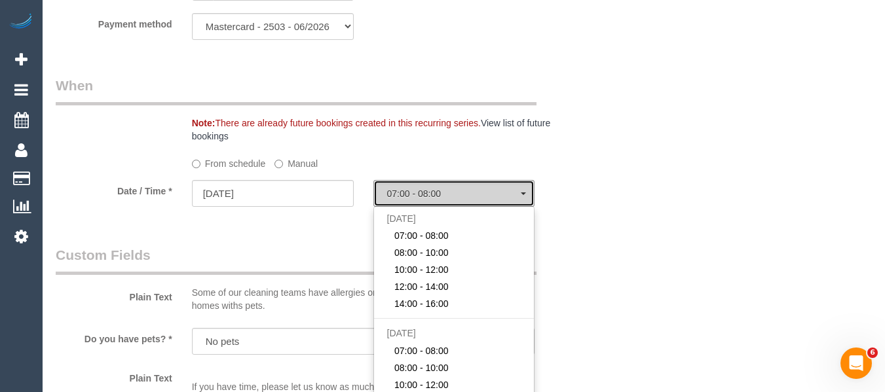
select select "spot22"
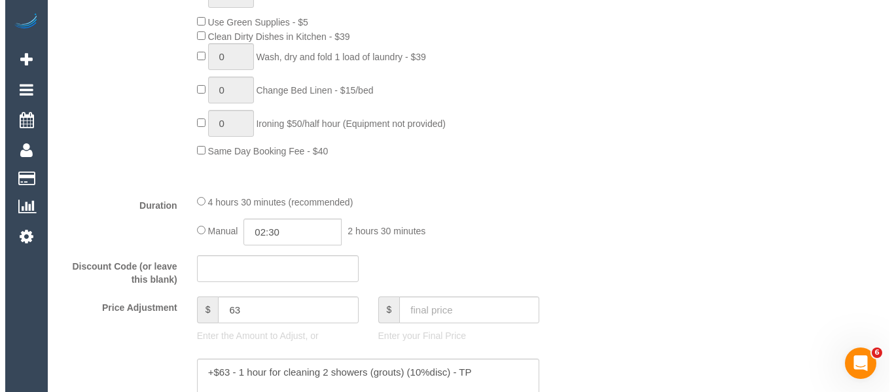
scroll to position [304, 0]
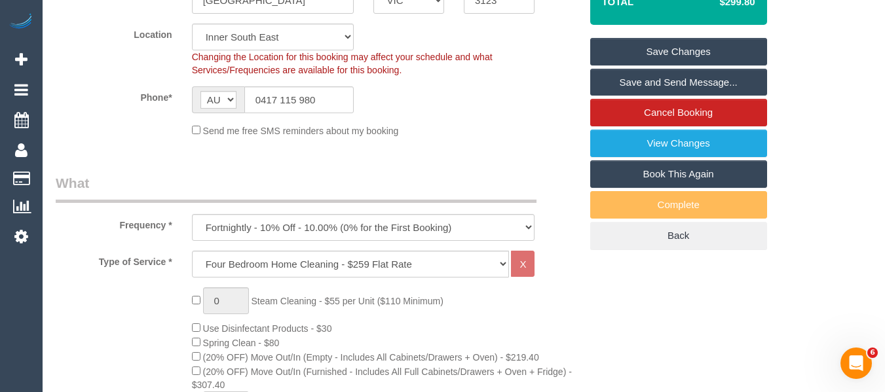
click at [715, 57] on link "Save Changes" at bounding box center [678, 52] width 177 height 28
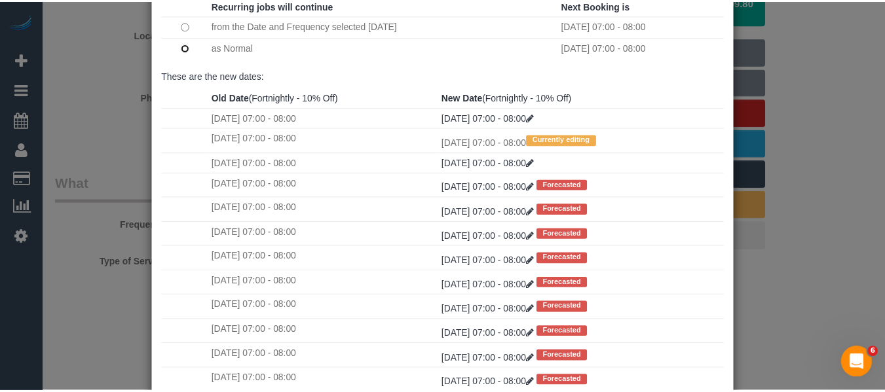
scroll to position [194, 0]
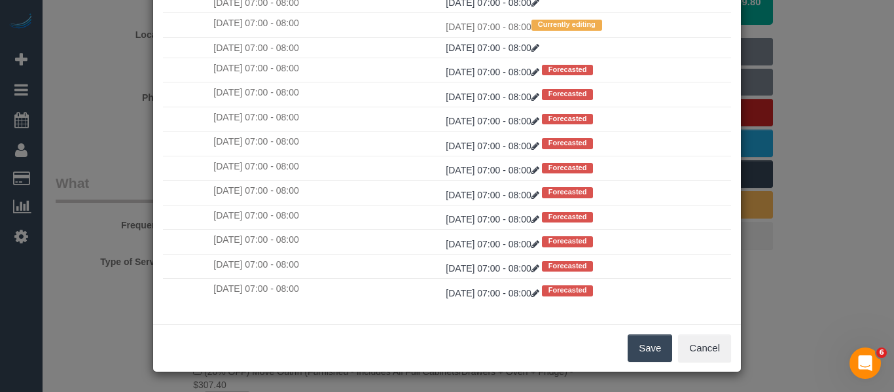
click at [637, 342] on button "Save" at bounding box center [650, 349] width 45 height 28
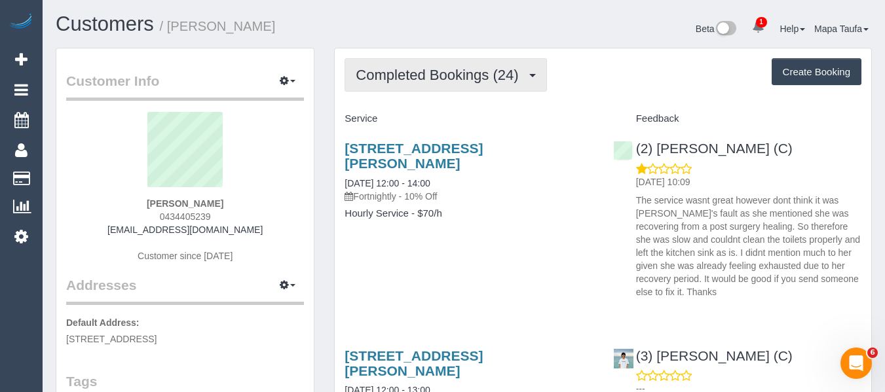
click at [411, 72] on span "Completed Bookings (24)" at bounding box center [440, 75] width 169 height 16
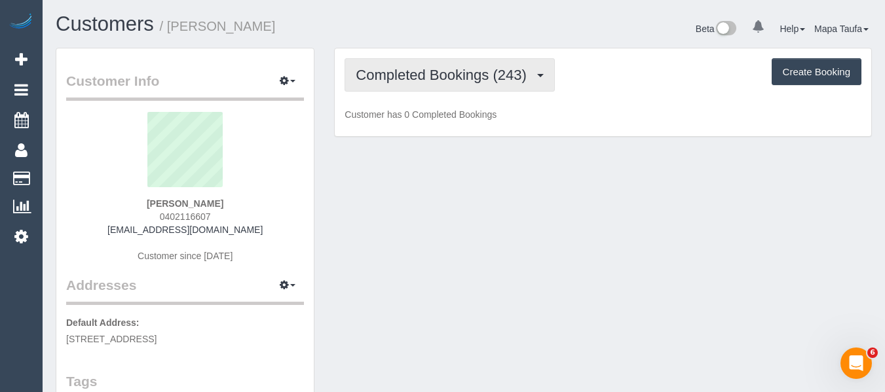
click at [398, 83] on span "Completed Bookings (243)" at bounding box center [444, 75] width 177 height 16
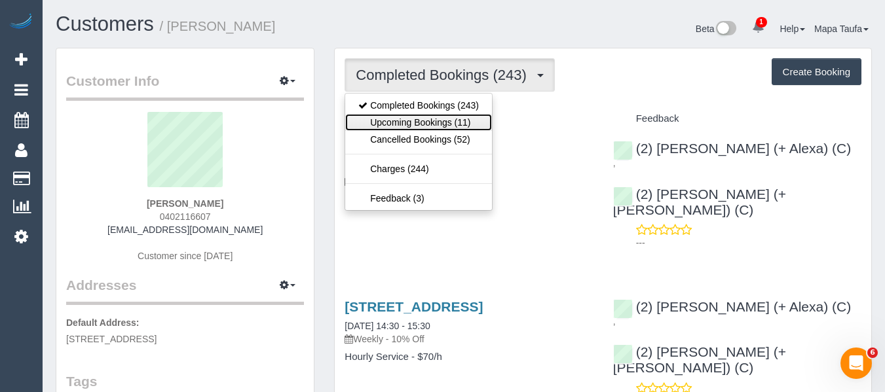
click at [402, 117] on link "Upcoming Bookings (11)" at bounding box center [418, 122] width 147 height 17
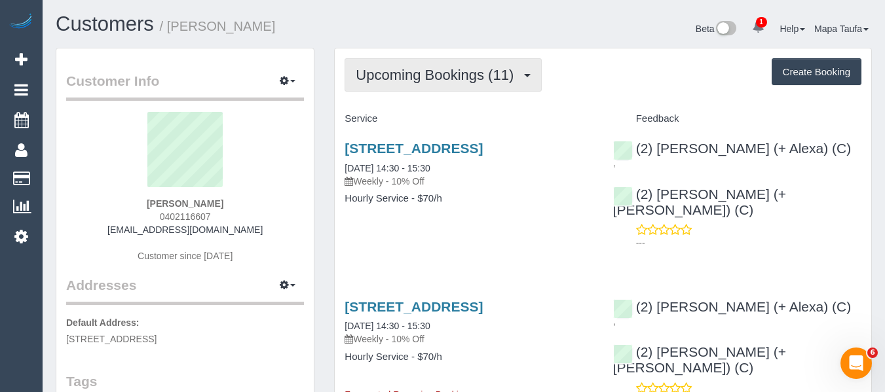
click at [465, 85] on button "Upcoming Bookings (11)" at bounding box center [442, 74] width 197 height 33
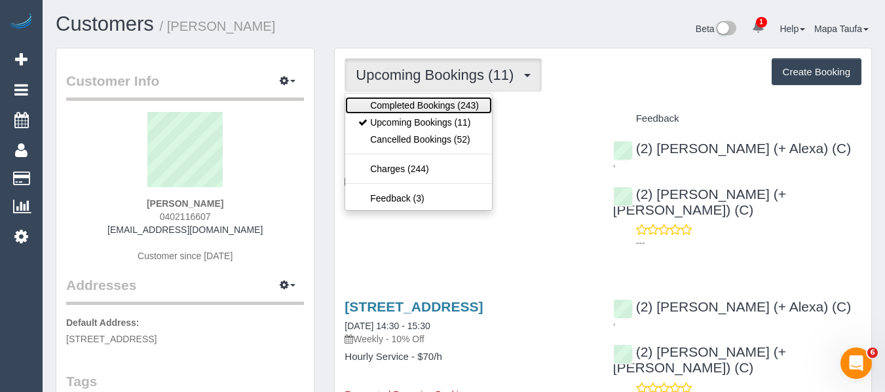
click at [441, 109] on link "Completed Bookings (243)" at bounding box center [418, 105] width 147 height 17
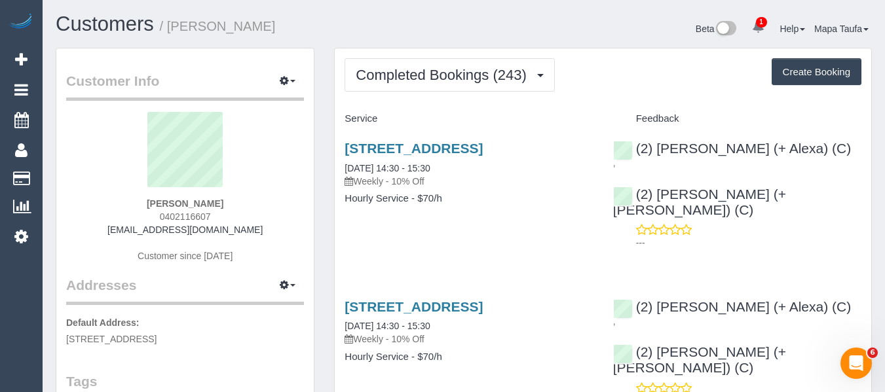
drag, startPoint x: 489, startPoint y: 236, endPoint x: 479, endPoint y: 240, distance: 10.6
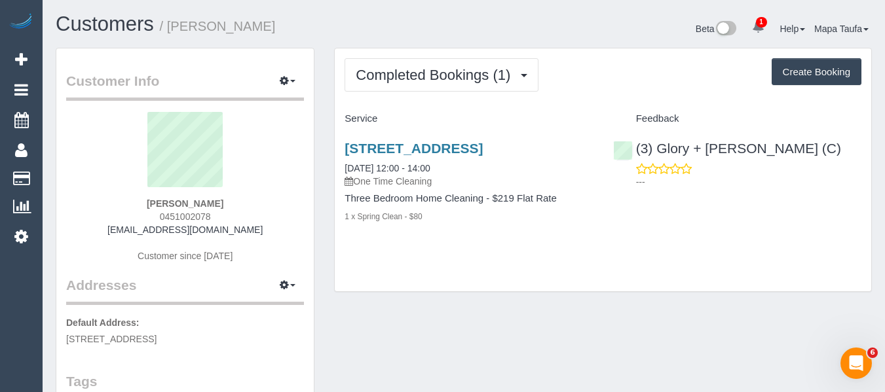
click at [447, 250] on div "Completed Bookings (1) Completed Bookings (1) Upcoming Bookings (0) Cancelled B…" at bounding box center [603, 170] width 536 height 244
click at [398, 145] on link "36 Walkers Rd, Carrum, VIC 3197" at bounding box center [413, 148] width 138 height 15
drag, startPoint x: 177, startPoint y: 203, endPoint x: 102, endPoint y: 206, distance: 74.7
click at [100, 204] on div "Claudia Ossa 0451002078 clau_ossa@yahoo.com Customer since 2025" at bounding box center [185, 194] width 238 height 164
copy strong "Claudia Ossa"
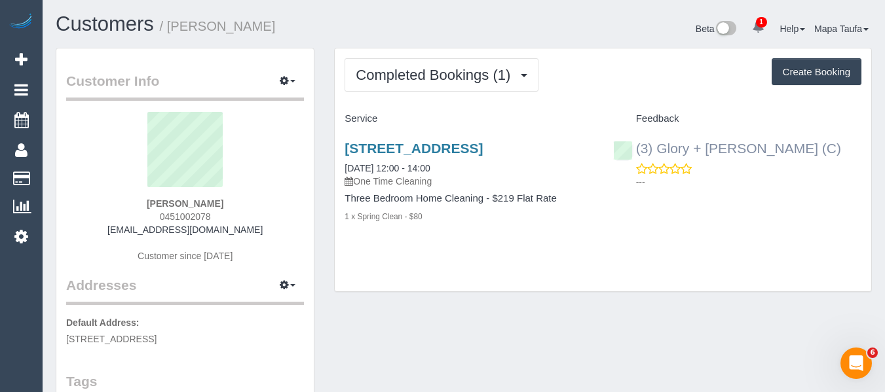
drag, startPoint x: 811, startPoint y: 142, endPoint x: 654, endPoint y: 146, distance: 157.2
click at [654, 146] on div "(3) Glory + Mary (C) ---" at bounding box center [737, 162] width 268 height 64
copy link "Glory + Mary (C)"
drag, startPoint x: 230, startPoint y: 208, endPoint x: 109, endPoint y: 210, distance: 121.2
click at [109, 210] on div "Claudia Ossa 0451002078 clau_ossa@yahoo.com Customer since 2025" at bounding box center [185, 194] width 238 height 164
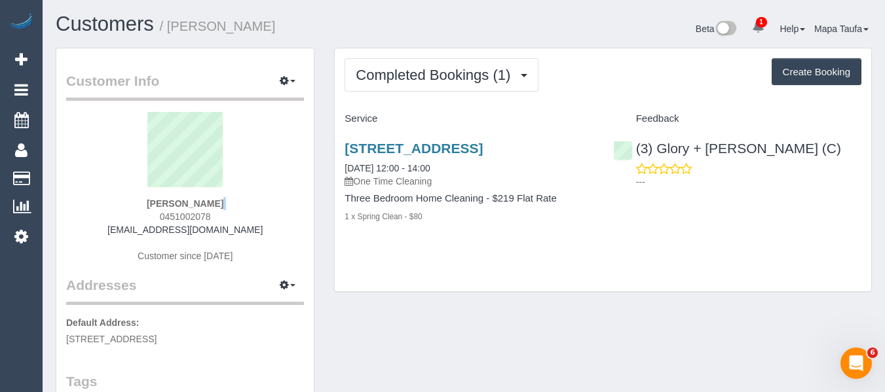
click at [246, 198] on div "Claudia Ossa 0451002078 clau_ossa@yahoo.com Customer since 2025" at bounding box center [185, 194] width 238 height 164
drag, startPoint x: 242, startPoint y: 202, endPoint x: 135, endPoint y: 208, distance: 107.5
click at [144, 202] on div "Claudia Ossa 0451002078 clau_ossa@yahoo.com Customer since 2025" at bounding box center [185, 194] width 238 height 164
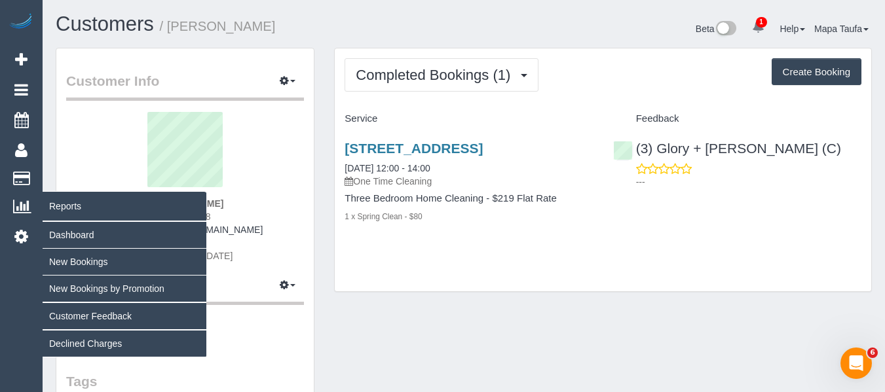
copy strong "Claudia Ossa"
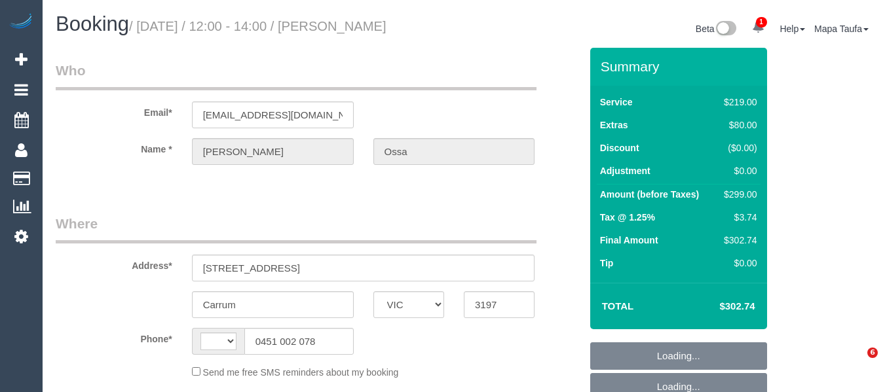
select select "VIC"
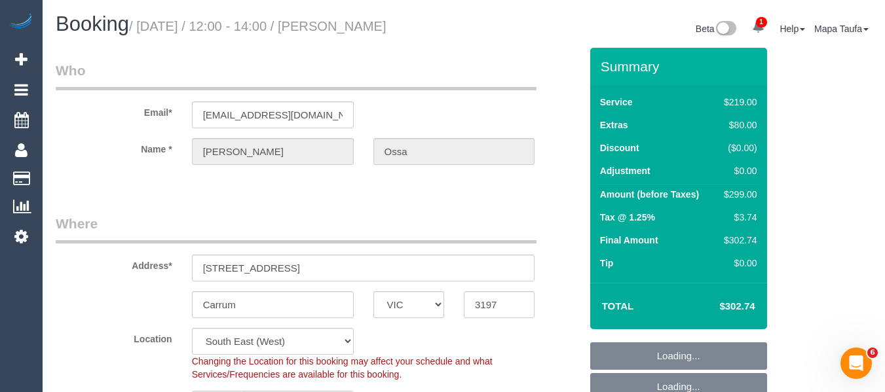
select select "string:AU"
select select "object:324"
select select "number:29"
select select "number:16"
select select "number:19"
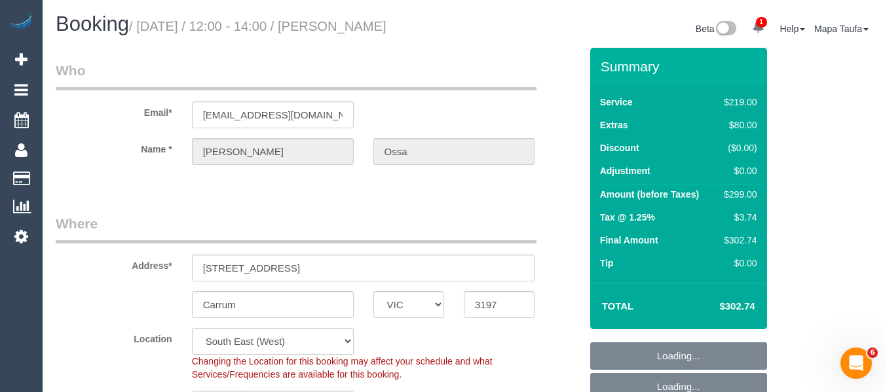
select select "number:22"
select select "number:34"
select select "number:26"
select select "string:stripe-pm_1SDMT12GScqysDRV2kQzGl1r"
select select "object:1362"
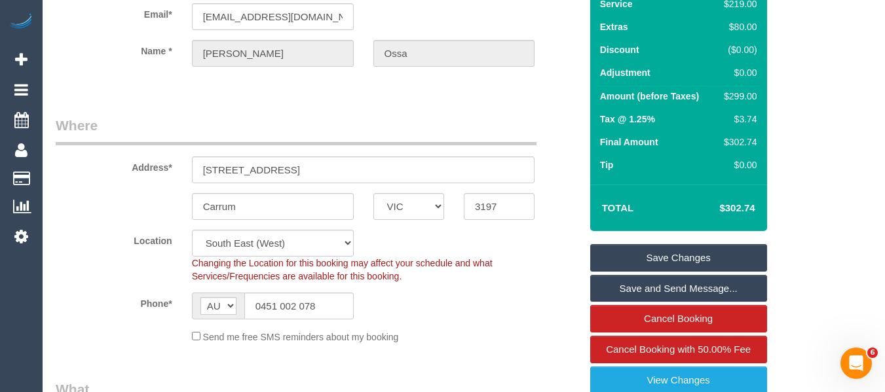
scroll to position [196, 0]
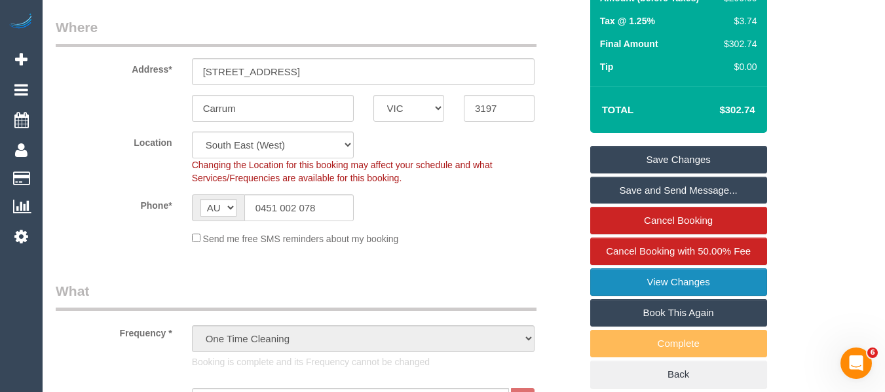
click at [686, 282] on link "View Changes" at bounding box center [678, 282] width 177 height 28
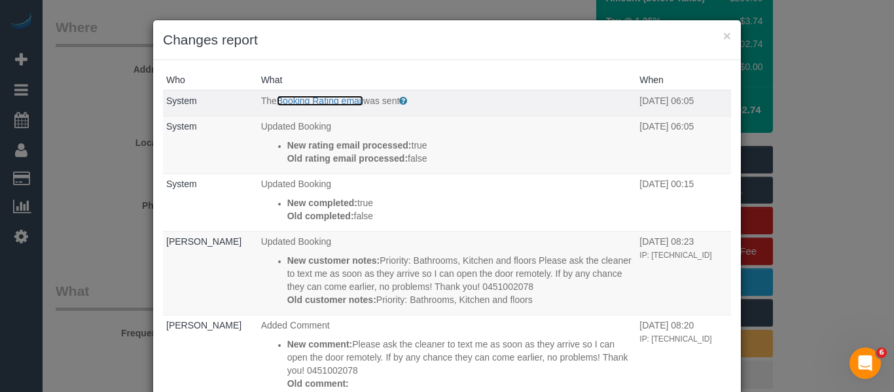
click at [295, 99] on link "Booking Rating email" at bounding box center [320, 101] width 86 height 10
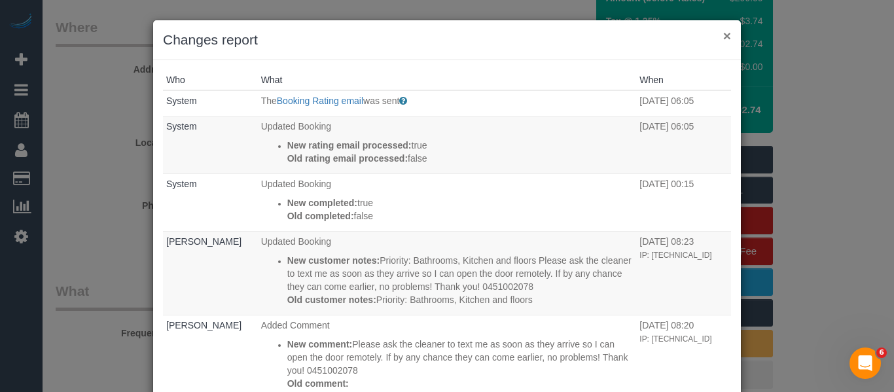
click at [724, 39] on button "×" at bounding box center [728, 36] width 8 height 14
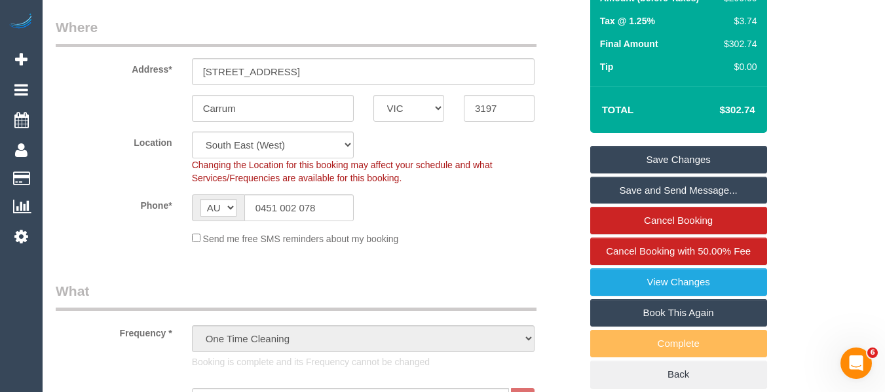
drag, startPoint x: 740, startPoint y: 106, endPoint x: 727, endPoint y: 106, distance: 13.1
click at [727, 106] on div "Summary Service $219.00 Extras $80.00 Discount ($0.00) Adjustment $0.00 Amount …" at bounding box center [682, 133] width 204 height 564
copy table "Total $"
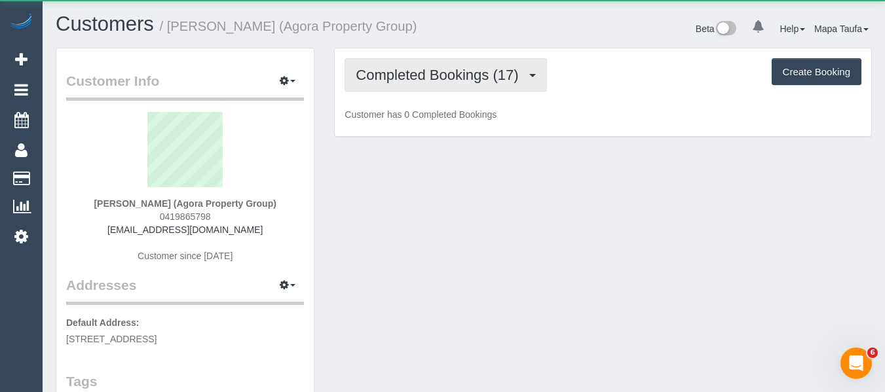
click at [407, 72] on span "Completed Bookings (17)" at bounding box center [440, 75] width 169 height 16
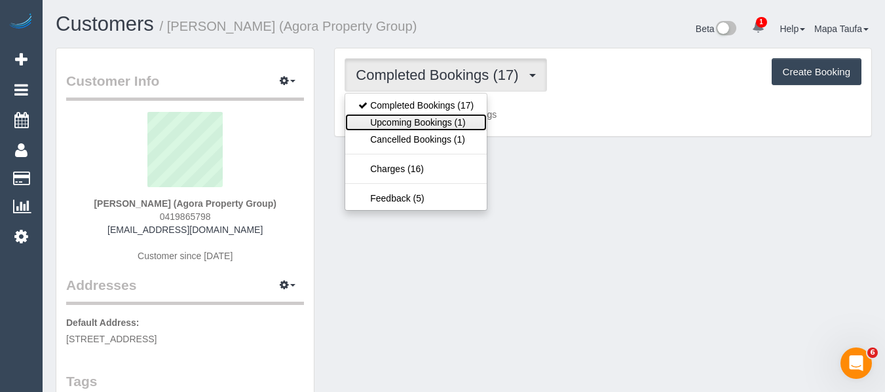
click at [409, 116] on link "Upcoming Bookings (1)" at bounding box center [415, 122] width 141 height 17
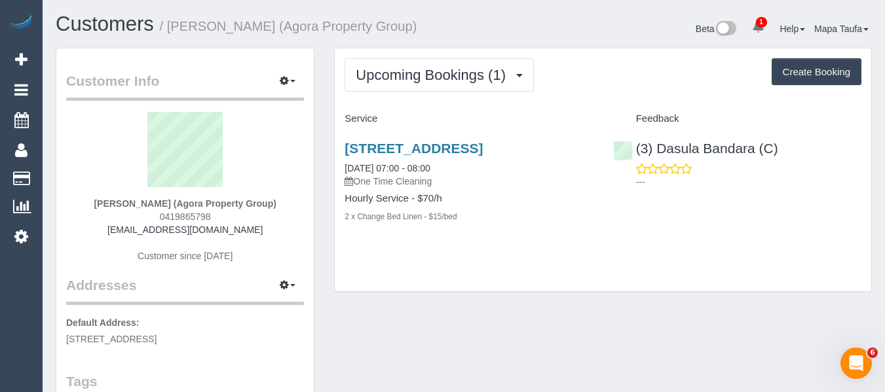
drag, startPoint x: 227, startPoint y: 211, endPoint x: 154, endPoint y: 211, distance: 72.7
click at [154, 211] on div "Kriss Passaris (Agora Property Group) 0419865798 passaris@bigpond.net.au Custom…" at bounding box center [185, 194] width 238 height 164
copy span "0419865798"
click at [477, 249] on div "3408/1 Freshwater Pl, Southbank, VIC 3006 11/10/2025 07:00 - 08:00 One Time Cle…" at bounding box center [469, 189] width 268 height 119
click at [513, 284] on div "Upcoming Bookings (1) Completed Bookings (17) Upcoming Bookings (1) Cancelled B…" at bounding box center [603, 170] width 536 height 244
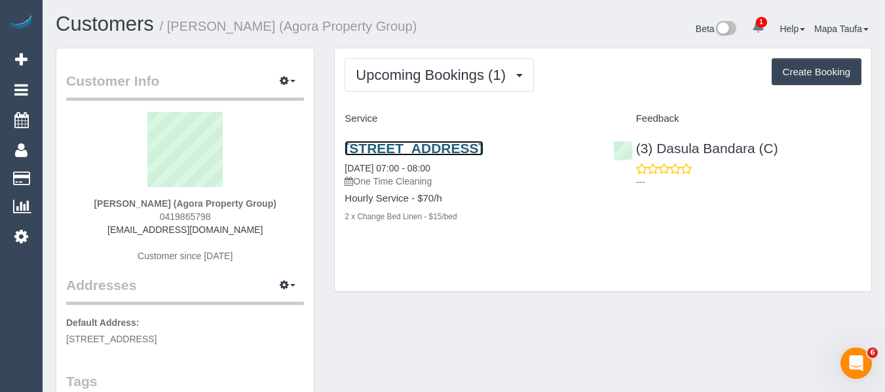
click at [356, 154] on link "3408/1 Freshwater Pl, Southbank, VIC 3006" at bounding box center [413, 148] width 138 height 15
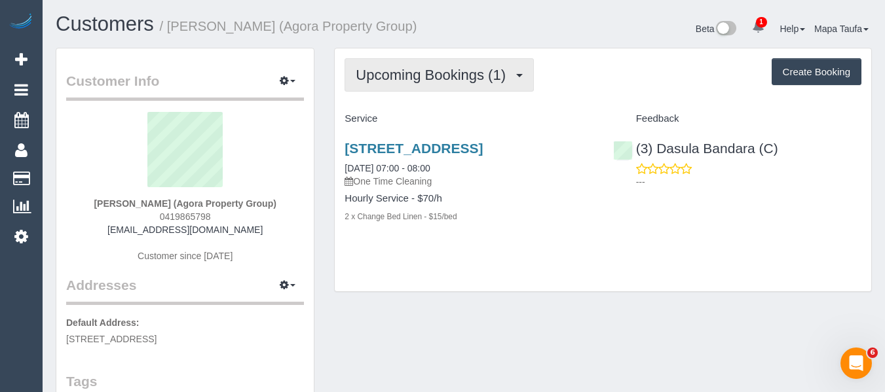
click at [384, 88] on button "Upcoming Bookings (1)" at bounding box center [438, 74] width 189 height 33
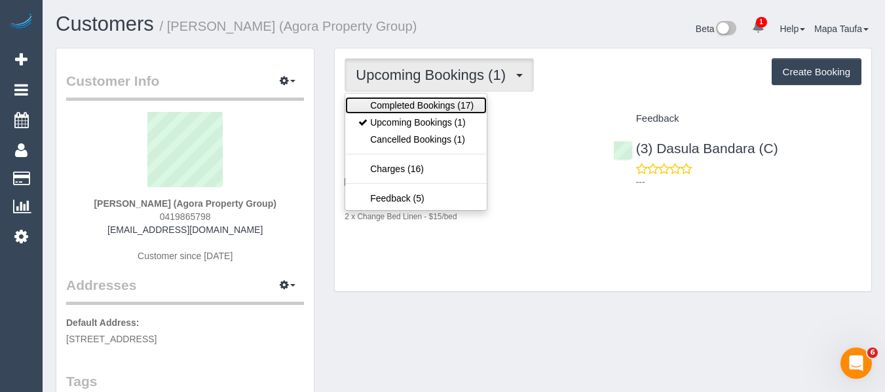
click at [384, 103] on link "Completed Bookings (17)" at bounding box center [415, 105] width 141 height 17
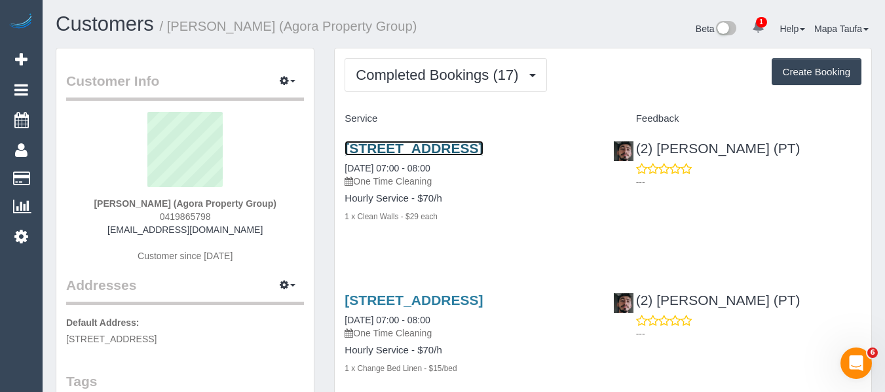
click at [396, 147] on link "3408/1 Freshwater Pl, Southbank, VIC 3006" at bounding box center [413, 148] width 138 height 15
drag, startPoint x: 250, startPoint y: 232, endPoint x: 155, endPoint y: 236, distance: 95.7
click at [134, 231] on div "Kriss Passaris (Agora Property Group) 0419865798 passaris@bigpond.net.au Custom…" at bounding box center [185, 194] width 238 height 164
copy link "passaris@bigpond.net.au"
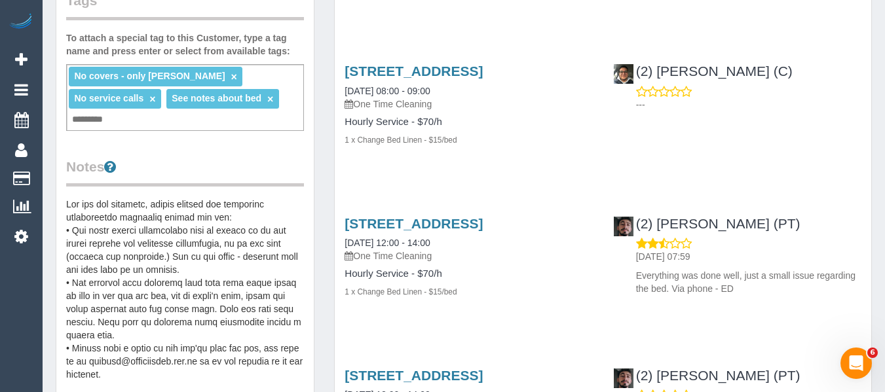
scroll to position [393, 0]
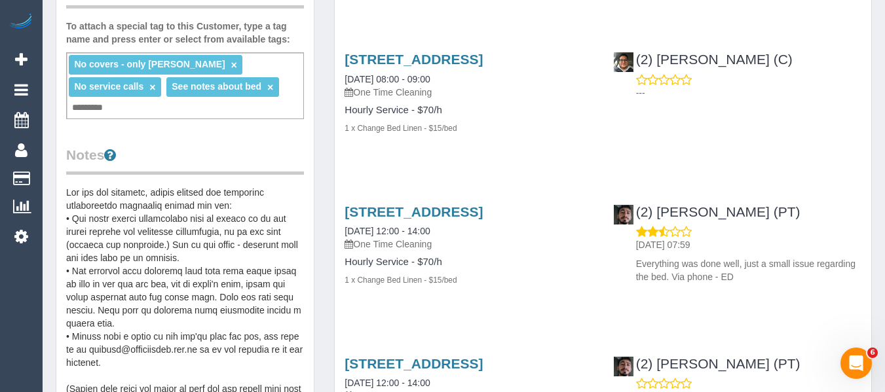
click at [127, 236] on pre at bounding box center [185, 317] width 238 height 262
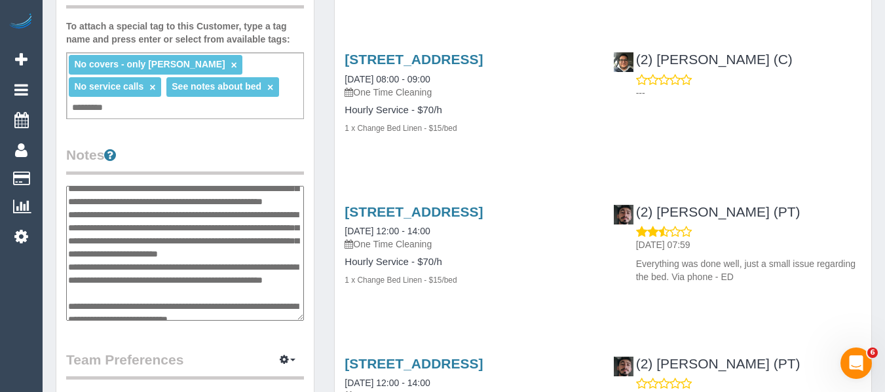
scroll to position [65, 0]
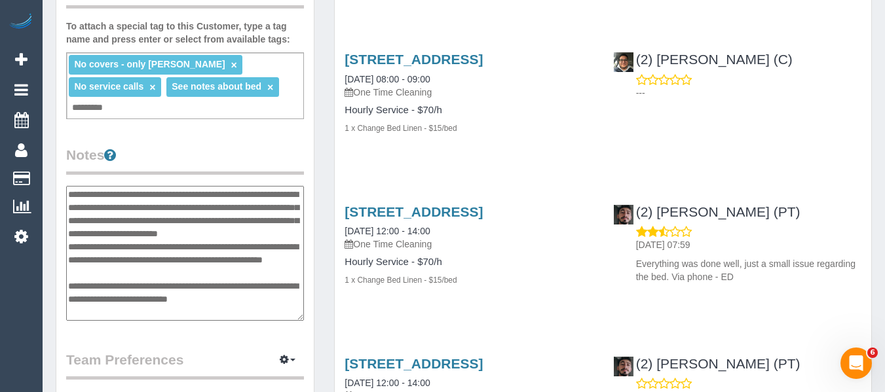
drag, startPoint x: 67, startPoint y: 200, endPoint x: 270, endPoint y: 281, distance: 218.4
click at [270, 281] on textarea at bounding box center [185, 253] width 238 height 135
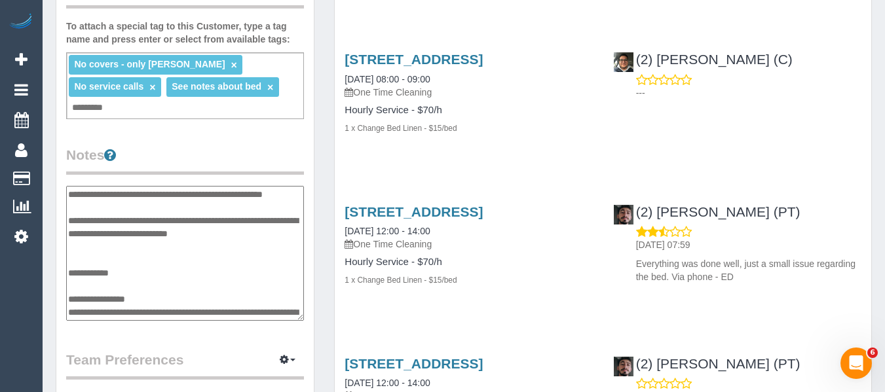
click at [251, 259] on textarea at bounding box center [185, 253] width 238 height 135
drag, startPoint x: 251, startPoint y: 255, endPoint x: 207, endPoint y: 253, distance: 43.9
click at [207, 253] on textarea at bounding box center [185, 253] width 238 height 135
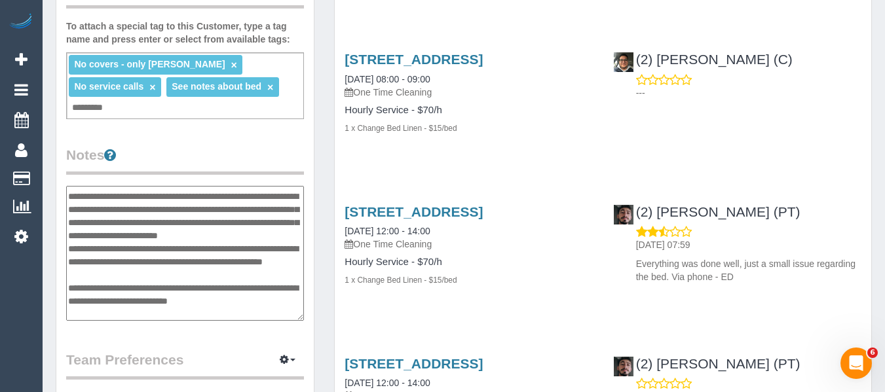
scroll to position [0, 0]
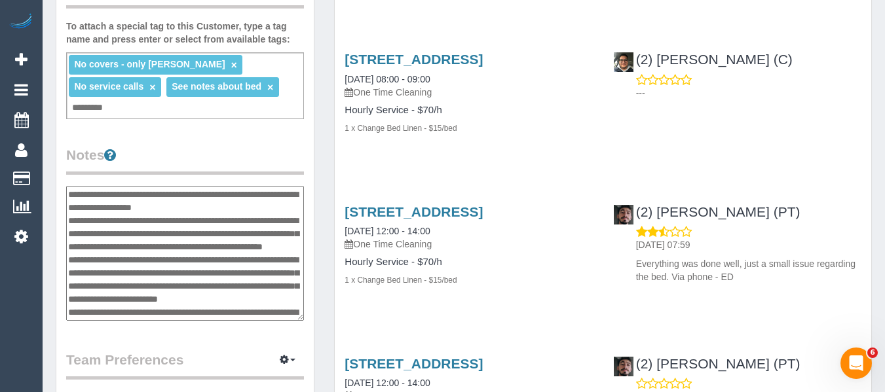
click at [248, 119] on div "Customer Info Edit Contact Info Send Message Email Preferences Special Sales Ta…" at bounding box center [184, 234] width 257 height 1157
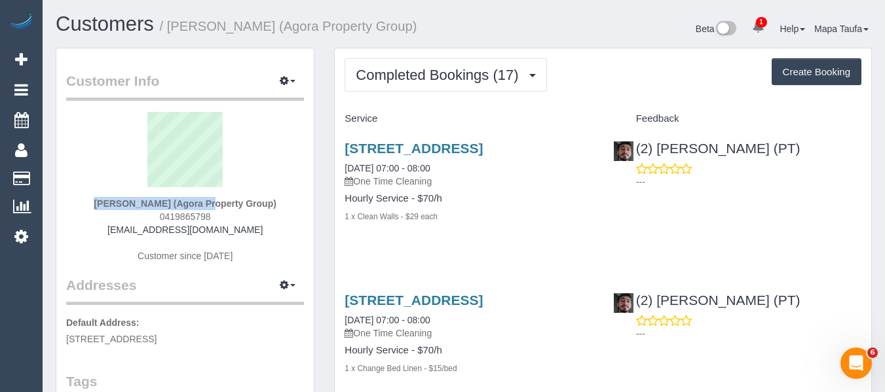
drag, startPoint x: 100, startPoint y: 196, endPoint x: 164, endPoint y: 203, distance: 65.2
click at [164, 203] on div "Kriss Passaris (Agora Property Group) 0419865798 passaris@bigpond.net.au Custom…" at bounding box center [185, 194] width 238 height 164
copy div "Kriss Passaris"
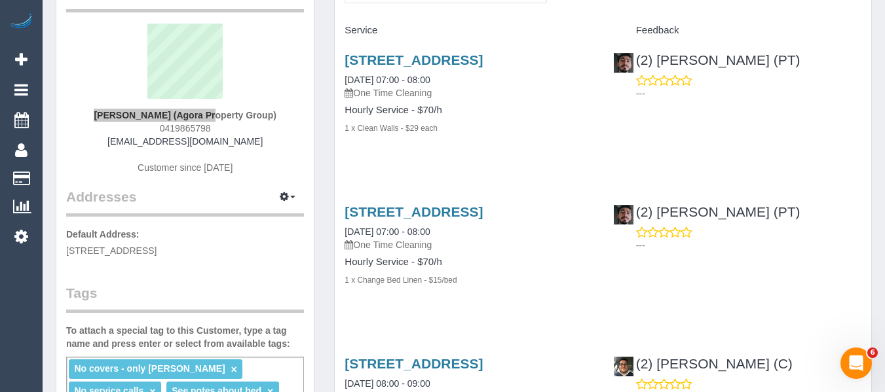
scroll to position [65, 0]
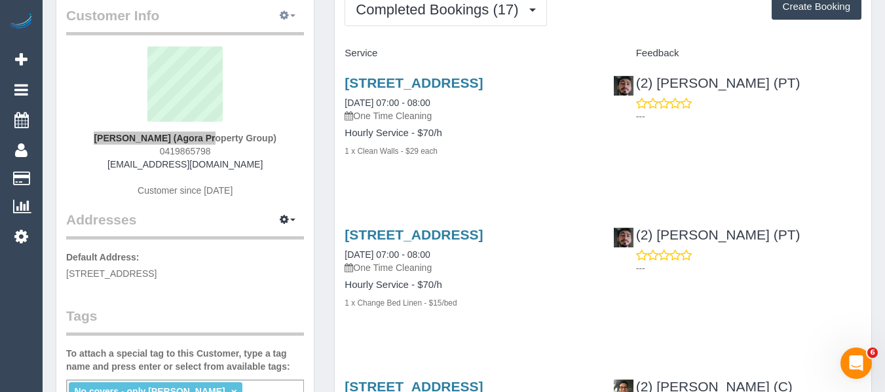
click at [287, 12] on icon "button" at bounding box center [284, 15] width 9 height 8
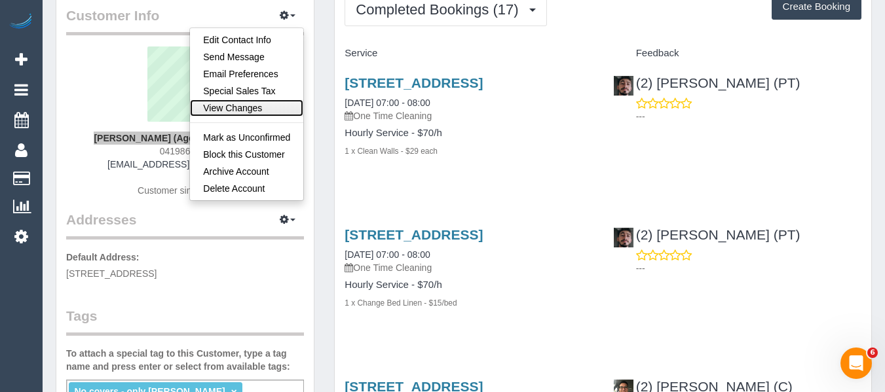
click at [247, 105] on link "View Changes" at bounding box center [246, 108] width 113 height 17
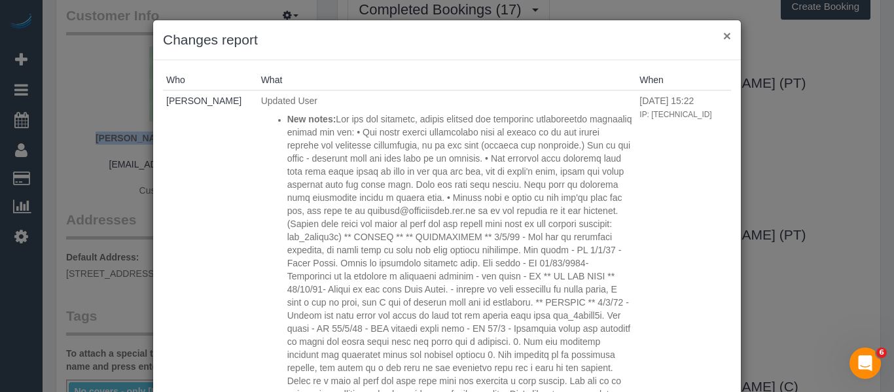
click at [724, 33] on button "×" at bounding box center [728, 36] width 8 height 14
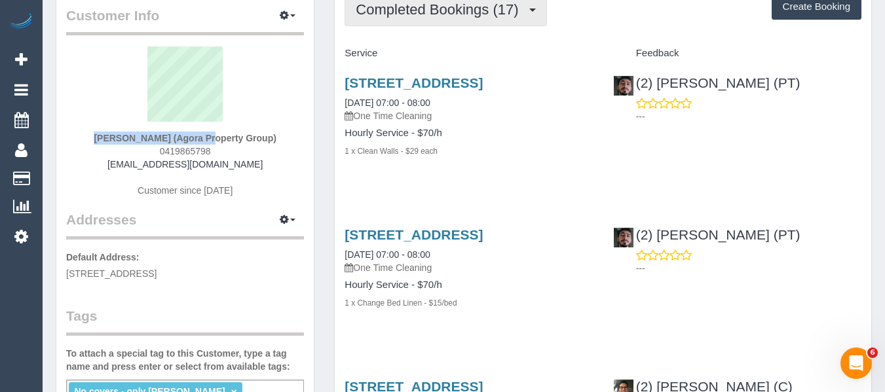
click at [406, 22] on button "Completed Bookings (17)" at bounding box center [445, 9] width 202 height 33
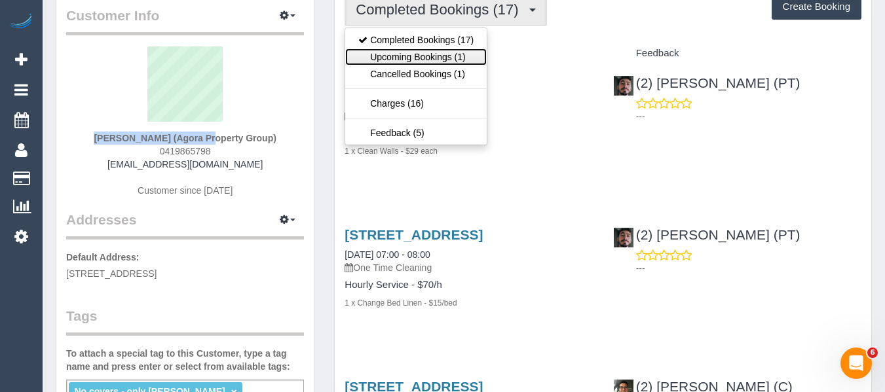
click at [406, 50] on link "Upcoming Bookings (1)" at bounding box center [415, 56] width 141 height 17
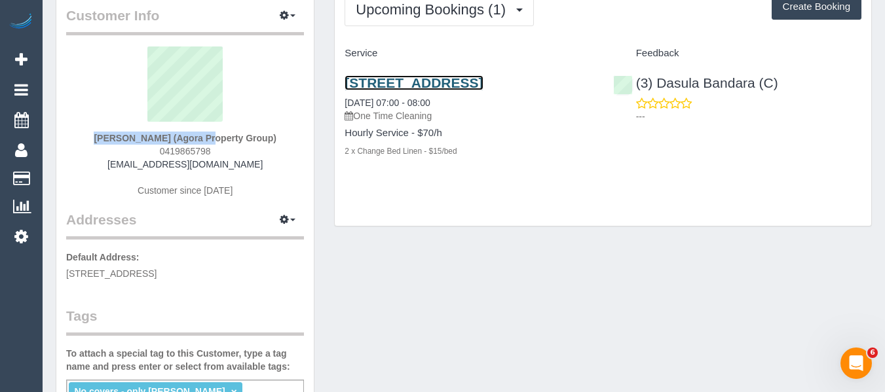
click at [437, 86] on link "3408/1 Freshwater Pl, Southbank, VIC 3006" at bounding box center [413, 82] width 138 height 15
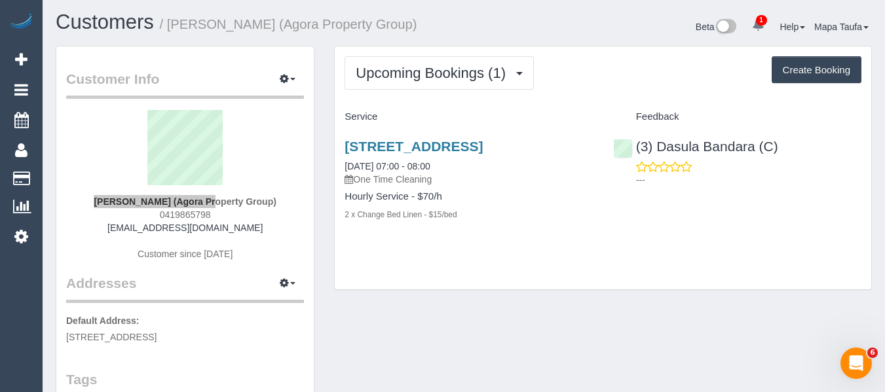
scroll to position [0, 0]
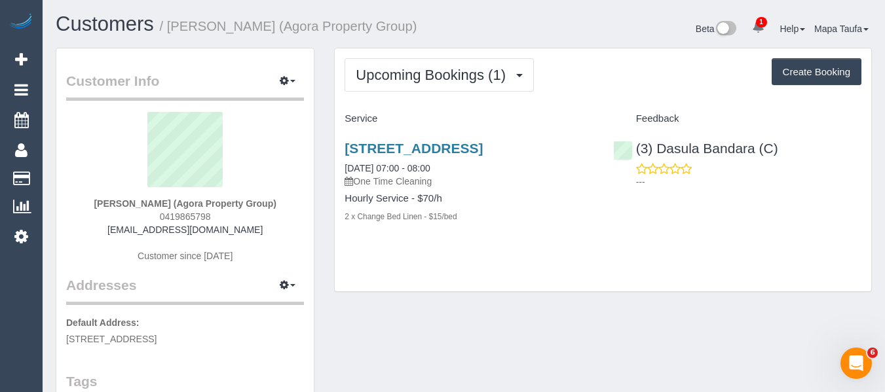
click at [105, 194] on sui-profile-pic at bounding box center [185, 154] width 218 height 85
drag, startPoint x: 84, startPoint y: 208, endPoint x: 267, endPoint y: 209, distance: 183.3
click at [267, 209] on div "Kriss Passaris (Agora Property Group) 0419865798 passaris@bigpond.net.au Custom…" at bounding box center [185, 194] width 238 height 164
click at [280, 210] on div "Kriss Passaris (Agora Property Group) 0419865798 passaris@bigpond.net.au Custom…" at bounding box center [185, 194] width 238 height 164
drag, startPoint x: 284, startPoint y: 203, endPoint x: 196, endPoint y: 210, distance: 87.4
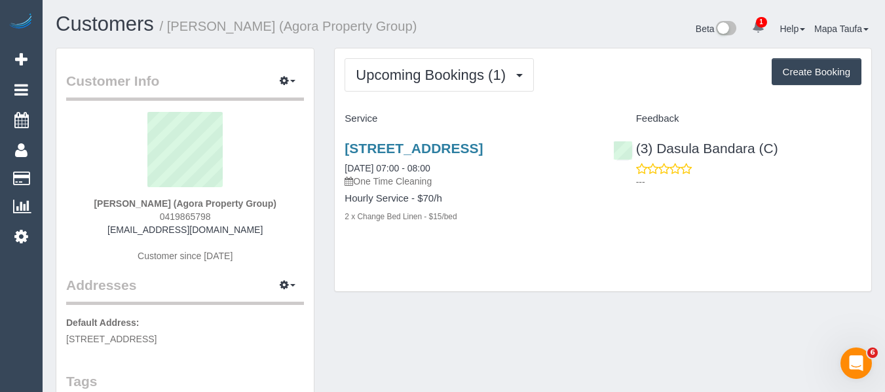
click at [95, 204] on div "Kriss Passaris (Agora Property Group) 0419865798 passaris@bigpond.net.au Custom…" at bounding box center [185, 194] width 238 height 164
copy strong "Kriss Passaris (Agora Property Group)"
click at [380, 156] on h3 "3408/1 Freshwater Pl, Southbank, VIC 3006" at bounding box center [468, 148] width 248 height 15
click at [380, 155] on link "3408/1 Freshwater Pl, Southbank, VIC 3006" at bounding box center [413, 148] width 138 height 15
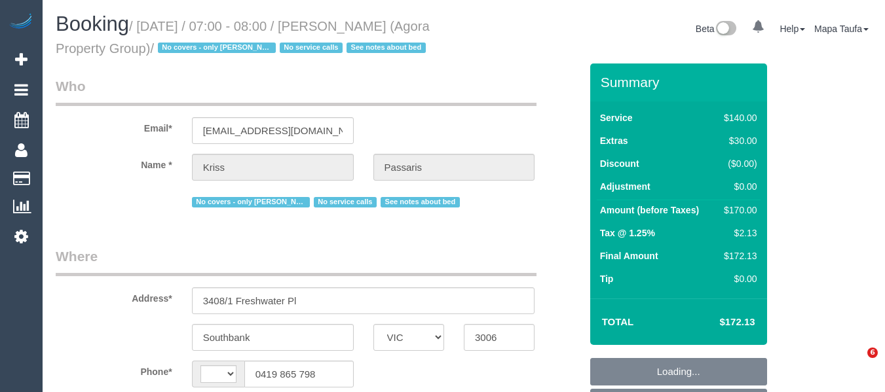
select select "VIC"
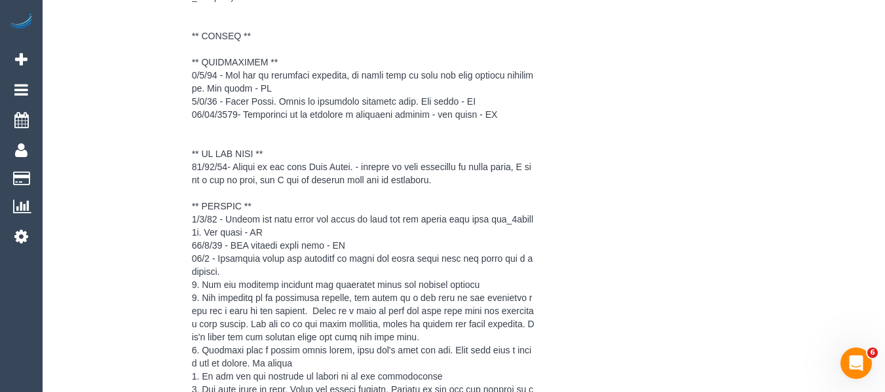
select select "string:AU"
select select "object:580"
select select "string:stripe-pm_1RIiCh2GScqysDRVNjeHI31K"
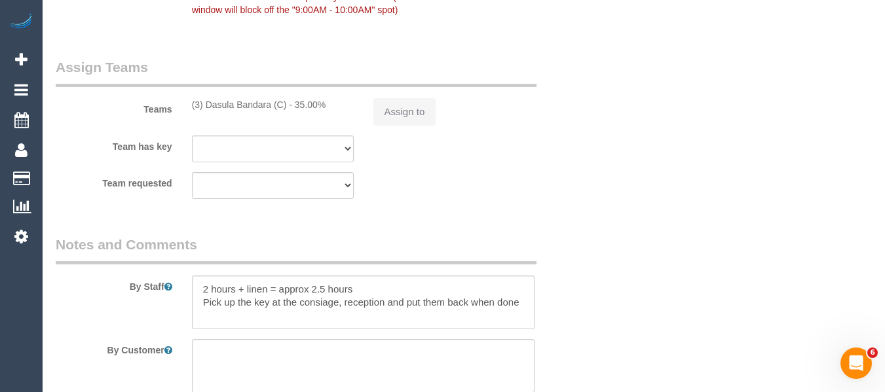
select select "object:775"
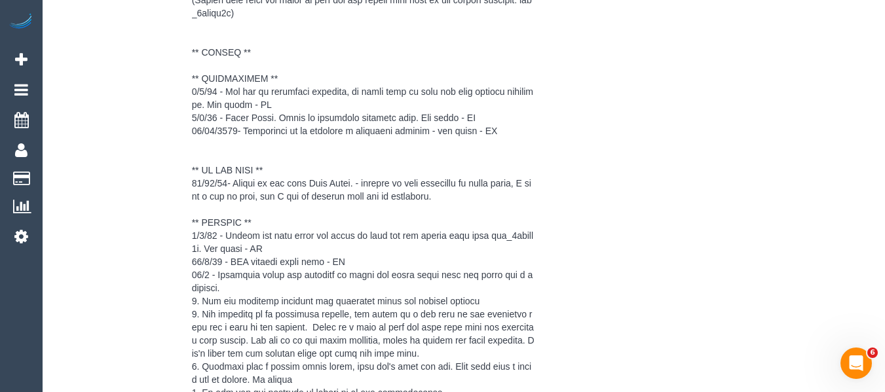
select select "number:28"
select select "number:16"
select select "number:18"
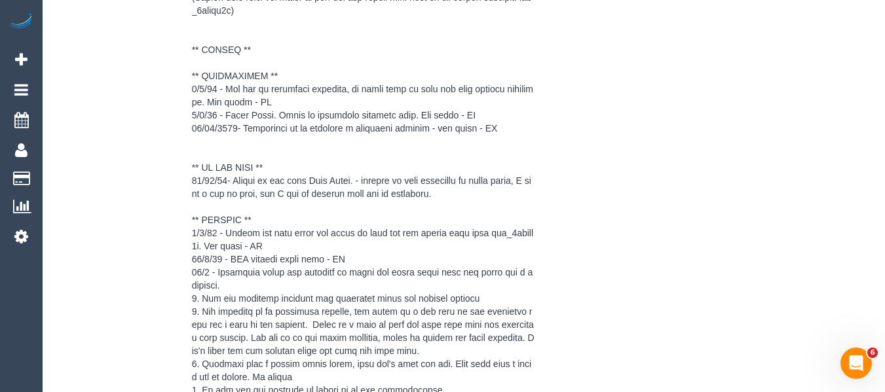
scroll to position [2184, 0]
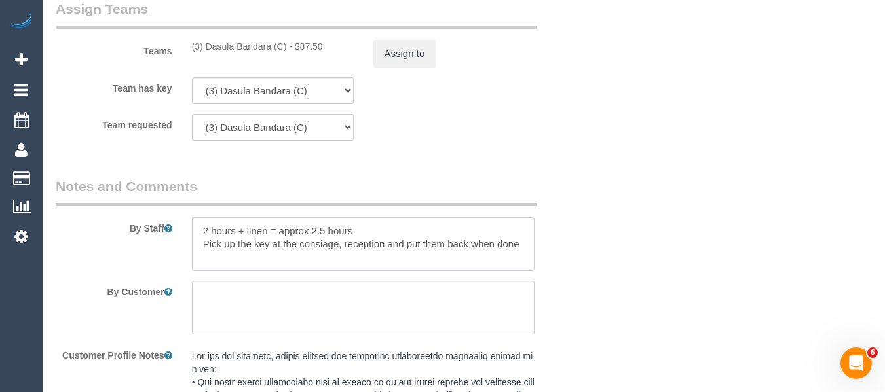
click at [237, 265] on textarea at bounding box center [363, 244] width 343 height 54
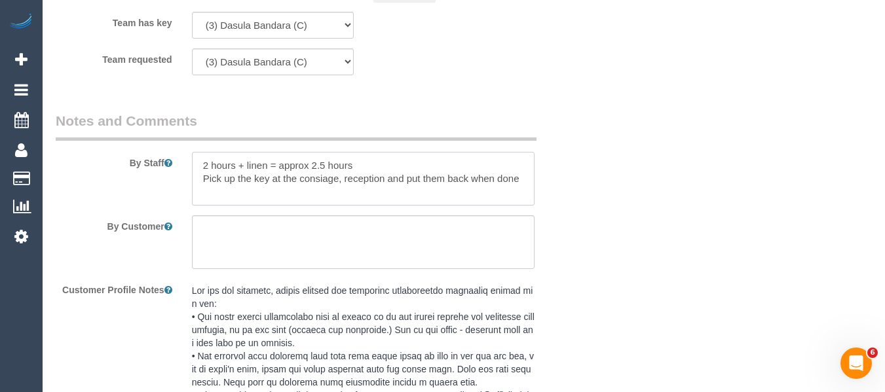
click at [528, 181] on textarea at bounding box center [363, 179] width 343 height 54
paste textarea "• The solid colour pillowcases need to either be in the middle between the patt…"
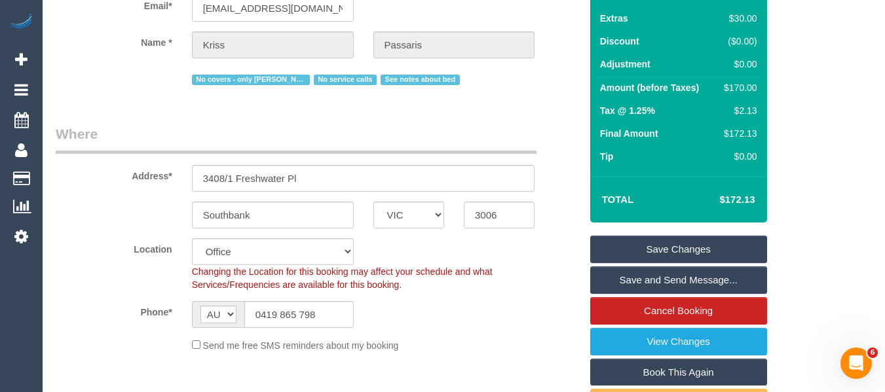
scroll to position [153, 0]
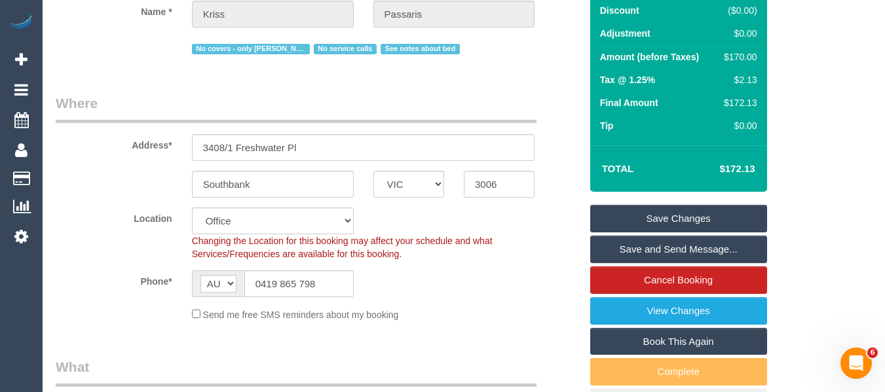
type textarea "2 hours + linen = approx 2.5 hours Pick up the key at the consiage, reception a…"
click at [691, 220] on link "Save Changes" at bounding box center [678, 219] width 177 height 28
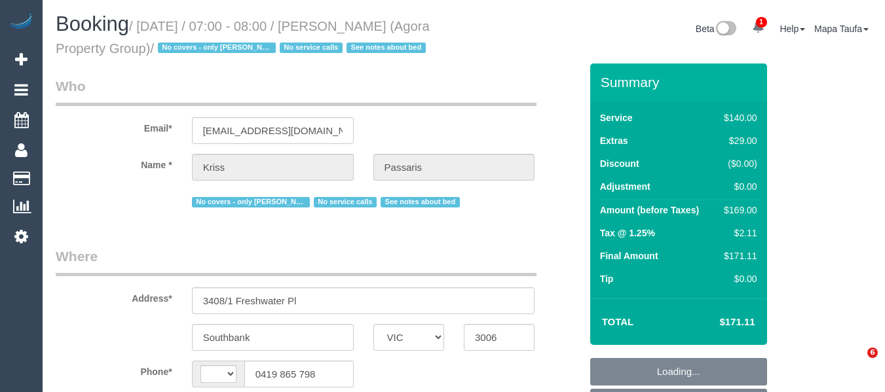
select select "VIC"
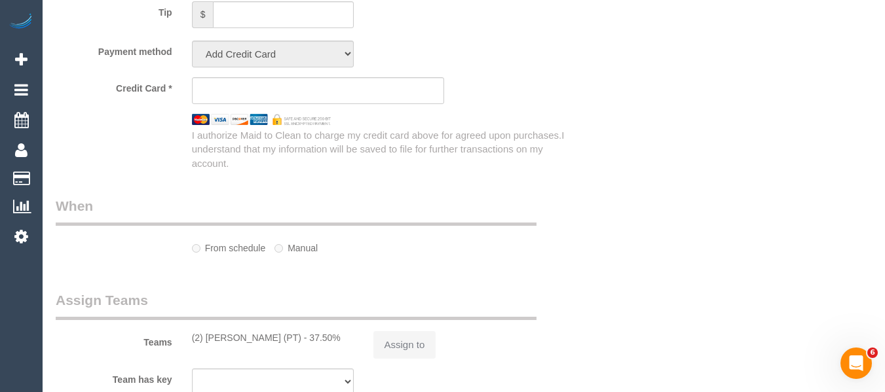
select select "string:AU"
select select "object:799"
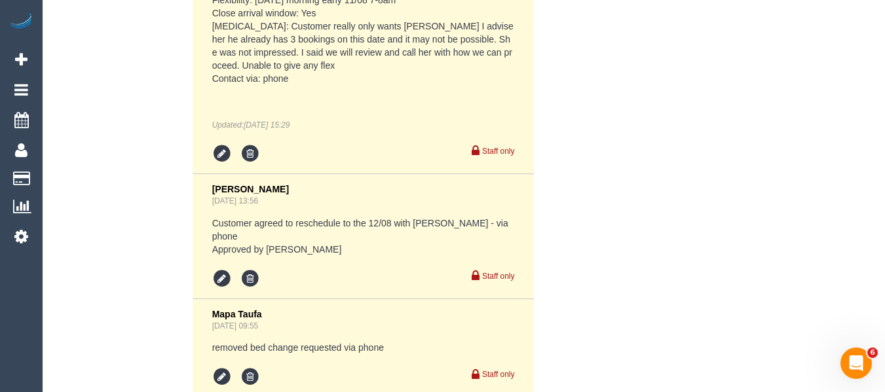
select select "spot1"
select select "number:28"
select select "number:15"
select select "number:25"
select select "number:35"
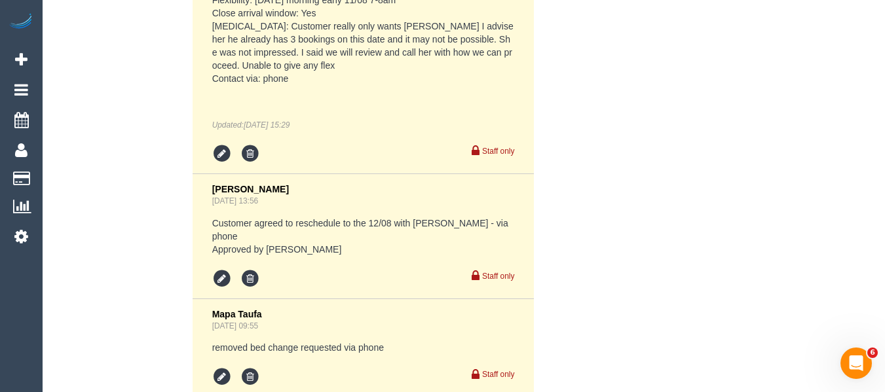
select select "number:12"
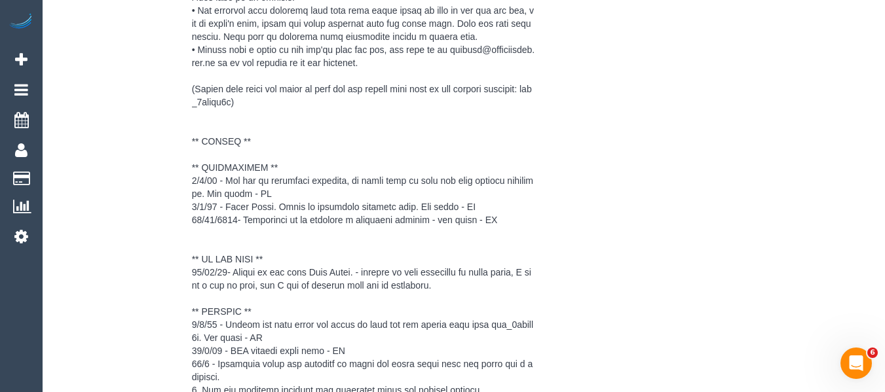
select select "object:1352"
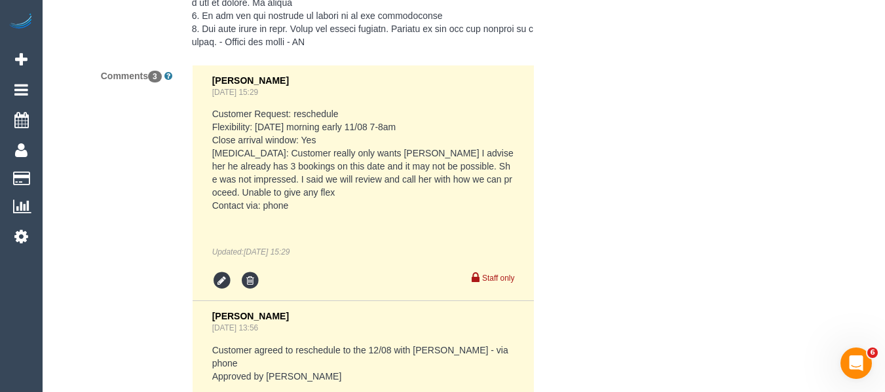
select select "string:stripe-pm_1RIiCh2GScqysDRVNjeHI31K"
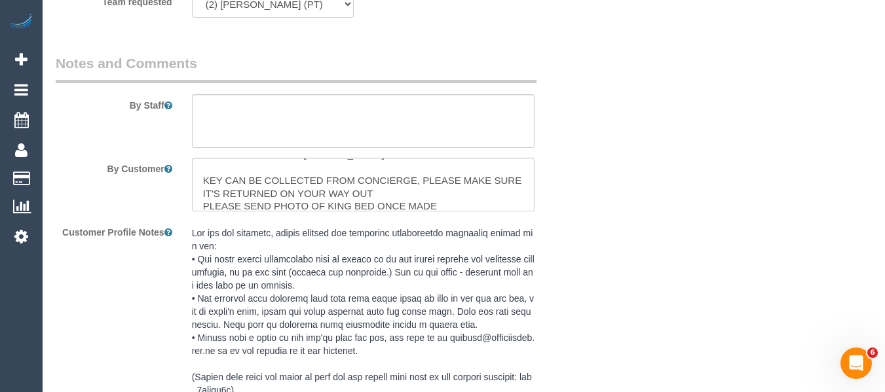
scroll to position [26, 0]
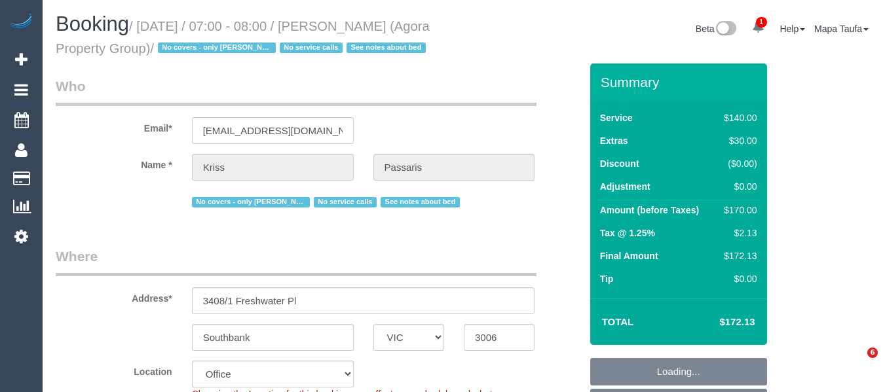
select select "VIC"
select select "string:stripe-pm_1RIiCh2GScqysDRVNjeHI31K"
select select "number:28"
select select "number:16"
select select "number:18"
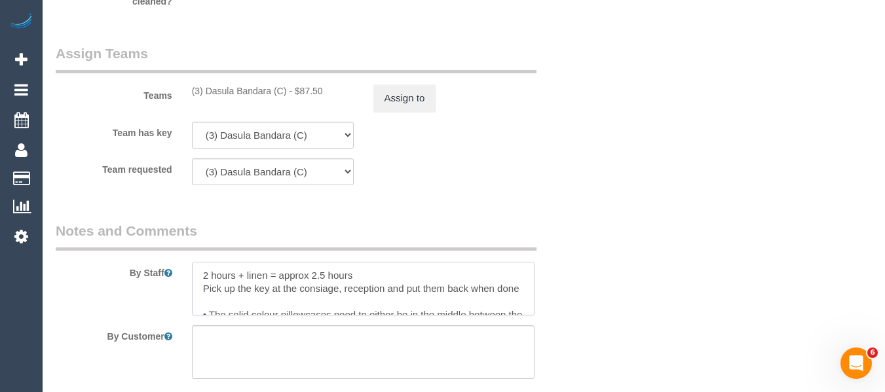
drag, startPoint x: 265, startPoint y: 307, endPoint x: 409, endPoint y: 299, distance: 145.0
click at [403, 299] on textarea at bounding box center [363, 289] width 343 height 54
click at [424, 299] on textarea at bounding box center [363, 289] width 343 height 54
click at [357, 307] on textarea at bounding box center [363, 289] width 343 height 54
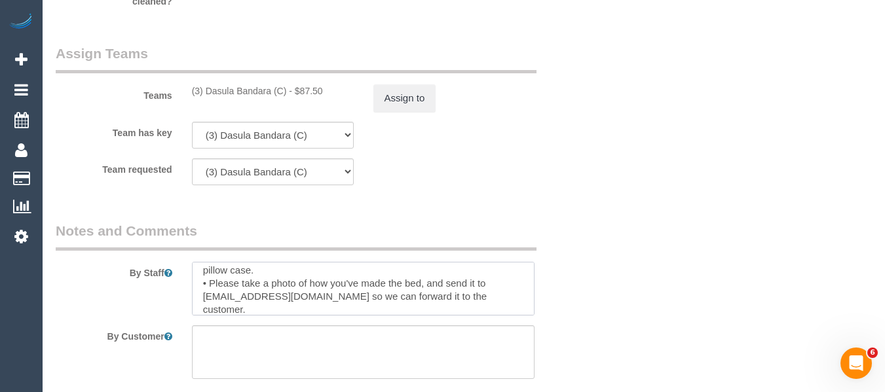
scroll to position [130, 0]
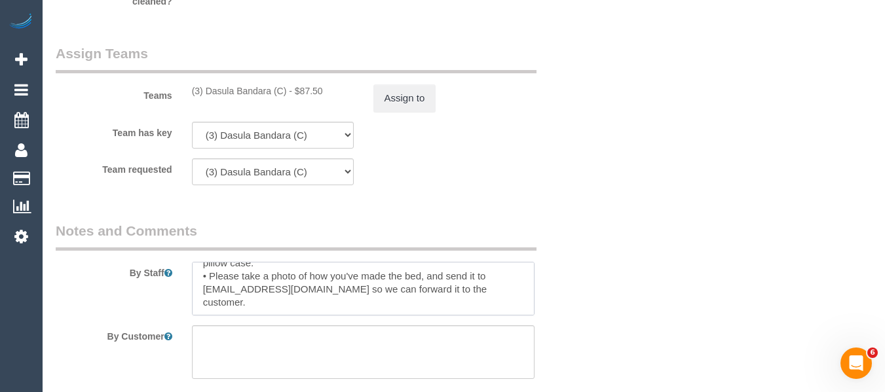
type textarea "2 hours + linen = approx 2.5 hours Pick up the key at the concierge, reception …"
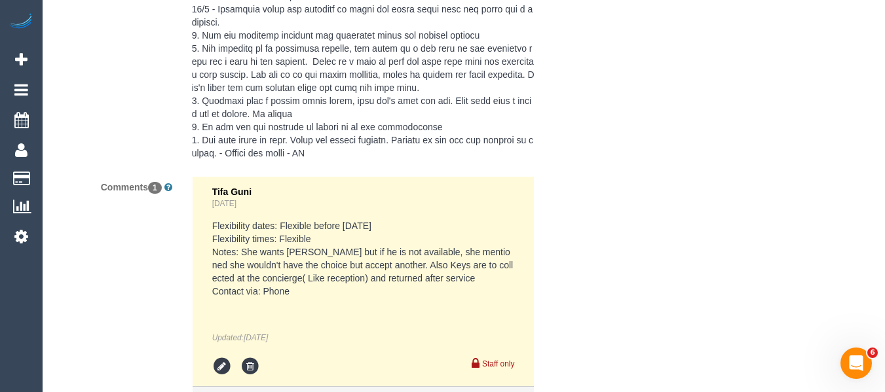
scroll to position [2990, 0]
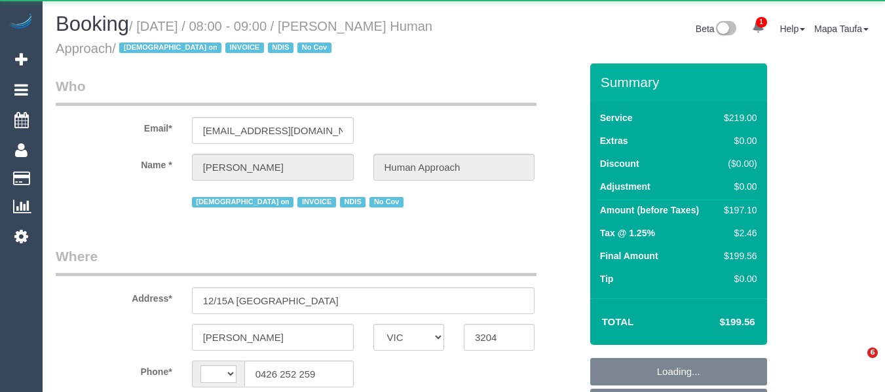
select select "VIC"
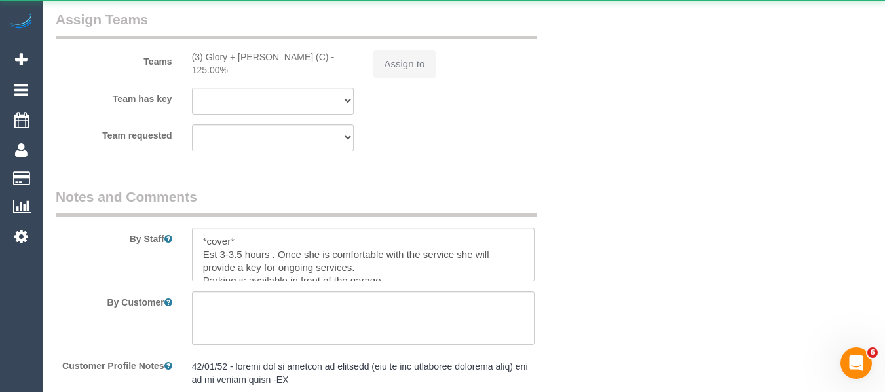
select select "string:AU"
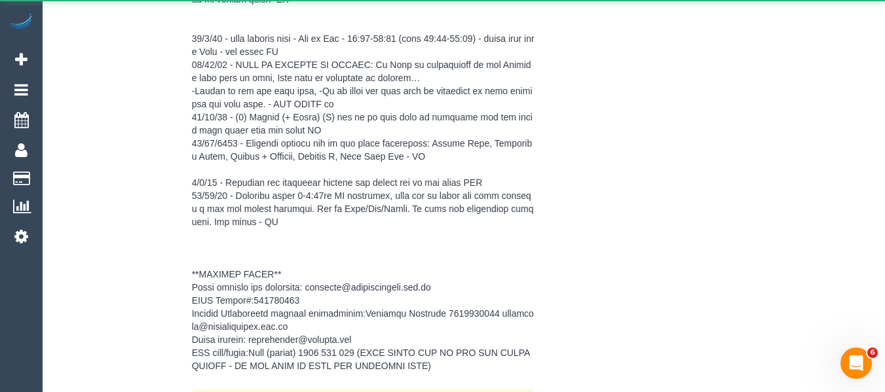
select select "object:700"
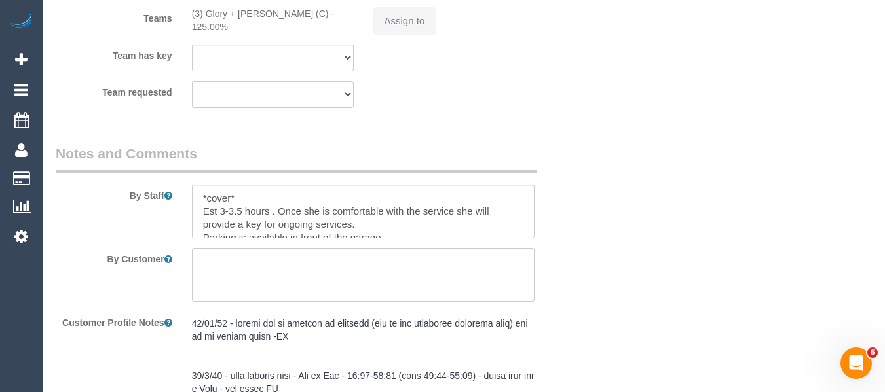
select select "number:27"
select select "number:14"
select select "number:18"
select select "number:36"
select select "number:35"
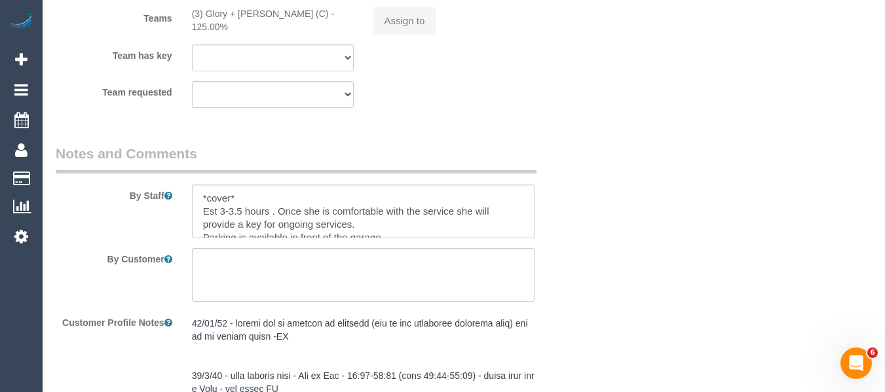
select select "number:13"
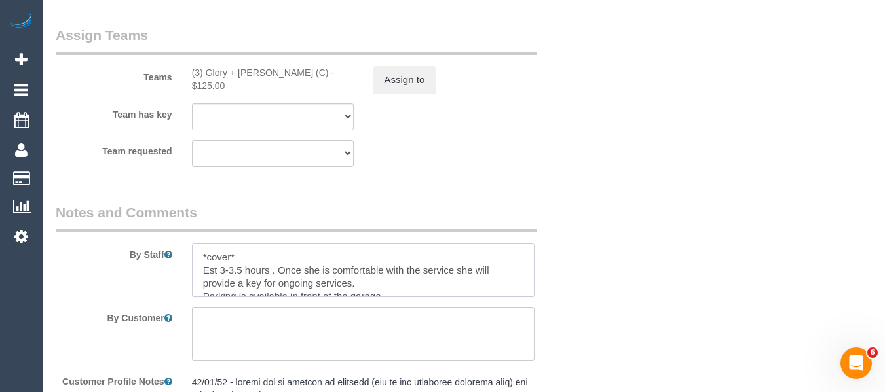
scroll to position [26, 0]
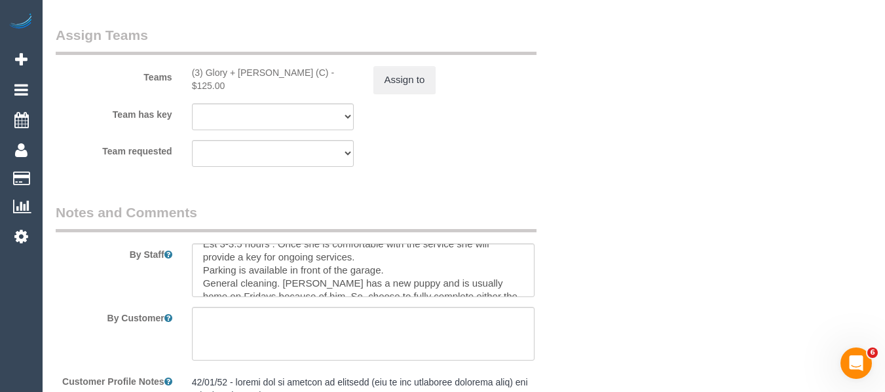
drag, startPoint x: 535, startPoint y: 280, endPoint x: 534, endPoint y: 287, distance: 8.0
click at [534, 287] on div at bounding box center [363, 271] width 363 height 54
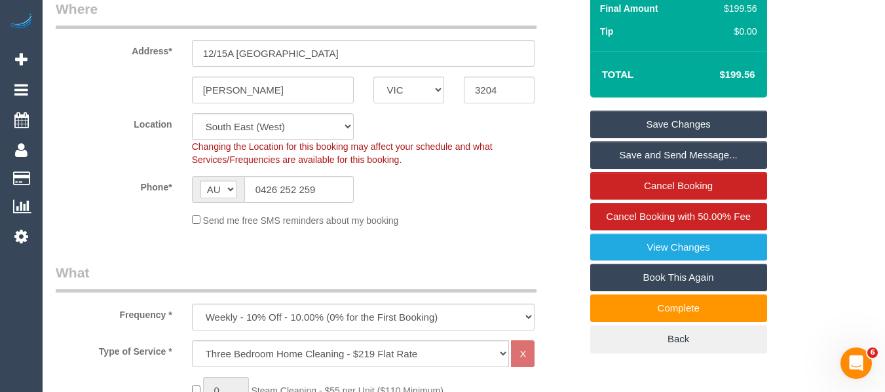
scroll to position [204, 0]
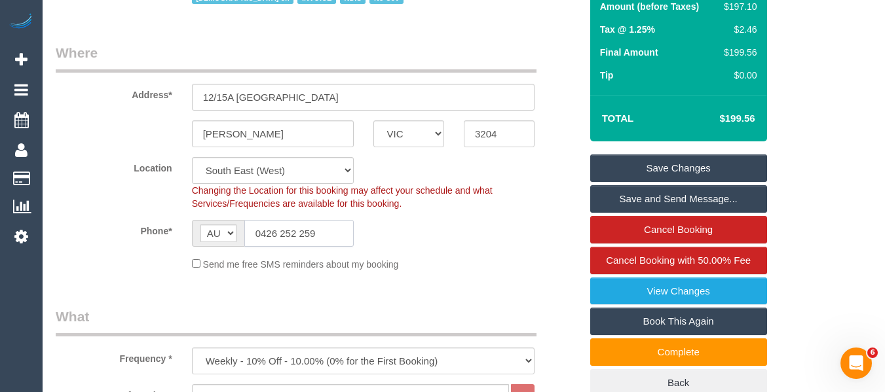
click at [330, 227] on input "0426 252 259" at bounding box center [298, 233] width 109 height 27
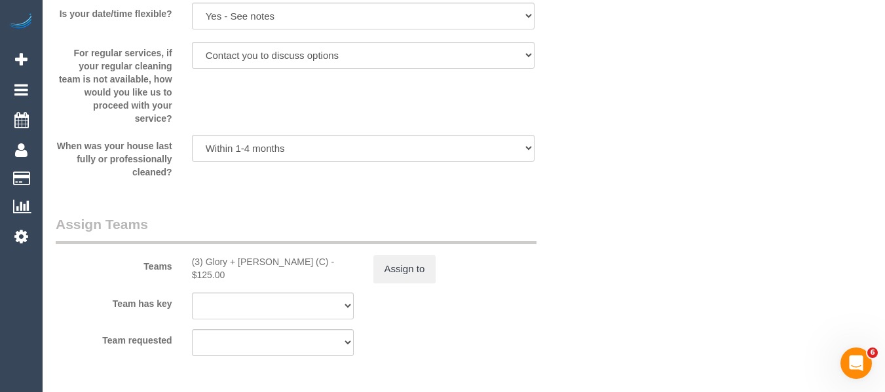
scroll to position [2207, 0]
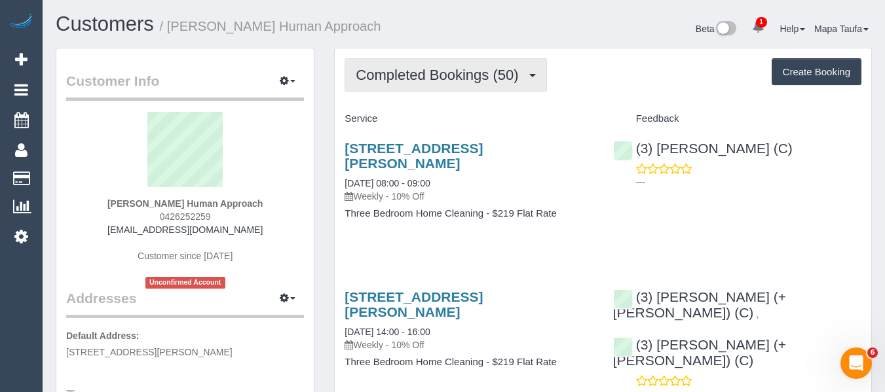
click at [501, 82] on span "Completed Bookings (50)" at bounding box center [440, 75] width 169 height 16
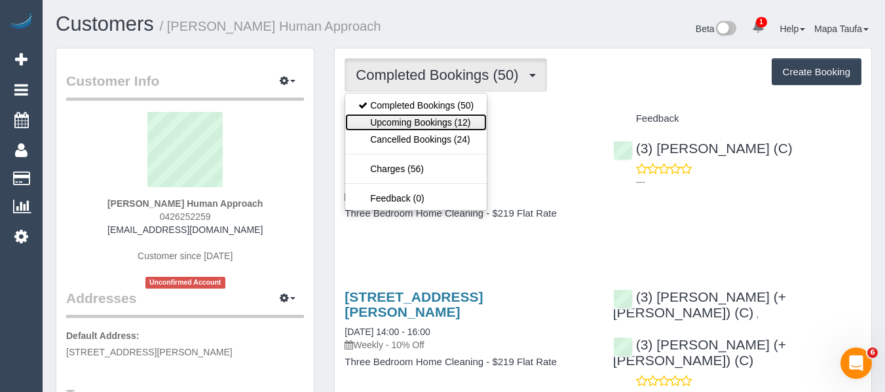
click at [469, 120] on link "Upcoming Bookings (12)" at bounding box center [415, 122] width 141 height 17
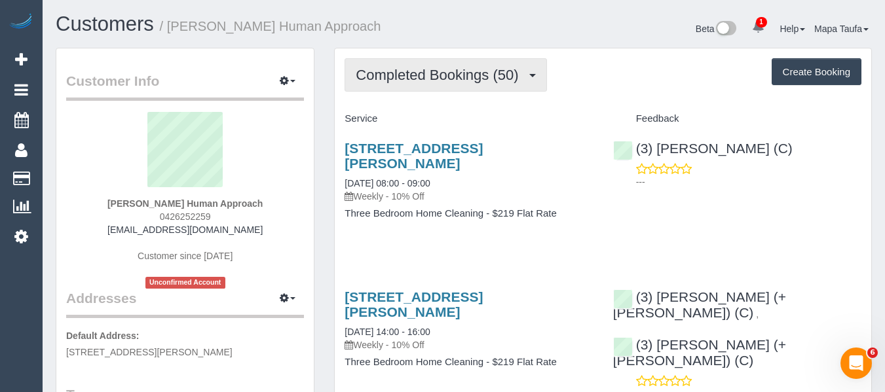
drag, startPoint x: 452, startPoint y: 77, endPoint x: 448, endPoint y: 84, distance: 8.5
click at [452, 77] on span "Completed Bookings (50)" at bounding box center [440, 75] width 169 height 16
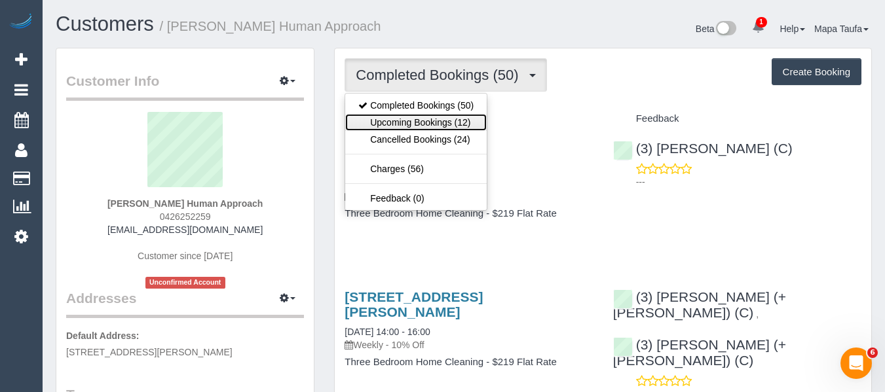
click at [432, 120] on link "Upcoming Bookings (12)" at bounding box center [415, 122] width 141 height 17
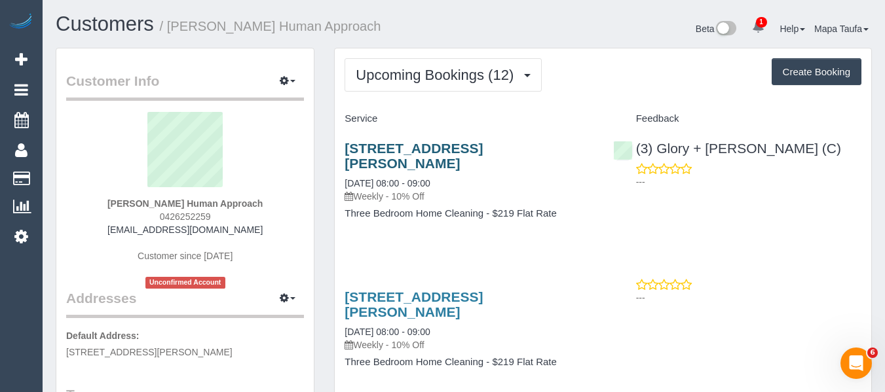
drag, startPoint x: 381, startPoint y: 167, endPoint x: 361, endPoint y: 142, distance: 32.1
click at [343, 145] on div "12/15a Wattle Grove, Mc Kinnon, VIC 3204 10/10/2025 08:00 - 09:00 Weekly - 10% …" at bounding box center [469, 188] width 268 height 116
copy link "12/15a Wattle Grove, Mc Kinnon, VIC 3204"
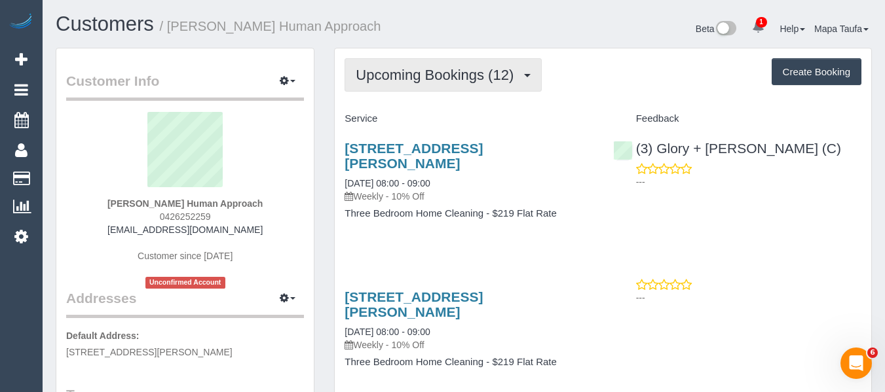
click at [410, 70] on span "Upcoming Bookings (12)" at bounding box center [438, 75] width 164 height 16
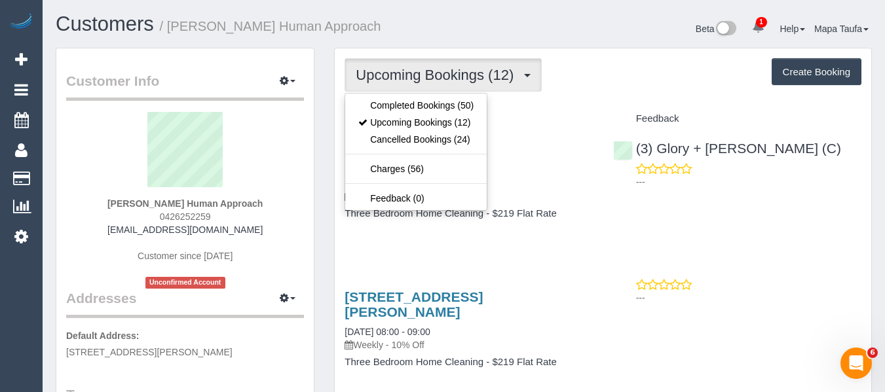
drag, startPoint x: 542, startPoint y: 109, endPoint x: 526, endPoint y: 115, distance: 17.6
click at [542, 111] on div "Service" at bounding box center [469, 119] width 268 height 22
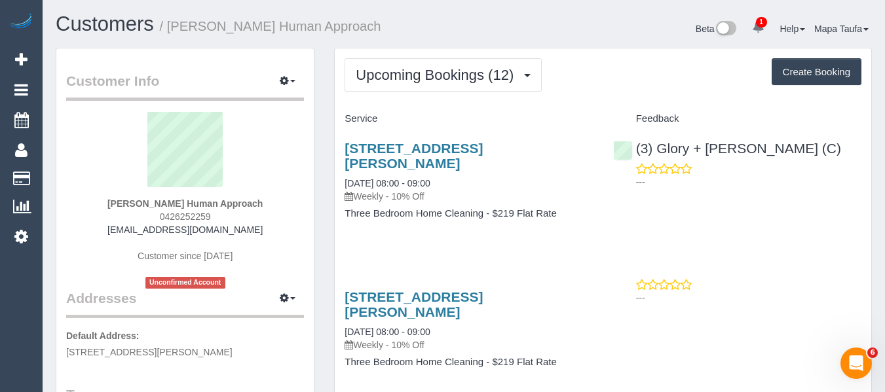
scroll to position [65, 0]
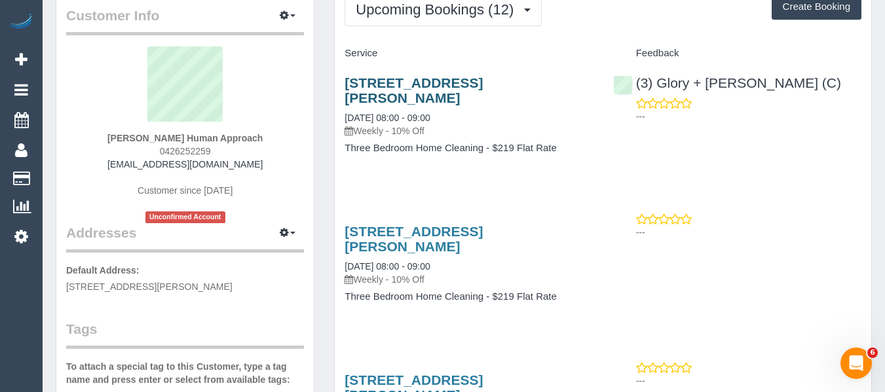
drag, startPoint x: 358, startPoint y: 93, endPoint x: 346, endPoint y: 82, distance: 16.7
click at [346, 82] on h3 "12/15a Wattle Grove, Mc Kinnon, VIC 3204" at bounding box center [468, 90] width 248 height 30
copy link "12/15a Wattle Grove, Mc Kinnon, VIC 3204"
drag, startPoint x: 447, startPoint y: 170, endPoint x: 328, endPoint y: 174, distance: 118.6
click at [437, 174] on div "12/15a Wattle Grove, Mc Kinnon, VIC 3204 10/10/2025 08:00 - 09:00 Weekly - 10% …" at bounding box center [469, 122] width 268 height 116
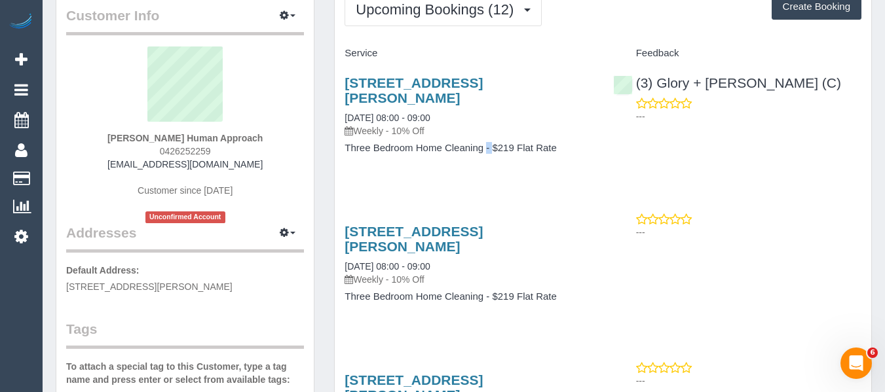
drag, startPoint x: 384, startPoint y: 96, endPoint x: 339, endPoint y: 84, distance: 45.9
click at [339, 83] on div "12/15a Wattle Grove, Mc Kinnon, VIC 3204 10/10/2025 08:00 - 09:00 Weekly - 10% …" at bounding box center [469, 122] width 268 height 116
copy link "12/15a Wattle Grove, Mc Kinnon, VIC 3204"
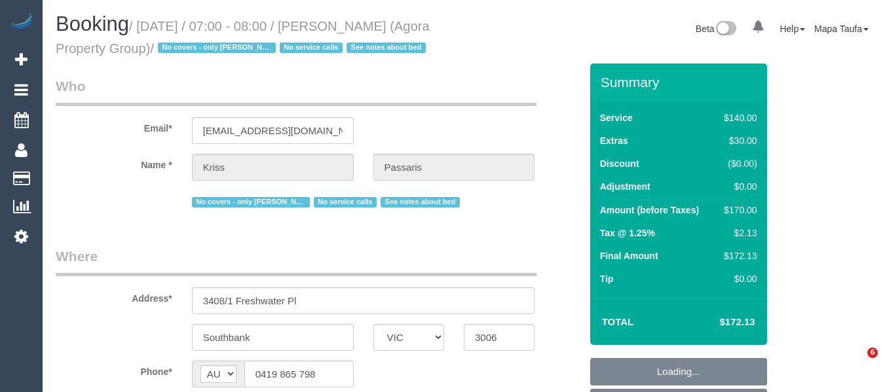
select select "VIC"
select select "object:756"
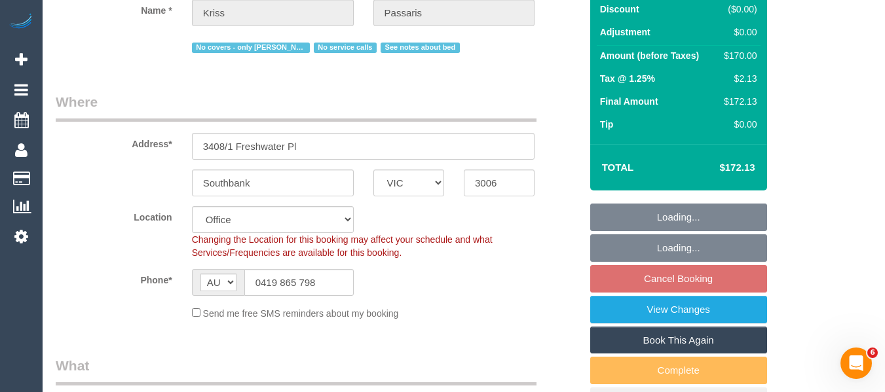
select select "string:stripe-pm_1RIiCh2GScqysDRVNjeHI31K"
select select "object:2034"
select select "number:28"
select select "number:16"
select select "number:18"
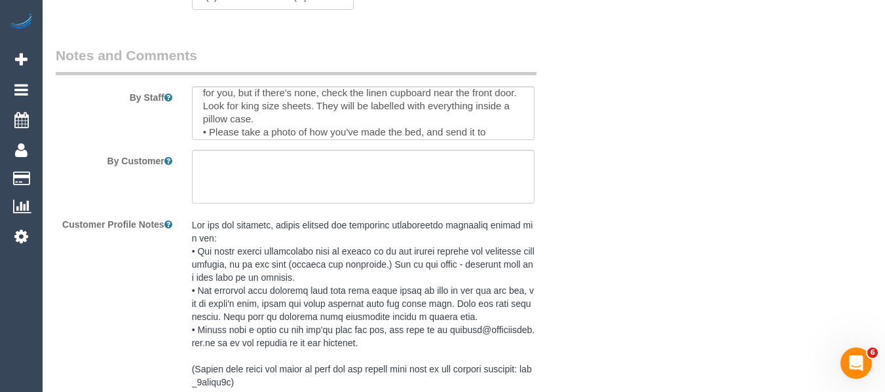
scroll to position [130, 0]
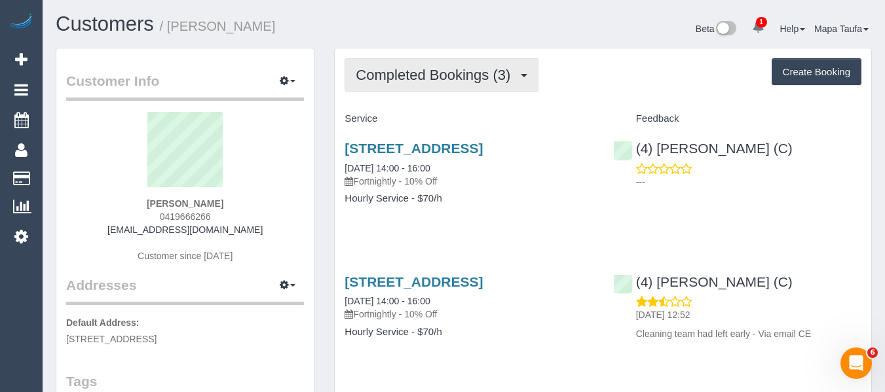
click at [378, 85] on button "Completed Bookings (3)" at bounding box center [441, 74] width 194 height 33
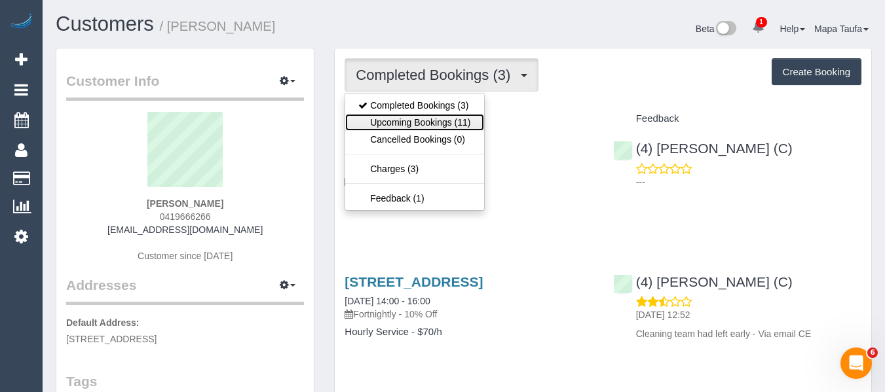
drag, startPoint x: 393, startPoint y: 124, endPoint x: 433, endPoint y: 98, distance: 48.0
click at [395, 122] on link "Upcoming Bookings (11)" at bounding box center [414, 122] width 138 height 17
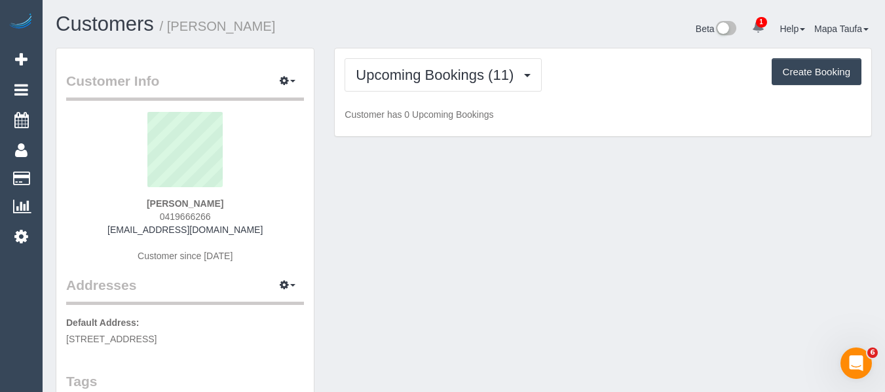
click at [561, 75] on div "Upcoming Bookings (11) Completed Bookings (3) Upcoming Bookings (11) Cancelled …" at bounding box center [602, 74] width 517 height 33
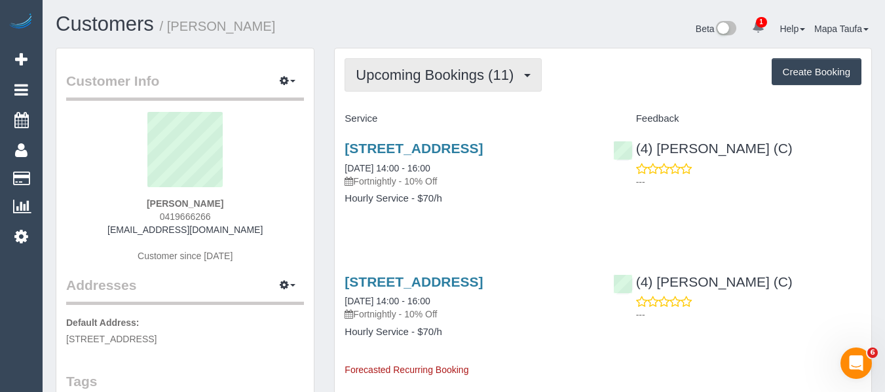
click at [433, 76] on span "Upcoming Bookings (11)" at bounding box center [438, 75] width 164 height 16
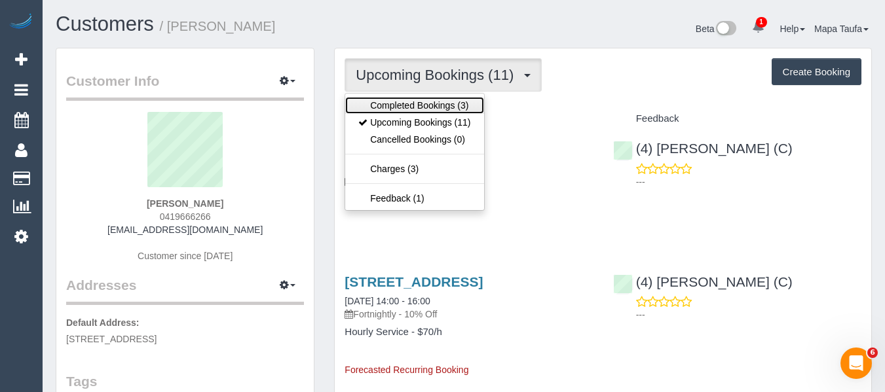
click at [416, 104] on link "Completed Bookings (3)" at bounding box center [414, 105] width 138 height 17
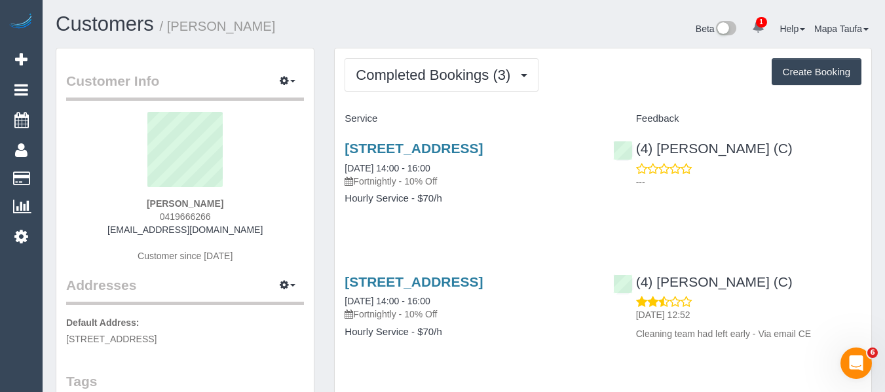
drag, startPoint x: 215, startPoint y: 214, endPoint x: 132, endPoint y: 216, distance: 83.8
click at [136, 216] on div "Damien Burgess 0419666266 damos66@gmail.com Customer since 2025" at bounding box center [185, 194] width 238 height 164
copy span "0419666266"
click at [418, 141] on link "85 York Street, Prahran, VIC 3181" at bounding box center [413, 148] width 138 height 15
click at [392, 56] on div "Completed Bookings (3) Completed Bookings (3) Upcoming Bookings (11) Cancelled …" at bounding box center [603, 294] width 536 height 492
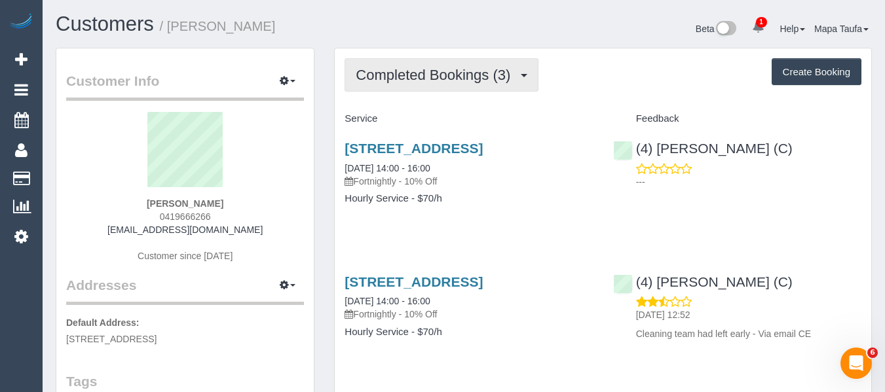
click at [392, 66] on button "Completed Bookings (3)" at bounding box center [441, 74] width 194 height 33
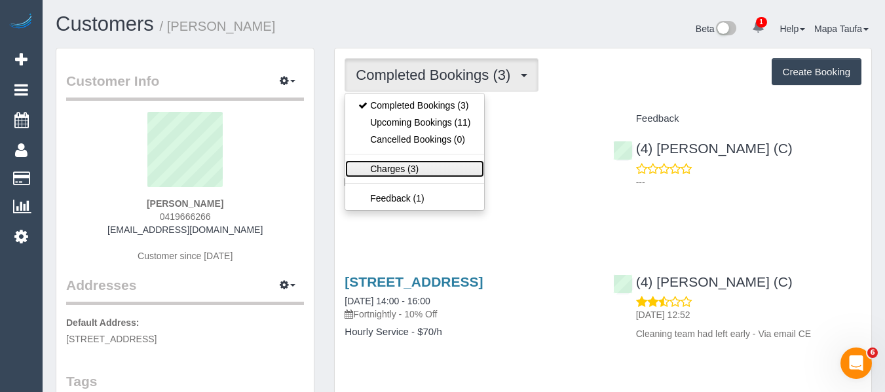
click at [392, 164] on link "Charges (3)" at bounding box center [414, 168] width 138 height 17
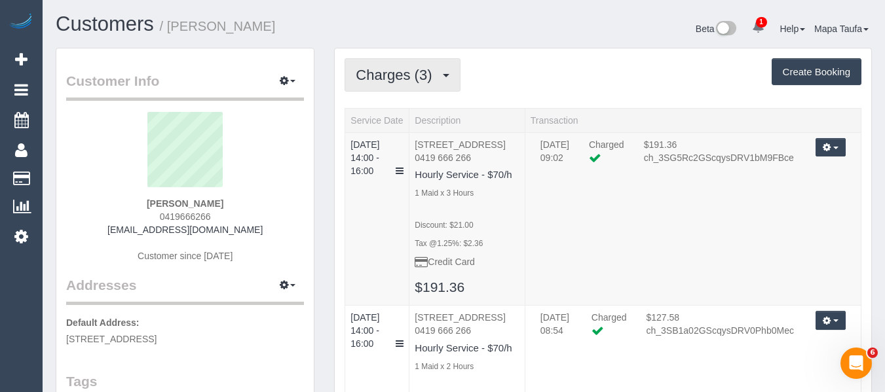
click at [380, 79] on span "Charges (3)" at bounding box center [397, 75] width 83 height 16
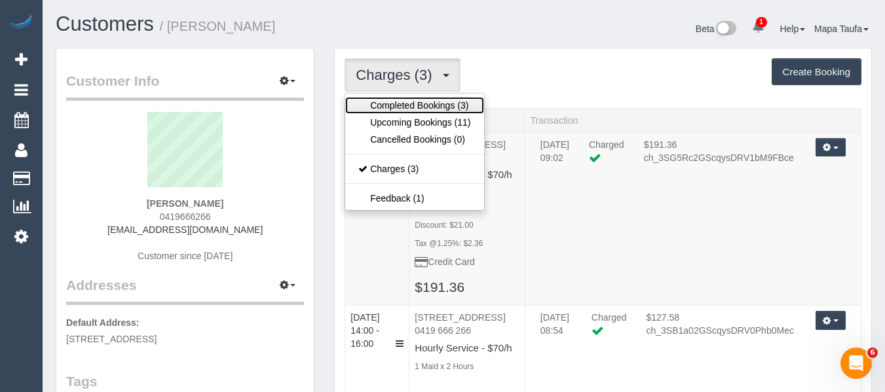
click at [380, 106] on link "Completed Bookings (3)" at bounding box center [414, 105] width 138 height 17
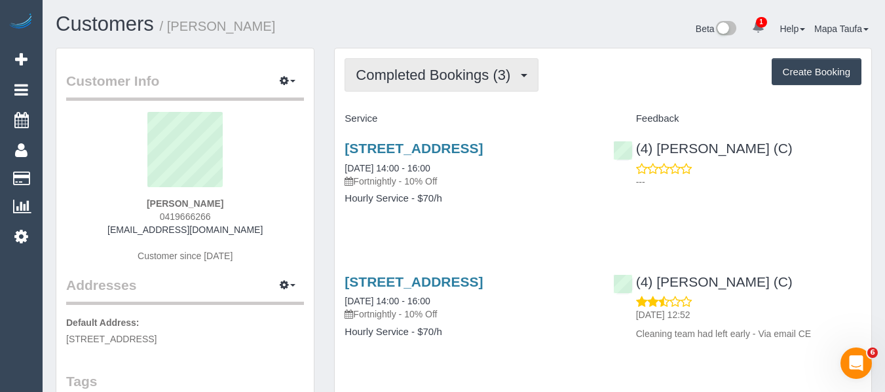
click at [471, 81] on span "Completed Bookings (3)" at bounding box center [436, 75] width 161 height 16
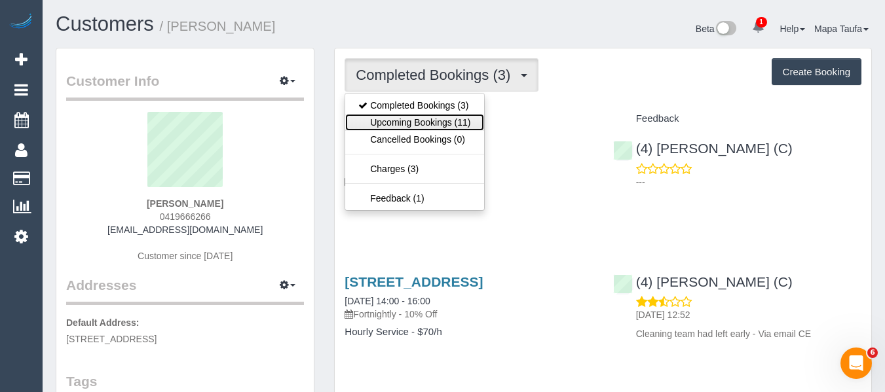
click at [456, 124] on link "Upcoming Bookings (11)" at bounding box center [414, 122] width 138 height 17
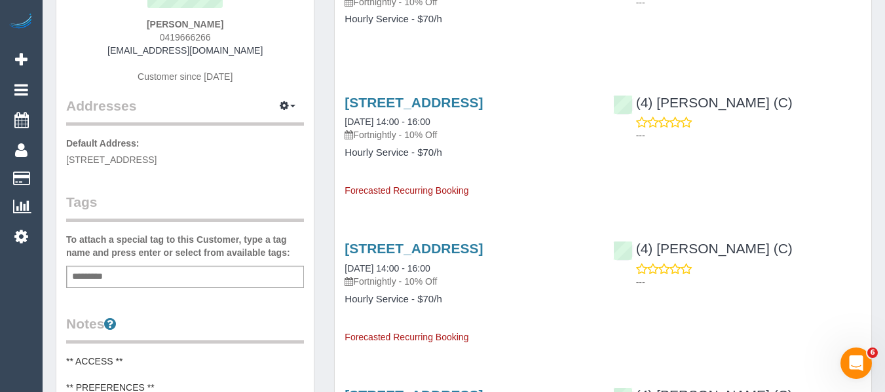
scroll to position [65, 0]
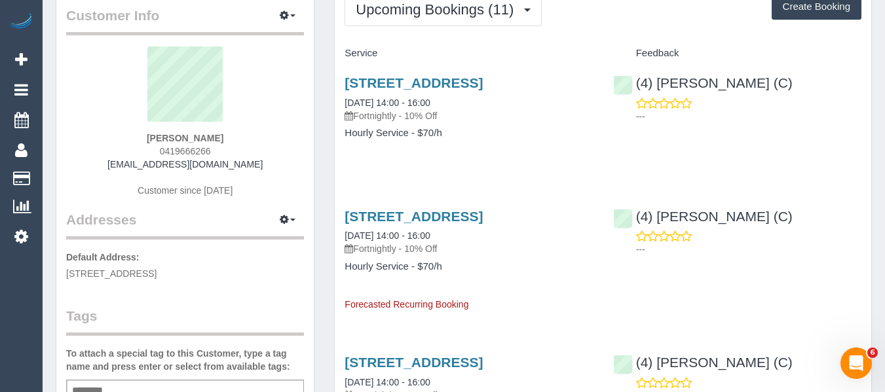
click at [377, 91] on div "85 York Street, Prahran, VIC 3181 22/10/2025 14:00 - 16:00 Fortnightly - 10% Off" at bounding box center [468, 98] width 248 height 47
click at [380, 71] on div "85 York Street, Prahran, VIC 3181 22/10/2025 14:00 - 16:00 Fortnightly - 10% Of…" at bounding box center [469, 114] width 268 height 101
click at [382, 75] on link "85 York Street, Prahran, VIC 3181" at bounding box center [413, 82] width 138 height 15
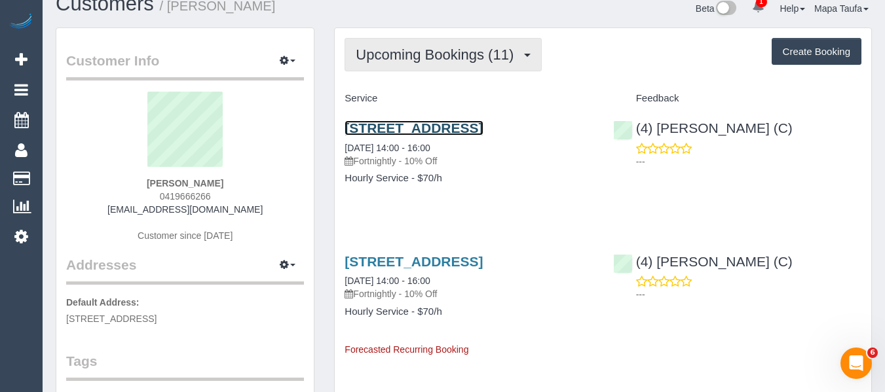
scroll to position [0, 0]
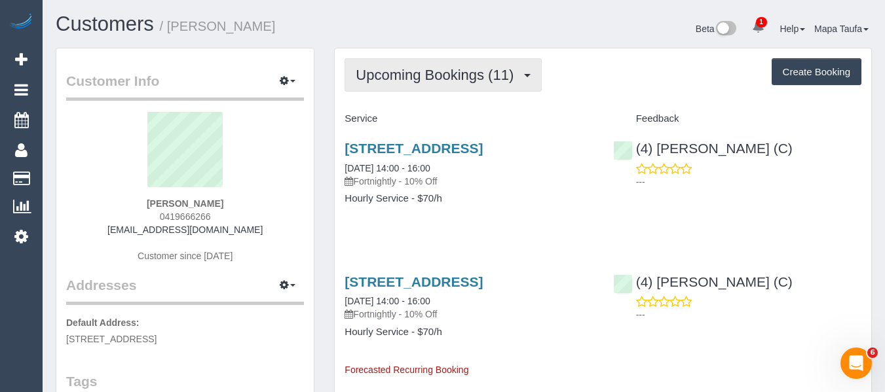
click at [409, 84] on button "Upcoming Bookings (11)" at bounding box center [442, 74] width 197 height 33
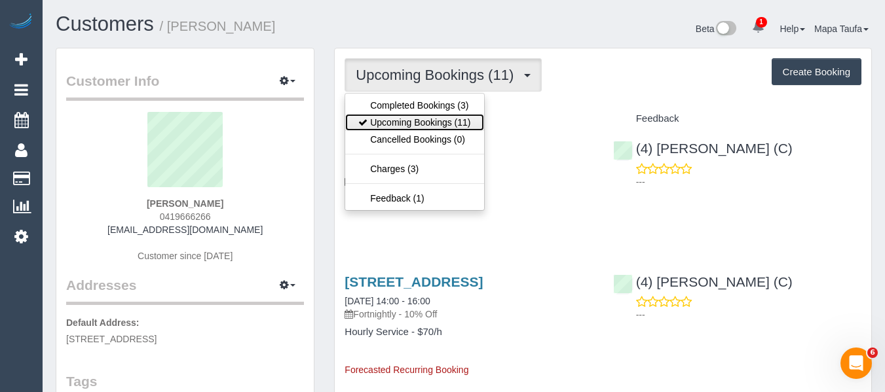
click at [406, 126] on link "Upcoming Bookings (11)" at bounding box center [414, 122] width 138 height 17
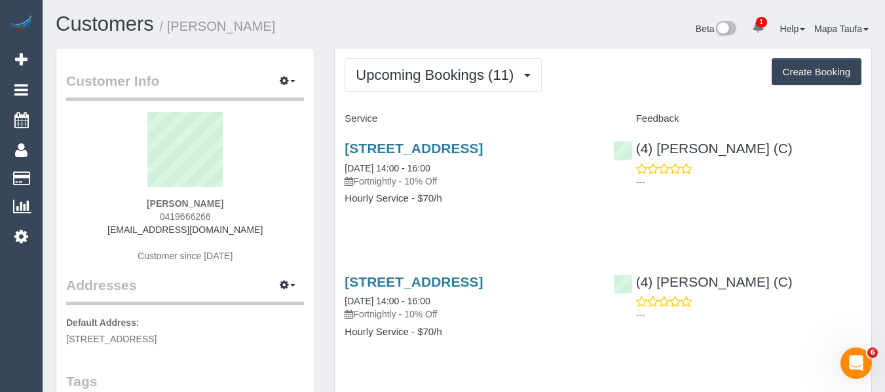
drag, startPoint x: 223, startPoint y: 216, endPoint x: 151, endPoint y: 217, distance: 71.4
click at [151, 215] on div "Damien Burgess 0419666266 damos66@gmail.com Customer since 2025" at bounding box center [185, 194] width 238 height 164
copy span "0419666266"
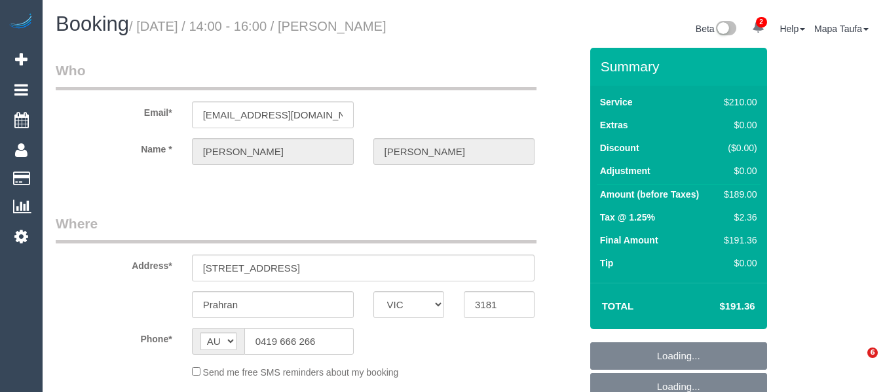
select select "VIC"
select select "string:stripe-pm_1RzxHd2GScqysDRVIXLl5oHx"
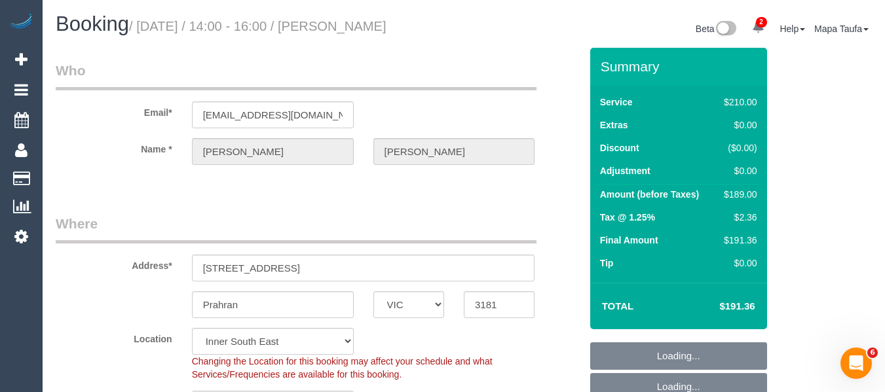
select select "object:724"
select select "number:29"
select select "number:14"
select select "number:19"
select select "number:22"
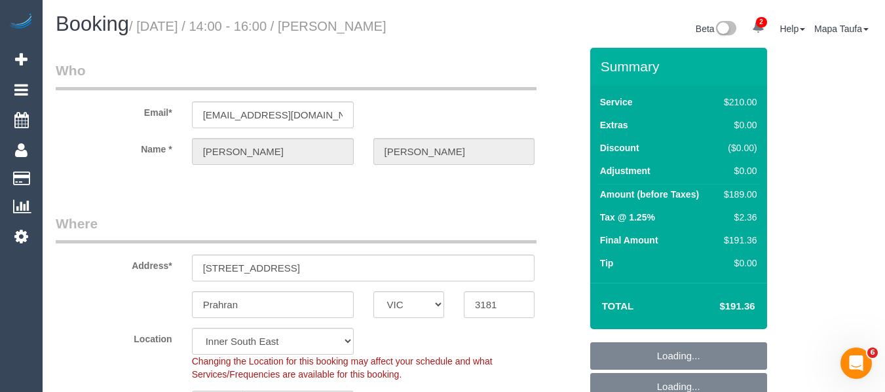
select select "number:35"
select select "number:13"
select select "object:1513"
select select "180"
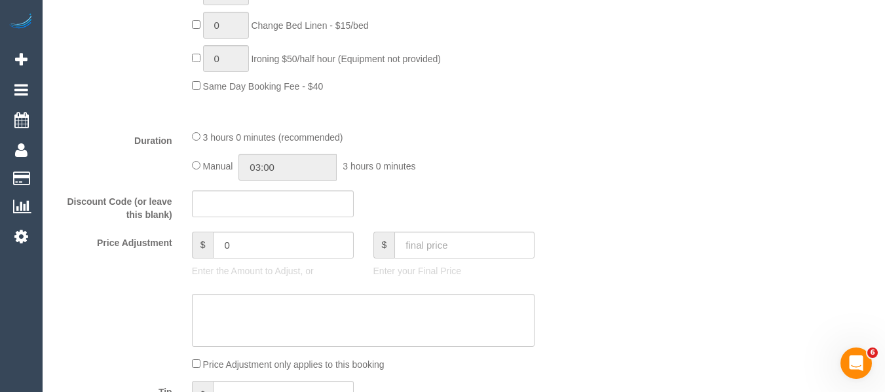
scroll to position [1047, 0]
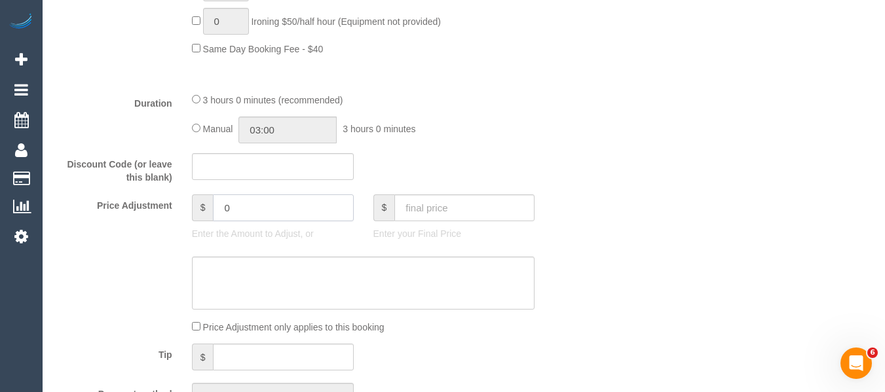
drag, startPoint x: 262, startPoint y: 207, endPoint x: 202, endPoint y: 208, distance: 59.6
click at [202, 208] on div "$ 0" at bounding box center [273, 207] width 162 height 27
type input "-35"
click at [282, 272] on textarea at bounding box center [363, 284] width 343 height 54
type textarea "Customer claiming left early - goodwill gesture discount - MT"
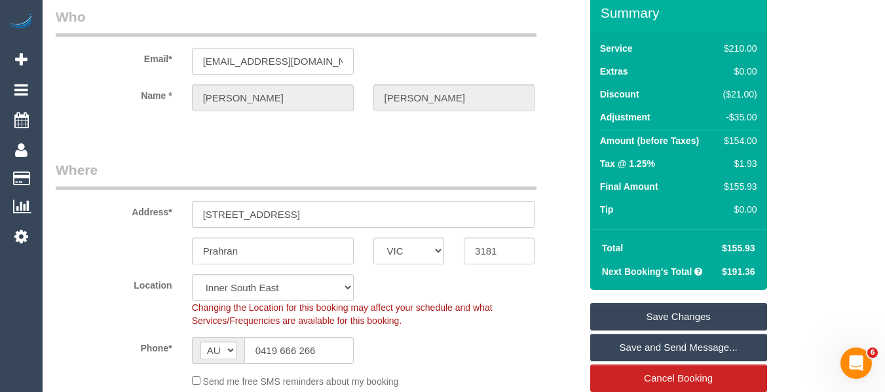
scroll to position [0, 0]
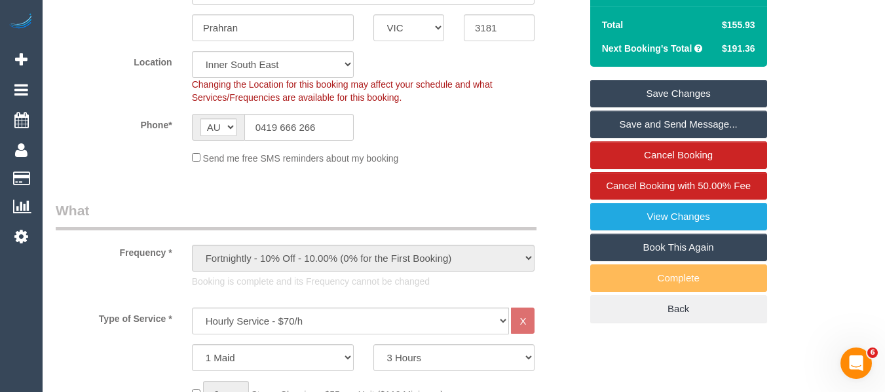
scroll to position [338, 0]
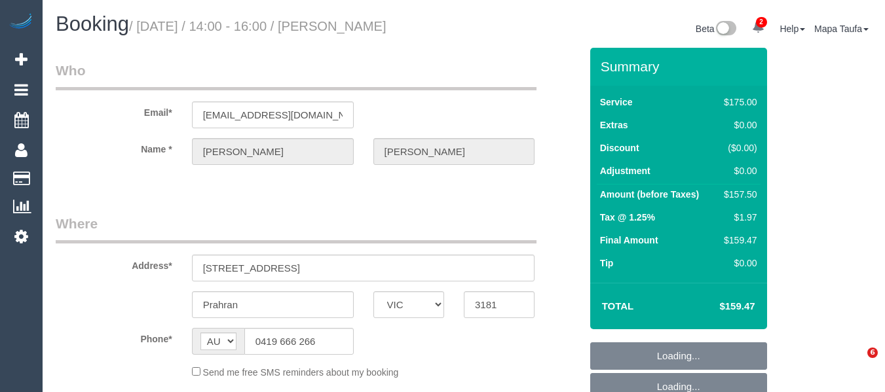
select select "VIC"
select select "string:stripe-pm_1RzxHd2GScqysDRVIXLl5oHx"
select select "150"
select select "number:29"
select select "number:14"
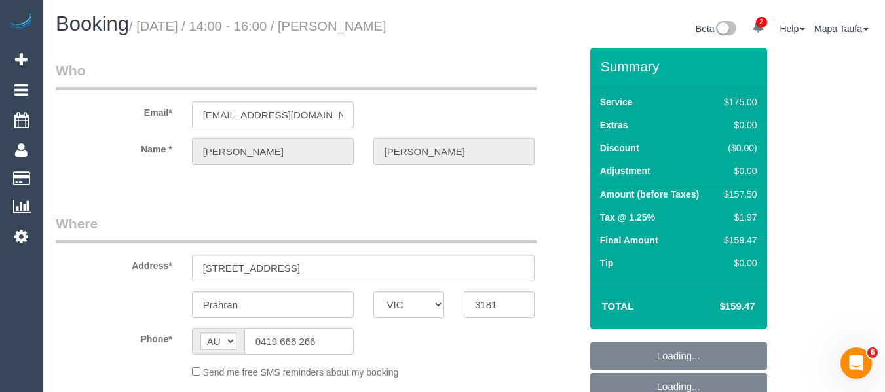
select select "number:19"
select select "number:22"
select select "number:35"
select select "number:13"
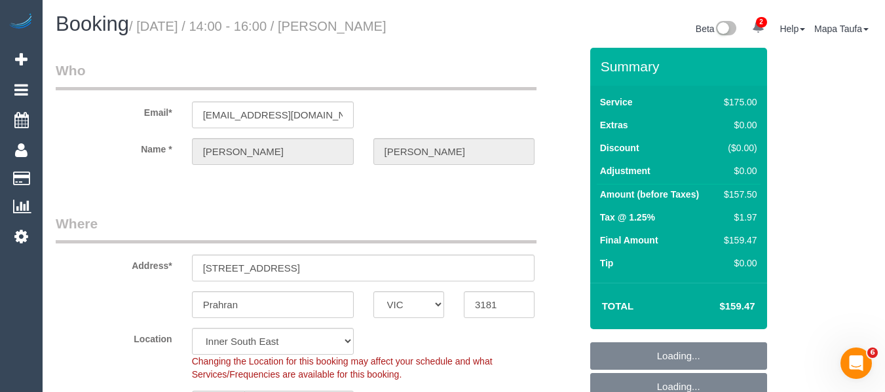
select select "object:896"
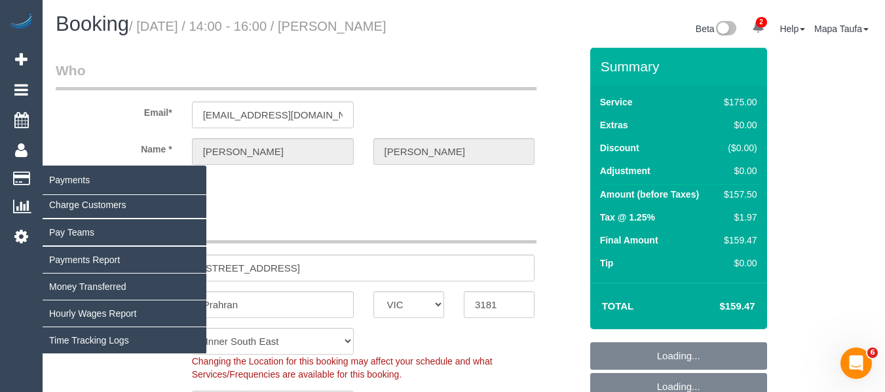
select select "spot5"
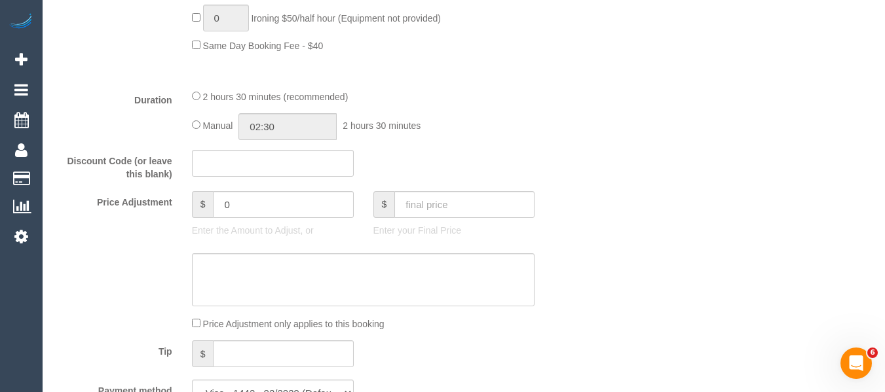
scroll to position [1025, 0]
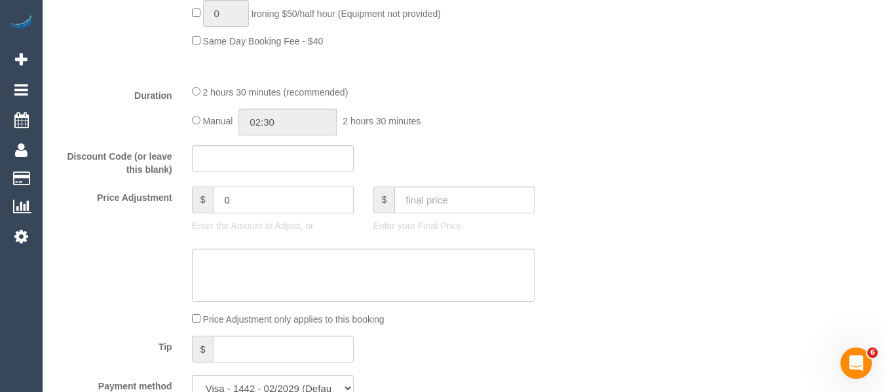
drag, startPoint x: 220, startPoint y: 202, endPoint x: 145, endPoint y: 198, distance: 74.7
click at [151, 200] on div "Price Adjustment $ 0 Enter the Amount to Adjust, or $ Enter your Final Price" at bounding box center [318, 213] width 544 height 52
type input "-35"
click at [346, 263] on textarea at bounding box center [363, 276] width 343 height 54
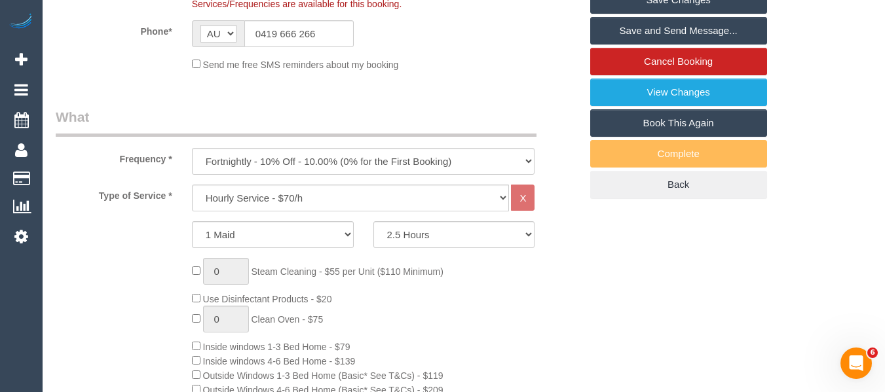
scroll to position [109, 0]
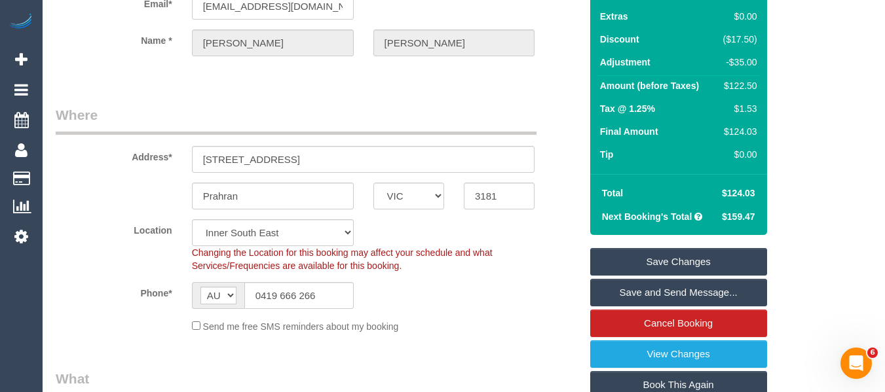
type textarea "discount for cleaner leaving early - not to affect cleaners earnings via email …"
click at [703, 267] on link "Save Changes" at bounding box center [678, 262] width 177 height 28
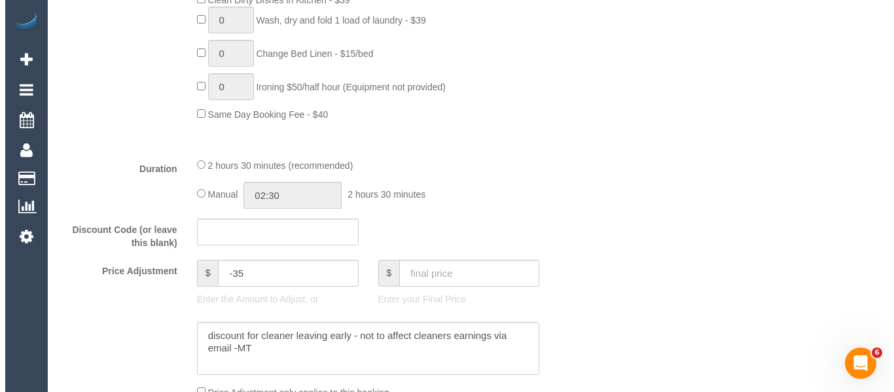
scroll to position [1091, 0]
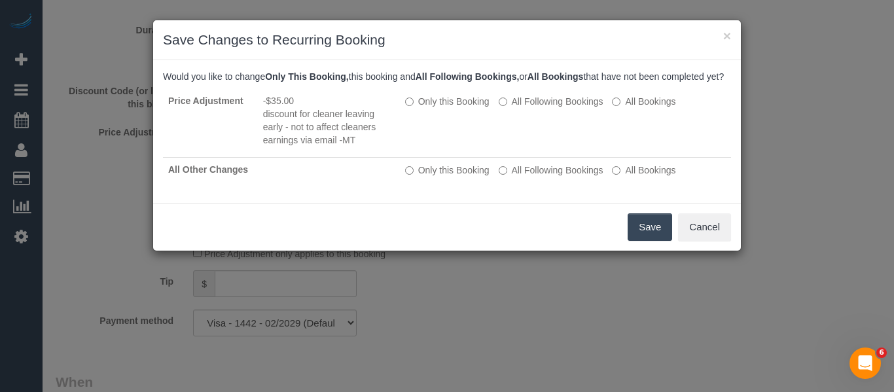
click at [645, 227] on button "Save" at bounding box center [650, 227] width 45 height 28
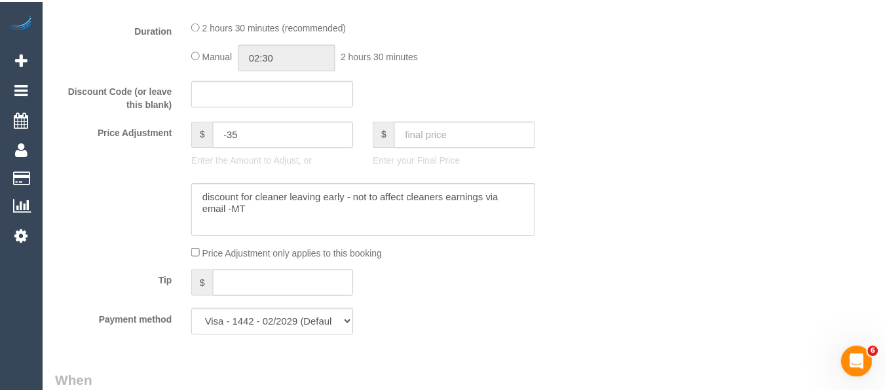
scroll to position [175, 0]
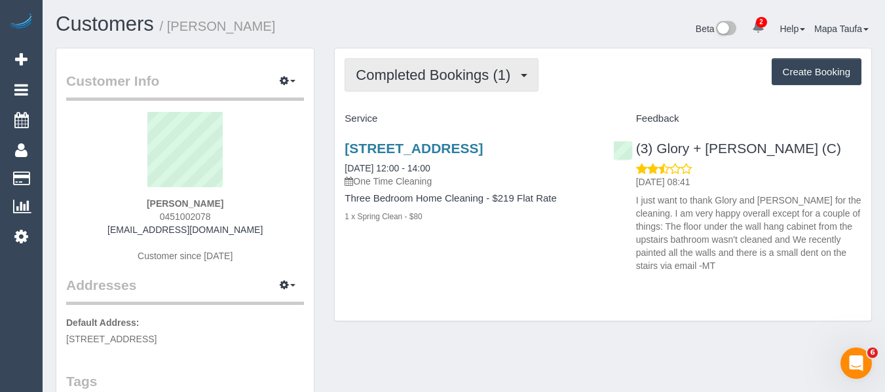
click at [414, 67] on span "Completed Bookings (1)" at bounding box center [436, 75] width 161 height 16
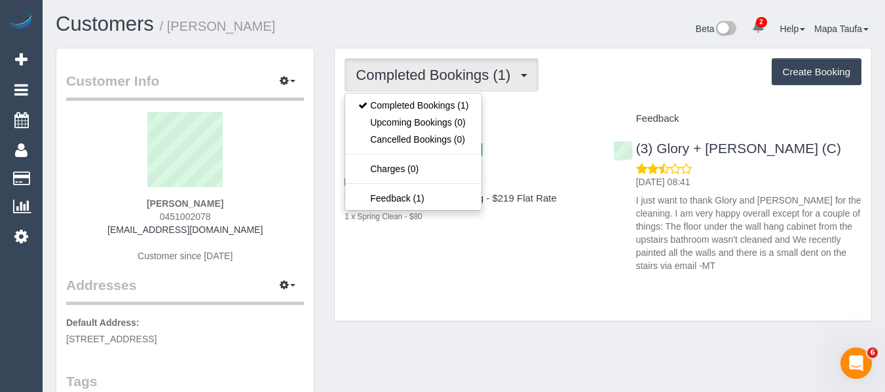
click at [566, 75] on div "Completed Bookings (1) Completed Bookings (1) Upcoming Bookings (0) Cancelled B…" at bounding box center [602, 74] width 517 height 33
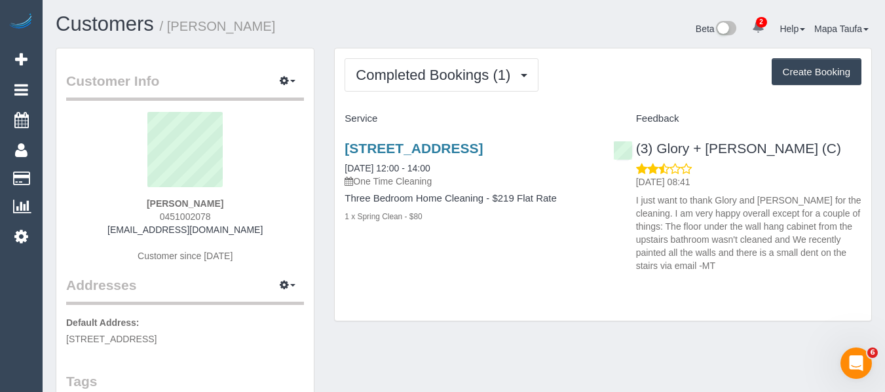
drag, startPoint x: 181, startPoint y: 222, endPoint x: 147, endPoint y: 223, distance: 34.1
click at [147, 223] on div "[PERSON_NAME] 0451002078 [EMAIL_ADDRESS][DOMAIN_NAME] Customer since [DATE]" at bounding box center [185, 194] width 238 height 164
copy span "0451002078"
click at [402, 154] on link "[STREET_ADDRESS]" at bounding box center [413, 148] width 138 height 15
click at [380, 147] on link "[STREET_ADDRESS]" at bounding box center [413, 148] width 138 height 15
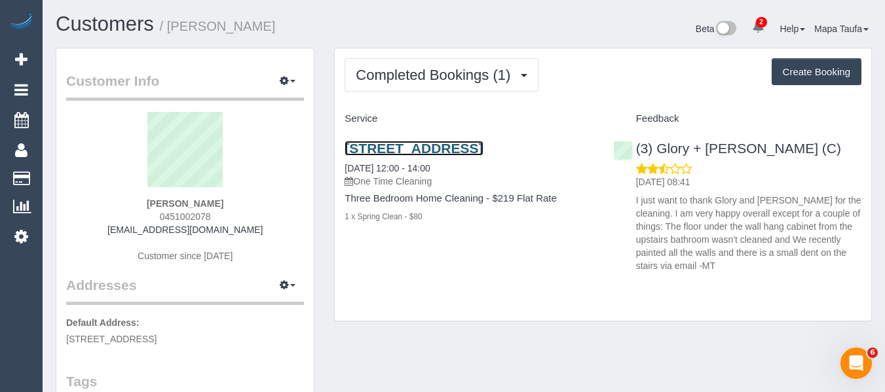
click at [405, 146] on link "[STREET_ADDRESS]" at bounding box center [413, 148] width 138 height 15
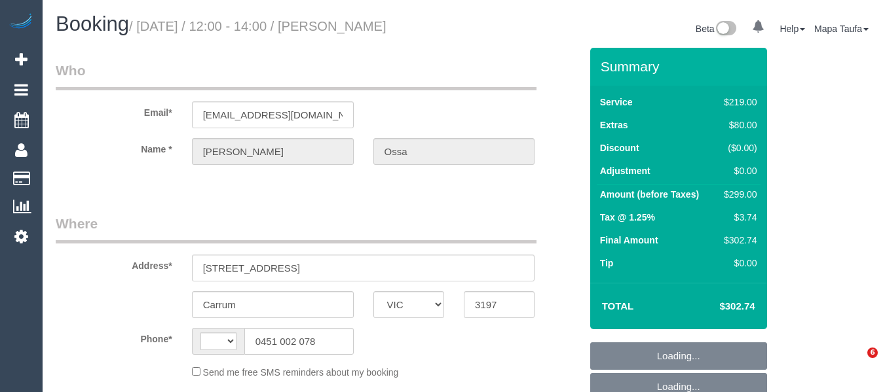
select select "VIC"
select select "object:331"
select select "string:stripe-pm_1SDMT12GScqysDRV2kQzGl1r"
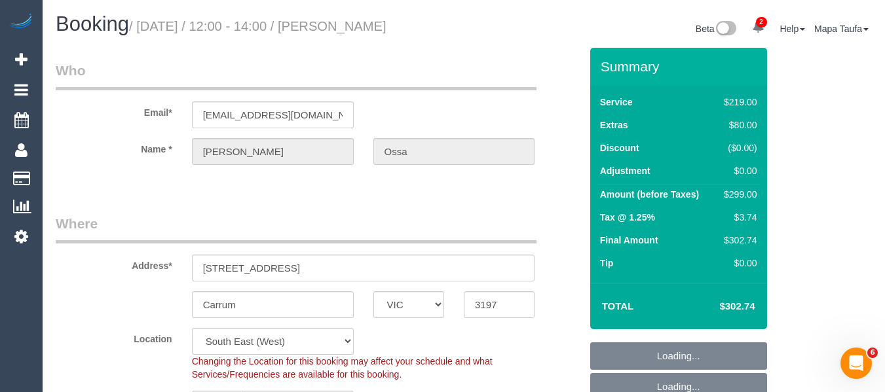
scroll to position [327, 0]
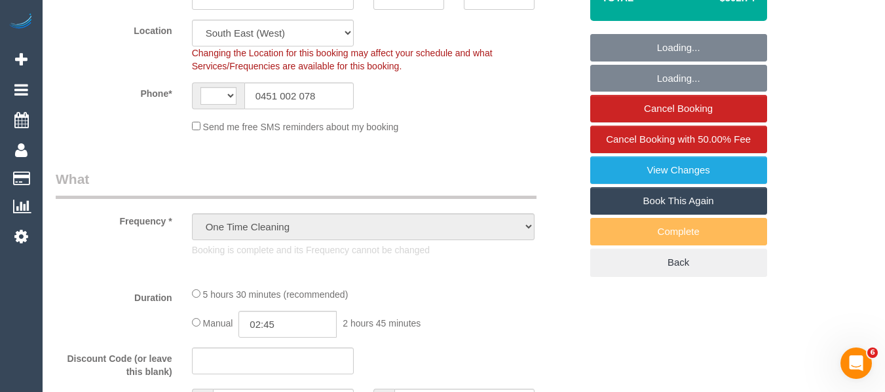
select select "object:687"
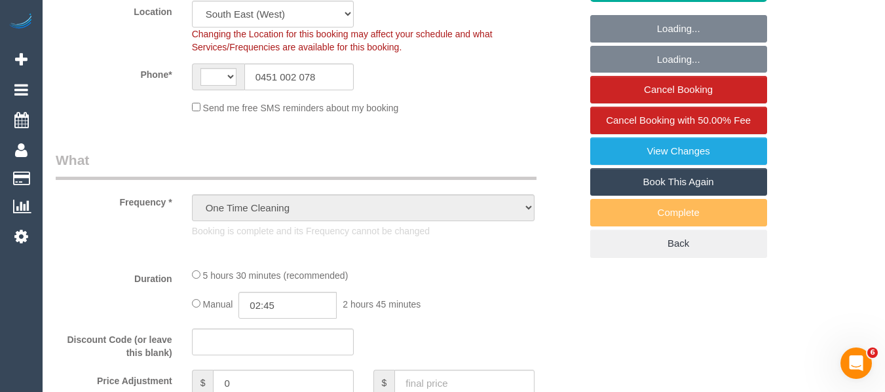
select select "string:AU"
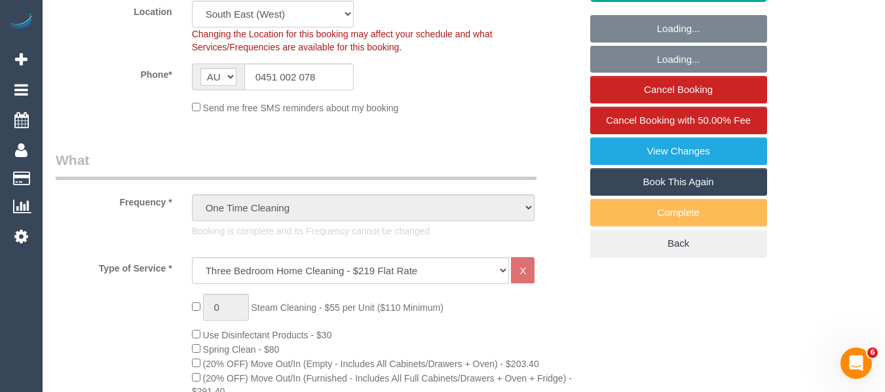
select select "number:29"
select select "number:16"
select select "number:19"
select select "number:22"
select select "number:34"
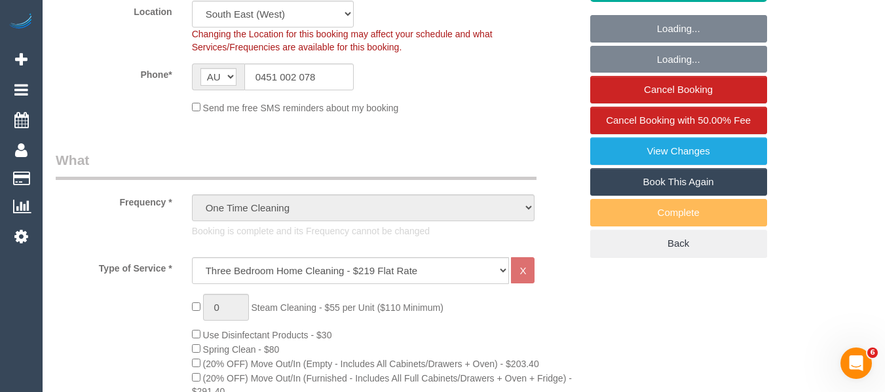
select select "number:26"
click at [320, 265] on select "Hourly Service - $70/h Hourly Service - $65/h Hourly Service - $60/h Hourly Ser…" at bounding box center [351, 270] width 318 height 27
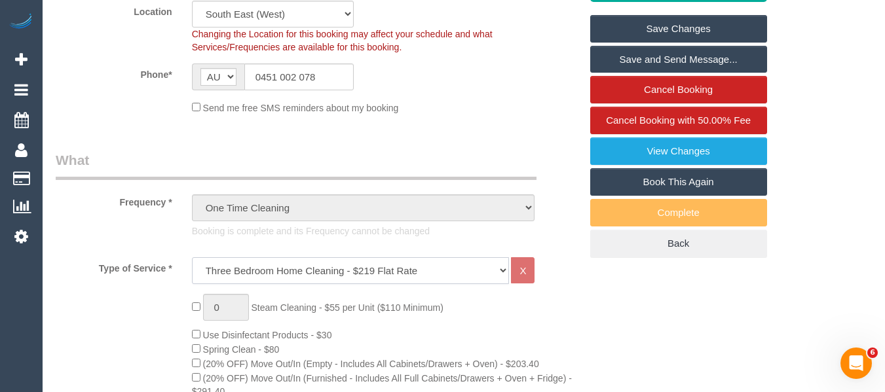
select select "209"
click at [192, 257] on select "Hourly Service - $70/h Hourly Service - $65/h Hourly Service - $60/h Hourly Ser…" at bounding box center [351, 270] width 318 height 27
select select "1"
select select "120"
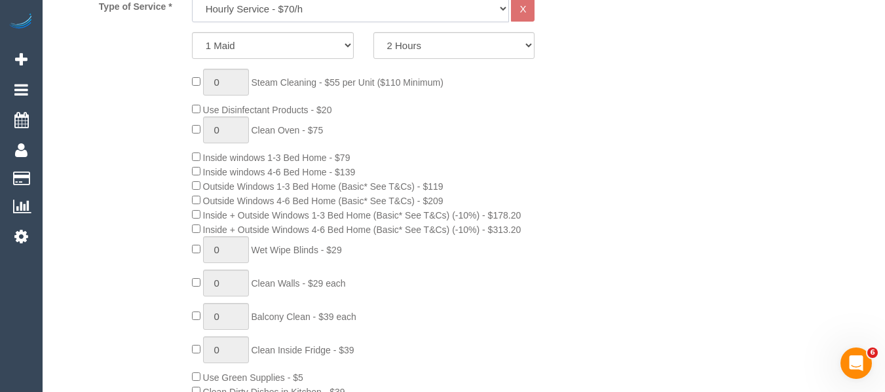
scroll to position [917, 0]
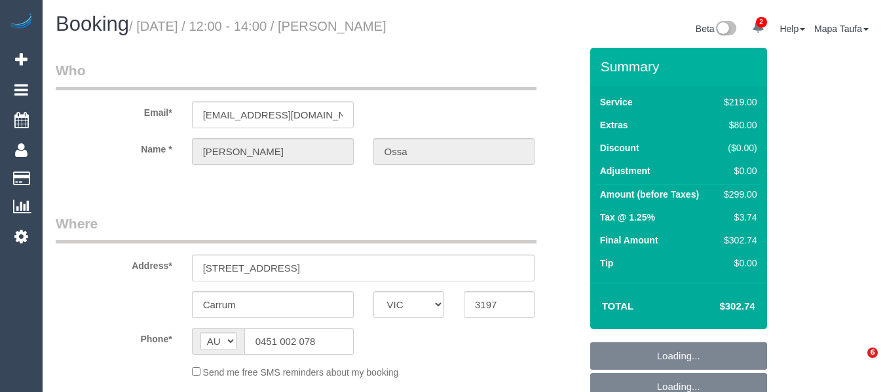
select select "VIC"
select select "number:29"
select select "number:16"
select select "number:19"
select select "number:22"
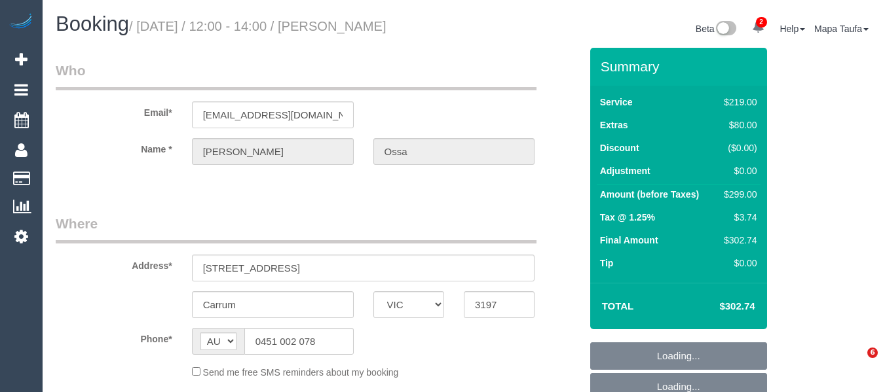
select select "number:34"
select select "number:26"
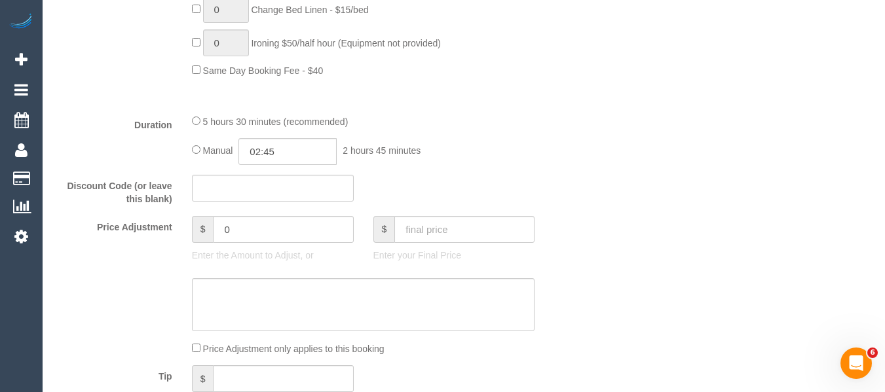
scroll to position [1179, 0]
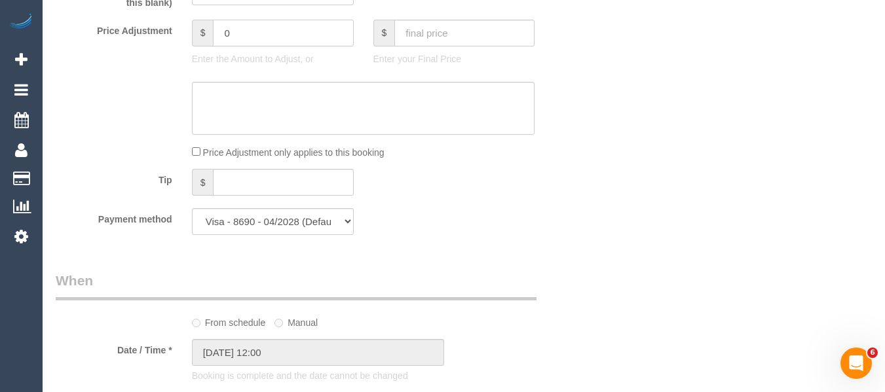
drag, startPoint x: 193, startPoint y: 34, endPoint x: 168, endPoint y: 34, distance: 25.5
click at [168, 34] on div "Price Adjustment $ 0 Enter the Amount to Adjust, or $ Enter your Final Price" at bounding box center [318, 46] width 544 height 52
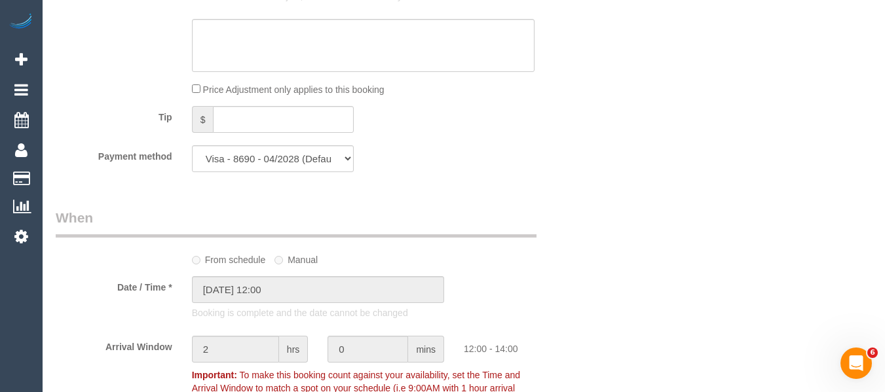
type input "-50"
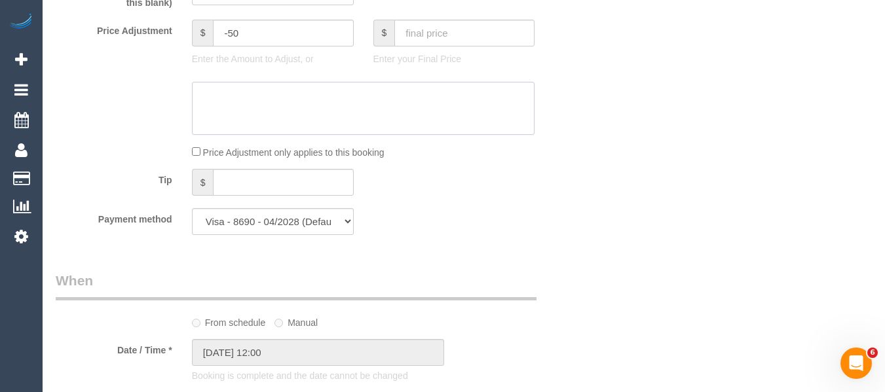
click at [238, 82] on textarea at bounding box center [363, 109] width 343 height 54
select select "object:1920"
type textarea "g"
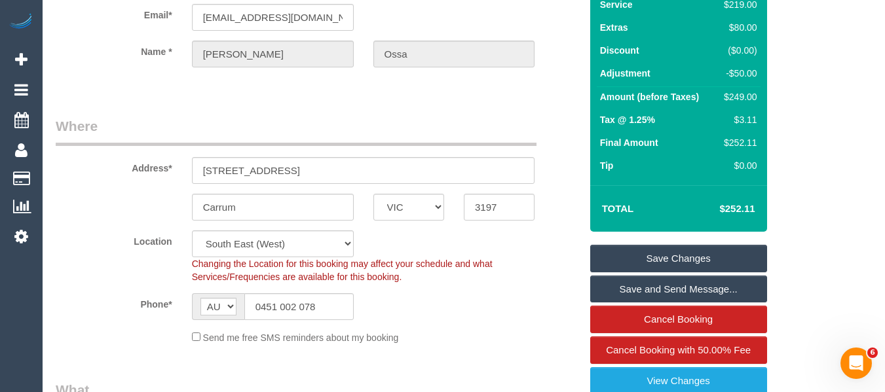
type textarea "discount for missed areas via phone -MT"
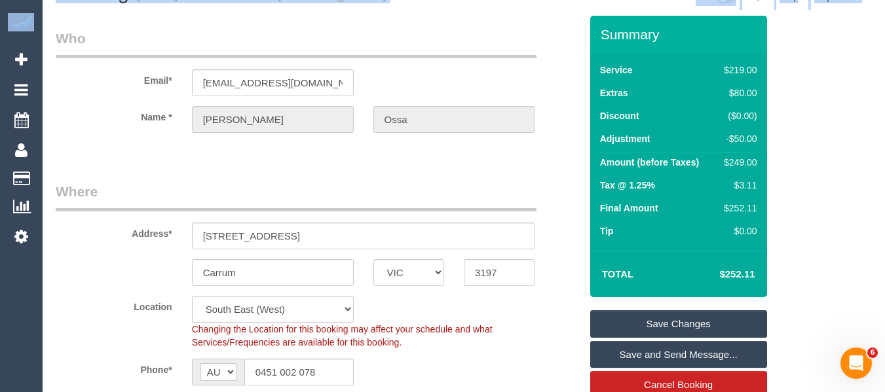
drag, startPoint x: 891, startPoint y: 159, endPoint x: 894, endPoint y: 219, distance: 60.3
click at [884, 243] on html "2 Beta Your Notifications You have 0 alerts × You have 1 to charge for [DATE] ×…" at bounding box center [442, 164] width 885 height 392
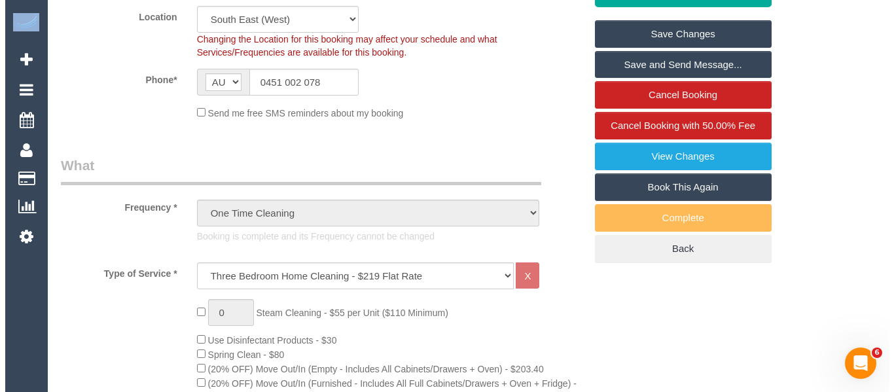
scroll to position [0, 0]
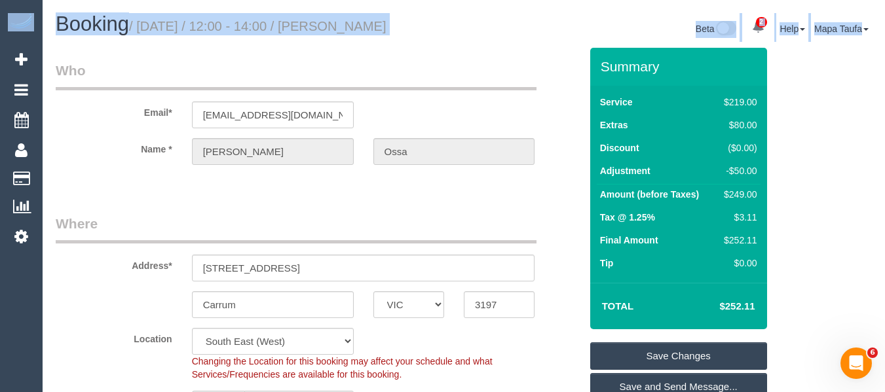
click at [691, 346] on link "Save Changes" at bounding box center [678, 356] width 177 height 28
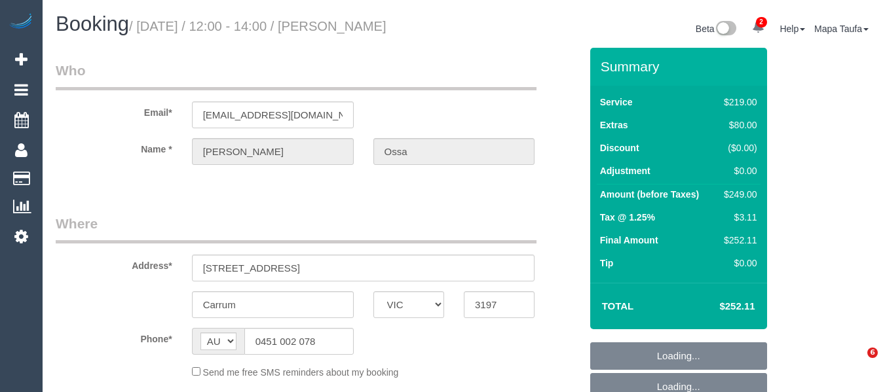
select select "VIC"
select select "object:578"
select select "string:stripe-pm_1SDMT12GScqysDRV2kQzGl1r"
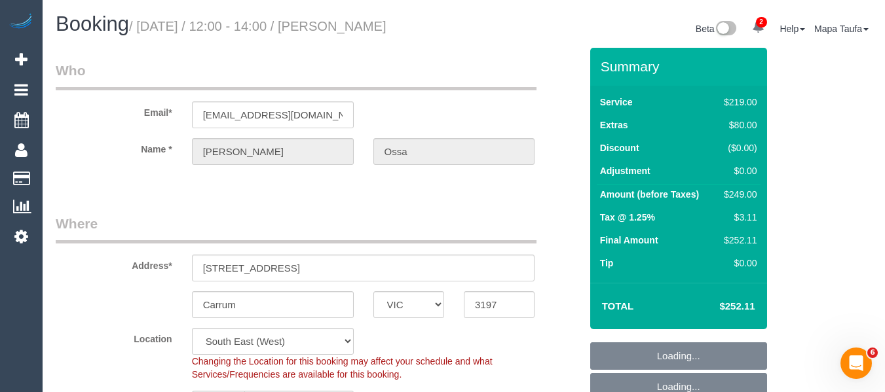
select select "number:29"
select select "number:16"
select select "number:19"
select select "number:22"
select select "number:34"
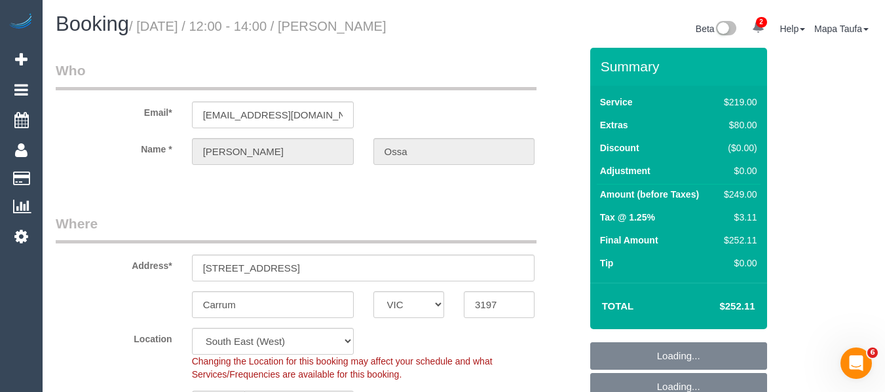
select select "number:26"
select select "object:1387"
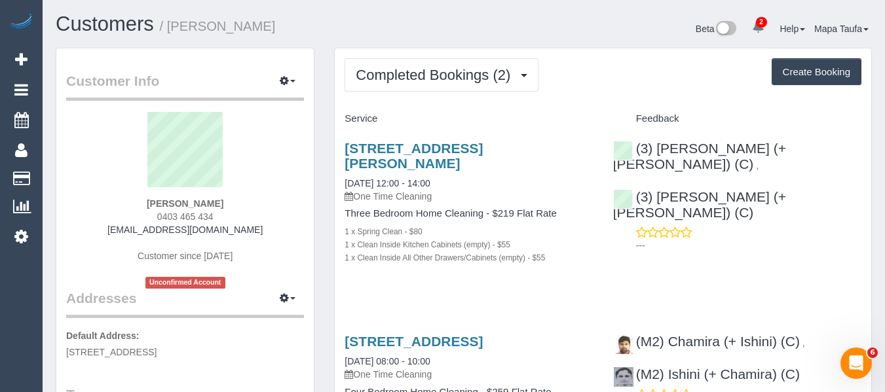
drag, startPoint x: 224, startPoint y: 202, endPoint x: 139, endPoint y: 195, distance: 84.8
click at [139, 196] on div "[PERSON_NAME] 0403 465 434 [EMAIL_ADDRESS][DOMAIN_NAME] Customer since [DATE] U…" at bounding box center [185, 200] width 238 height 177
copy div "[PERSON_NAME]"
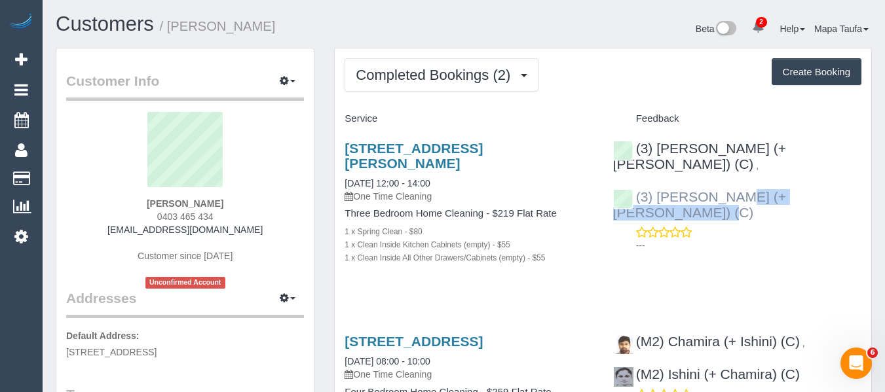
drag, startPoint x: 803, startPoint y: 185, endPoint x: 659, endPoint y: 183, distance: 143.4
click at [659, 183] on div "(3) [PERSON_NAME] (+ [PERSON_NAME]) (C) , (3) [PERSON_NAME] (+ [PERSON_NAME]) (…" at bounding box center [737, 194] width 268 height 128
copy link "[PERSON_NAME] (+ [PERSON_NAME]) (C)"
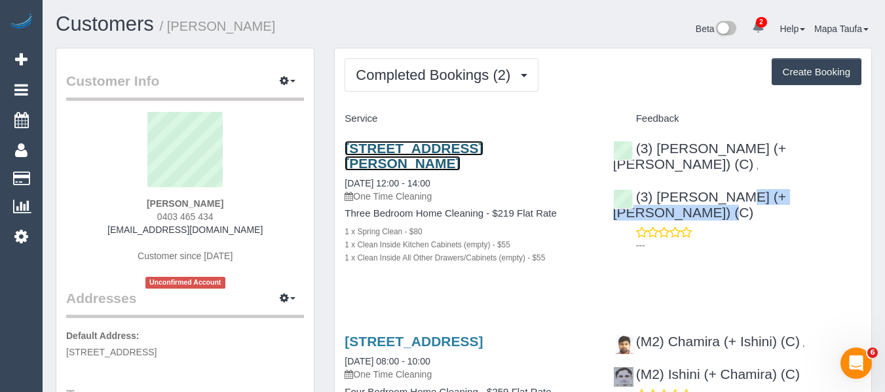
click at [457, 147] on link "[STREET_ADDRESS][PERSON_NAME]" at bounding box center [413, 156] width 138 height 30
drag, startPoint x: 180, startPoint y: 204, endPoint x: 52, endPoint y: 211, distance: 127.9
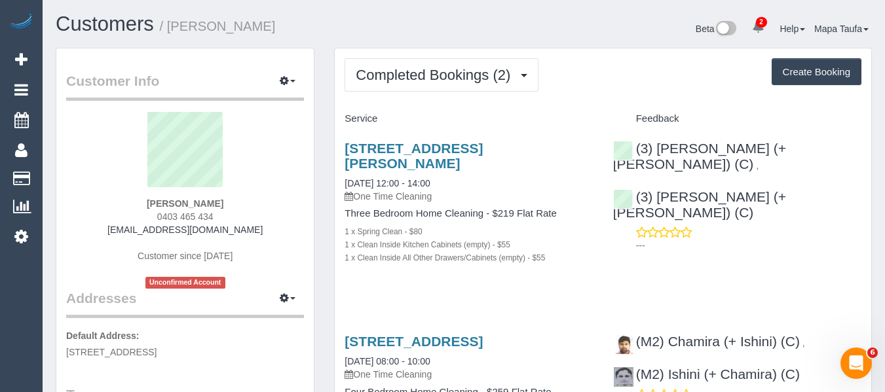
drag, startPoint x: 265, startPoint y: 186, endPoint x: 257, endPoint y: 191, distance: 10.0
click at [262, 190] on sui-profile-pic at bounding box center [185, 154] width 218 height 85
drag, startPoint x: 240, startPoint y: 202, endPoint x: 121, endPoint y: 207, distance: 118.6
click at [123, 204] on div "Charly Turco 0403 465 434 charlyaturco@gmail.com Customer since 2025 Unconfirme…" at bounding box center [185, 200] width 238 height 177
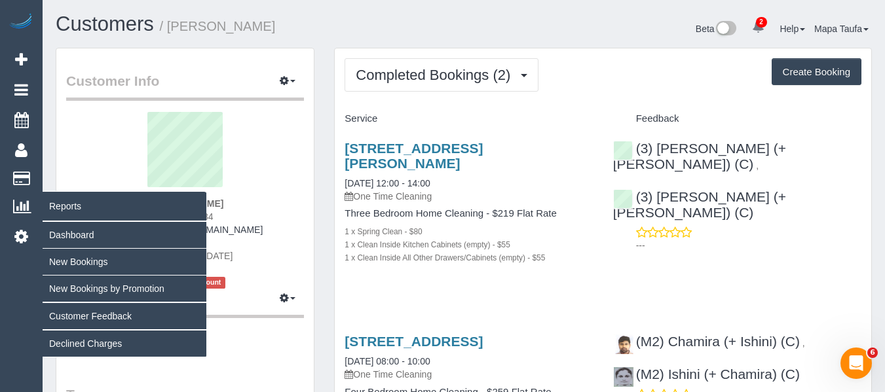
copy strong "Charly Turco"
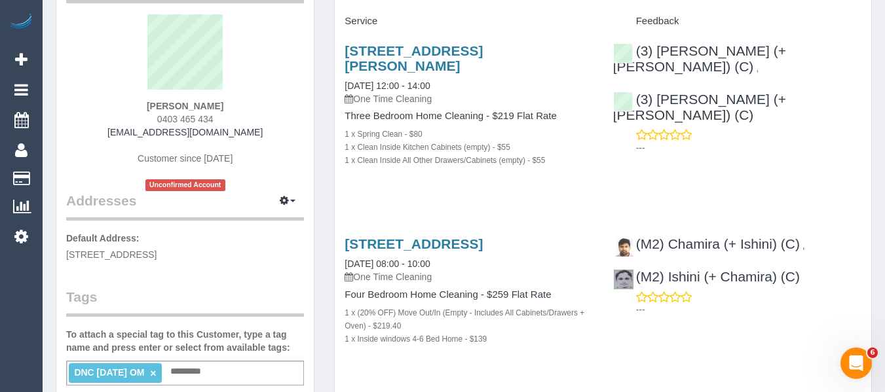
scroll to position [196, 0]
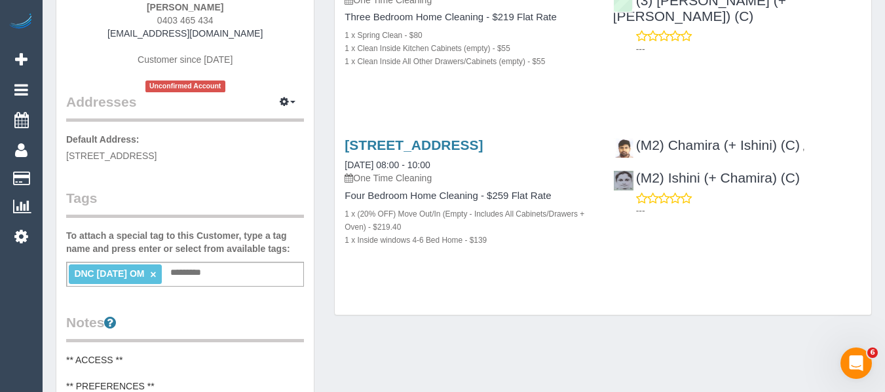
click at [156, 271] on li "DNC 7/10/25 OM ×" at bounding box center [115, 275] width 93 height 20
click at [154, 270] on link "×" at bounding box center [153, 274] width 6 height 11
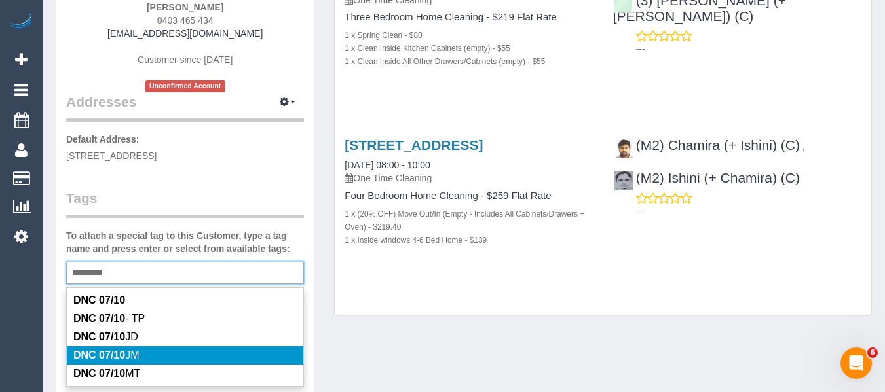
type input "*********"
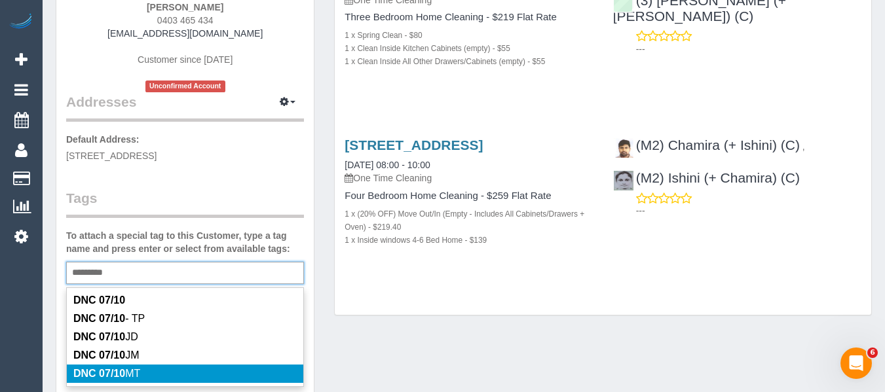
click at [152, 365] on li "DNC 07/10 MT" at bounding box center [185, 374] width 236 height 18
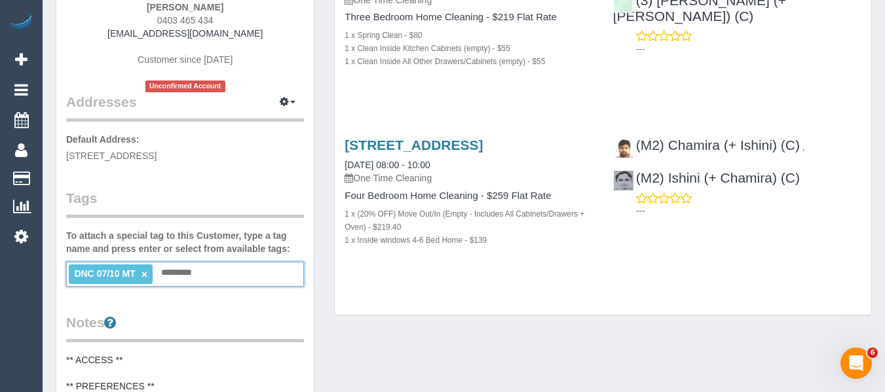
click at [412, 303] on div "Completed Bookings (2) Completed Bookings (2) Upcoming Bookings (0) Cancelled B…" at bounding box center [603, 83] width 536 height 463
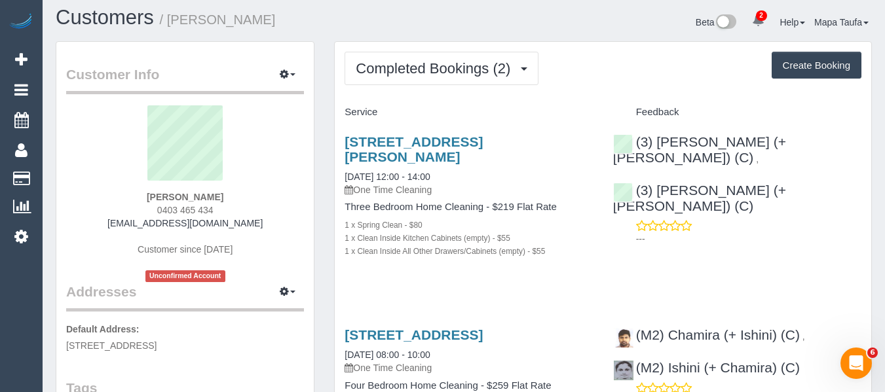
scroll to position [0, 0]
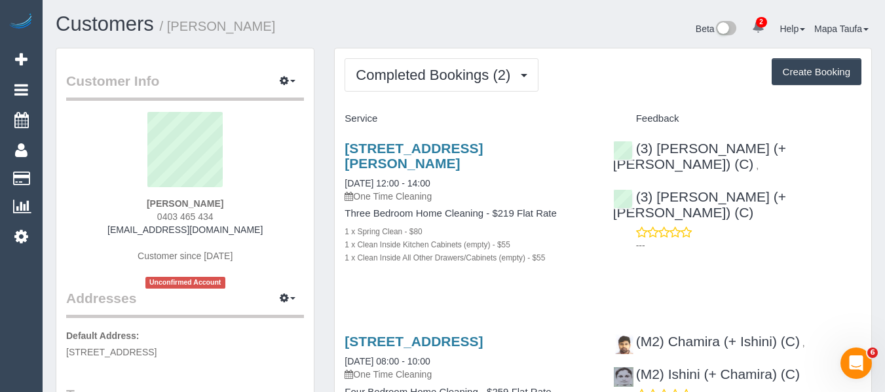
drag, startPoint x: 206, startPoint y: 217, endPoint x: 143, endPoint y: 218, distance: 62.9
click at [143, 218] on div "Charly Turco 0403 465 434 charlyaturco@gmail.com Customer since 2025 Unconfirme…" at bounding box center [185, 200] width 238 height 177
copy span "0403 465 434"
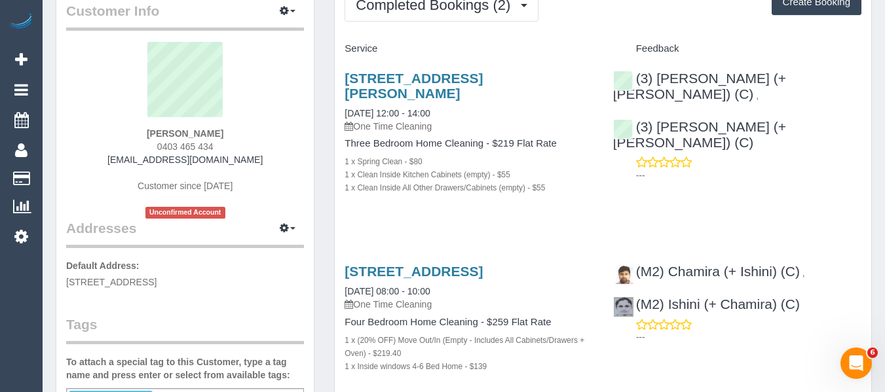
scroll to position [65, 0]
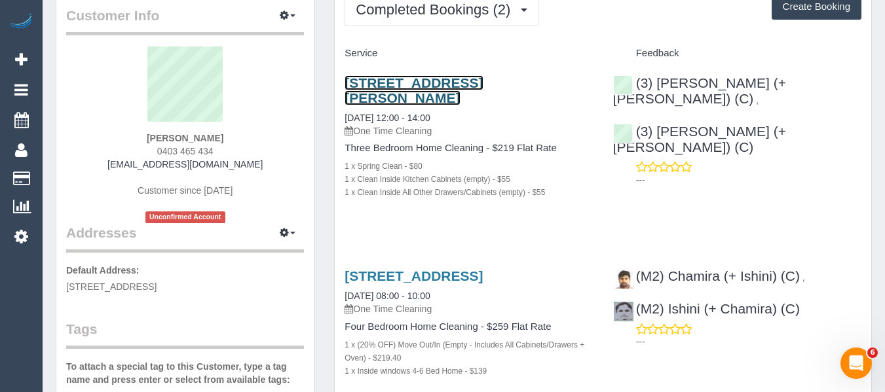
click at [388, 83] on link "72 B Herbert Street, Middle Park, VIC 3206" at bounding box center [413, 90] width 138 height 30
click at [365, 86] on link "72 B Herbert Street, Middle Park, VIC 3206" at bounding box center [413, 90] width 138 height 30
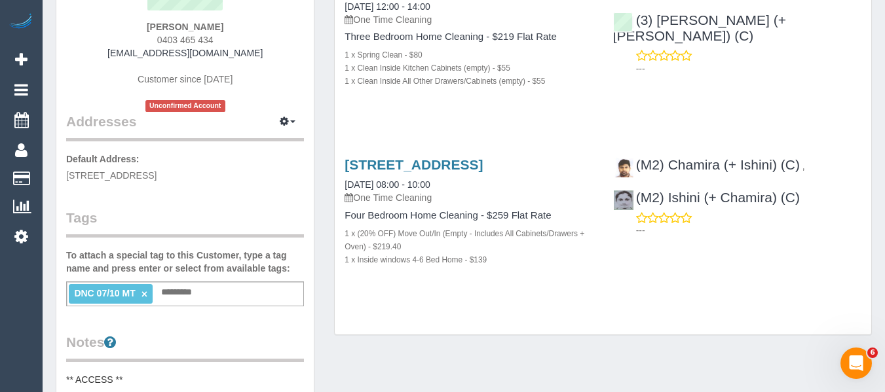
scroll to position [327, 0]
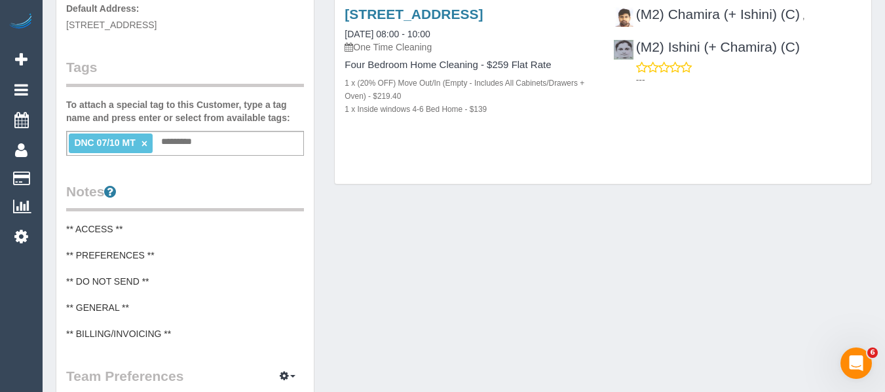
drag, startPoint x: 143, startPoint y: 145, endPoint x: 176, endPoint y: 145, distance: 33.4
click at [141, 145] on ng-include "DNC 07/10 MT ×" at bounding box center [110, 143] width 73 height 10
click at [141, 146] on link "×" at bounding box center [144, 143] width 6 height 11
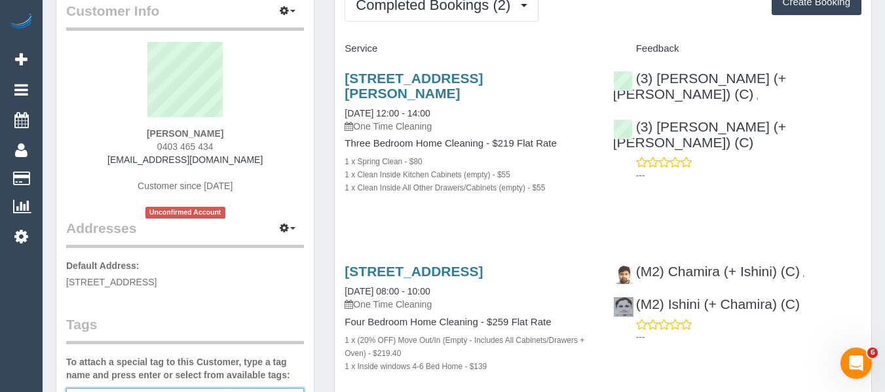
scroll to position [65, 0]
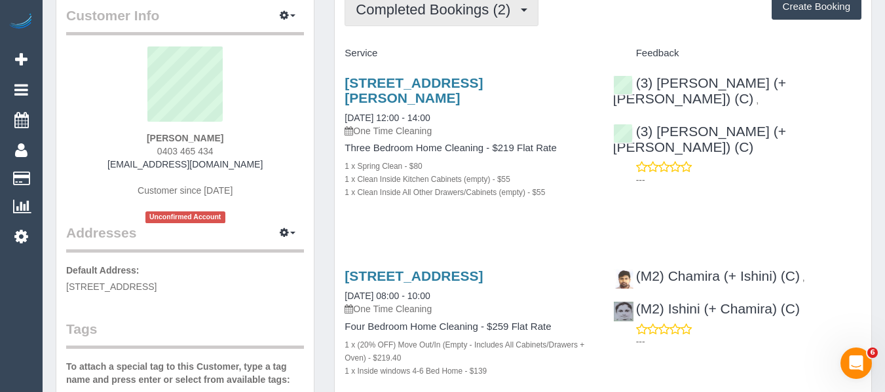
drag, startPoint x: 396, startPoint y: 21, endPoint x: 396, endPoint y: 29, distance: 7.9
click at [396, 22] on button "Completed Bookings (2)" at bounding box center [441, 9] width 194 height 33
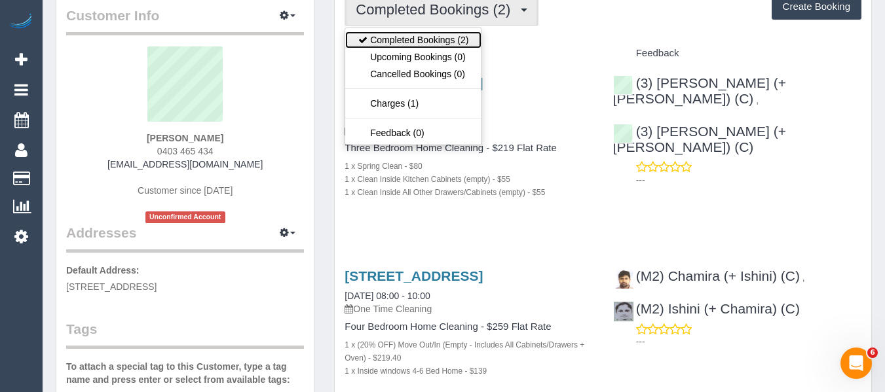
click at [398, 46] on link "Completed Bookings (2)" at bounding box center [413, 39] width 136 height 17
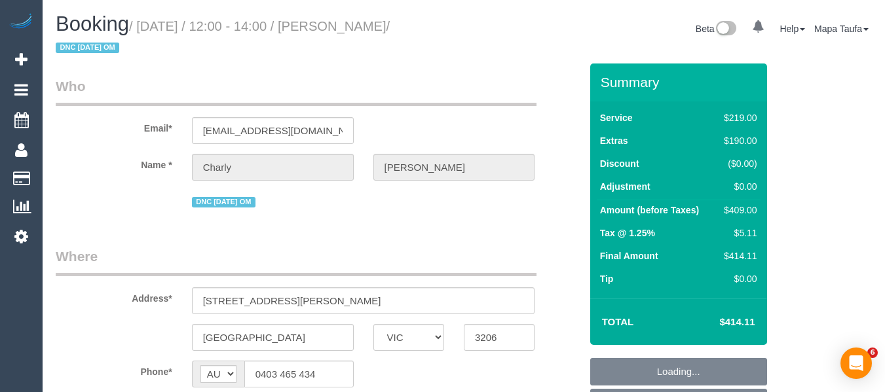
select select "VIC"
select select "object:617"
select select "number:28"
select select "number:14"
select select "number:19"
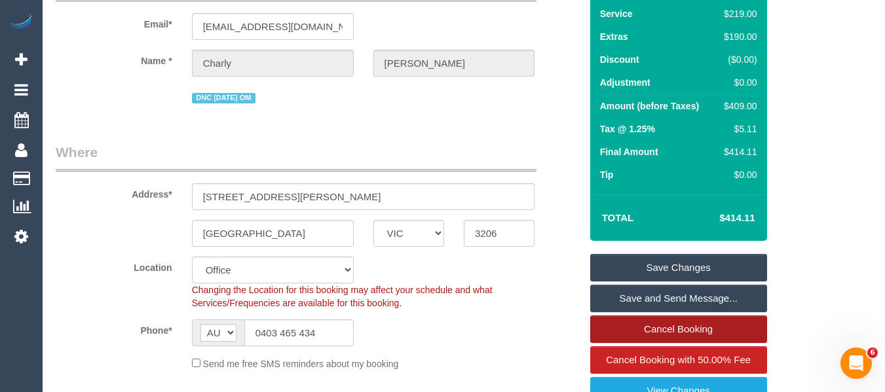
scroll to position [262, 0]
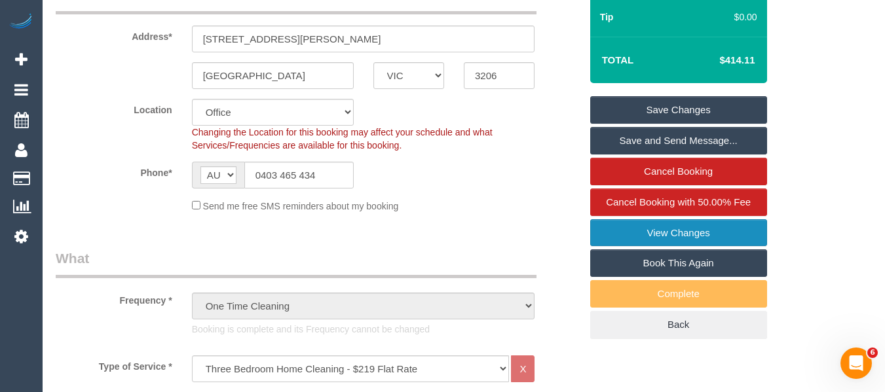
click at [657, 234] on link "View Changes" at bounding box center [678, 233] width 177 height 28
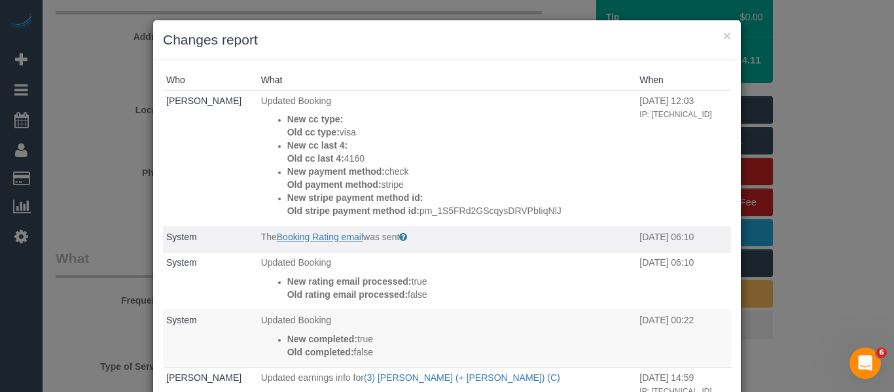
click at [323, 241] on p "The Booking Rating email was sent" at bounding box center [447, 236] width 373 height 13
click at [325, 238] on link "Booking Rating email" at bounding box center [320, 237] width 86 height 10
click at [724, 36] on button "×" at bounding box center [728, 36] width 8 height 14
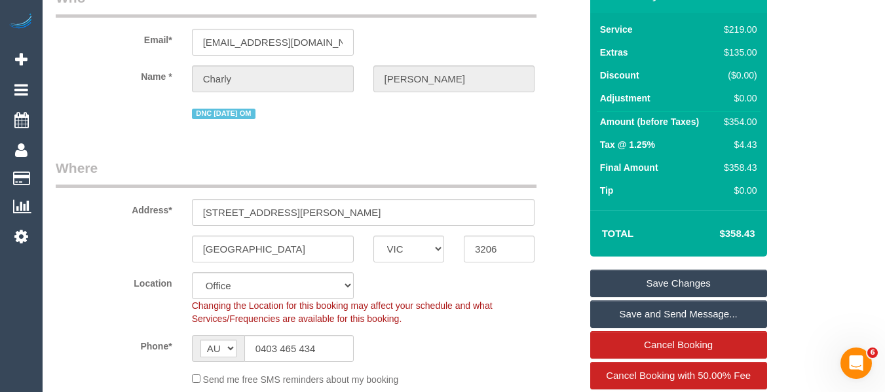
scroll to position [83, 0]
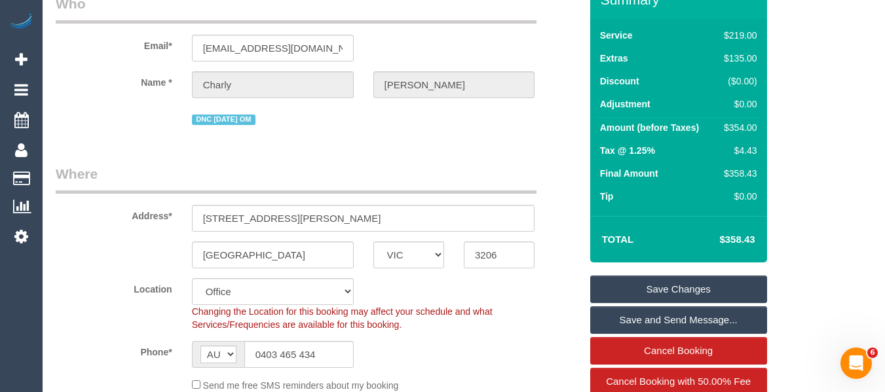
click at [655, 284] on link "Save Changes" at bounding box center [678, 290] width 177 height 28
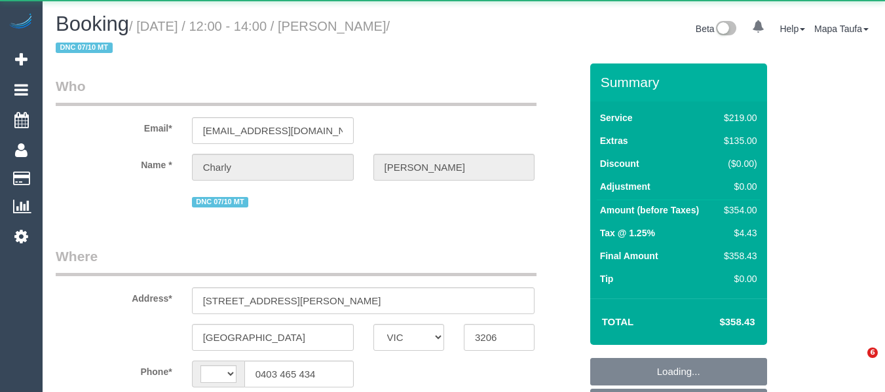
select select "VIC"
select select "number:28"
select select "number:14"
select select "number:19"
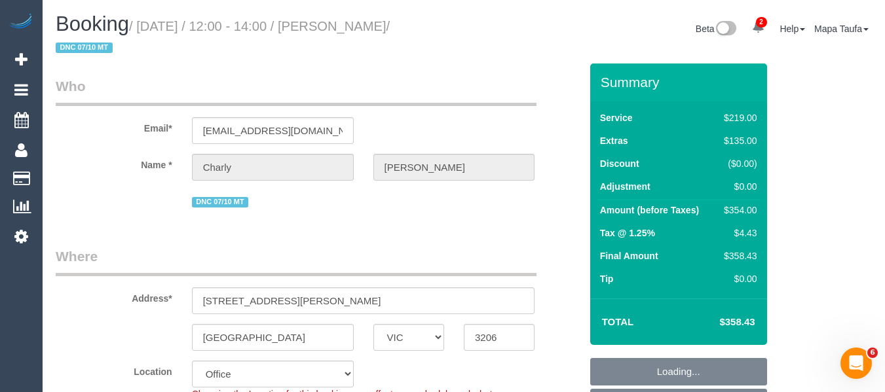
select select "object:500"
select select "string:AU"
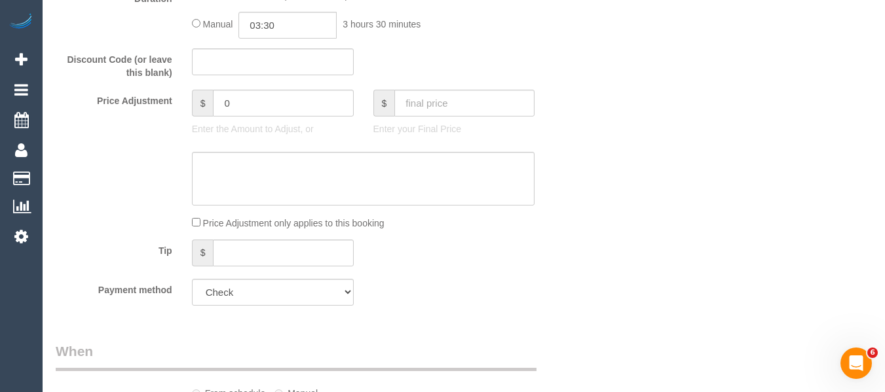
scroll to position [1257, 0]
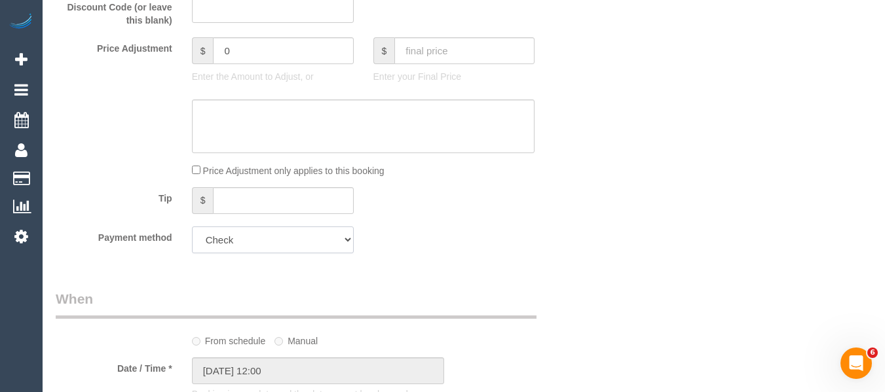
click at [292, 243] on select "Visa - 4160 - 03/2028 (Default) Add Credit Card ─────────────── Cash Check Payp…" at bounding box center [273, 240] width 162 height 27
click at [291, 239] on select "Visa - 4160 - 03/2028 (Default) Add Credit Card ─────────────── Cash Check Payp…" at bounding box center [273, 240] width 162 height 27
select select "string:stripe-pm_1S5FRd2GScqysDRVPbIiqNlJ"
click at [192, 227] on select "Visa - 4160 - 03/2028 (Default) Add Credit Card ─────────────── Cash Check Payp…" at bounding box center [273, 240] width 162 height 27
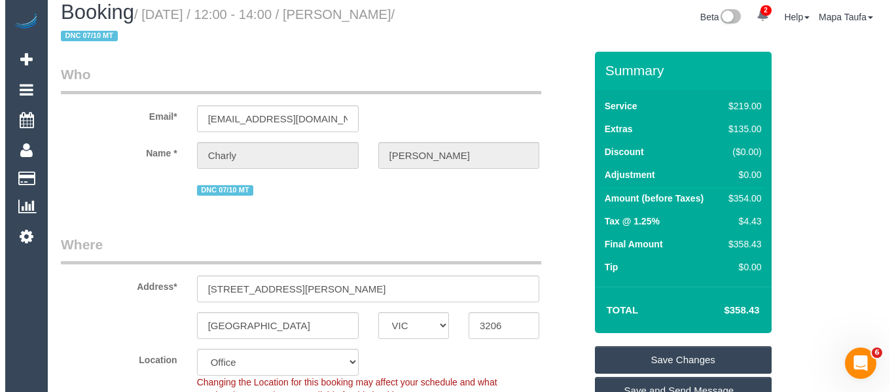
scroll to position [0, 0]
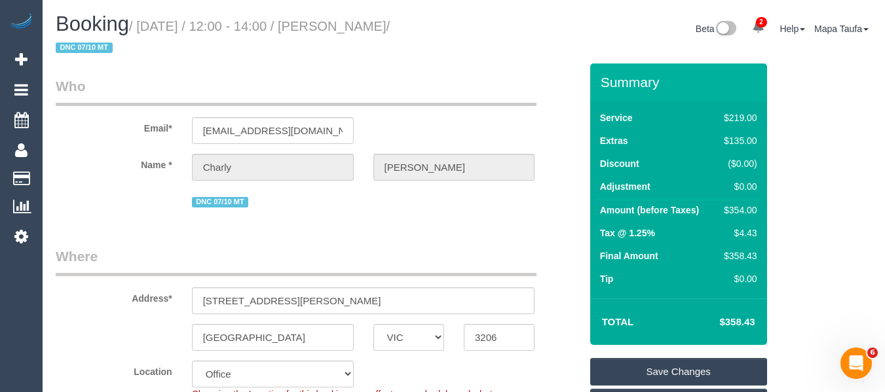
click at [679, 370] on link "Save Changes" at bounding box center [678, 372] width 177 height 28
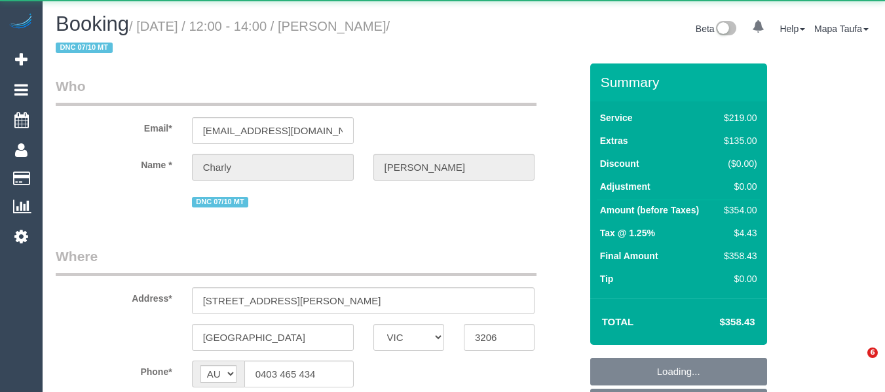
select select "VIC"
select select "string:stripe-pm_1S5FRd2GScqysDRVPbIiqNlJ"
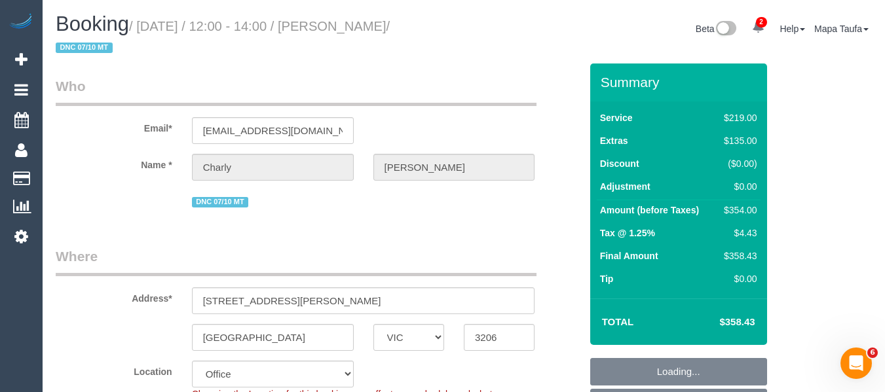
select select "object:719"
select select "number:28"
select select "number:14"
select select "number:19"
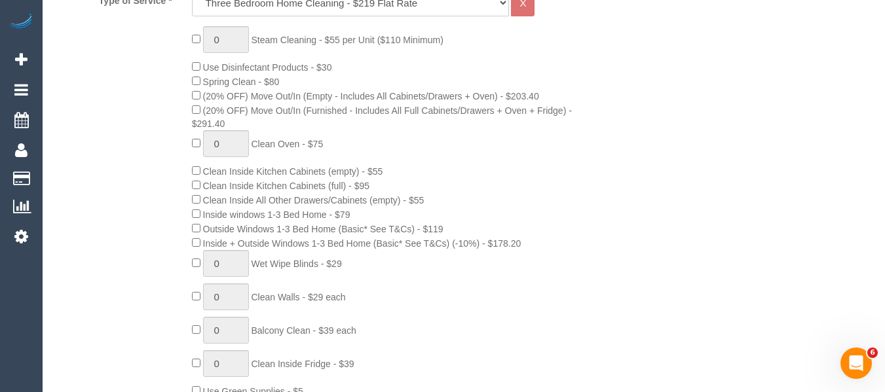
scroll to position [622, 0]
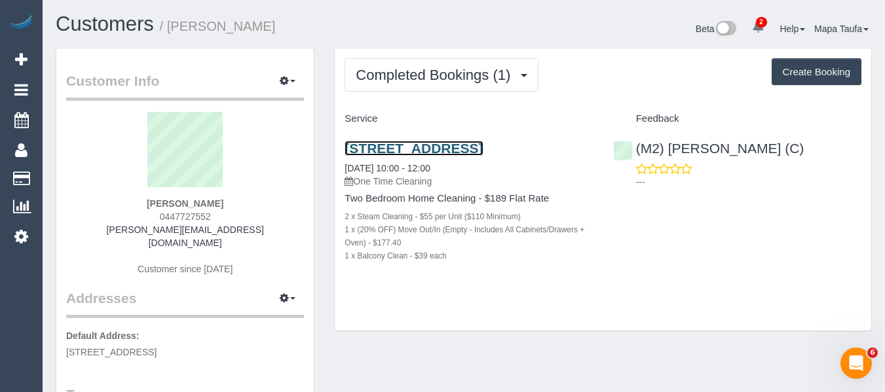
click at [397, 156] on link "[STREET_ADDRESS]" at bounding box center [413, 148] width 138 height 15
drag, startPoint x: 209, startPoint y: 215, endPoint x: 170, endPoint y: 221, distance: 39.0
click at [155, 217] on div "[PERSON_NAME] 0447727552 [PERSON_NAME][EMAIL_ADDRESS][DOMAIN_NAME] Customer sin…" at bounding box center [185, 200] width 238 height 177
copy span "0447727552"
click at [223, 219] on div "[PERSON_NAME] 0447727552 [PERSON_NAME][EMAIL_ADDRESS][DOMAIN_NAME] Customer sin…" at bounding box center [185, 200] width 238 height 177
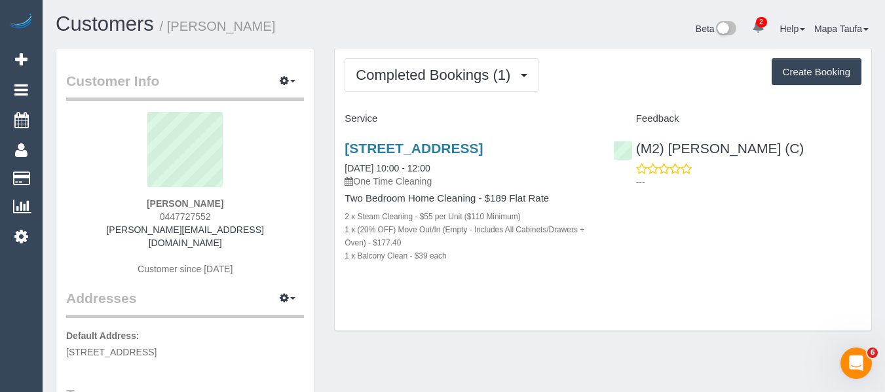
drag, startPoint x: 222, startPoint y: 212, endPoint x: 149, endPoint y: 217, distance: 72.8
click at [149, 217] on div "[PERSON_NAME] 0447727552 [PERSON_NAME][EMAIL_ADDRESS][DOMAIN_NAME] Customer sin…" at bounding box center [185, 200] width 238 height 177
copy span "0447727552"
drag, startPoint x: 189, startPoint y: 202, endPoint x: 119, endPoint y: 203, distance: 70.1
click at [116, 202] on div "[PERSON_NAME] 0447727552 [PERSON_NAME][EMAIL_ADDRESS][DOMAIN_NAME] Customer sin…" at bounding box center [185, 200] width 238 height 177
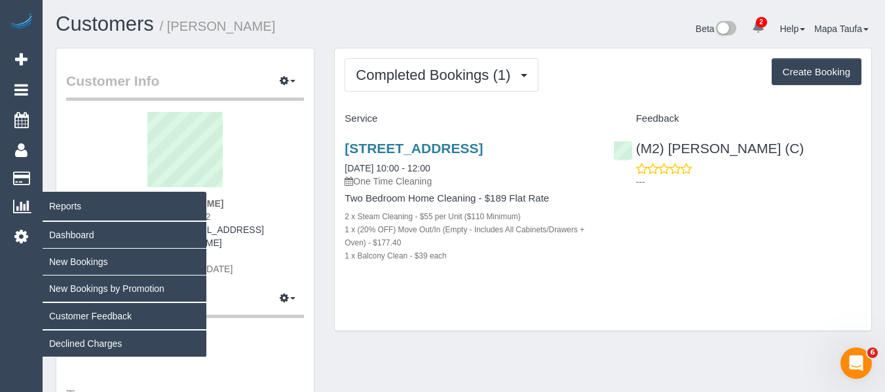
copy strong "[PERSON_NAME]"
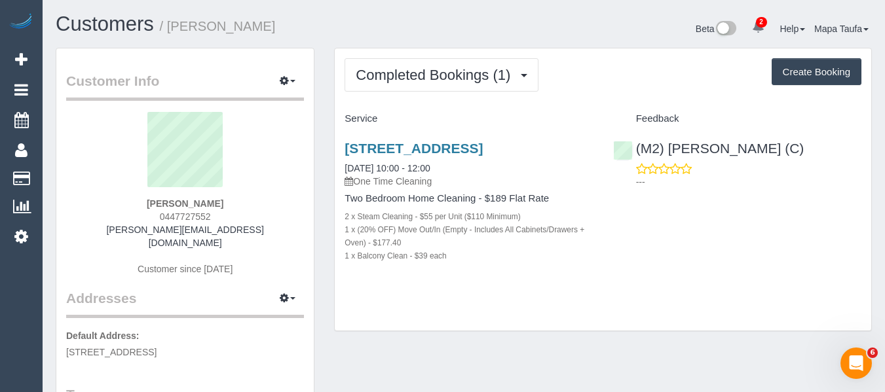
drag, startPoint x: 405, startPoint y: 157, endPoint x: 340, endPoint y: 149, distance: 65.9
click at [340, 147] on div "[STREET_ADDRESS] [DATE] 10:00 - 12:00 One Time Cleaning Two Bedroom Home Cleani…" at bounding box center [469, 209] width 268 height 158
copy link "[STREET_ADDRESS]"
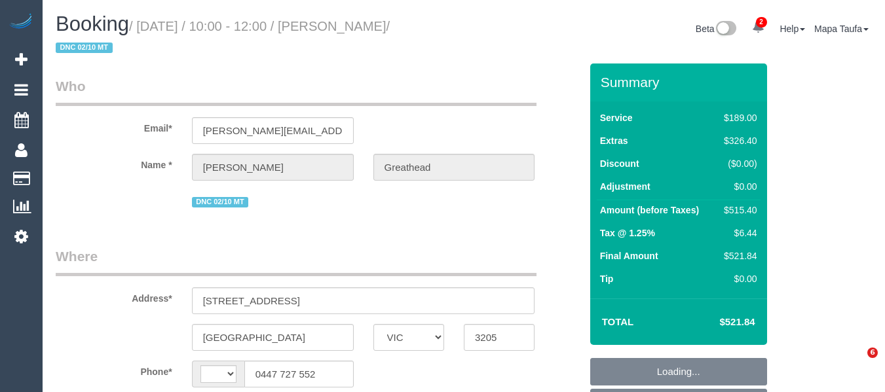
select select "VIC"
select select "object:416"
select select "number:28"
select select "number:14"
select select "number:20"
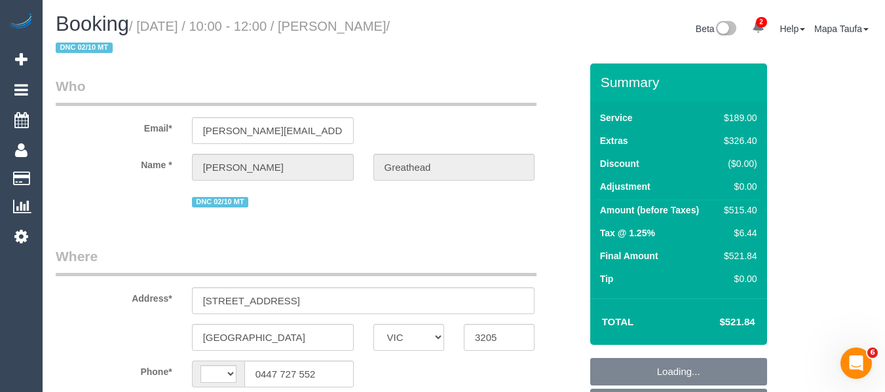
select select "number:24"
select select "number:26"
select select "string:AU"
select select "string:stripe-pm_1SCTLb2GScqysDRV43v8Prw7"
select select "object:2207"
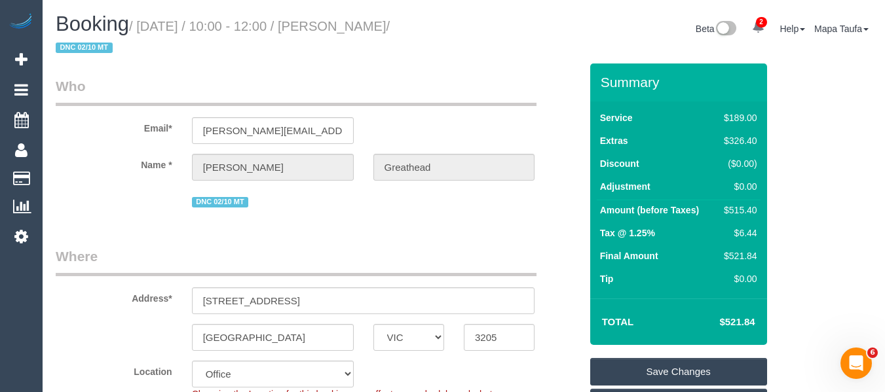
scroll to position [75, 0]
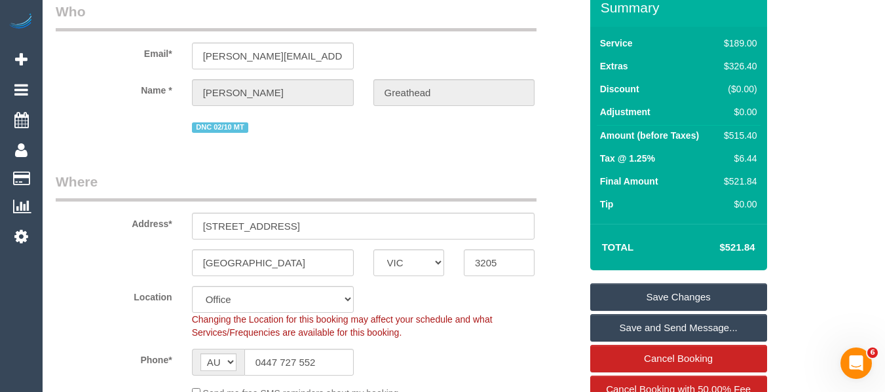
drag, startPoint x: 759, startPoint y: 238, endPoint x: 721, endPoint y: 242, distance: 38.2
click at [721, 242] on td "$521.84" at bounding box center [716, 247] width 85 height 33
click at [737, 247] on h4 "$521.84" at bounding box center [717, 247] width 75 height 11
click at [760, 251] on div "Total $521.84" at bounding box center [678, 247] width 177 height 46
drag, startPoint x: 734, startPoint y: 245, endPoint x: 726, endPoint y: 245, distance: 7.9
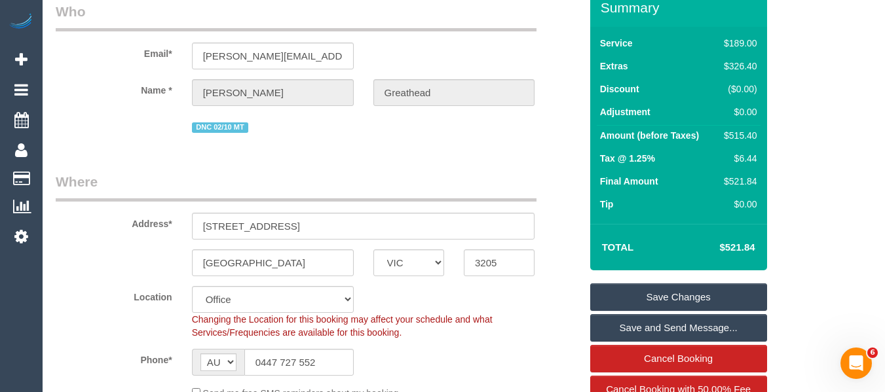
click at [726, 245] on div "Total $521.84" at bounding box center [678, 247] width 177 height 46
copy table "Total $"
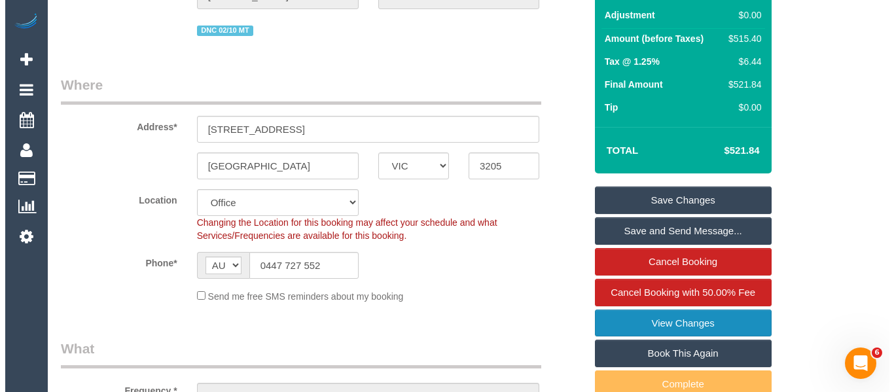
scroll to position [271, 0]
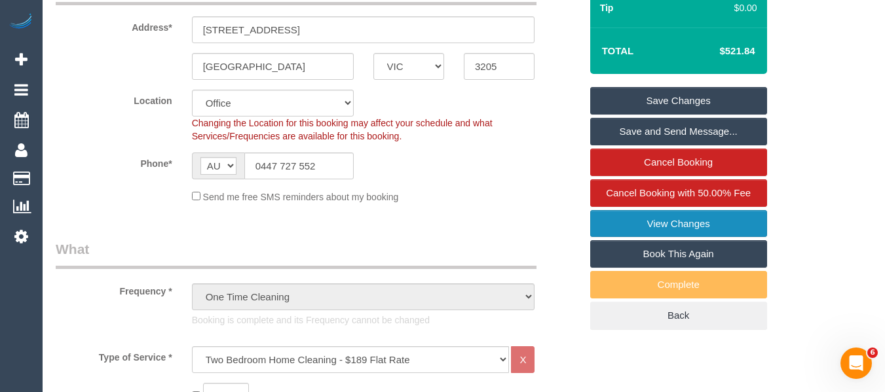
click at [707, 215] on link "View Changes" at bounding box center [678, 224] width 177 height 28
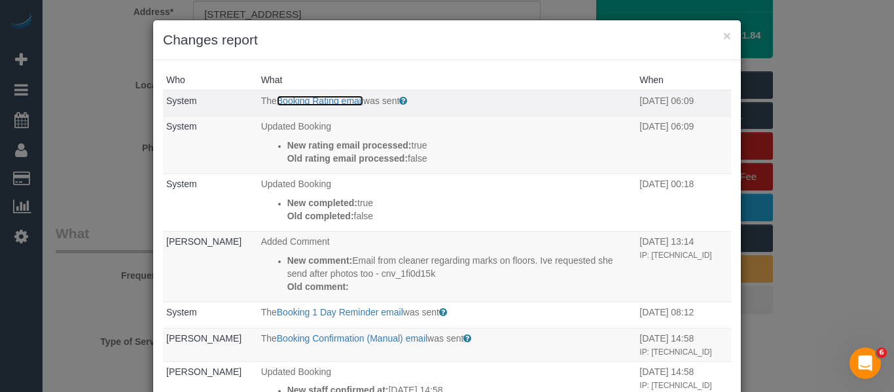
click at [291, 101] on link "Booking Rating email" at bounding box center [320, 101] width 86 height 10
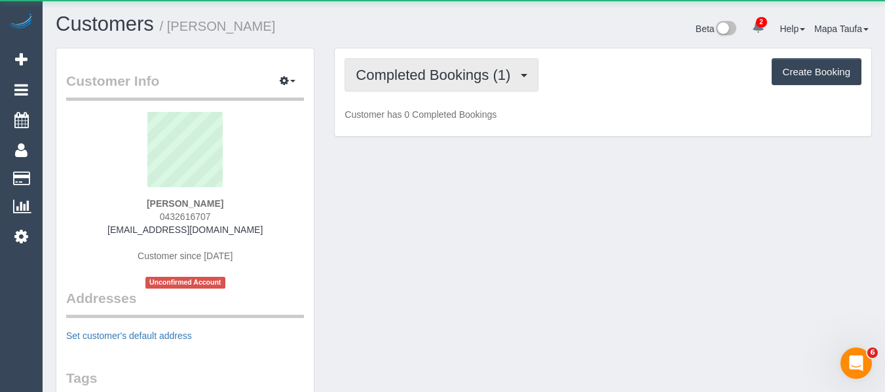
drag, startPoint x: 399, startPoint y: 59, endPoint x: 399, endPoint y: 84, distance: 24.9
click at [399, 60] on button "Completed Bookings (1)" at bounding box center [441, 74] width 194 height 33
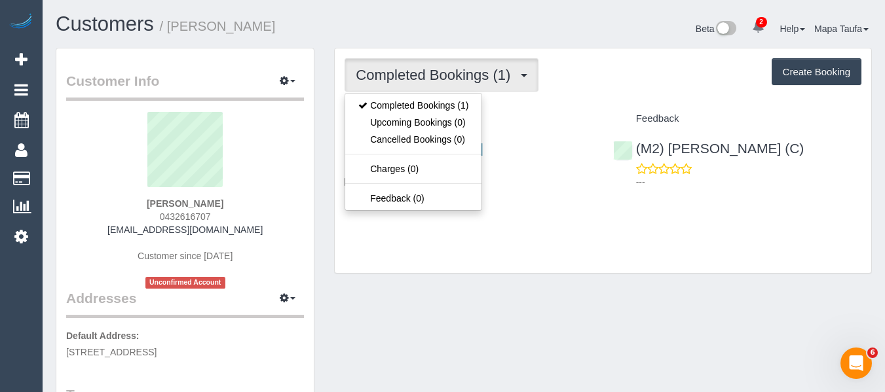
drag, startPoint x: 609, startPoint y: 75, endPoint x: 396, endPoint y: 126, distance: 219.0
click at [610, 75] on div "Completed Bookings (1) Completed Bookings (1) Upcoming Bookings (0) Cancelled B…" at bounding box center [602, 74] width 517 height 33
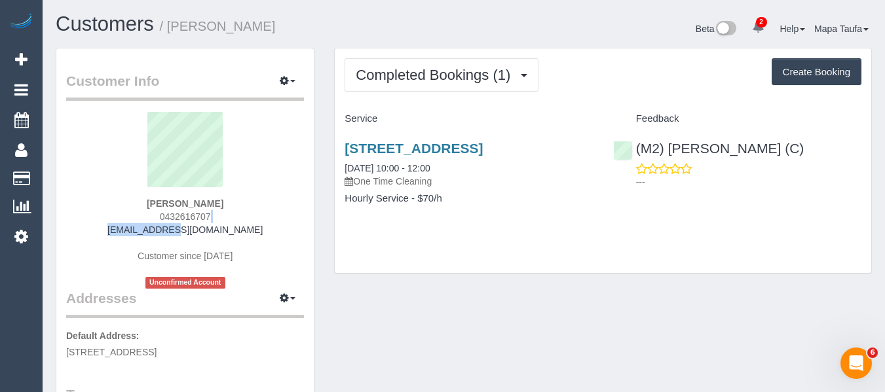
drag, startPoint x: 167, startPoint y: 227, endPoint x: 248, endPoint y: 219, distance: 80.9
click at [154, 234] on div "[PERSON_NAME] 0432616707 [EMAIL_ADDRESS][DOMAIN_NAME] Customer since [DATE] Unc…" at bounding box center [185, 200] width 238 height 177
click at [251, 217] on div "[PERSON_NAME] 0432616707 [EMAIL_ADDRESS][DOMAIN_NAME] Customer since [DATE] Unc…" at bounding box center [185, 200] width 238 height 177
click at [252, 232] on div "[PERSON_NAME] 0432616707 [EMAIL_ADDRESS][DOMAIN_NAME] Customer since [DATE] Unc…" at bounding box center [185, 200] width 238 height 177
drag, startPoint x: 261, startPoint y: 224, endPoint x: 136, endPoint y: 211, distance: 125.7
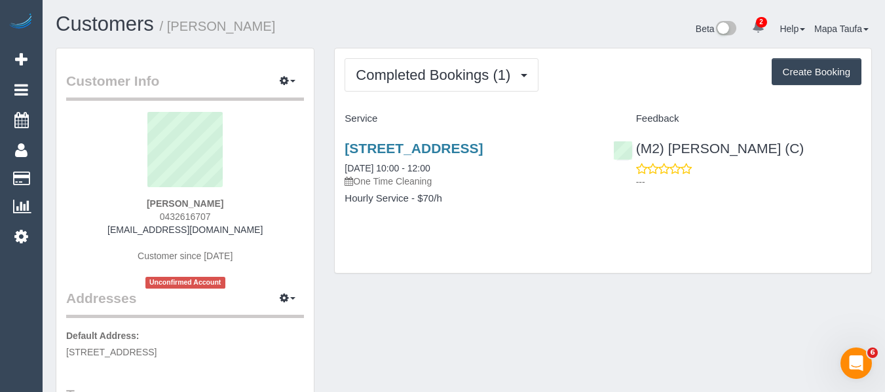
click at [120, 227] on div "[PERSON_NAME] 0432616707 [EMAIL_ADDRESS][DOMAIN_NAME] Customer since [DATE] Unc…" at bounding box center [185, 200] width 238 height 177
copy link "[EMAIL_ADDRESS][DOMAIN_NAME]"
click at [409, 152] on link "[STREET_ADDRESS]" at bounding box center [413, 148] width 138 height 15
click at [699, 101] on div "Completed Bookings (1) Completed Bookings (1) Upcoming Bookings (0) Cancelled B…" at bounding box center [603, 160] width 536 height 225
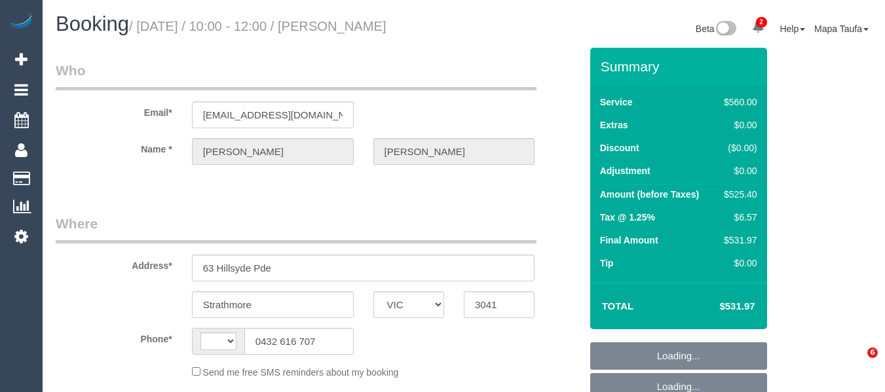
select select "VIC"
select select "string:stripe-pm_1SCeVW2GScqysDRVWt50dfWD"
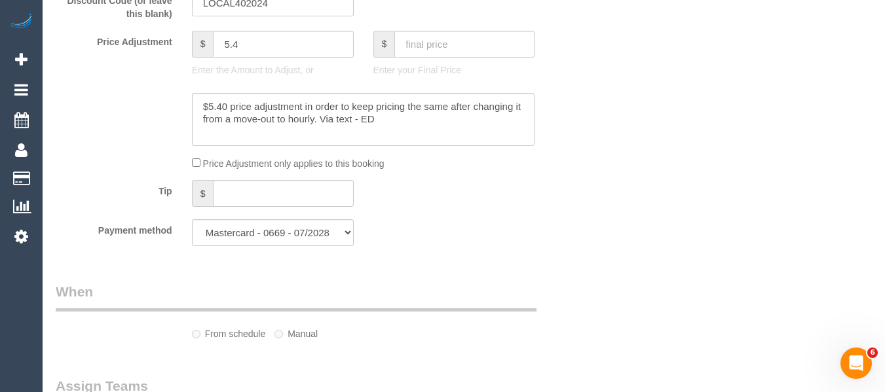
select select "string:AU"
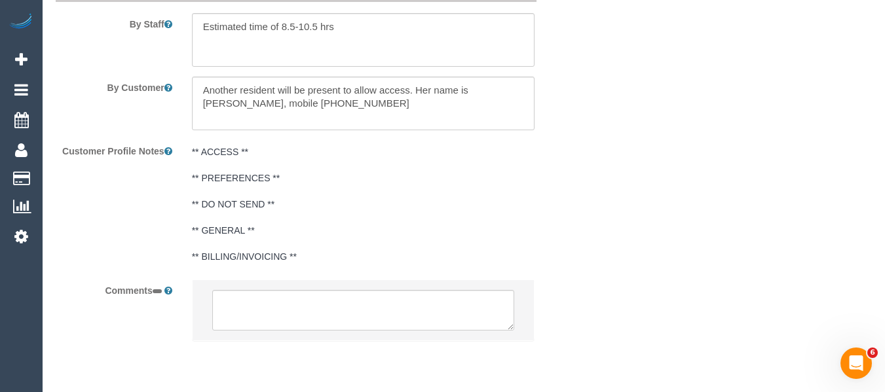
select select "object:622"
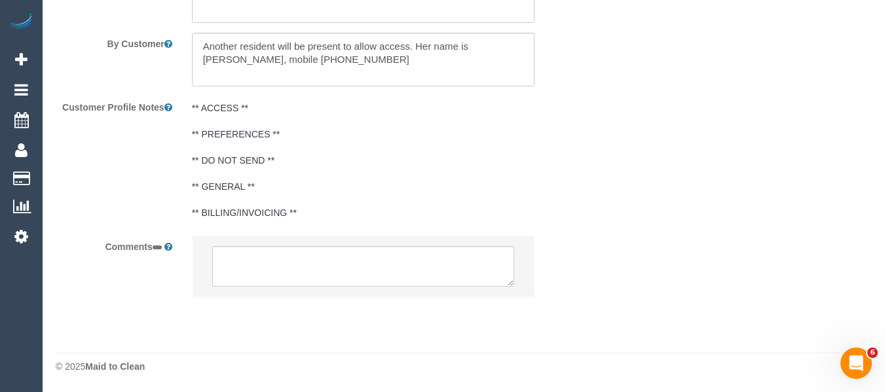
select select "480"
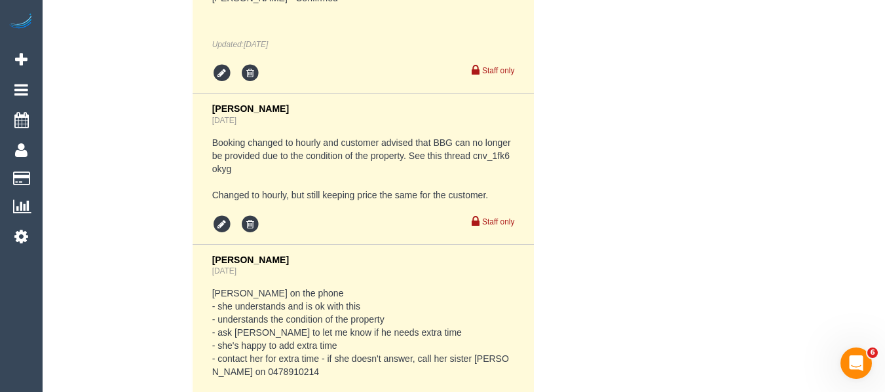
select select "number:28"
select select "number:17"
select select "number:19"
select select "number:24"
select select "number:33"
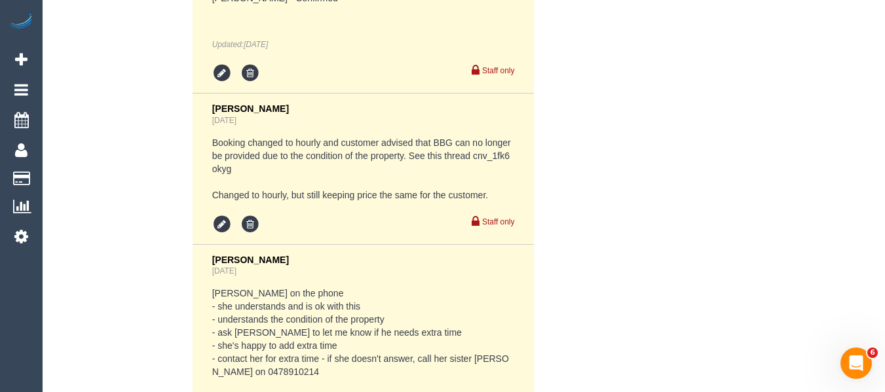
select select "number:26"
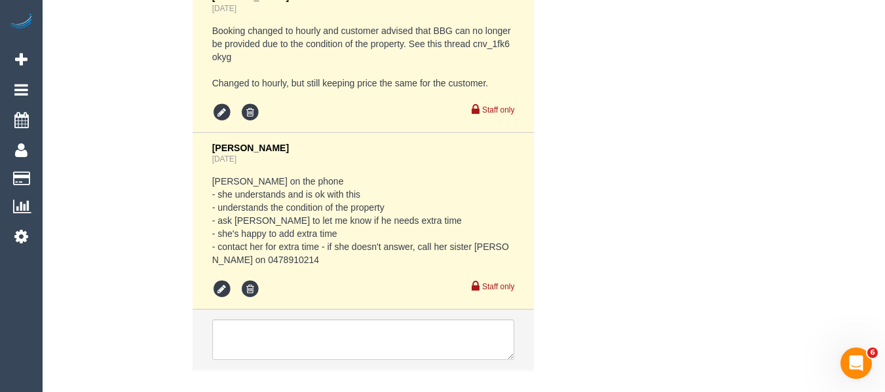
drag, startPoint x: 891, startPoint y: 35, endPoint x: 14, endPoint y: 10, distance: 876.5
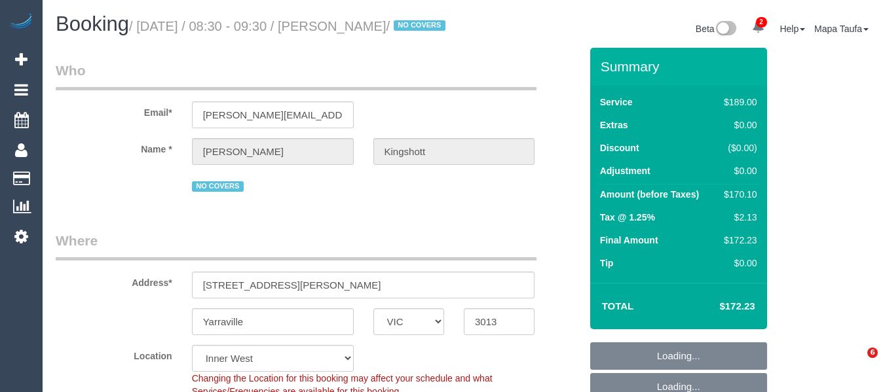
select select "VIC"
select select "object:1490"
select select "number:27"
select select "number:14"
select select "number:19"
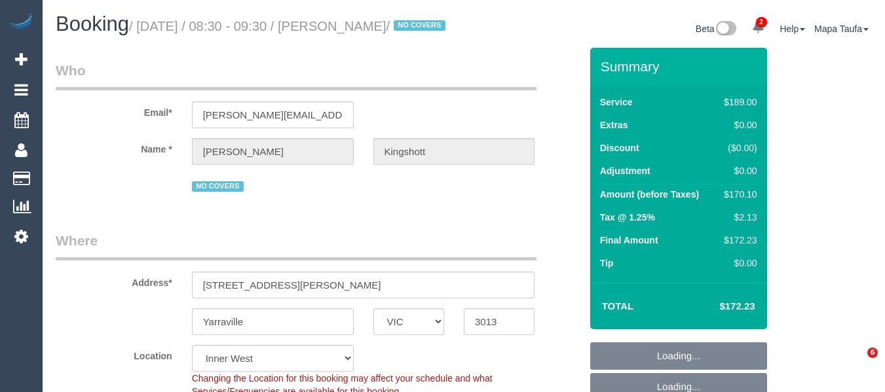
select select "number:36"
select select "number:34"
select select "number:11"
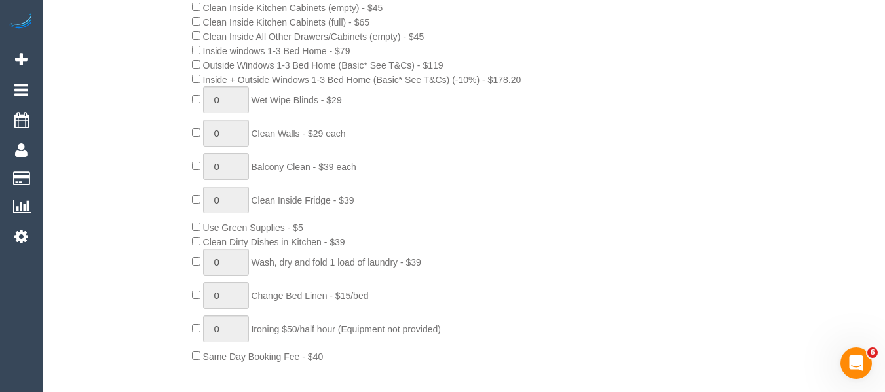
scroll to position [851, 0]
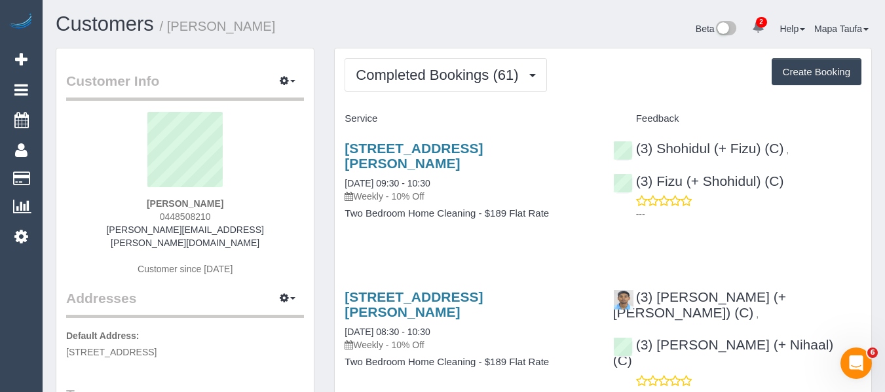
drag, startPoint x: 177, startPoint y: 215, endPoint x: 155, endPoint y: 219, distance: 23.3
click at [155, 219] on div "[PERSON_NAME] 0448508210 [PERSON_NAME][EMAIL_ADDRESS][PERSON_NAME][DOMAIN_NAME]…" at bounding box center [185, 200] width 238 height 177
copy span "0448508210"
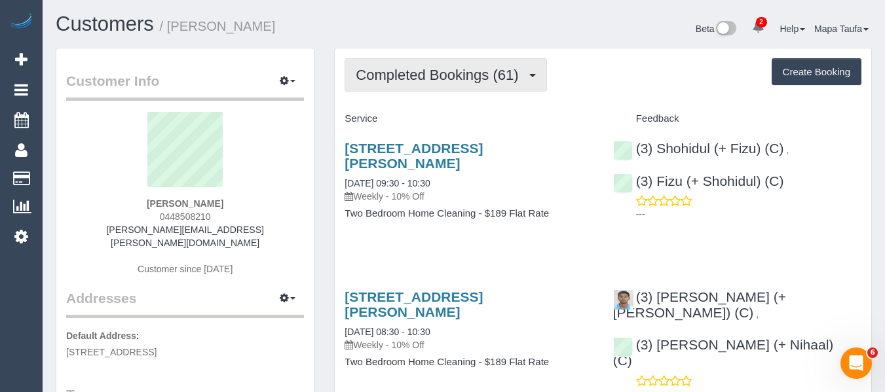
click at [405, 84] on button "Completed Bookings (61)" at bounding box center [445, 74] width 202 height 33
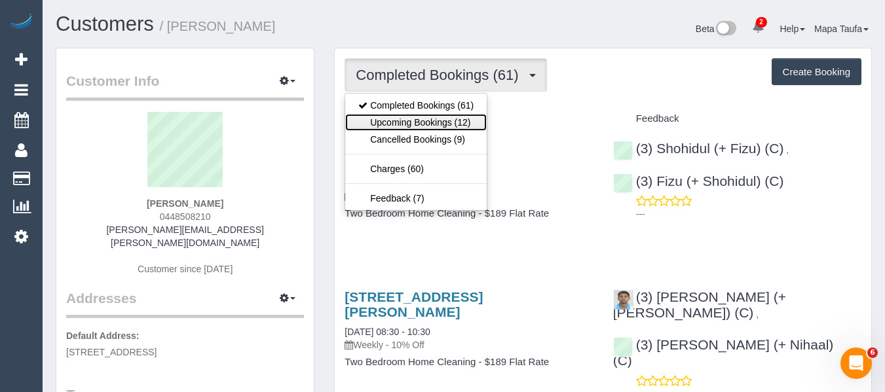
click at [414, 120] on link "Upcoming Bookings (12)" at bounding box center [415, 122] width 141 height 17
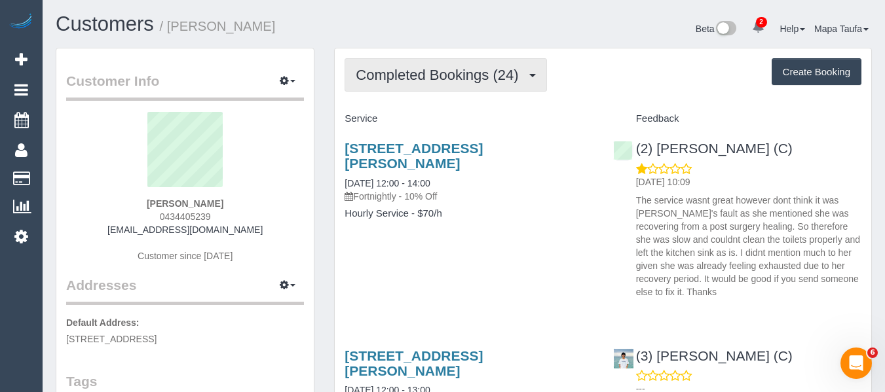
click at [501, 68] on span "Completed Bookings (24)" at bounding box center [440, 75] width 169 height 16
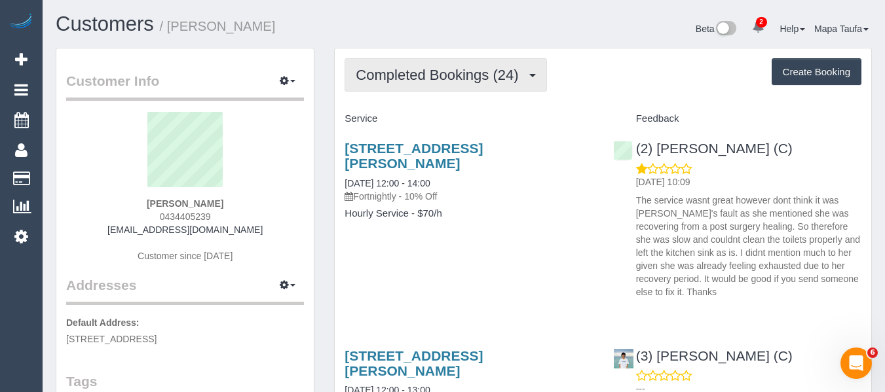
drag, startPoint x: 407, startPoint y: 70, endPoint x: 416, endPoint y: 84, distance: 16.2
click at [407, 70] on span "Completed Bookings (24)" at bounding box center [440, 75] width 169 height 16
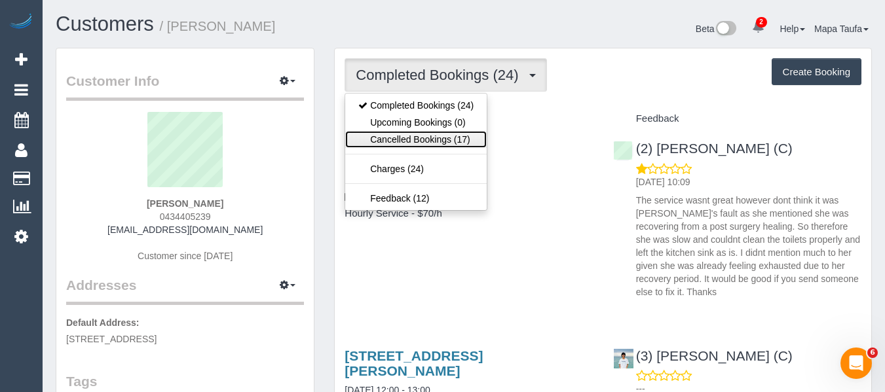
click at [420, 141] on link "Cancelled Bookings (17)" at bounding box center [415, 139] width 141 height 17
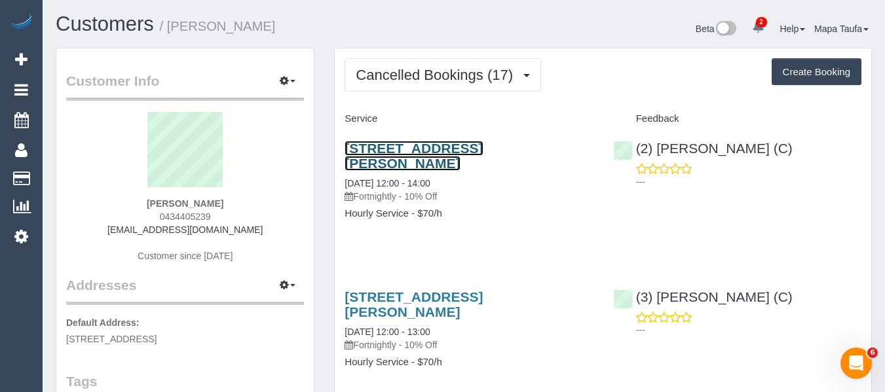
click at [412, 147] on link "24 Charles Street, Surrey Hills, VIC 3127" at bounding box center [413, 156] width 138 height 30
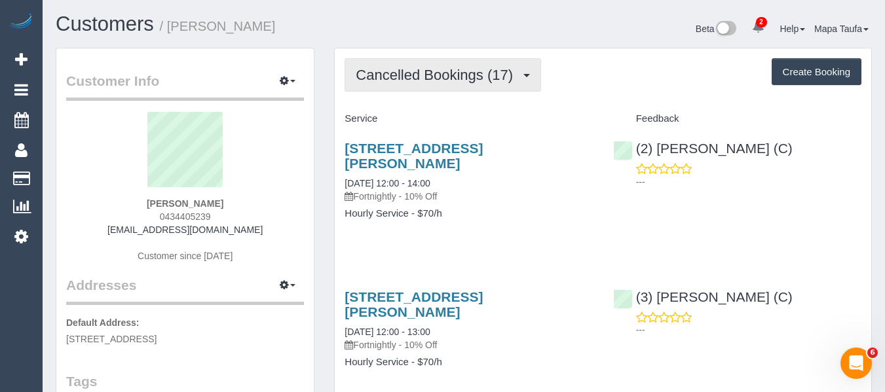
drag, startPoint x: 412, startPoint y: 68, endPoint x: 400, endPoint y: 98, distance: 32.3
click at [410, 68] on span "Cancelled Bookings (17)" at bounding box center [438, 75] width 164 height 16
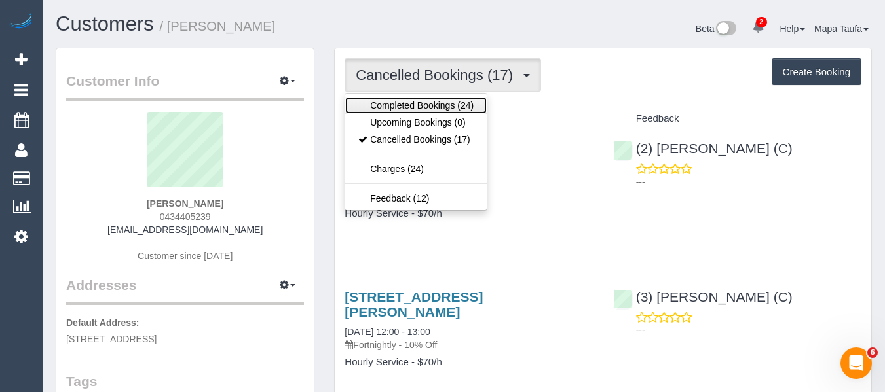
click at [399, 101] on link "Completed Bookings (24)" at bounding box center [415, 105] width 141 height 17
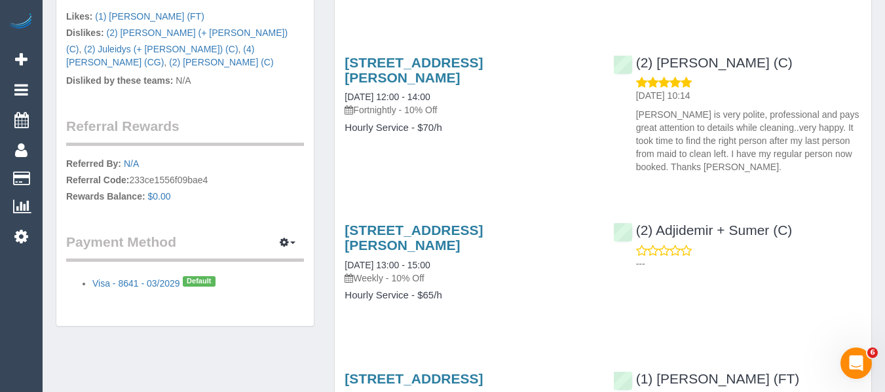
scroll to position [1048, 0]
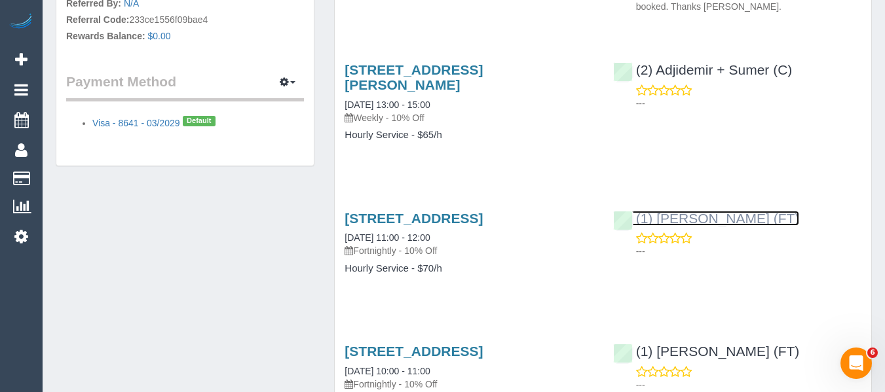
drag, startPoint x: 682, startPoint y: 208, endPoint x: 660, endPoint y: 215, distance: 22.8
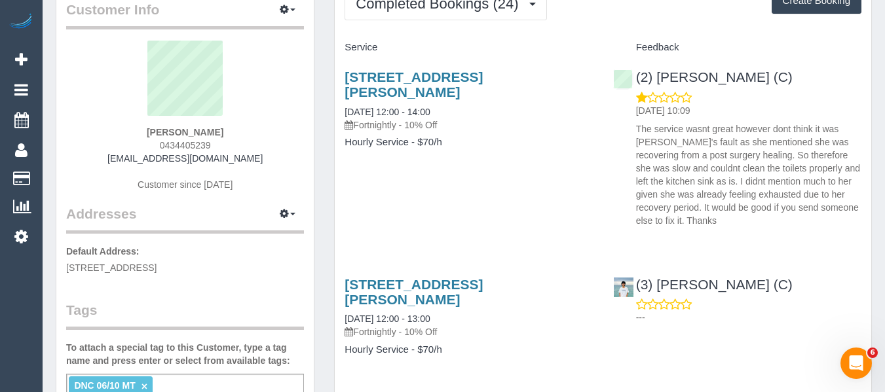
scroll to position [65, 0]
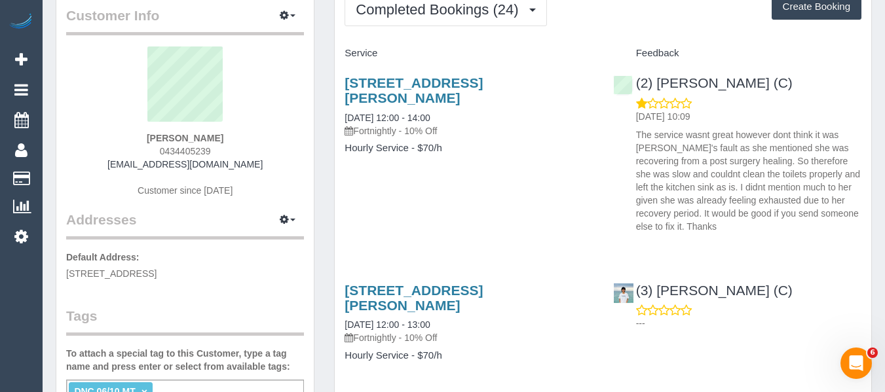
drag, startPoint x: 217, startPoint y: 151, endPoint x: 126, endPoint y: 155, distance: 91.1
click at [126, 155] on div "Surbhi Sharma 0434405239 surbhi09chopra@gmail.com Customer since 2024" at bounding box center [185, 128] width 238 height 164
copy span "0434405239"
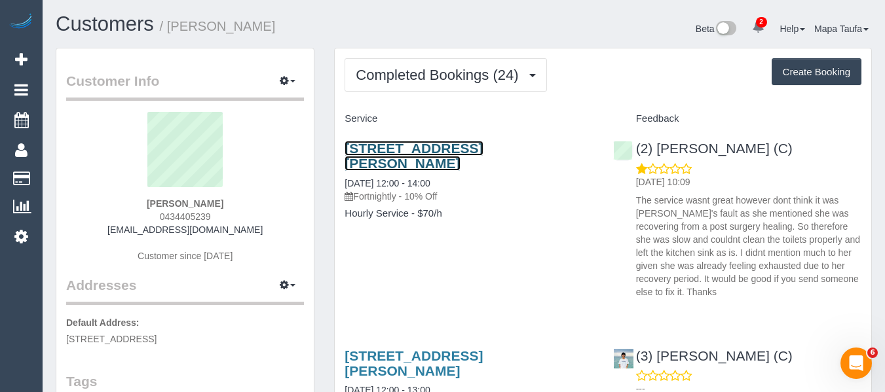
click at [386, 145] on link "24 Charles Street, Surrey Hills, VIC 3127" at bounding box center [413, 156] width 138 height 30
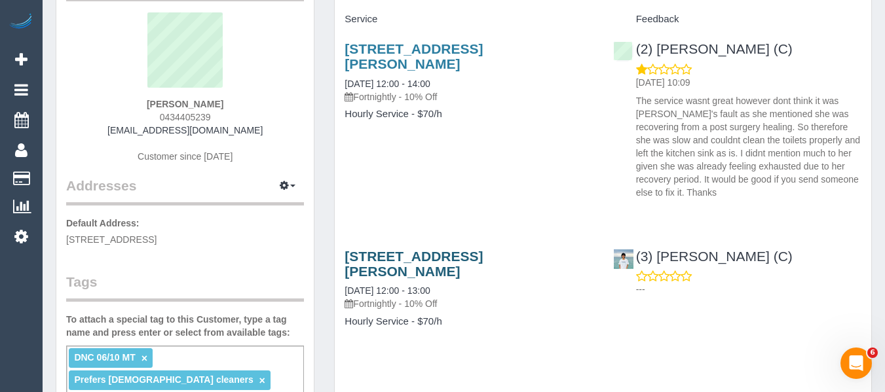
scroll to position [131, 0]
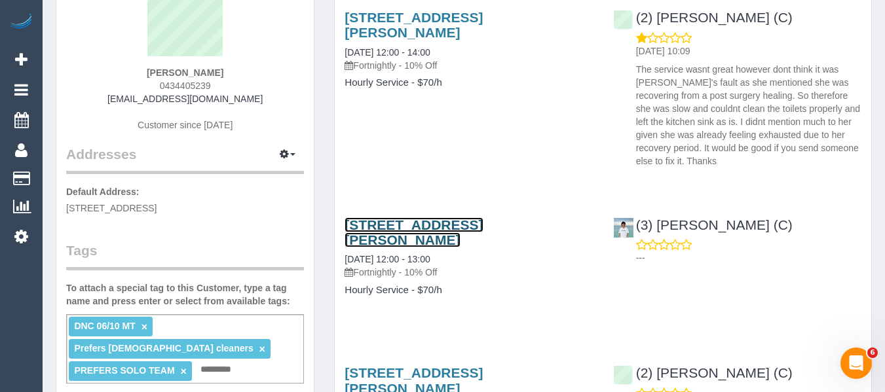
click at [366, 227] on link "24 Charles Street, Surrey Hills, VIC 3127" at bounding box center [413, 232] width 138 height 30
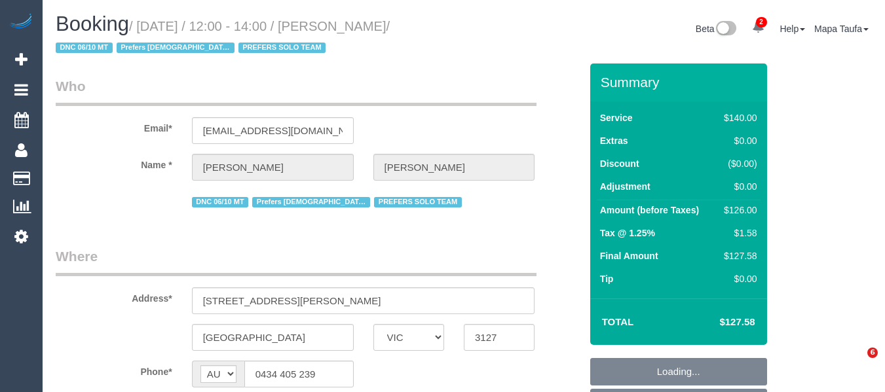
select select "VIC"
select select "string:stripe-pm_1RJibq2GScqysDRVP1k7kopt"
select select "number:28"
select select "number:14"
select select "number:19"
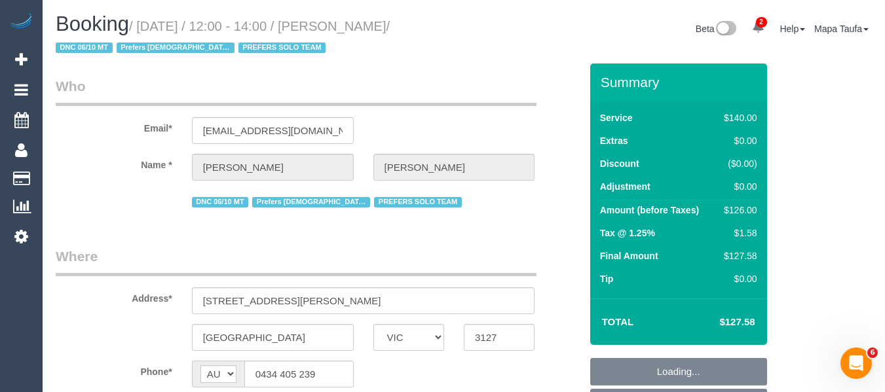
select select "number:25"
select select "number:35"
select select "number:11"
select select "object:2211"
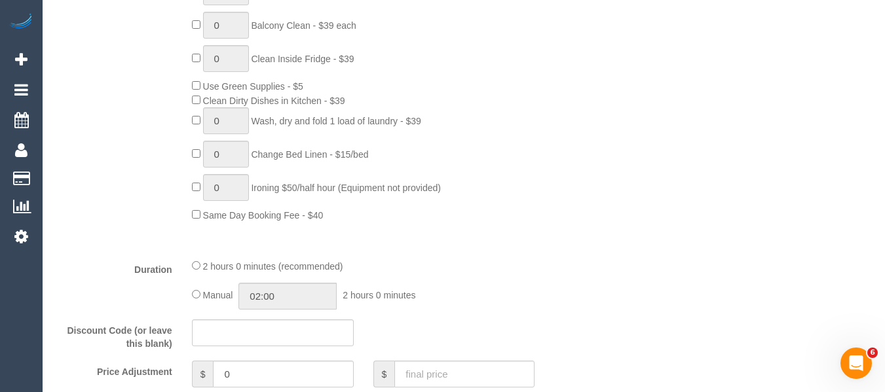
scroll to position [482, 0]
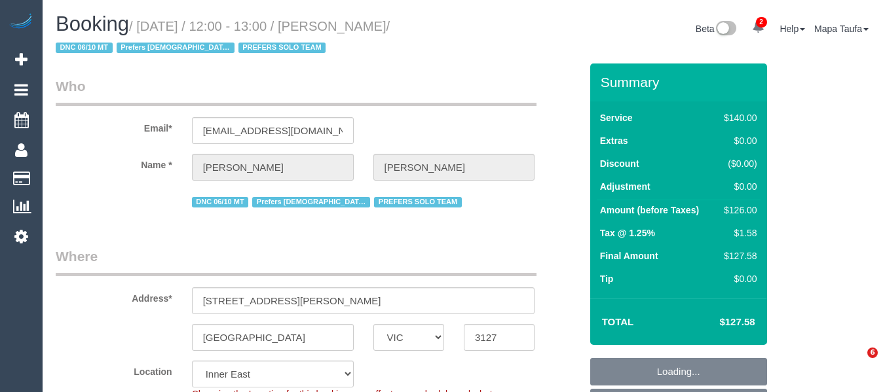
select select "VIC"
select select "number:28"
select select "number:14"
select select "number:19"
select select "number:25"
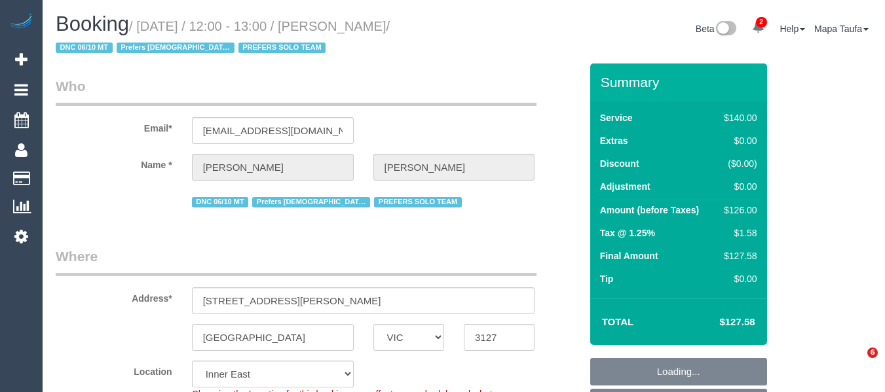
select select "number:35"
select select "number:11"
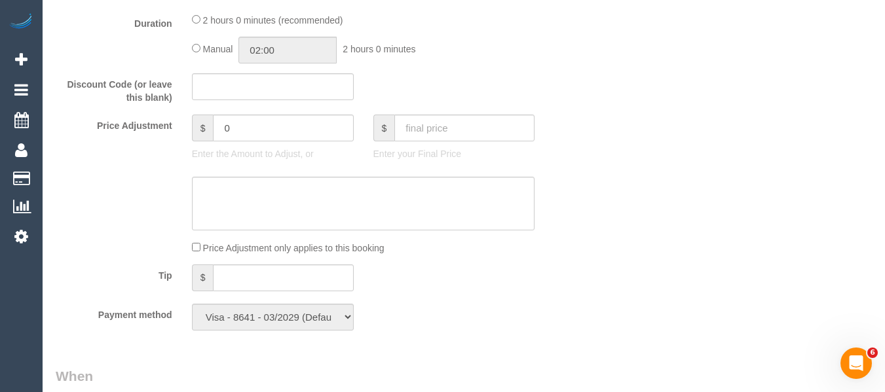
scroll to position [1101, 0]
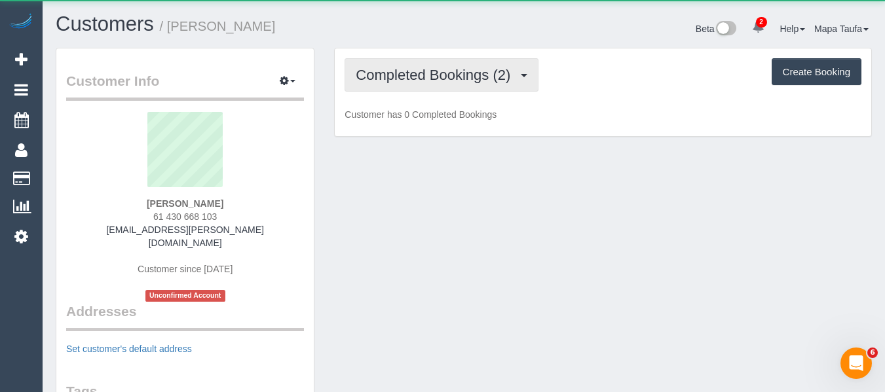
click at [464, 79] on span "Completed Bookings (2)" at bounding box center [436, 75] width 161 height 16
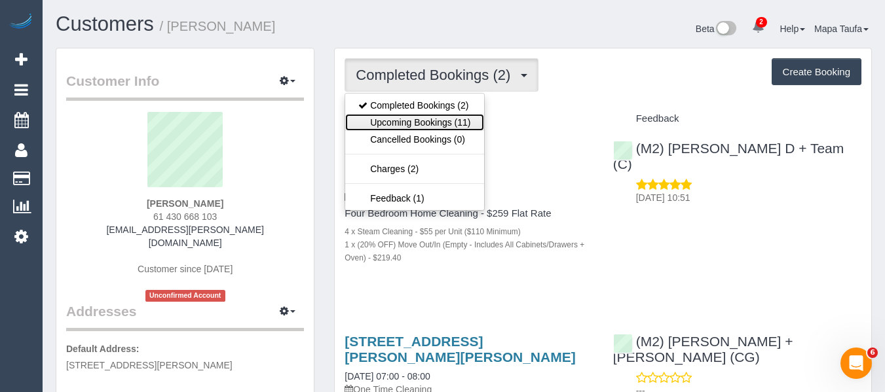
click at [462, 117] on link "Upcoming Bookings (11)" at bounding box center [414, 122] width 138 height 17
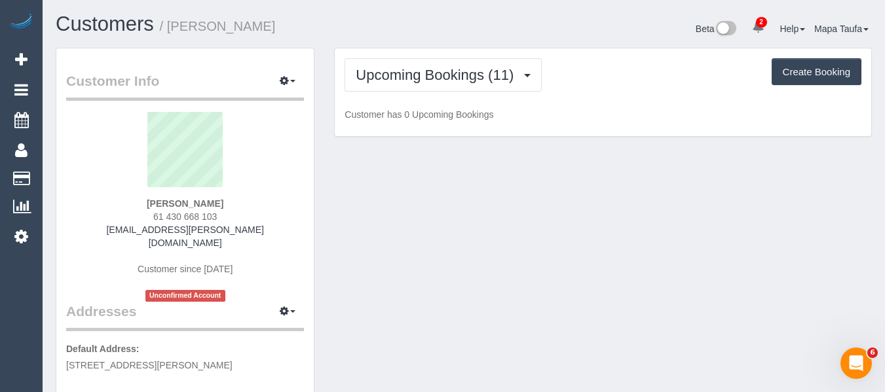
click at [575, 89] on div "Upcoming Bookings (11) Completed Bookings (2) Upcoming Bookings (11) Cancelled …" at bounding box center [602, 74] width 517 height 33
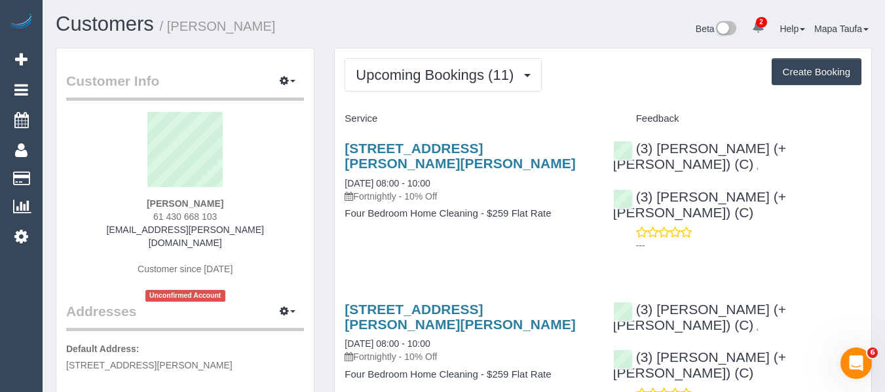
drag, startPoint x: 224, startPoint y: 215, endPoint x: 149, endPoint y: 213, distance: 74.7
click at [149, 213] on div "[PERSON_NAME] 61 430 668 103 [EMAIL_ADDRESS][PERSON_NAME][DOMAIN_NAME] Customer…" at bounding box center [185, 207] width 238 height 190
copy span "61 430 668 103"
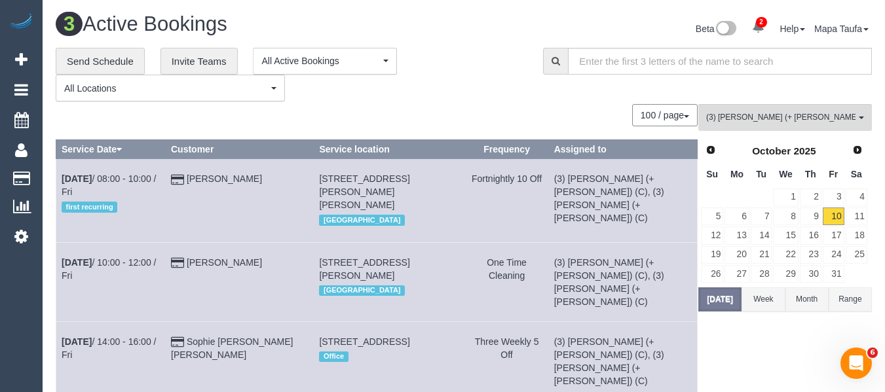
drag, startPoint x: 279, startPoint y: 249, endPoint x: 197, endPoint y: 245, distance: 81.9
click at [197, 245] on td "Jane Cockcroft" at bounding box center [240, 281] width 148 height 79
copy link "Jane Cockcroft"
drag, startPoint x: 232, startPoint y: 337, endPoint x: 202, endPoint y: 315, distance: 37.5
click at [202, 322] on td "Sophie Isabella Victoria Rae" at bounding box center [240, 361] width 148 height 79
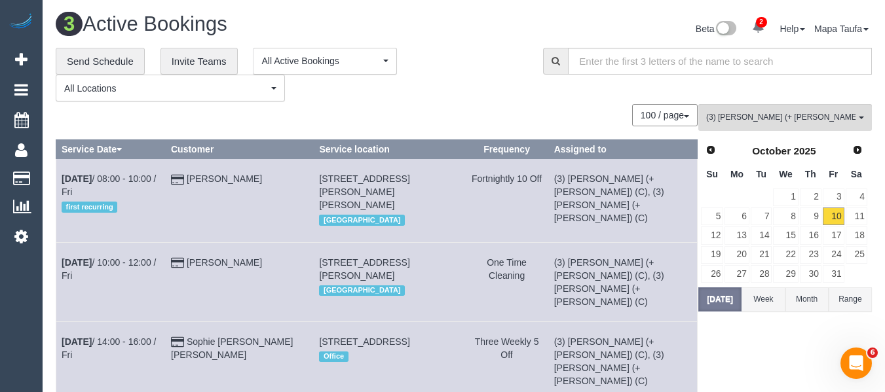
copy link "ophie Isabella Victoria Rae"
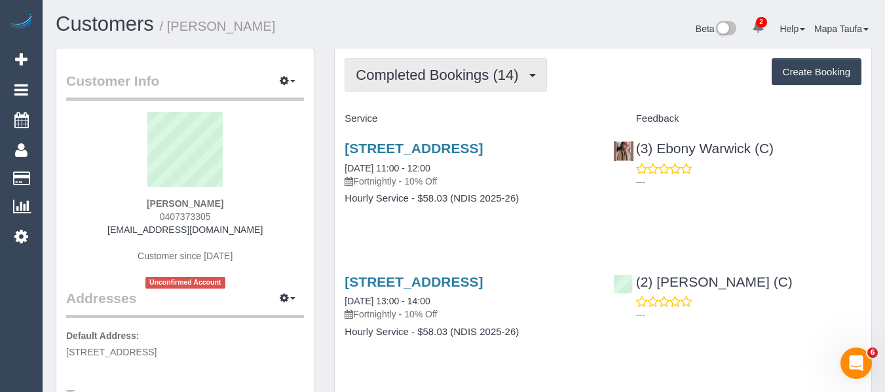
click at [422, 84] on button "Completed Bookings (14)" at bounding box center [445, 74] width 202 height 33
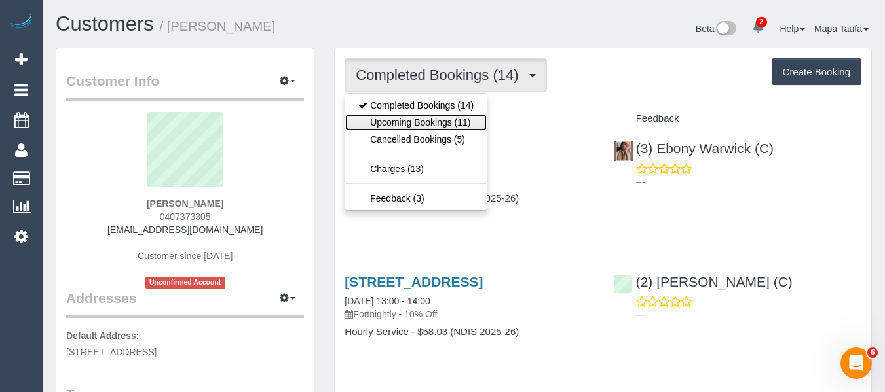
click at [433, 123] on link "Upcoming Bookings (11)" at bounding box center [415, 122] width 141 height 17
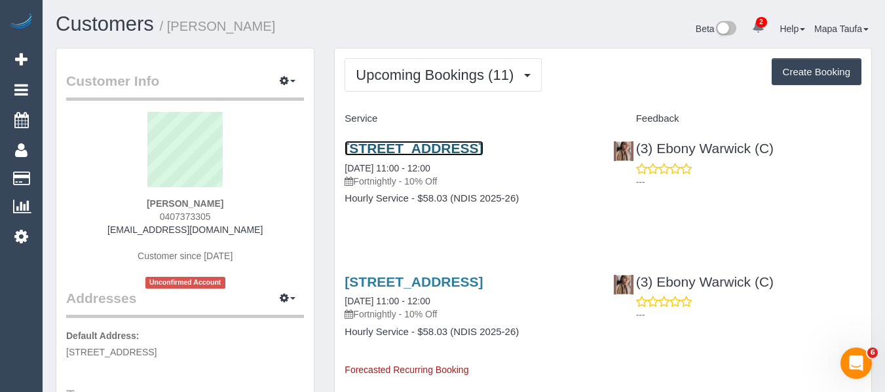
click at [442, 153] on link "[STREET_ADDRESS]" at bounding box center [413, 148] width 138 height 15
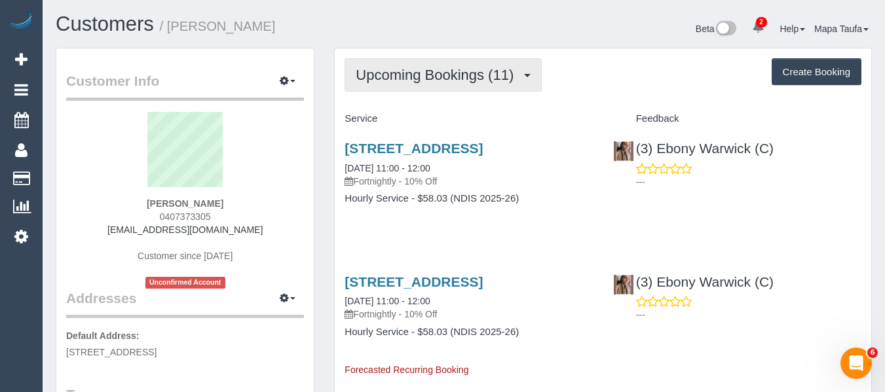
click at [382, 69] on span "Upcoming Bookings (11)" at bounding box center [438, 75] width 164 height 16
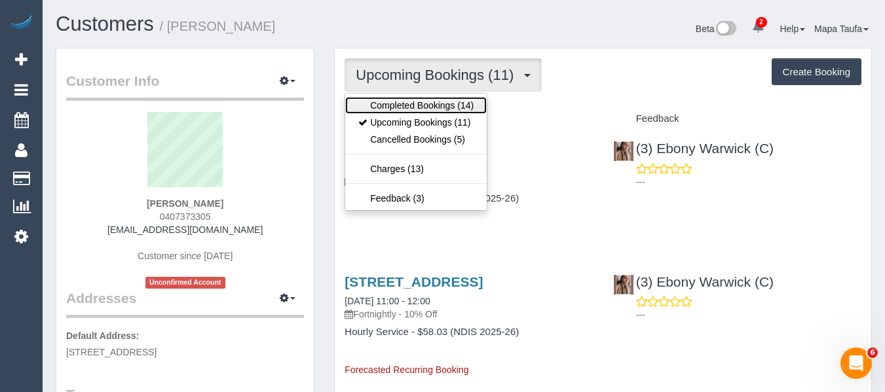
click at [392, 100] on link "Completed Bookings (14)" at bounding box center [415, 105] width 141 height 17
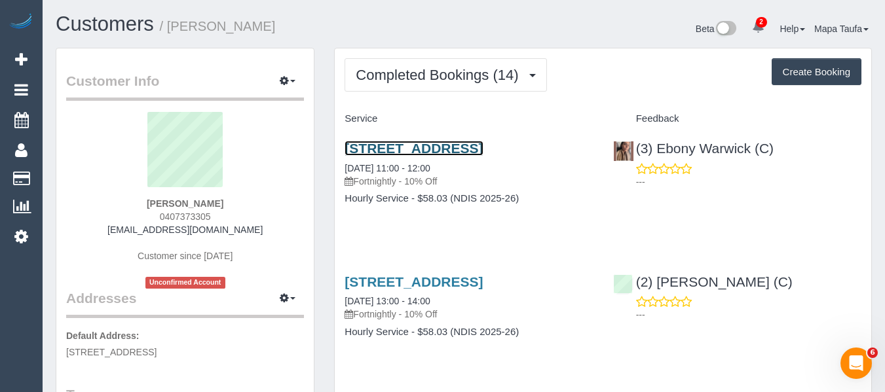
click at [386, 156] on link "94 Sycamore Street, Hoppers Crossing, VIC 3029" at bounding box center [413, 148] width 138 height 15
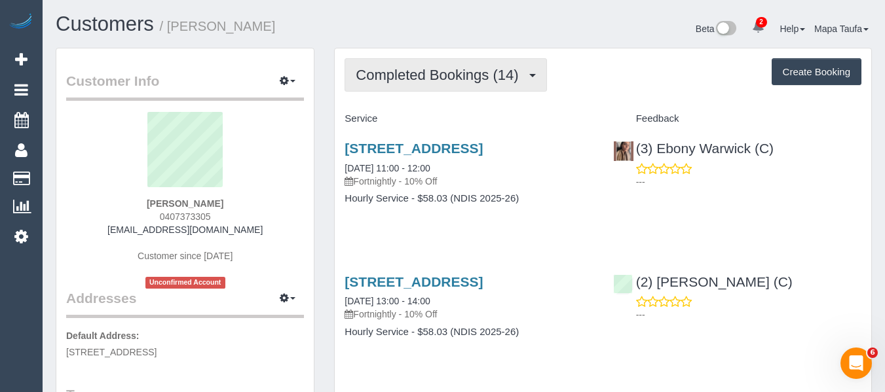
click at [378, 77] on span "Completed Bookings (14)" at bounding box center [440, 75] width 169 height 16
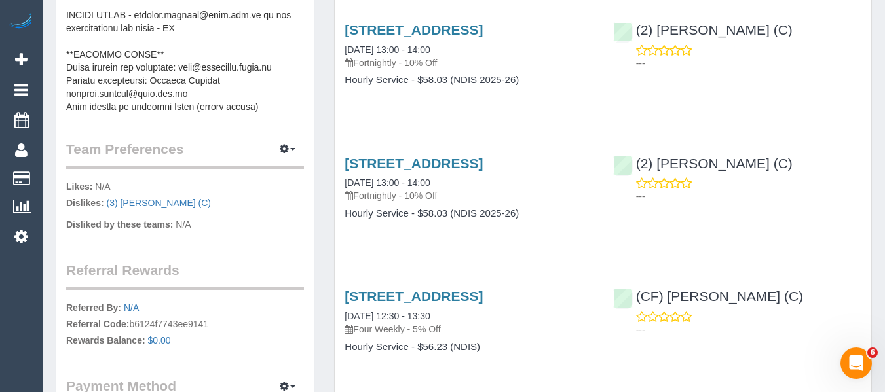
scroll to position [786, 0]
click at [282, 146] on icon "button" at bounding box center [284, 148] width 9 height 8
click at [257, 170] on link "Manage Preferences" at bounding box center [247, 172] width 111 height 17
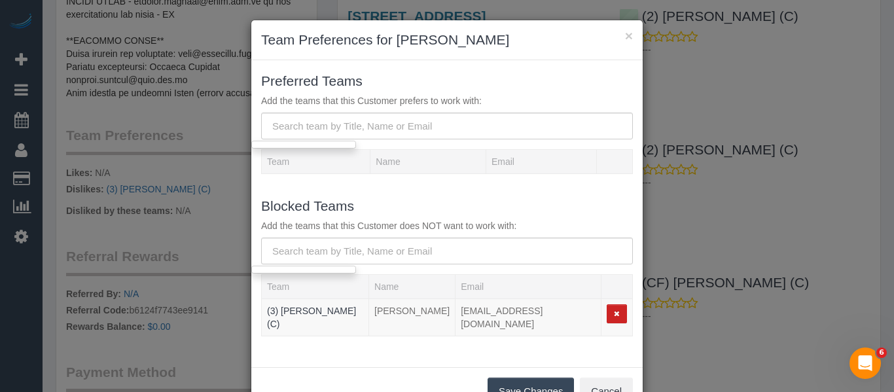
scroll to position [223, 0]
click at [378, 253] on input "text" at bounding box center [447, 251] width 372 height 27
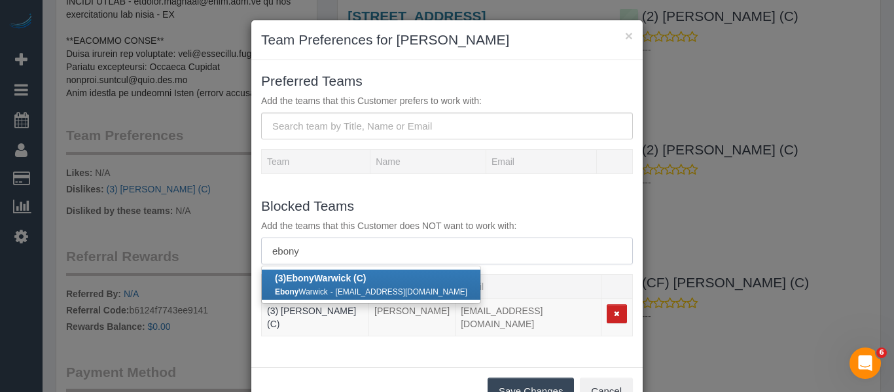
type input "ebony"
drag, startPoint x: 378, startPoint y: 270, endPoint x: 389, endPoint y: 270, distance: 11.2
click at [377, 272] on link "(3) Ebony Warwick (C) Ebony Warwick - ebwarwick3@gmail.com" at bounding box center [371, 285] width 219 height 30
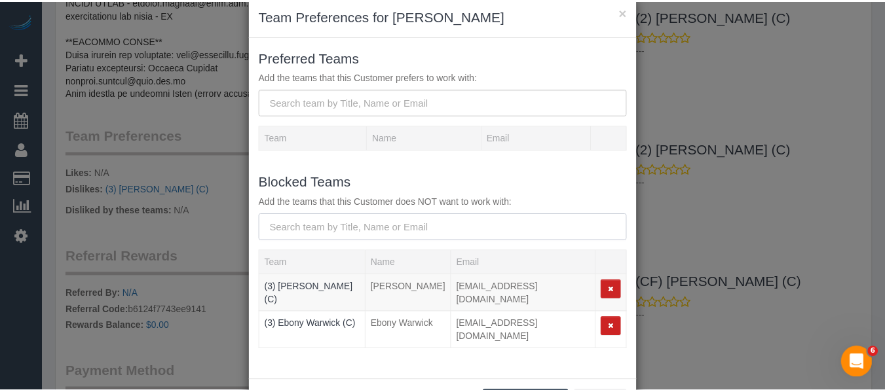
scroll to position [65, 0]
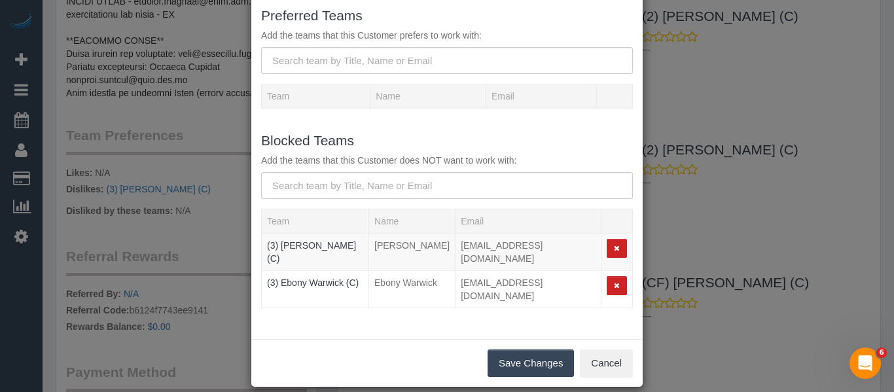
click at [519, 350] on button "Save Changes" at bounding box center [531, 364] width 86 height 28
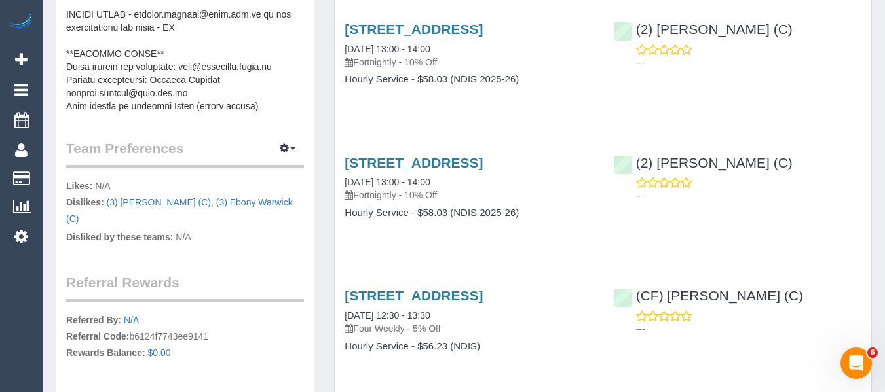
scroll to position [720, 0]
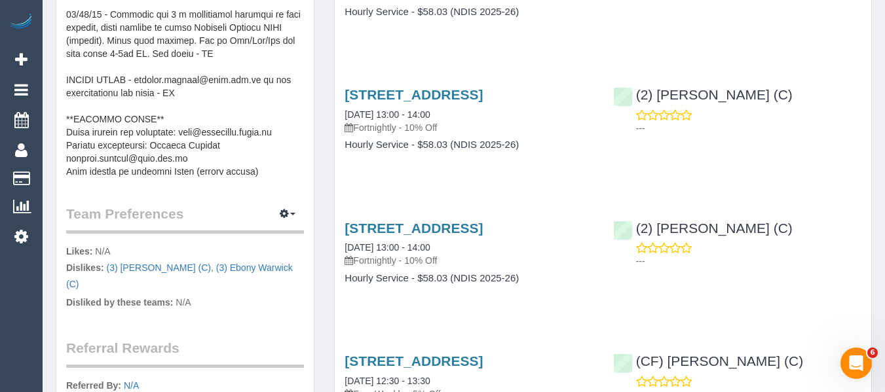
click at [176, 142] on pre at bounding box center [185, 47] width 238 height 262
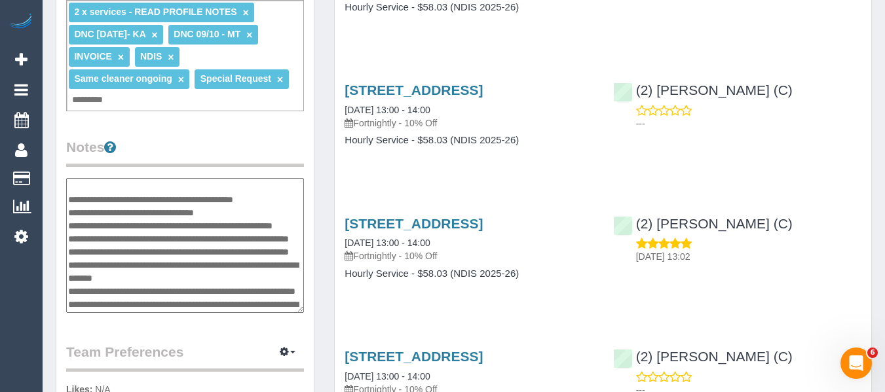
scroll to position [39, 0]
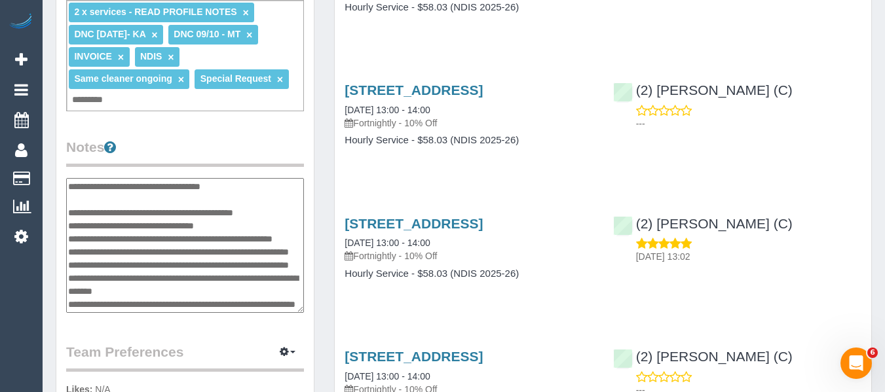
click at [161, 234] on textarea at bounding box center [185, 245] width 238 height 135
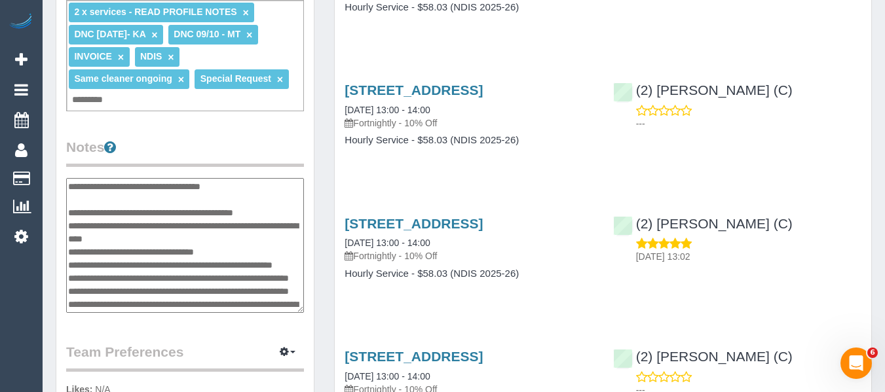
type textarea "**********"
click at [215, 143] on legend "Notes" at bounding box center [185, 152] width 238 height 29
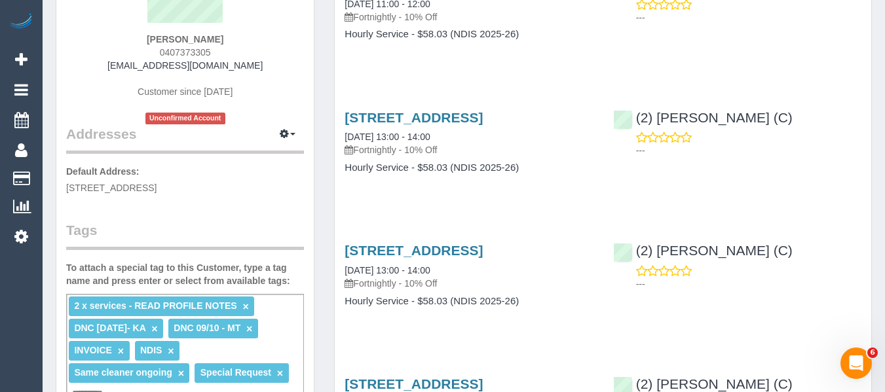
scroll to position [0, 0]
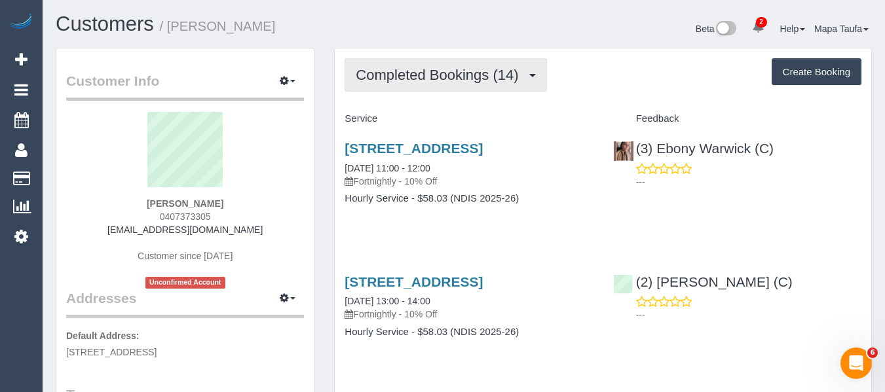
drag, startPoint x: 447, startPoint y: 67, endPoint x: 445, endPoint y: 104, distance: 36.7
click at [446, 71] on span "Completed Bookings (14)" at bounding box center [440, 75] width 169 height 16
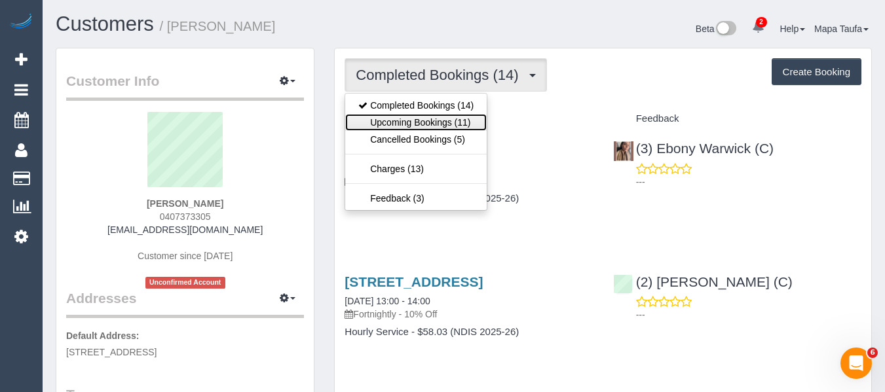
click at [435, 120] on link "Upcoming Bookings (11)" at bounding box center [415, 122] width 141 height 17
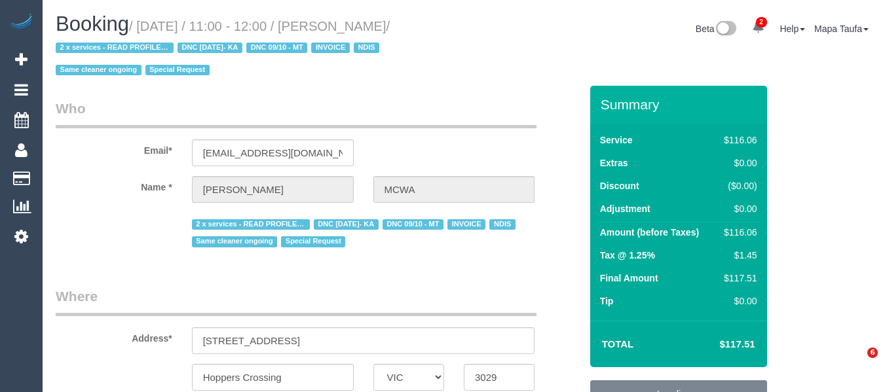
select select "VIC"
select select "number:28"
select select "number:14"
select select "number:19"
select select "number:36"
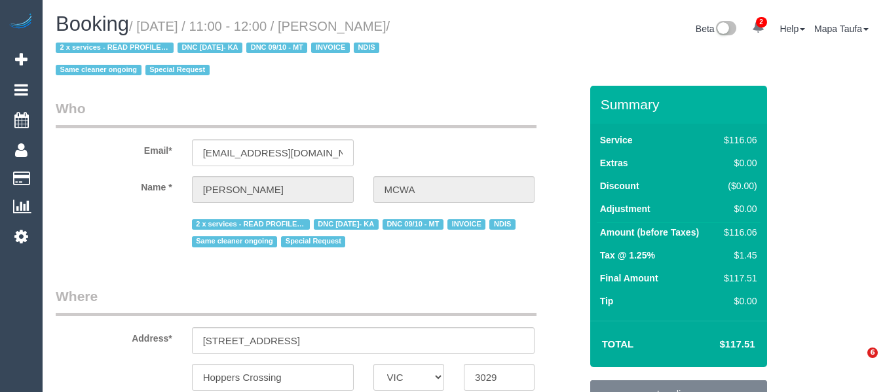
select select "number:35"
select select "number:12"
drag, startPoint x: 744, startPoint y: 344, endPoint x: 733, endPoint y: 342, distance: 10.7
click at [725, 346] on div "Total $117.51" at bounding box center [678, 344] width 177 height 46
copy table "Total $"
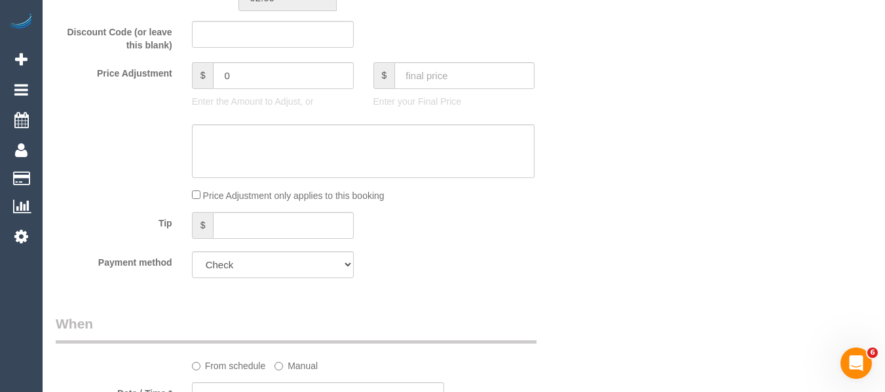
scroll to position [786, 0]
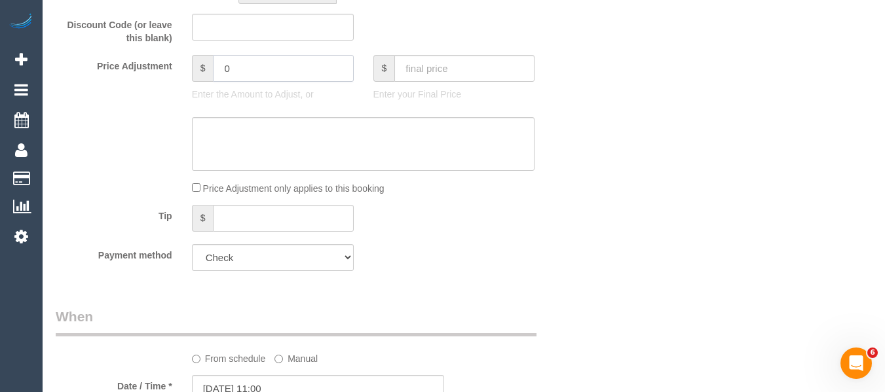
drag, startPoint x: 249, startPoint y: 77, endPoint x: 172, endPoint y: 80, distance: 78.0
click at [173, 80] on div "Price Adjustment $ 0 Enter the Amount to Adjust, or $ Enter your Final Price" at bounding box center [318, 81] width 544 height 52
type input "-23"
click at [221, 124] on textarea at bounding box center [363, 144] width 343 height 54
type textarea "discount for complaint -MT"
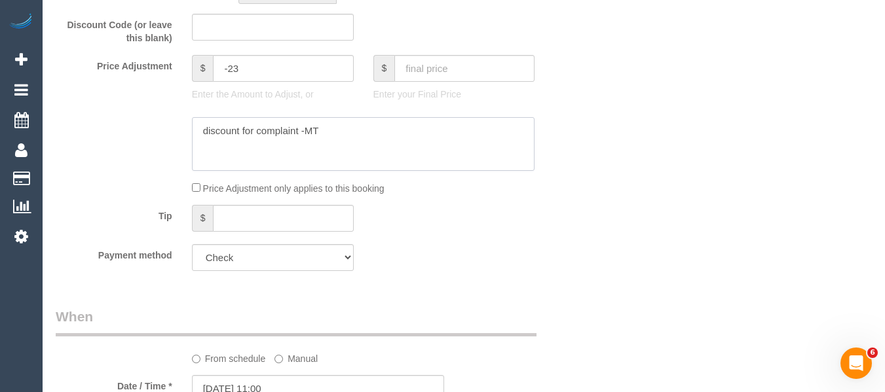
click at [275, 134] on textarea at bounding box center [363, 144] width 343 height 54
click at [270, 67] on input "-23" at bounding box center [283, 68] width 140 height 27
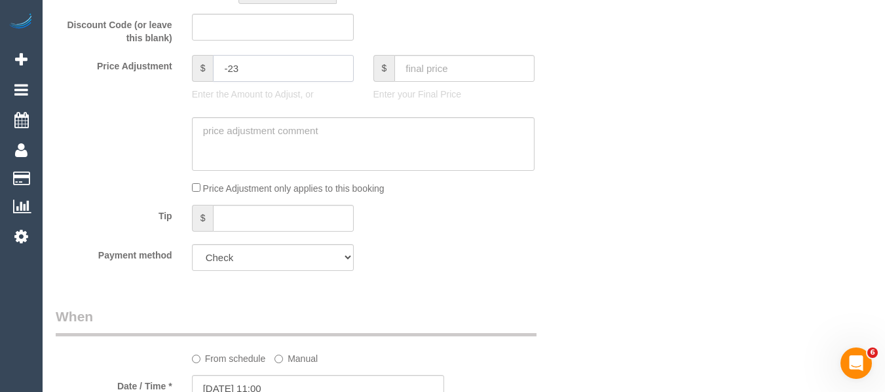
click at [267, 67] on input "-23" at bounding box center [283, 68] width 140 height 27
type input "0"
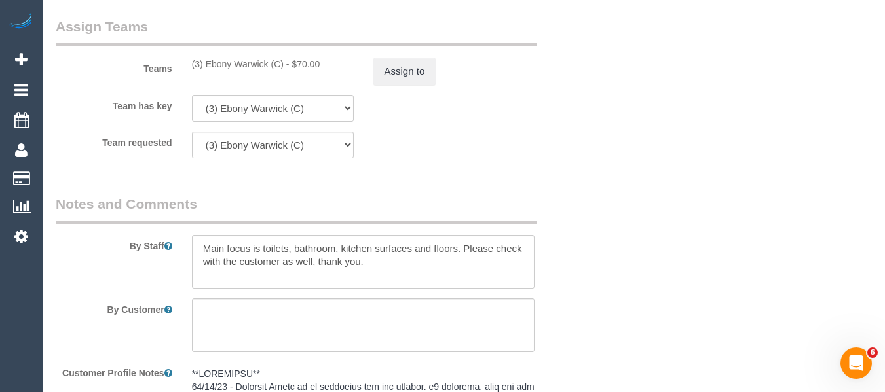
drag, startPoint x: 286, startPoint y: 65, endPoint x: 208, endPoint y: 62, distance: 78.6
click at [208, 62] on div "(3) Ebony Warwick (C) - $70.00" at bounding box center [273, 64] width 162 height 13
copy div "Ebony Warwick (C)"
click at [405, 71] on button "Assign to" at bounding box center [404, 72] width 63 height 28
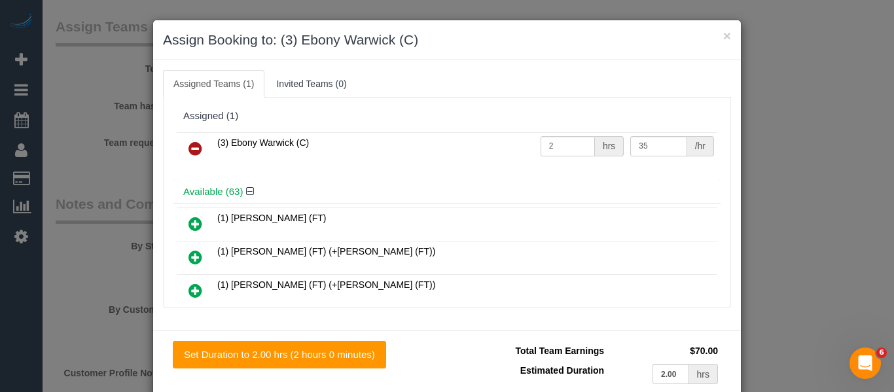
click at [194, 144] on icon at bounding box center [196, 149] width 14 height 16
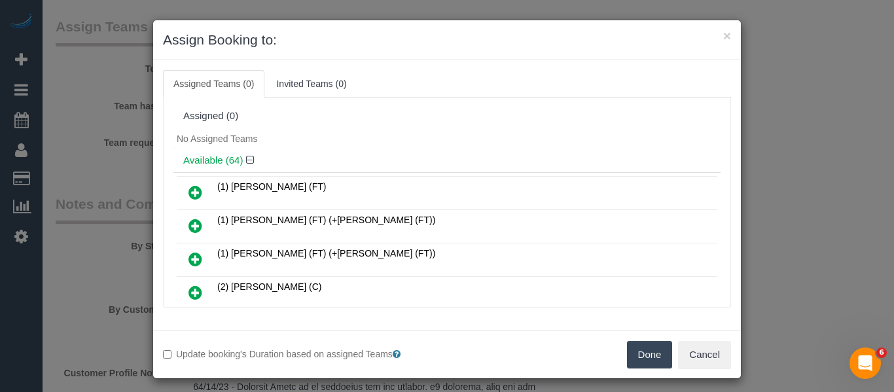
click at [640, 354] on button "Done" at bounding box center [650, 355] width 46 height 28
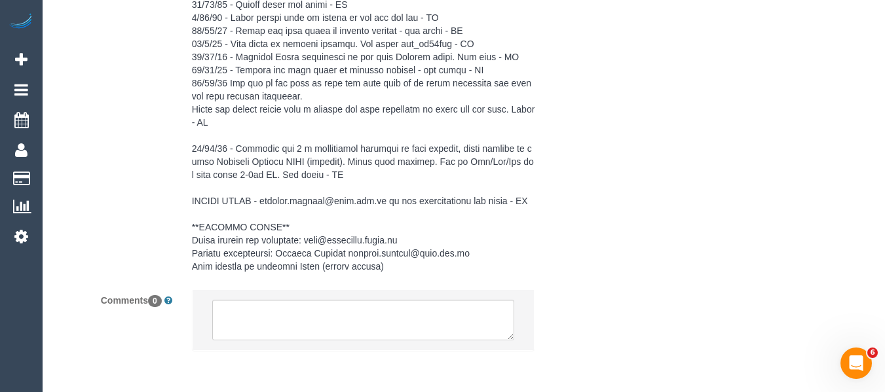
scroll to position [2264, 0]
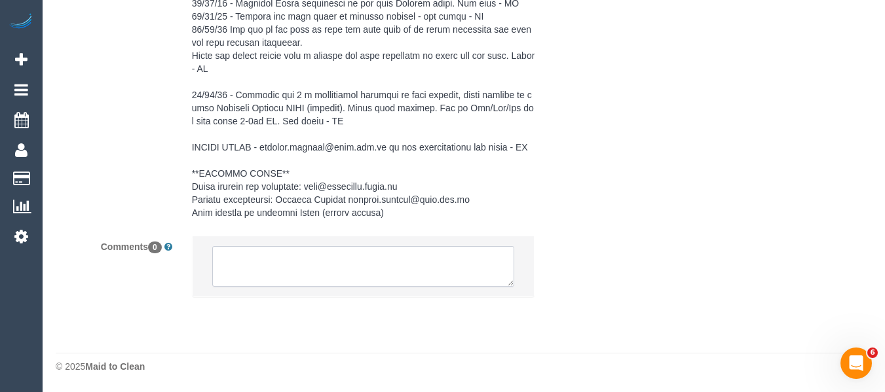
click at [312, 269] on textarea at bounding box center [363, 266] width 303 height 41
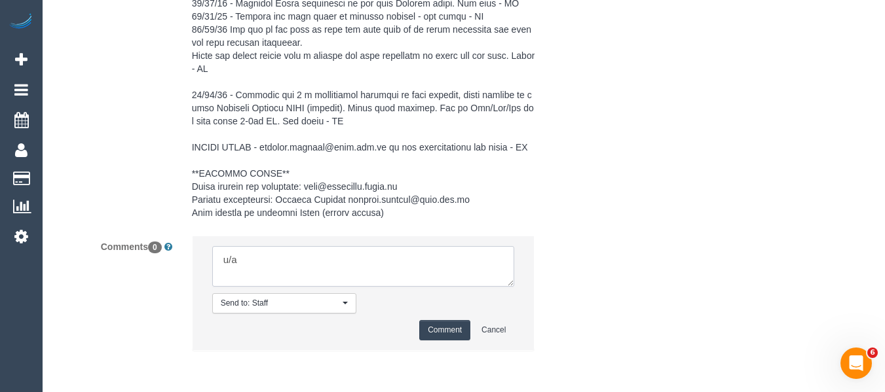
paste textarea "Ebony Warwick (C)"
click at [312, 269] on textarea at bounding box center [363, 266] width 303 height 41
click at [312, 268] on textarea at bounding box center [363, 266] width 303 height 41
type textarea "u/a Ebony Warwick (C) due to quality issues. via email"
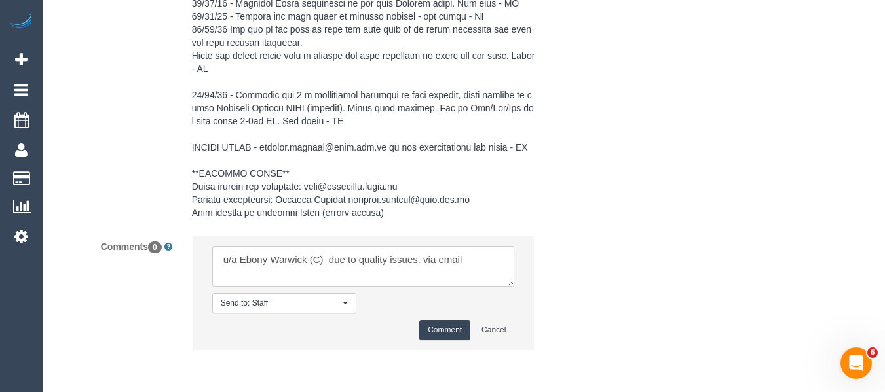
click at [448, 320] on button "Comment" at bounding box center [444, 330] width 51 height 20
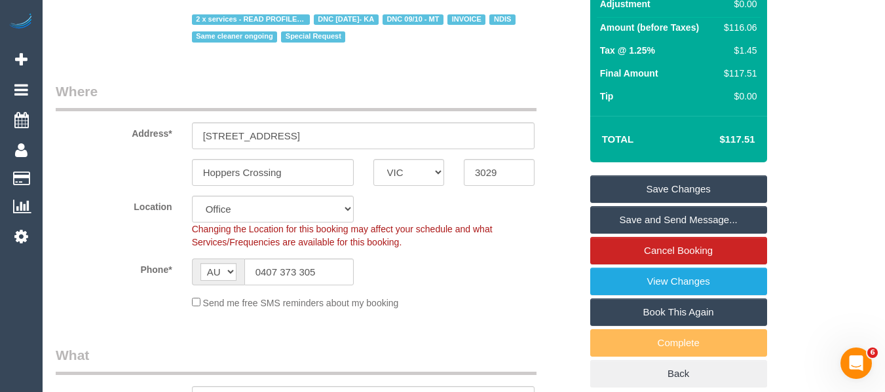
scroll to position [215, 0]
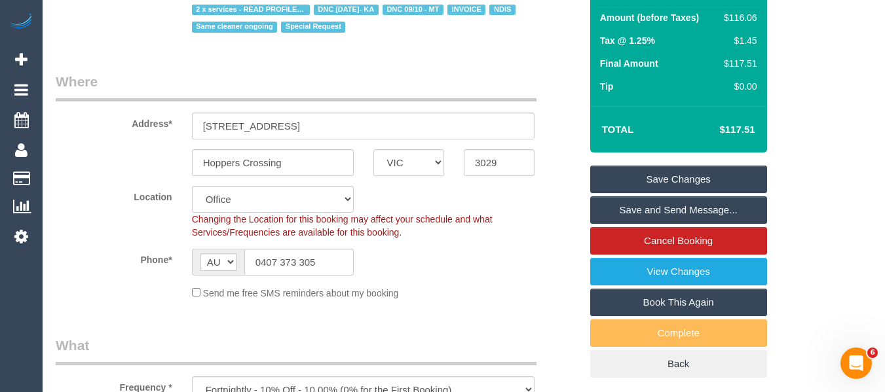
click at [741, 163] on div "Summary Service $116.06 Extras $0.00 Discount ($0.00) Adjustment $0.00 Amount (…" at bounding box center [678, 124] width 177 height 507
click at [743, 176] on link "Save Changes" at bounding box center [678, 180] width 177 height 28
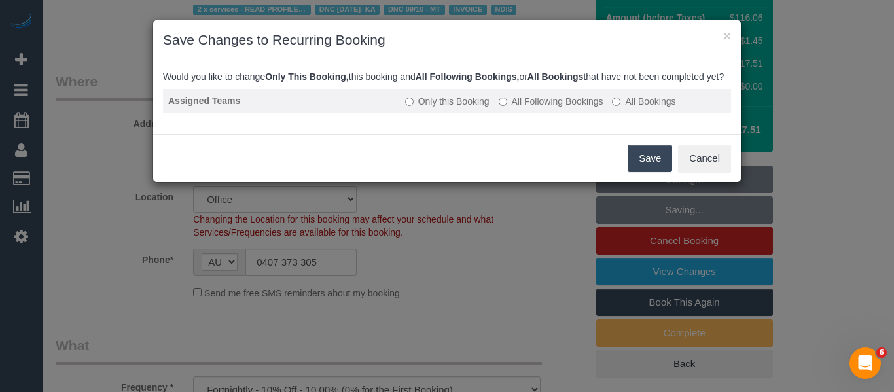
click at [566, 108] on label "All Following Bookings" at bounding box center [551, 101] width 105 height 13
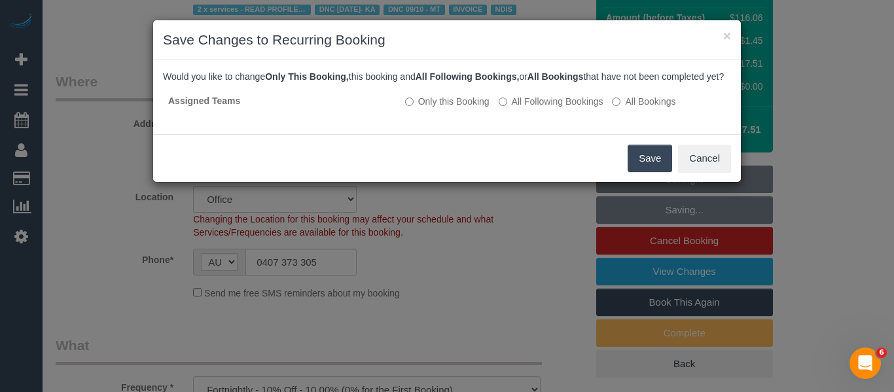
click at [638, 166] on button "Save" at bounding box center [650, 159] width 45 height 28
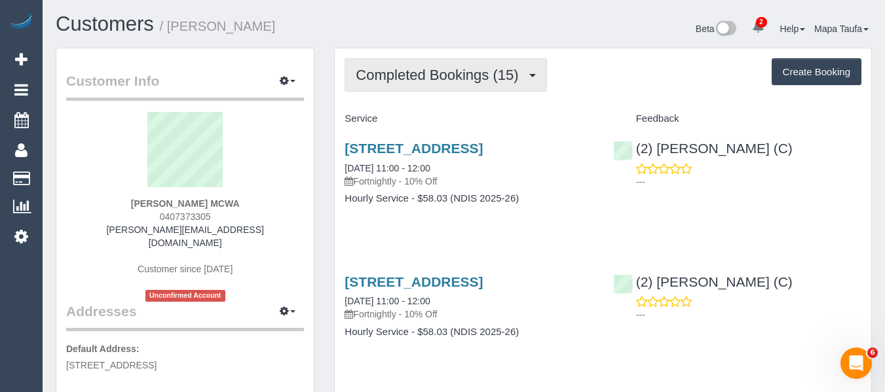
click at [498, 79] on span "Completed Bookings (15)" at bounding box center [440, 75] width 169 height 16
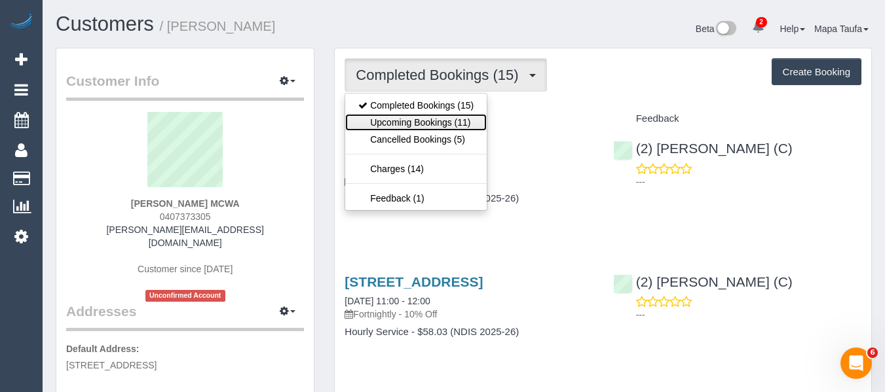
click at [461, 116] on link "Upcoming Bookings (11)" at bounding box center [415, 122] width 141 height 17
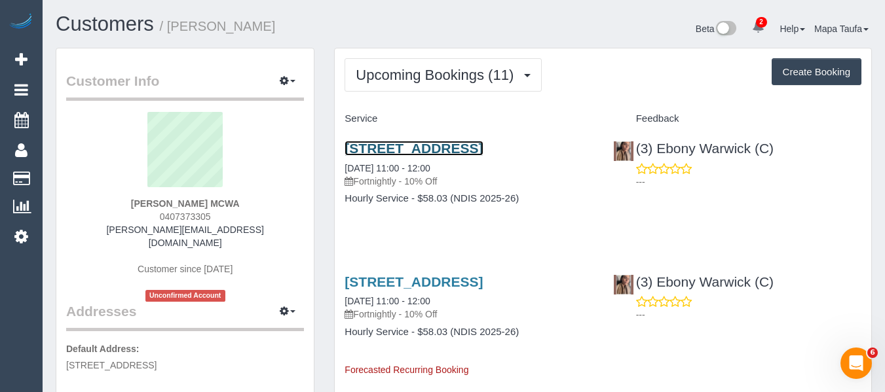
click at [401, 152] on link "[STREET_ADDRESS]" at bounding box center [413, 148] width 138 height 15
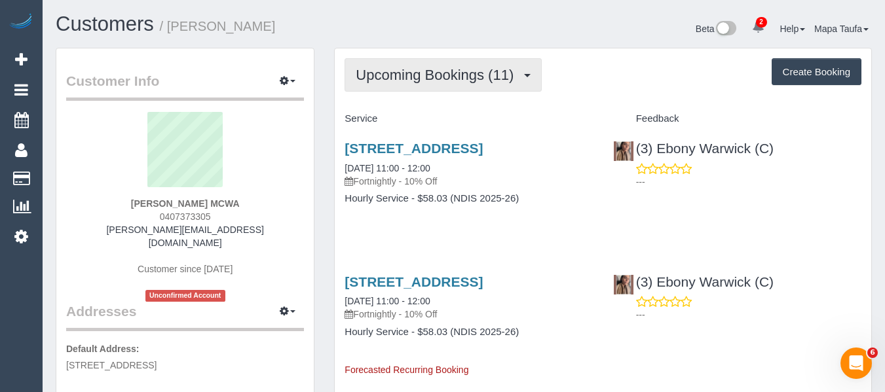
click at [428, 74] on span "Upcoming Bookings (11)" at bounding box center [438, 75] width 164 height 16
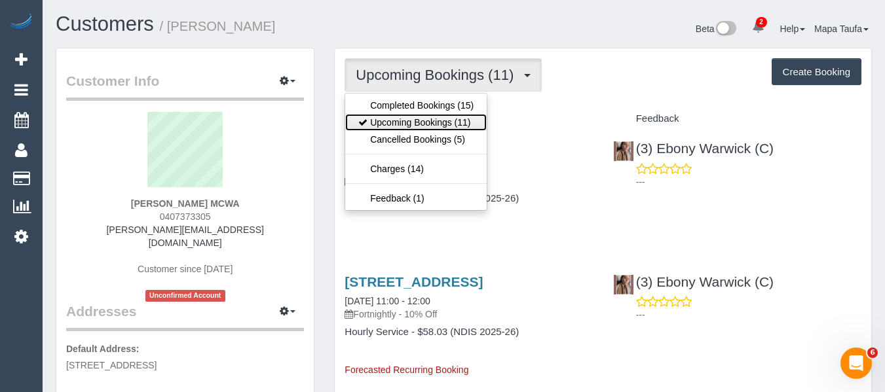
click at [424, 122] on link "Upcoming Bookings (11)" at bounding box center [415, 122] width 141 height 17
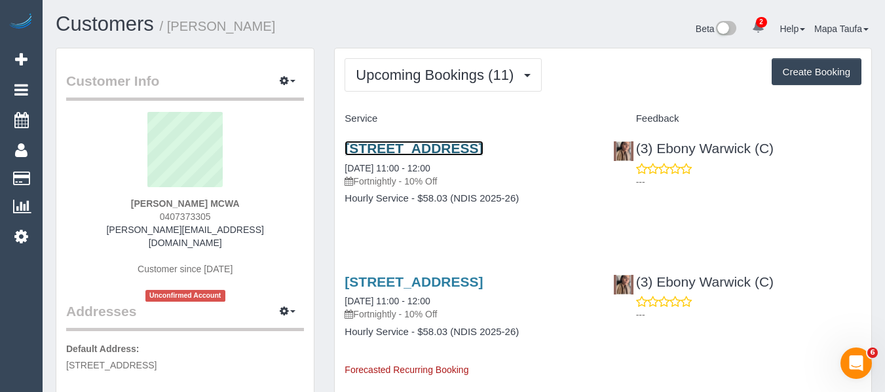
click at [428, 149] on link "94 Sycamore Street, Hoppers Crossing, VIC 3029" at bounding box center [413, 148] width 138 height 15
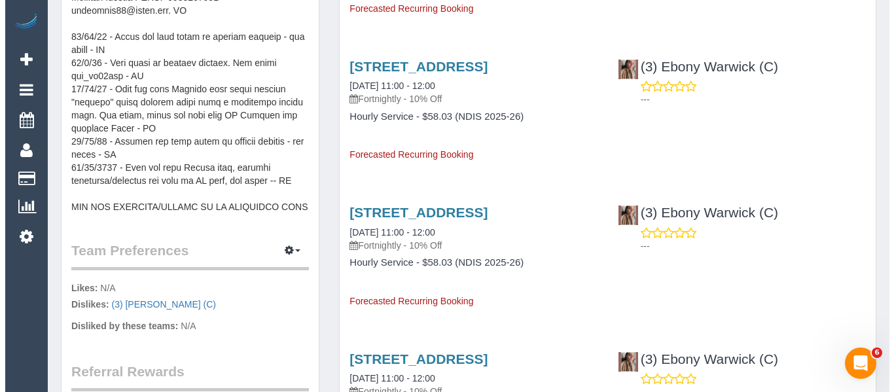
scroll to position [131, 0]
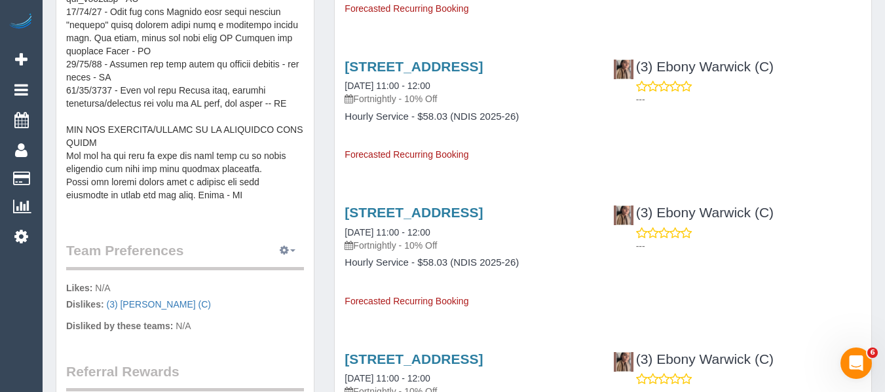
click at [289, 241] on button "button" at bounding box center [287, 251] width 33 height 20
click at [270, 263] on ul "Manage Preferences" at bounding box center [247, 275] width 113 height 25
drag, startPoint x: 270, startPoint y: 257, endPoint x: 278, endPoint y: 236, distance: 23.0
click at [271, 255] on div "Team Preferences Manage Preferences Likes: N/A Dislikes: (3) Manjari Kumar (C) …" at bounding box center [185, 289] width 238 height 96
click at [278, 241] on button "button" at bounding box center [287, 251] width 33 height 20
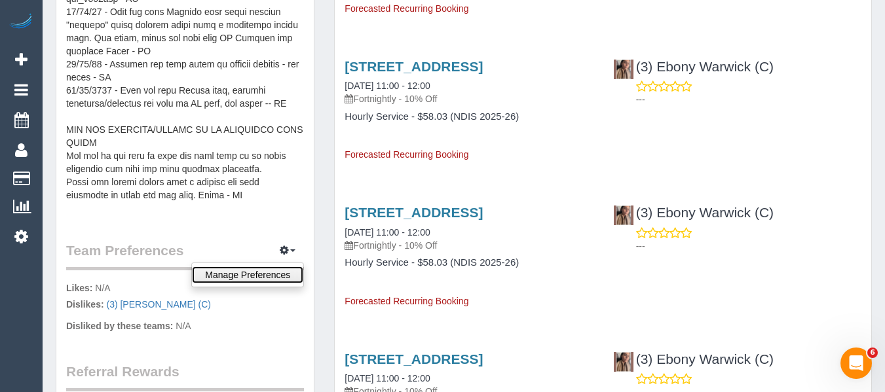
drag, startPoint x: 269, startPoint y: 258, endPoint x: 278, endPoint y: 248, distance: 13.0
click at [271, 267] on link "Manage Preferences" at bounding box center [247, 275] width 111 height 17
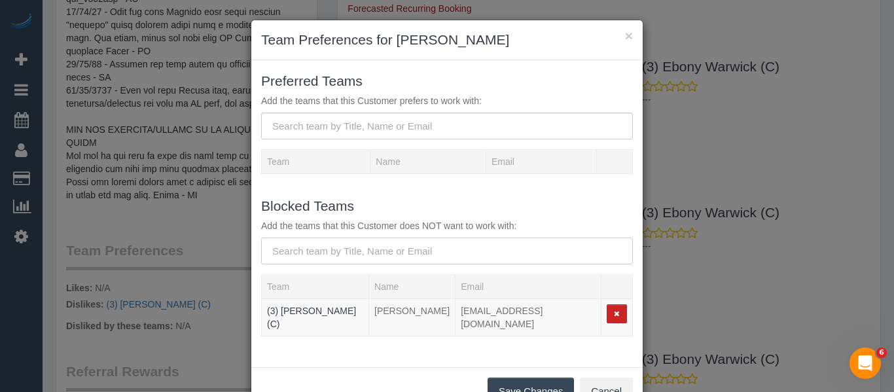
click at [342, 244] on input "text" at bounding box center [447, 251] width 372 height 27
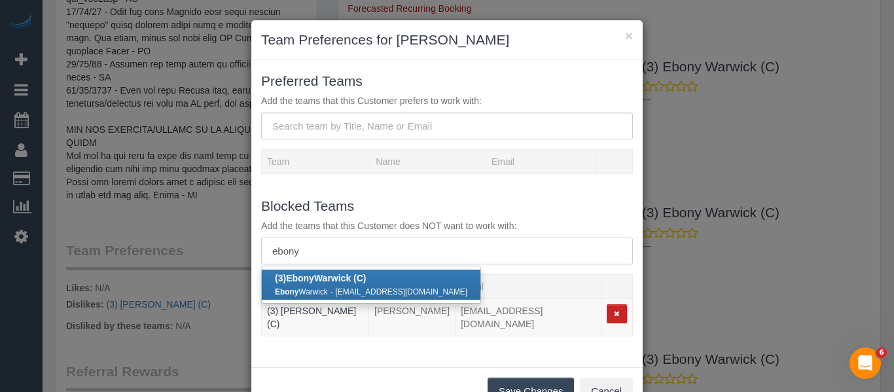
type input "ebony"
drag, startPoint x: 348, startPoint y: 284, endPoint x: 556, endPoint y: 301, distance: 208.9
click at [348, 284] on link "(3) Ebony Warwick (C) Ebony Warwick - ebwarwick3@gmail.com" at bounding box center [371, 285] width 219 height 30
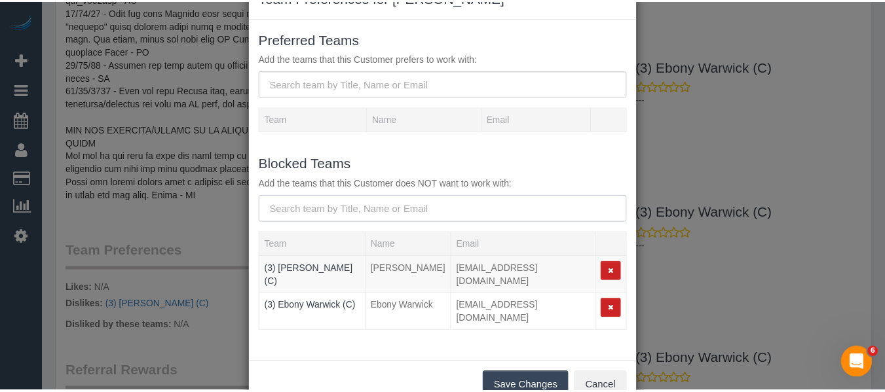
scroll to position [65, 0]
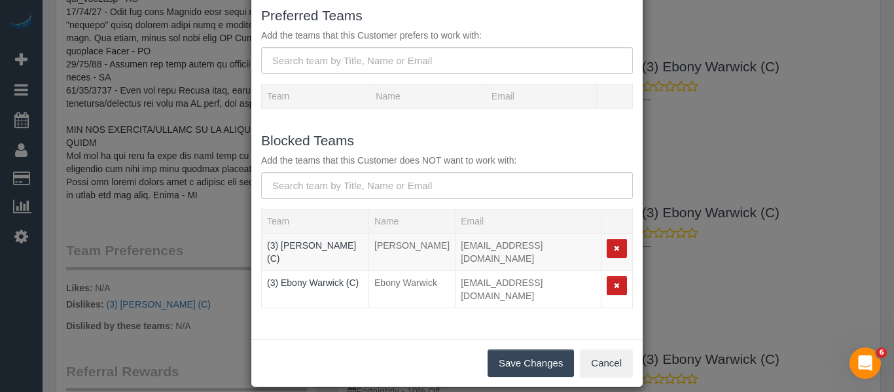
click at [531, 350] on button "Save Changes" at bounding box center [531, 364] width 86 height 28
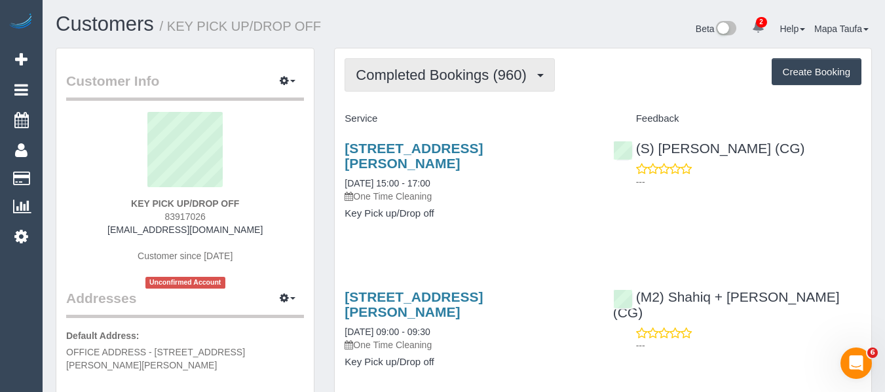
click at [433, 83] on button "Completed Bookings (960)" at bounding box center [449, 74] width 210 height 33
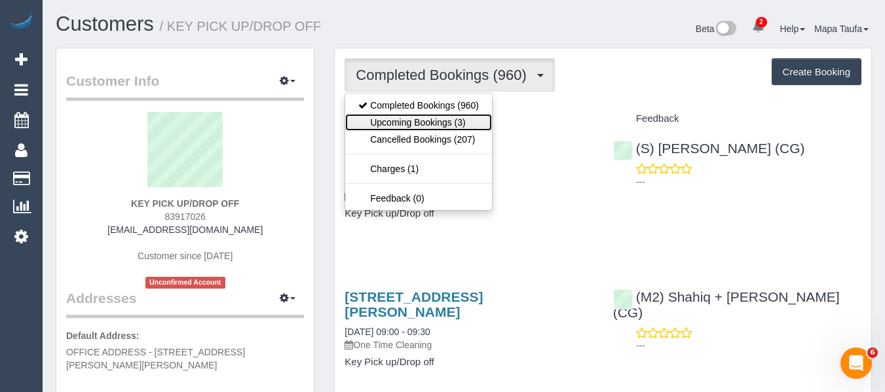
click at [430, 118] on link "Upcoming Bookings (3)" at bounding box center [418, 122] width 147 height 17
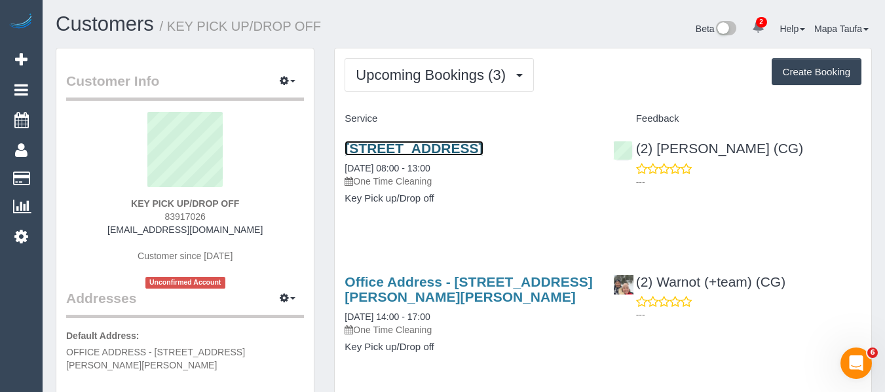
click at [352, 154] on link "[STREET_ADDRESS]" at bounding box center [413, 148] width 138 height 15
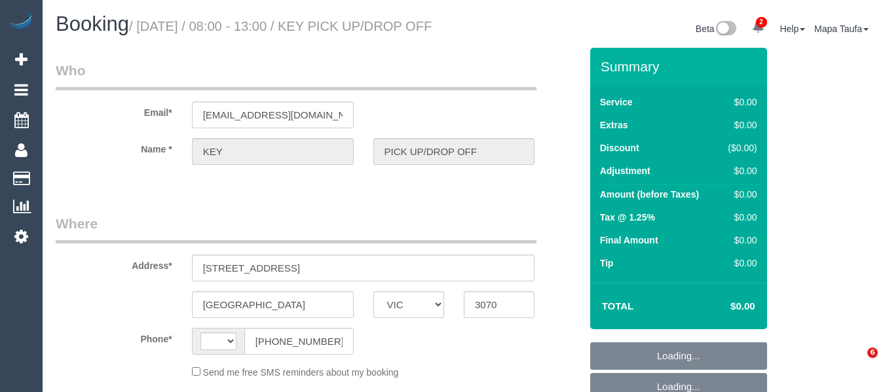
select select "VIC"
select select "number:28"
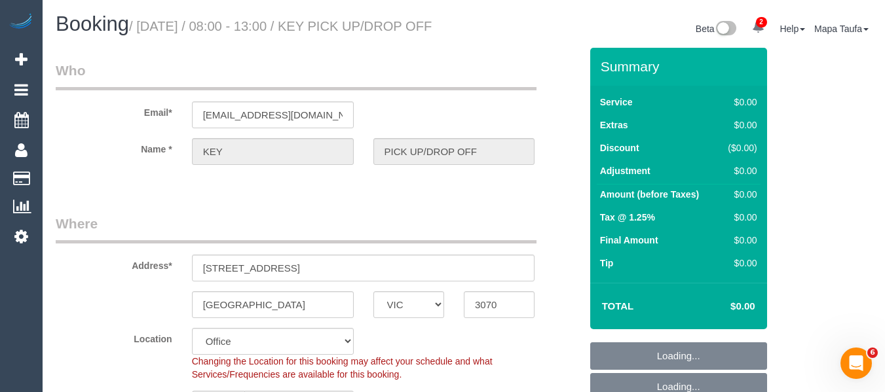
select select "object:456"
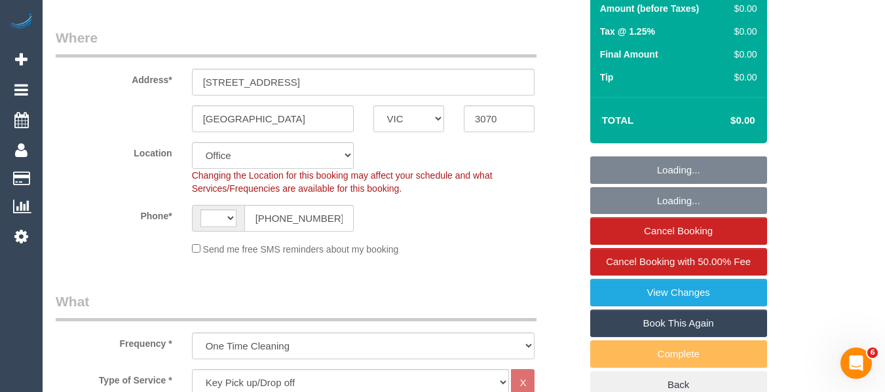
select select "string:AU"
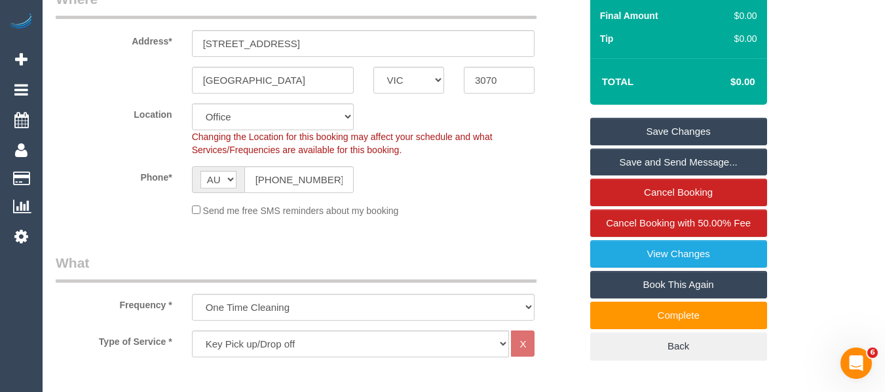
scroll to position [197, 0]
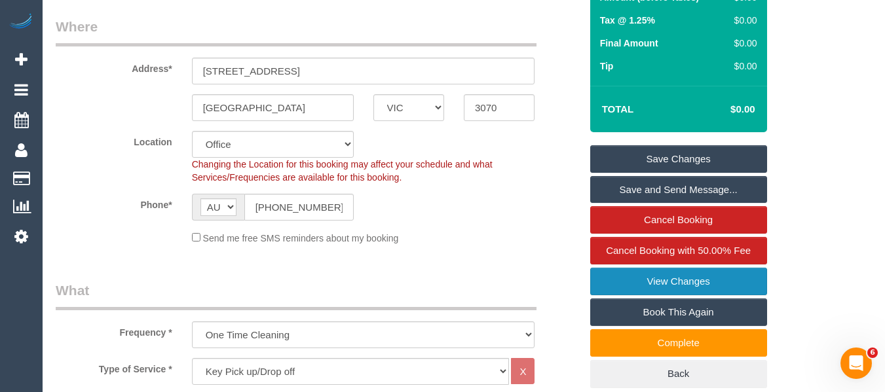
click at [696, 295] on link "View Changes" at bounding box center [678, 282] width 177 height 28
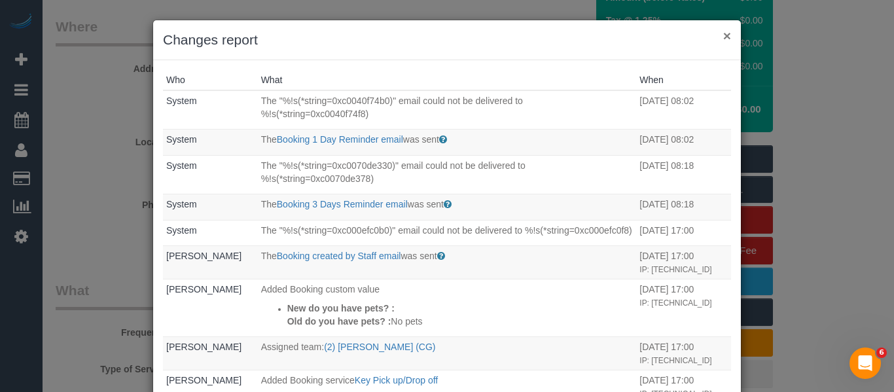
click at [724, 37] on button "×" at bounding box center [728, 36] width 8 height 14
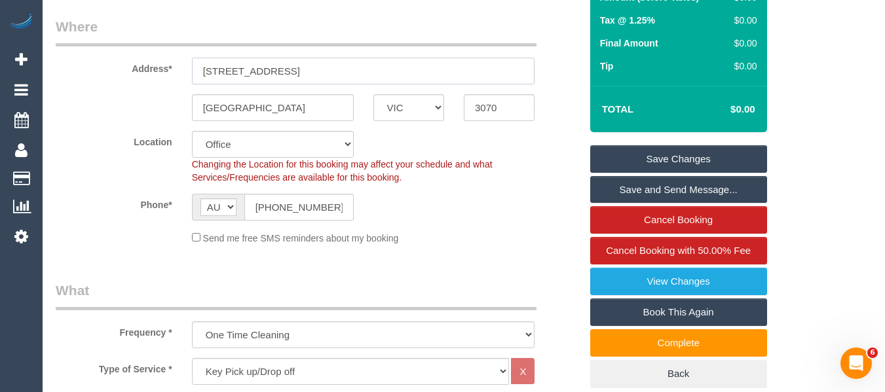
drag, startPoint x: 314, startPoint y: 84, endPoint x: 142, endPoint y: 85, distance: 172.2
click at [143, 83] on div "Address* 76 Gladstone Avenue" at bounding box center [318, 50] width 544 height 67
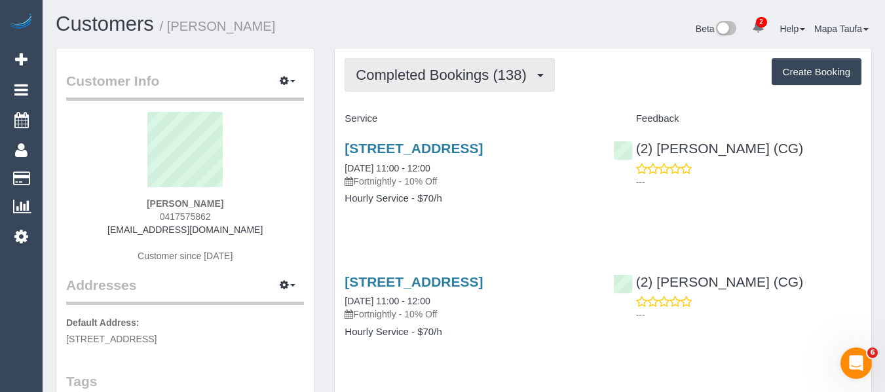
click at [454, 88] on button "Completed Bookings (138)" at bounding box center [449, 74] width 210 height 33
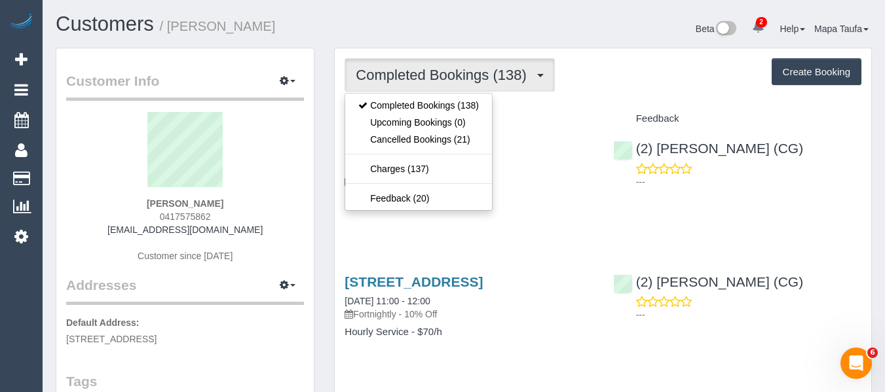
drag, startPoint x: 556, startPoint y: 92, endPoint x: 418, endPoint y: 109, distance: 138.6
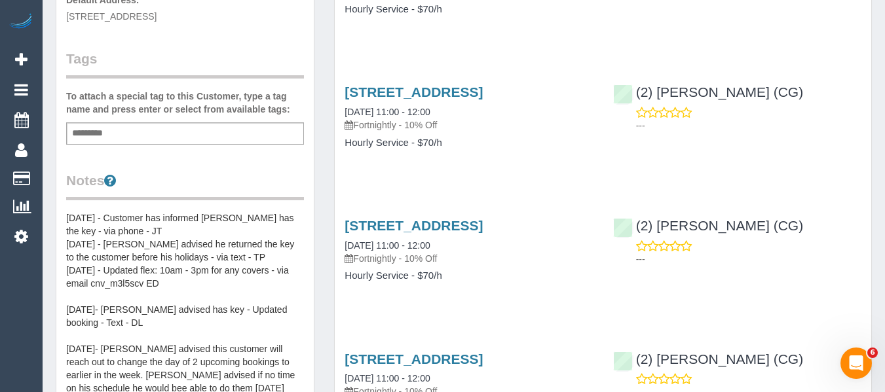
scroll to position [393, 0]
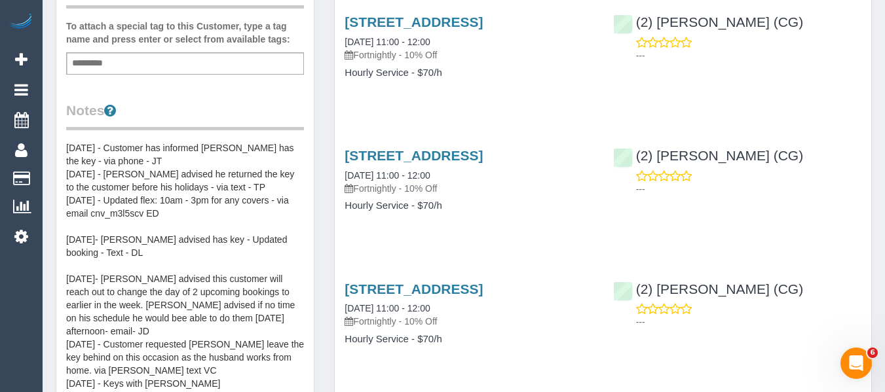
click at [109, 157] on pre "14/11/24 - Customer has informed Andrew has the key - via phone - JT 07/06/24 -…" at bounding box center [185, 272] width 238 height 262
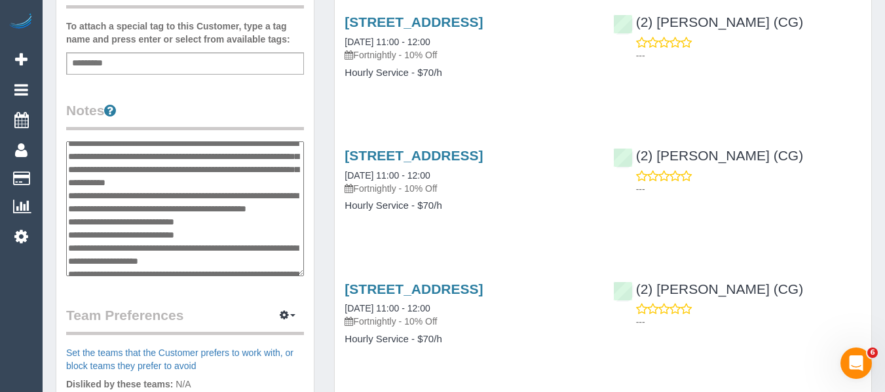
scroll to position [0, 0]
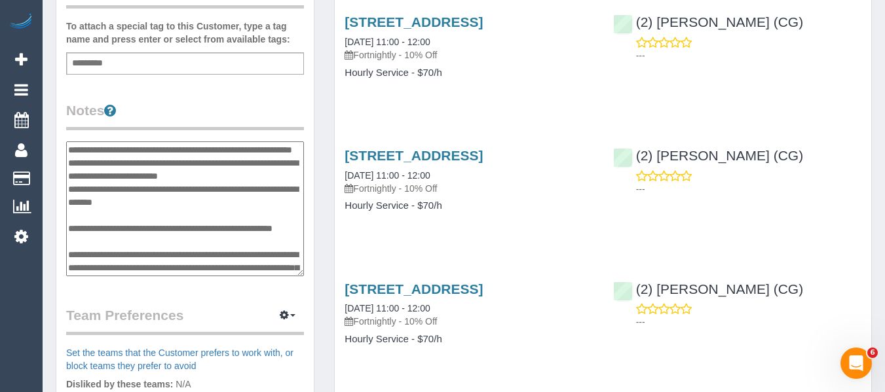
click at [69, 148] on textarea "**********" at bounding box center [185, 208] width 238 height 135
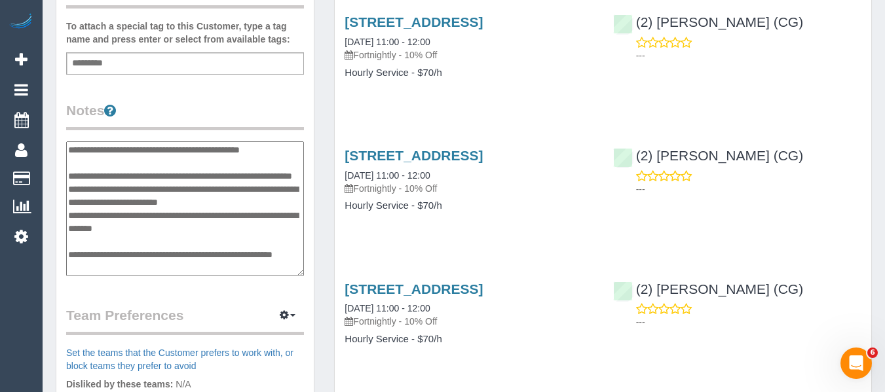
type textarea "**********"
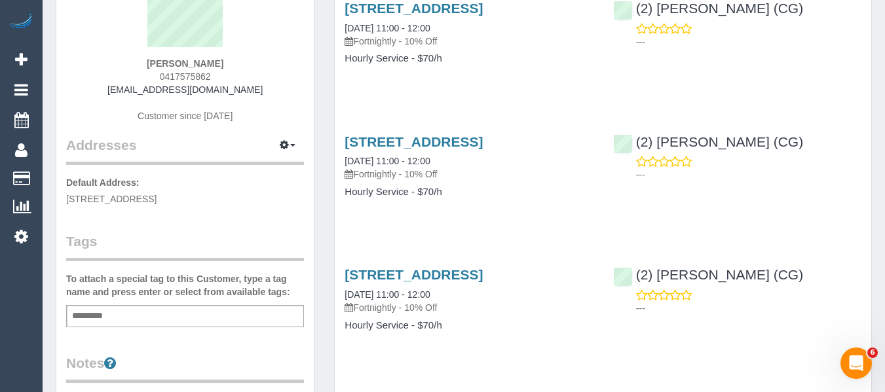
scroll to position [262, 0]
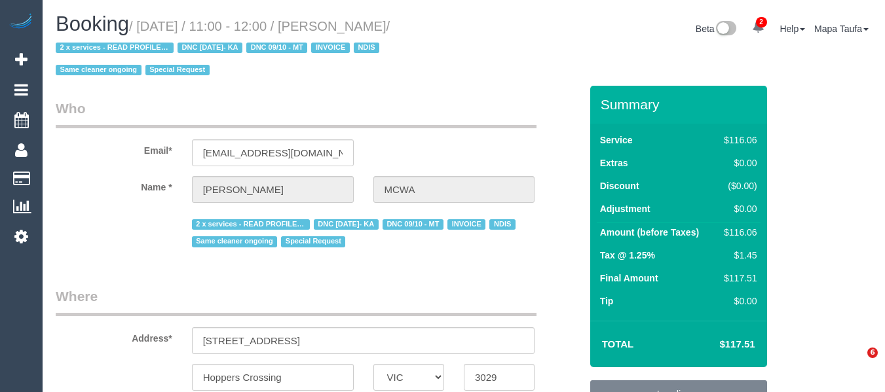
select select "VIC"
select select "number:28"
select select "number:14"
select select "number:19"
select select "number:36"
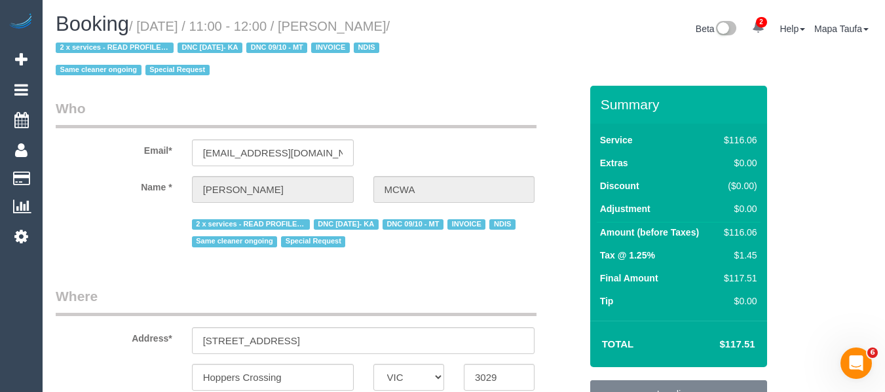
select select "number:35"
select select "number:12"
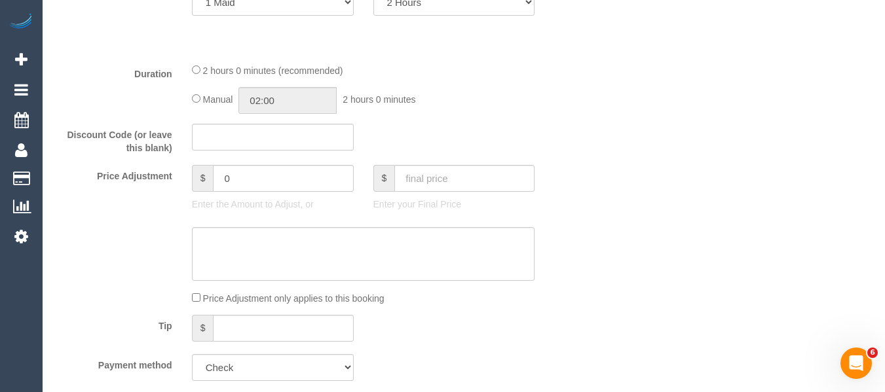
select select "object:896"
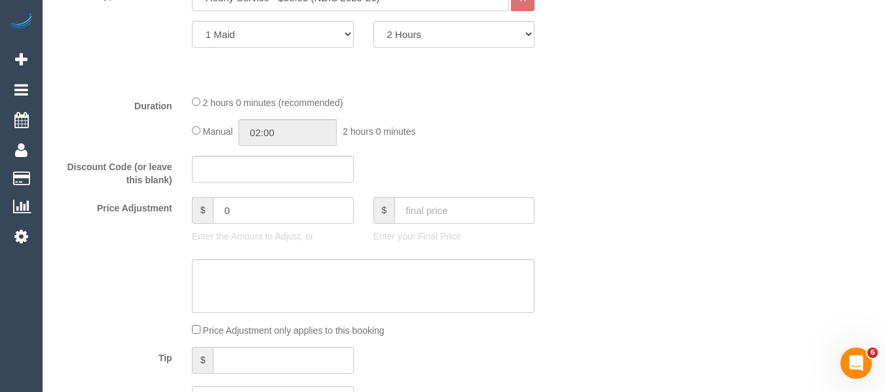
scroll to position [672, 0]
drag, startPoint x: 251, startPoint y: 202, endPoint x: 185, endPoint y: 205, distance: 66.8
click at [185, 205] on div "$ 0 Enter the Amount to Adjust, or" at bounding box center [272, 224] width 181 height 52
type input "-23"
click at [268, 268] on textarea at bounding box center [363, 288] width 343 height 54
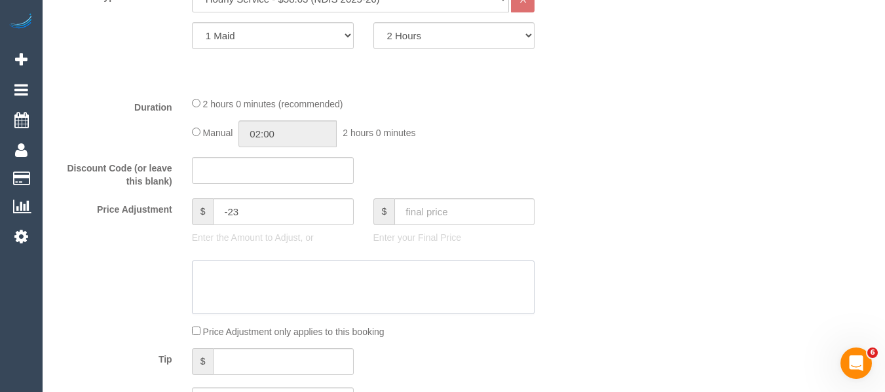
paste textarea "discount for complaint -MT"
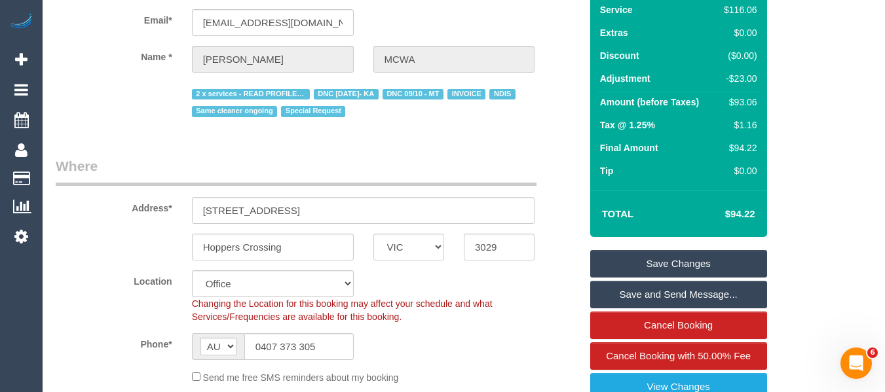
scroll to position [131, 0]
type textarea "discount for complaint -MT"
click at [655, 248] on div "Summary Service $116.06 Extras $0.00 Discount ($0.00) Adjustment -$23.00 Amount…" at bounding box center [678, 224] width 177 height 538
click at [658, 270] on link "Save Changes" at bounding box center [678, 263] width 177 height 28
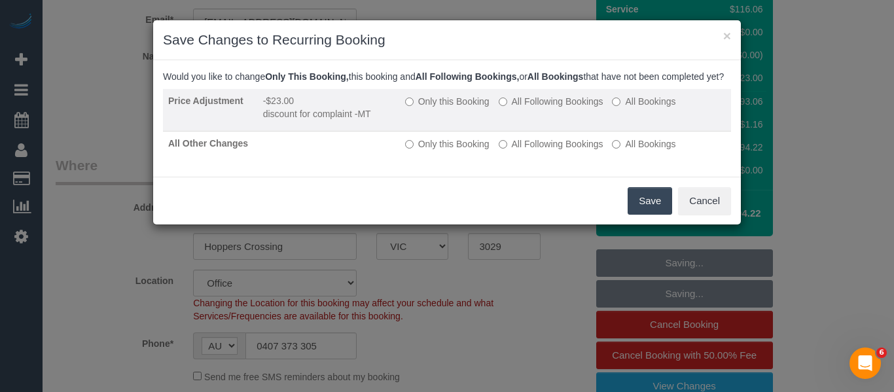
click at [418, 108] on label "Only this Booking" at bounding box center [447, 101] width 84 height 13
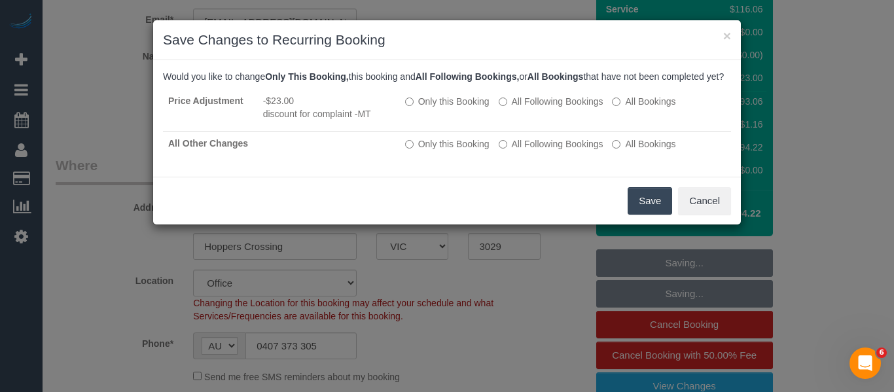
click at [654, 215] on button "Save" at bounding box center [650, 201] width 45 height 28
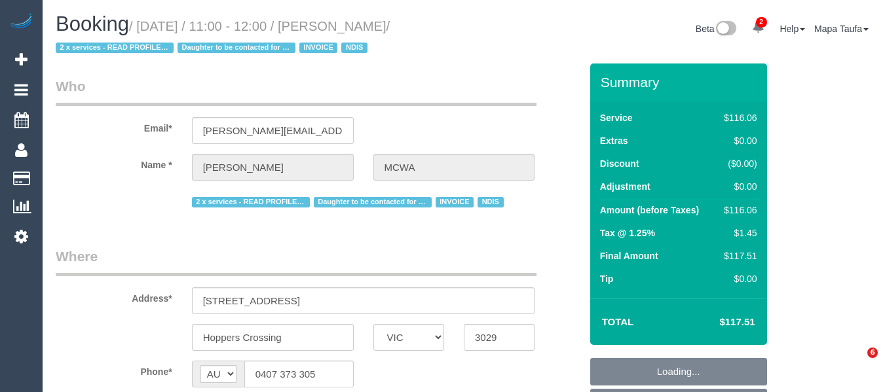
select select "VIC"
select select "number:28"
select select "number:14"
select select "number:19"
select select "number:36"
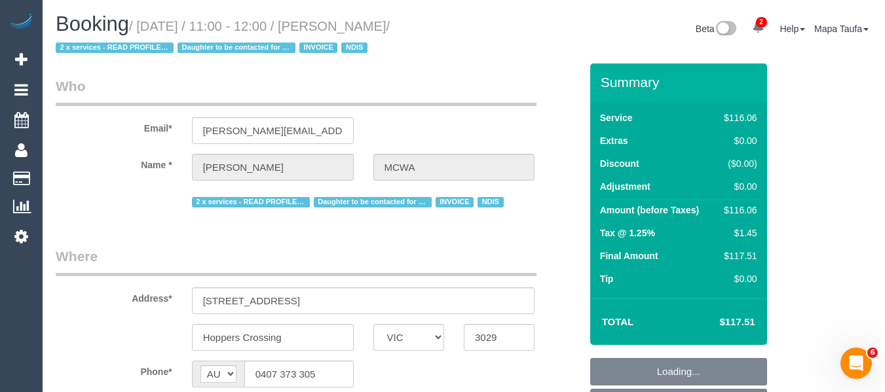
select select "number:35"
select select "number:11"
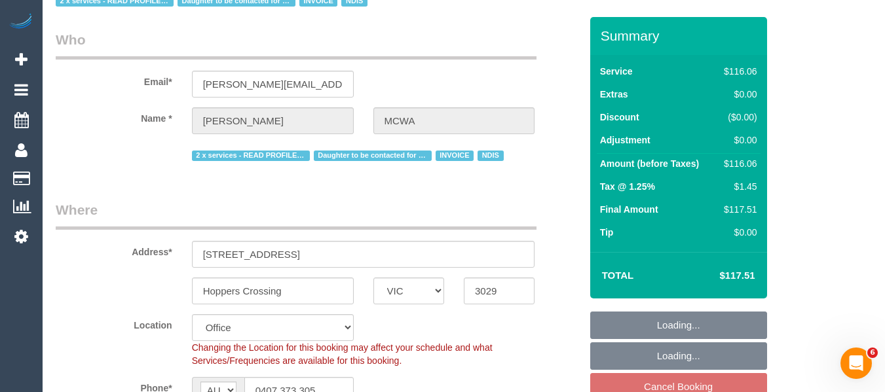
select select "object:820"
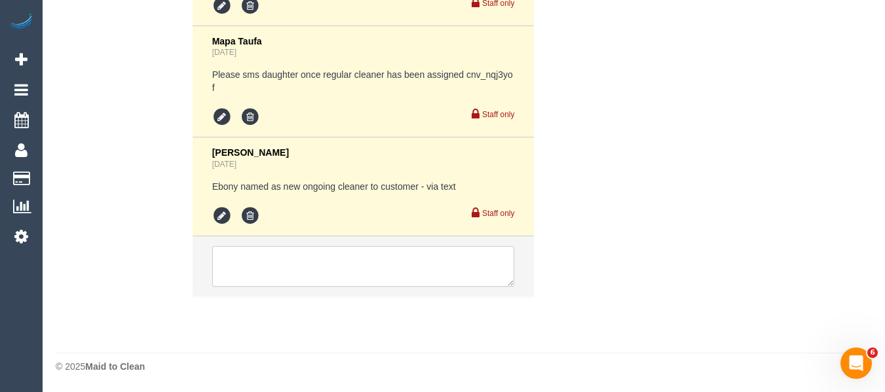
click at [336, 269] on textarea at bounding box center [363, 266] width 303 height 41
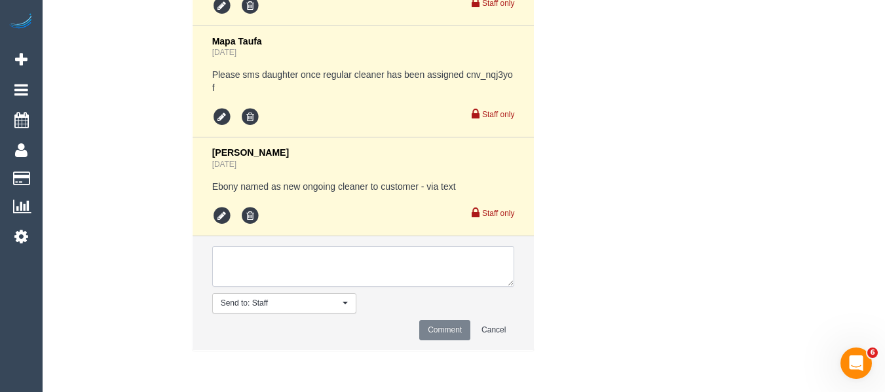
paste textarea "u/a Ebony Warwick (C) due to quality issues. via email"
type textarea "u/a Ebony Warwick (C) due to quality issues. via email"
click at [441, 333] on button "Comment" at bounding box center [444, 330] width 51 height 20
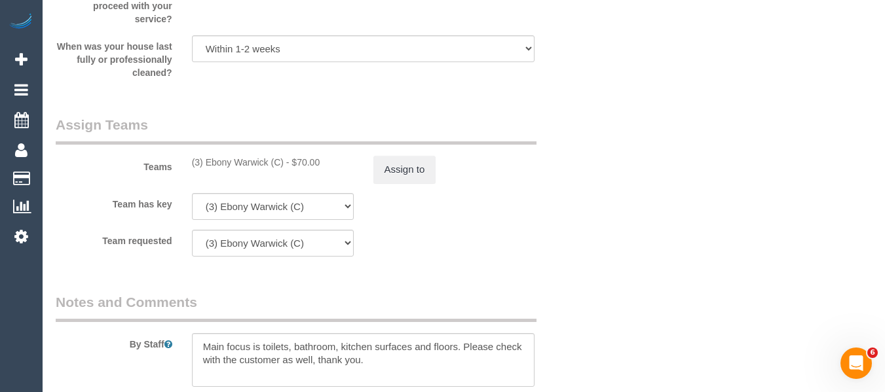
scroll to position [1629, 0]
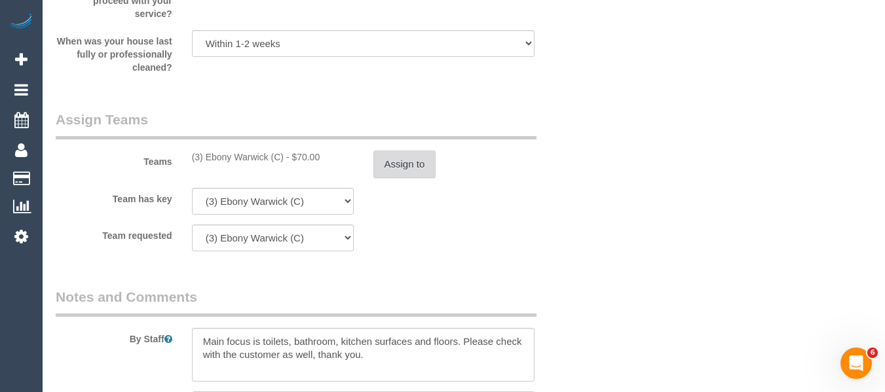
click at [395, 168] on button "Assign to" at bounding box center [404, 165] width 63 height 28
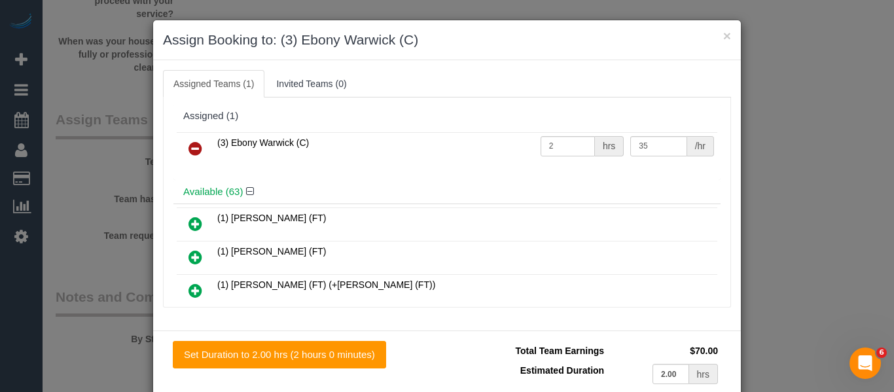
click at [191, 153] on icon at bounding box center [196, 149] width 14 height 16
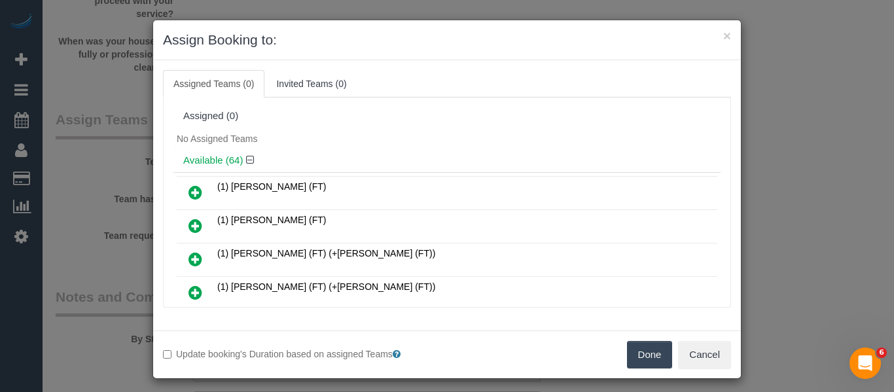
click at [638, 350] on button "Done" at bounding box center [650, 355] width 46 height 28
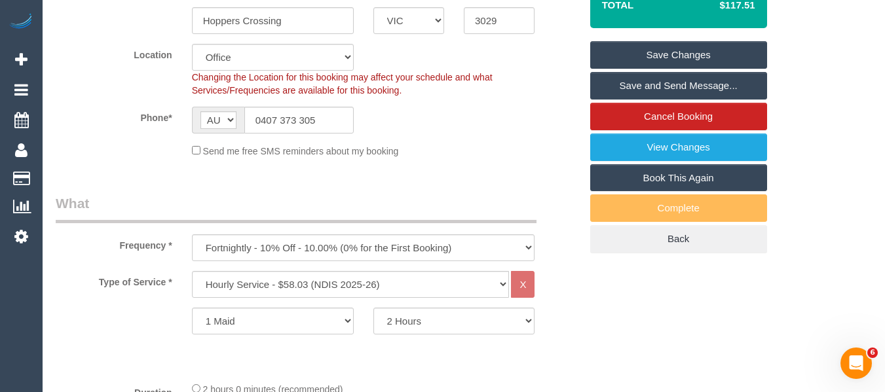
scroll to position [312, 0]
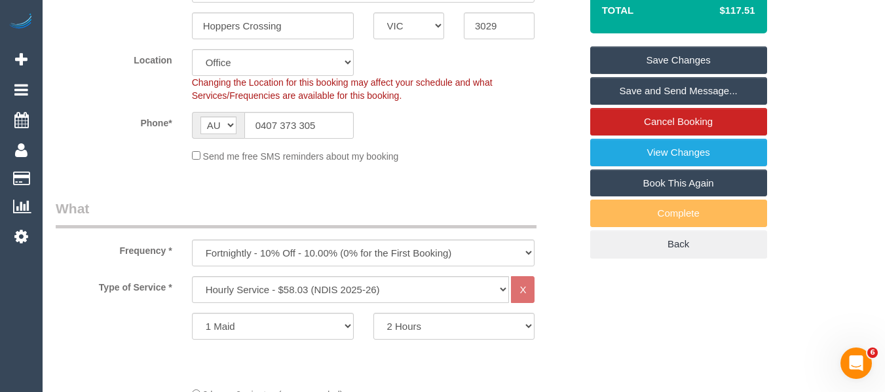
drag, startPoint x: 729, startPoint y: 64, endPoint x: 733, endPoint y: 72, distance: 9.1
click at [729, 64] on link "Save Changes" at bounding box center [678, 60] width 177 height 28
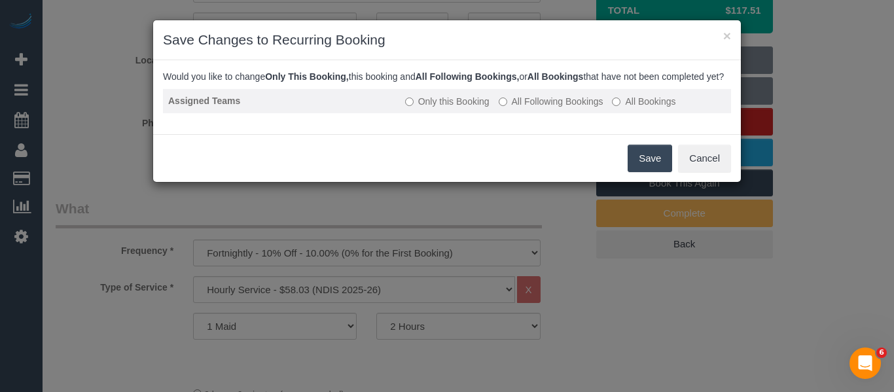
click at [545, 108] on label "All Following Bookings" at bounding box center [551, 101] width 105 height 13
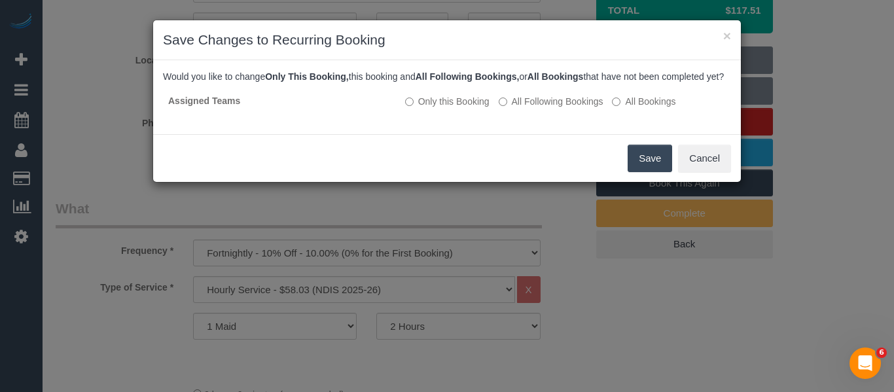
click at [649, 160] on button "Save" at bounding box center [650, 159] width 45 height 28
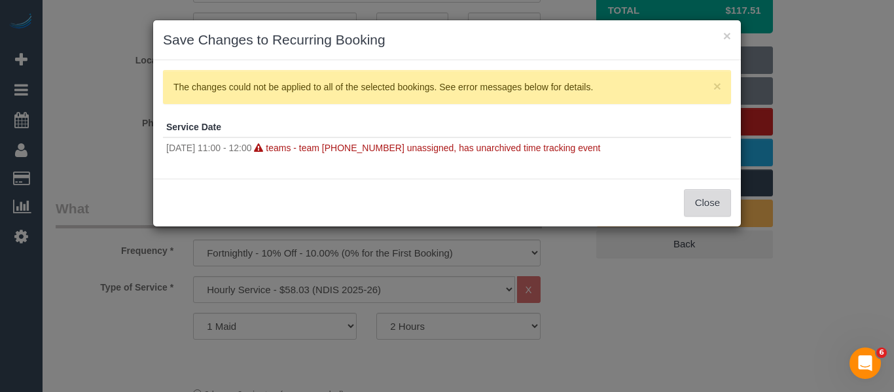
click at [703, 202] on button "Close" at bounding box center [707, 203] width 47 height 28
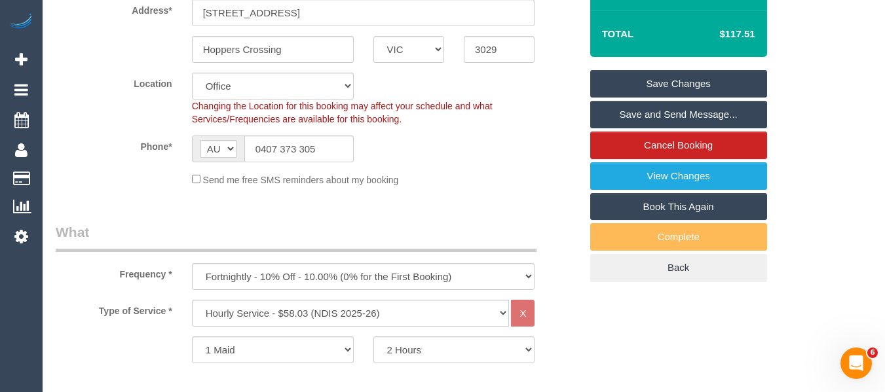
scroll to position [0, 0]
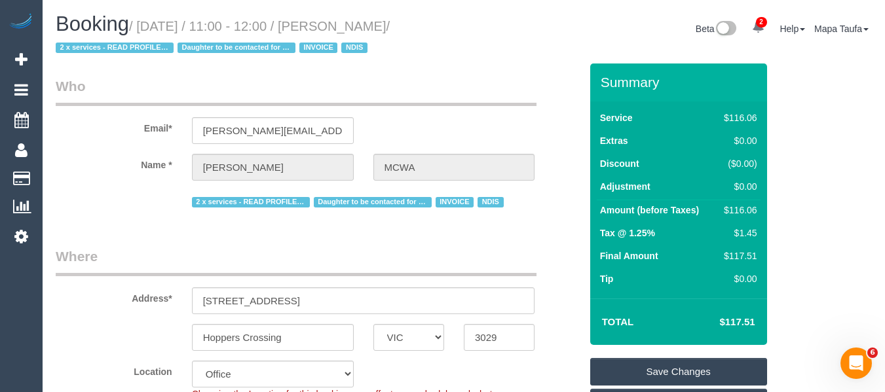
click at [662, 362] on link "Save Changes" at bounding box center [678, 372] width 177 height 28
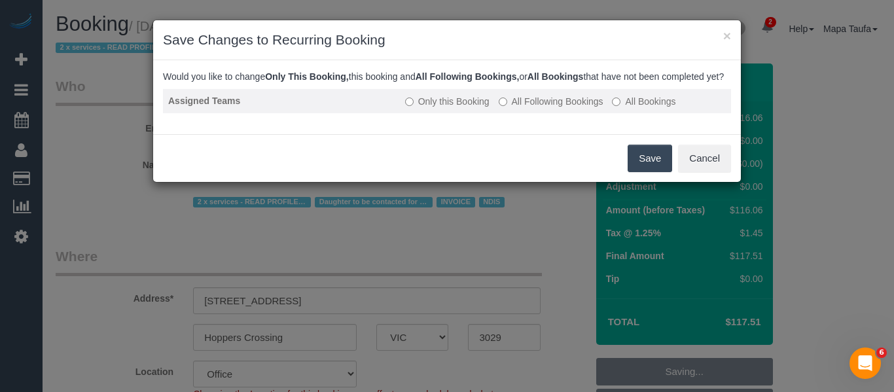
click at [553, 113] on td "Only this Booking All Following Bookings All Bookings" at bounding box center [565, 101] width 331 height 24
click at [557, 108] on label "All Following Bookings" at bounding box center [551, 101] width 105 height 13
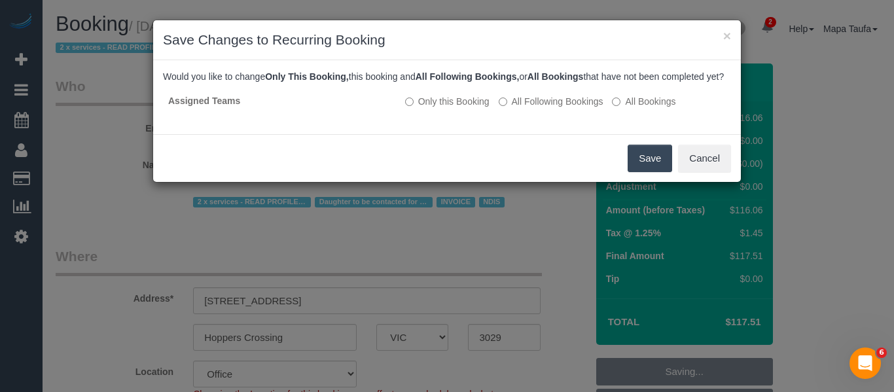
click at [638, 161] on button "Save" at bounding box center [650, 159] width 45 height 28
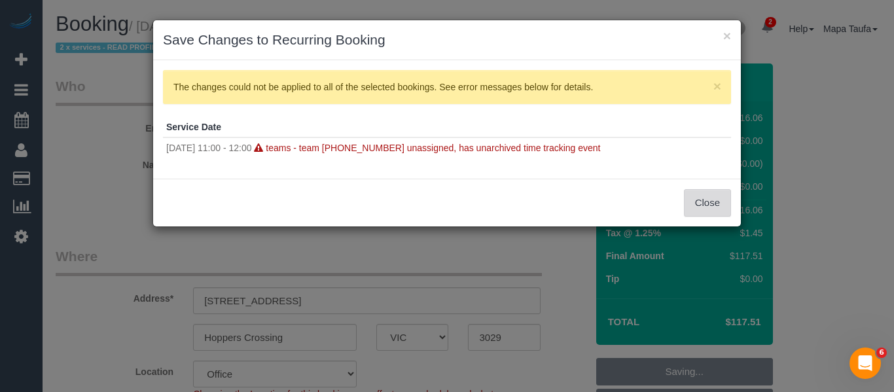
drag, startPoint x: 694, startPoint y: 179, endPoint x: 701, endPoint y: 207, distance: 28.9
click at [695, 203] on div "Close" at bounding box center [447, 203] width 588 height 48
click at [701, 207] on button "Close" at bounding box center [707, 203] width 47 height 28
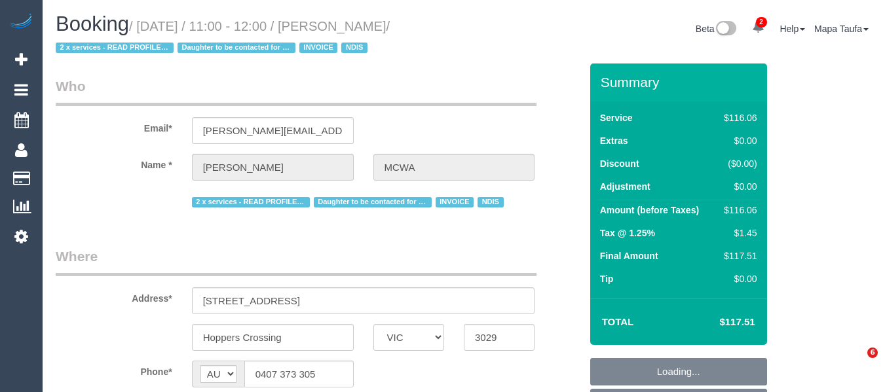
select select "VIC"
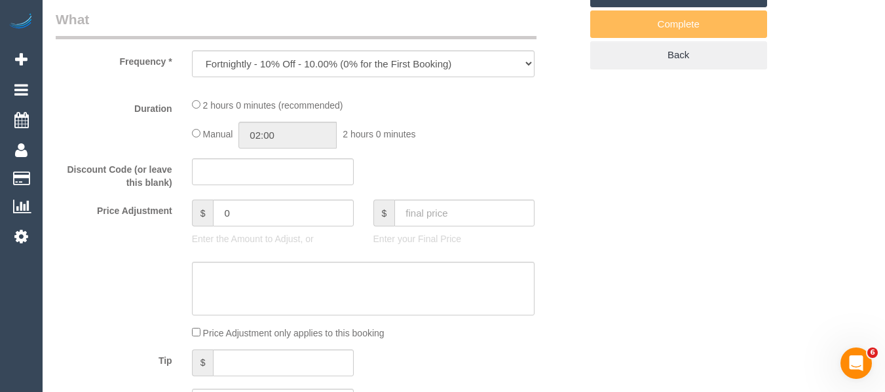
select select "object:692"
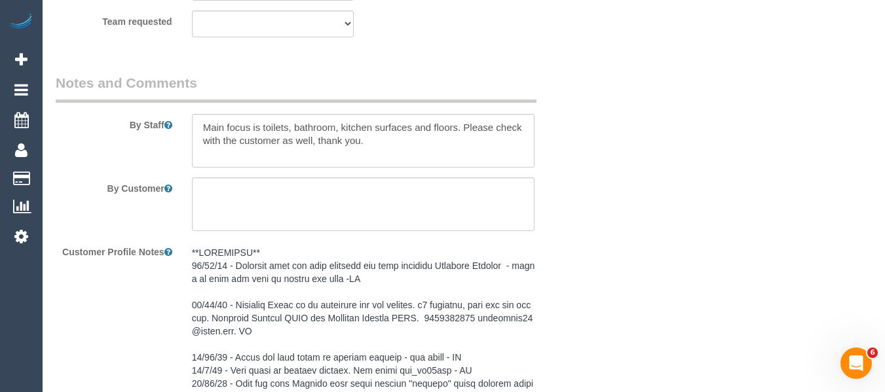
select select "number:28"
select select "number:14"
select select "number:19"
select select "number:36"
select select "number:35"
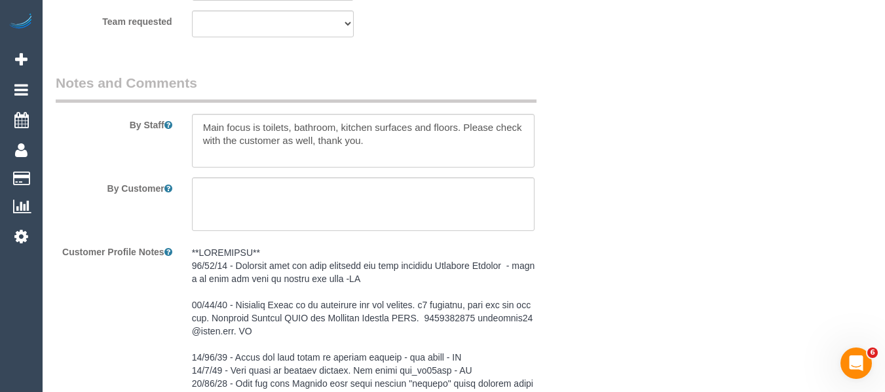
select select "number:11"
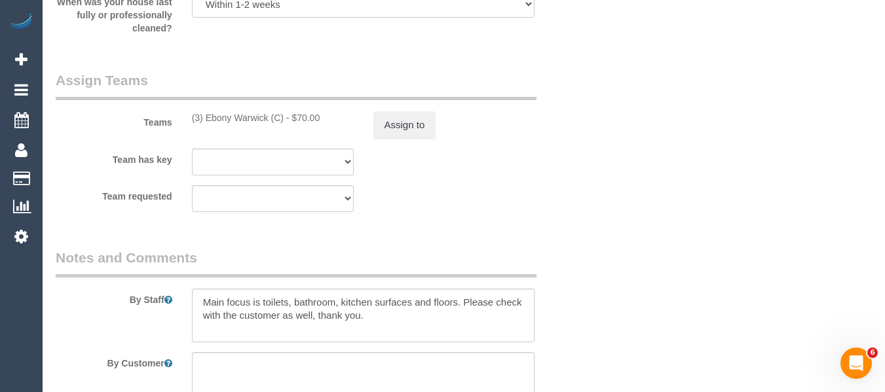
scroll to position [1585, 0]
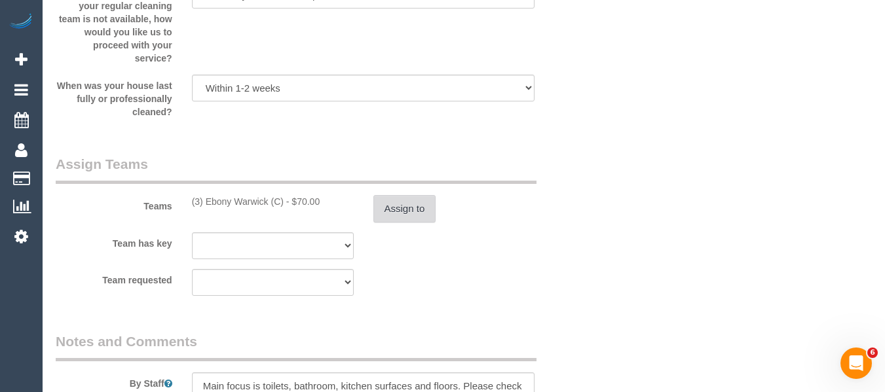
click at [421, 206] on button "Assign to" at bounding box center [404, 209] width 63 height 28
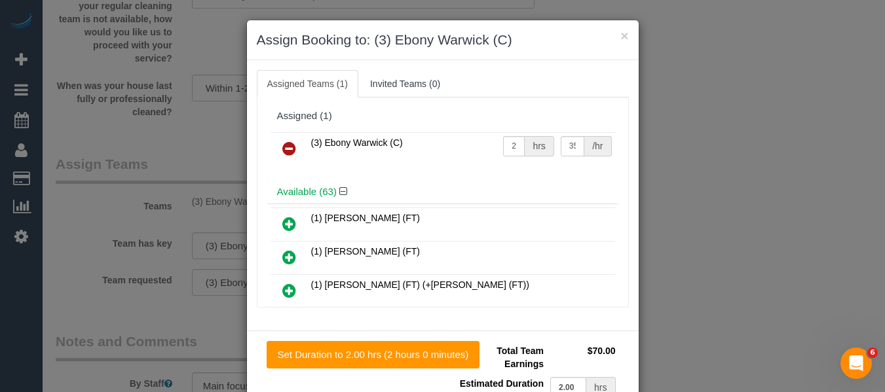
scroll to position [1590, 0]
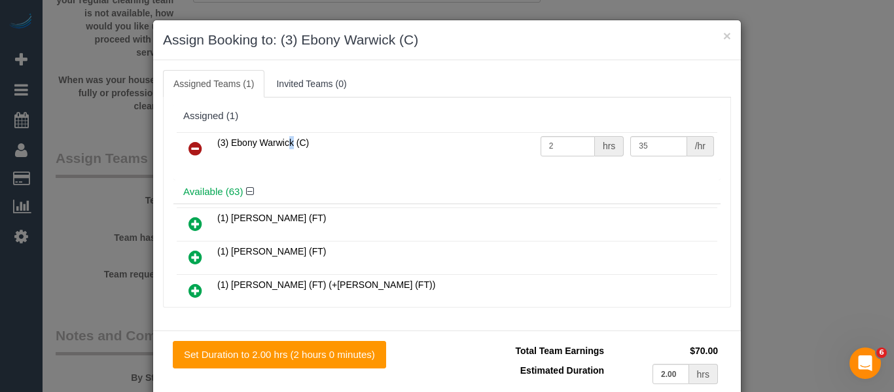
drag, startPoint x: 221, startPoint y: 145, endPoint x: 203, endPoint y: 148, distance: 18.0
click at [214, 148] on td "(3) Ebony Warwick (C)" at bounding box center [375, 148] width 323 height 33
click at [202, 147] on link at bounding box center [195, 149] width 31 height 26
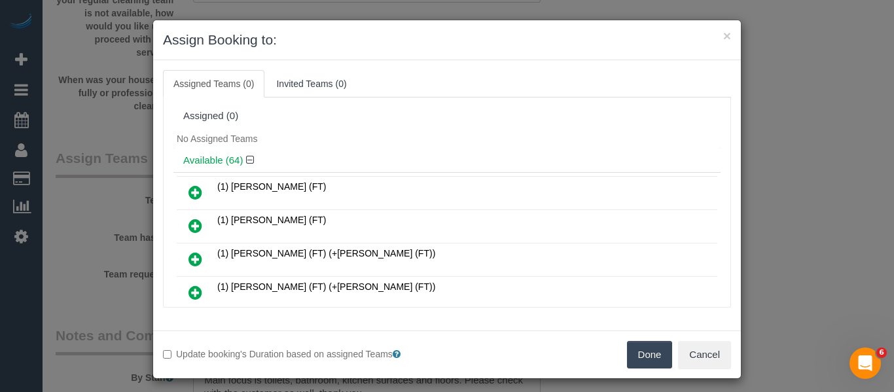
click at [652, 352] on button "Done" at bounding box center [650, 355] width 46 height 28
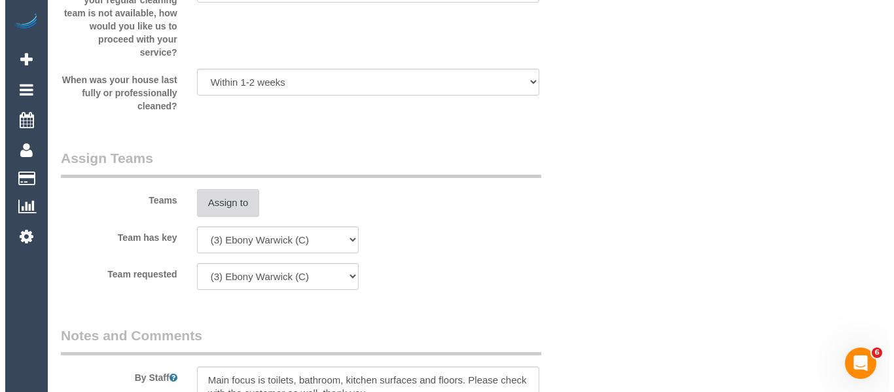
scroll to position [301, 0]
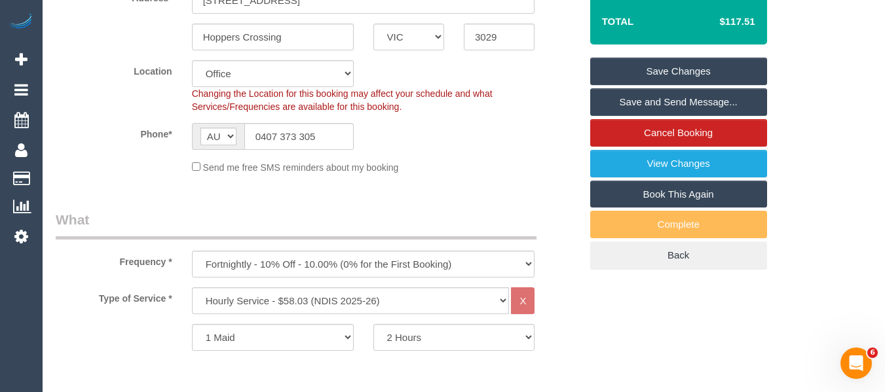
click at [688, 67] on link "Save Changes" at bounding box center [678, 72] width 177 height 28
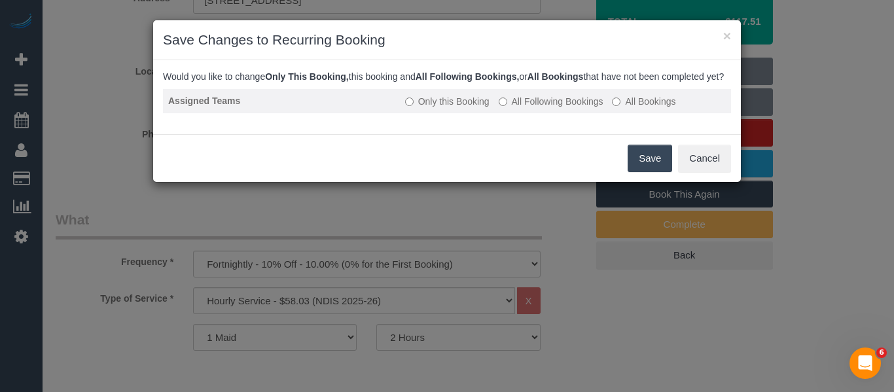
click at [520, 108] on label "All Following Bookings" at bounding box center [551, 101] width 105 height 13
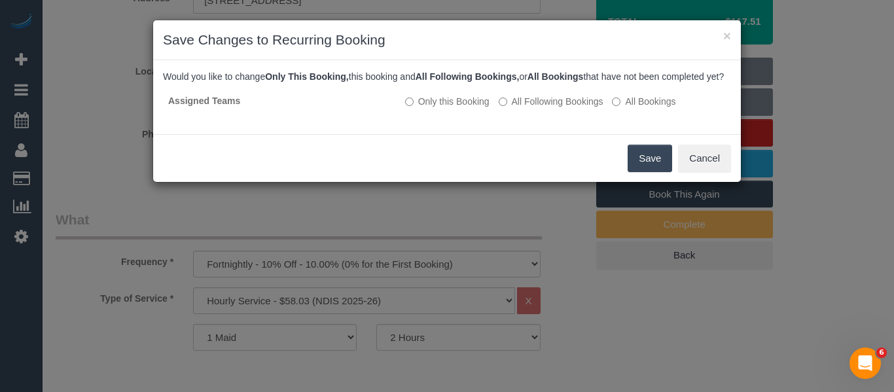
click at [632, 162] on button "Save" at bounding box center [650, 159] width 45 height 28
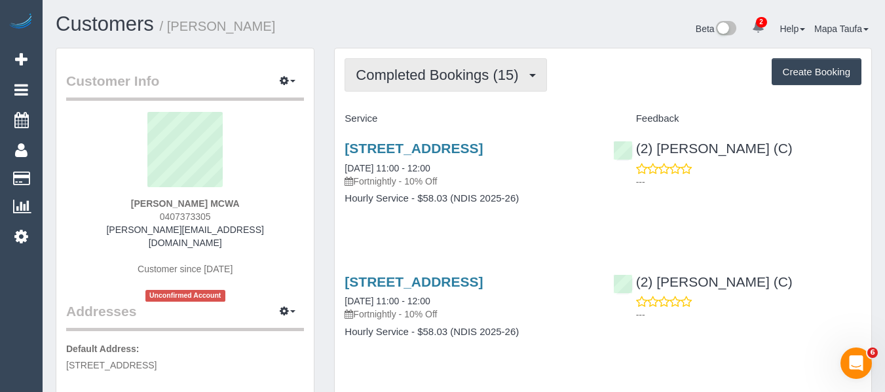
click at [464, 71] on span "Completed Bookings (15)" at bounding box center [440, 75] width 169 height 16
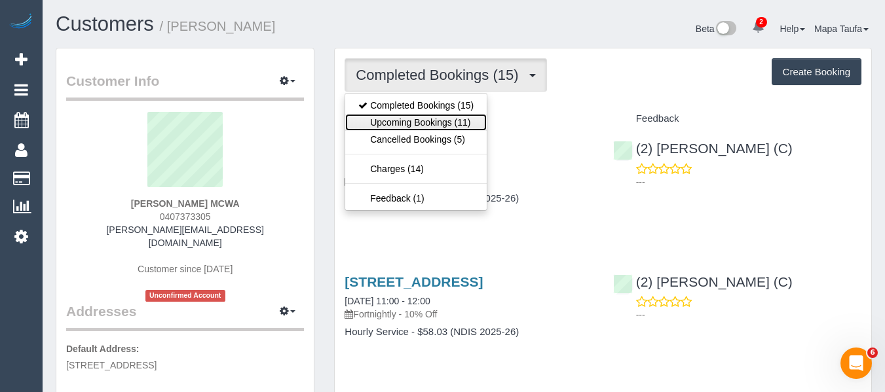
click at [448, 122] on link "Upcoming Bookings (11)" at bounding box center [415, 122] width 141 height 17
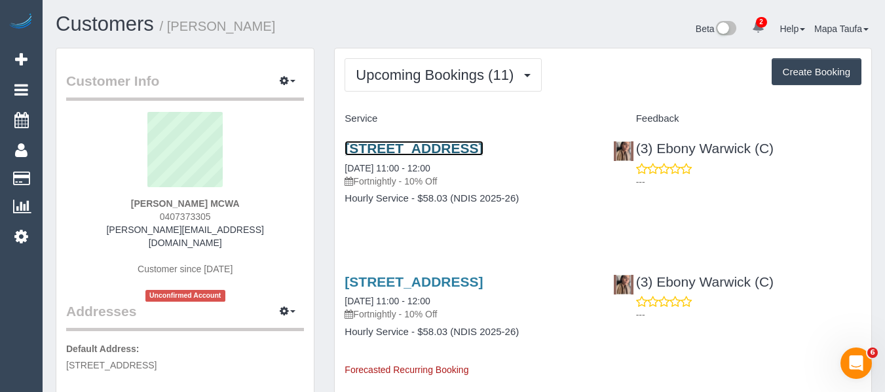
click at [435, 156] on link "[STREET_ADDRESS]" at bounding box center [413, 148] width 138 height 15
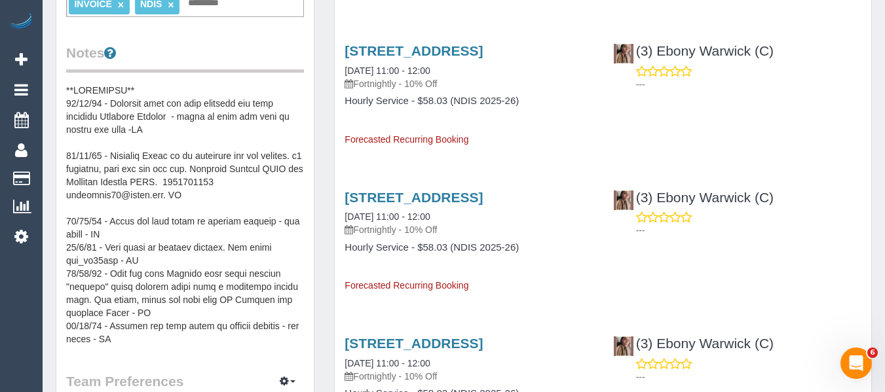
click at [247, 180] on pre at bounding box center [185, 215] width 238 height 262
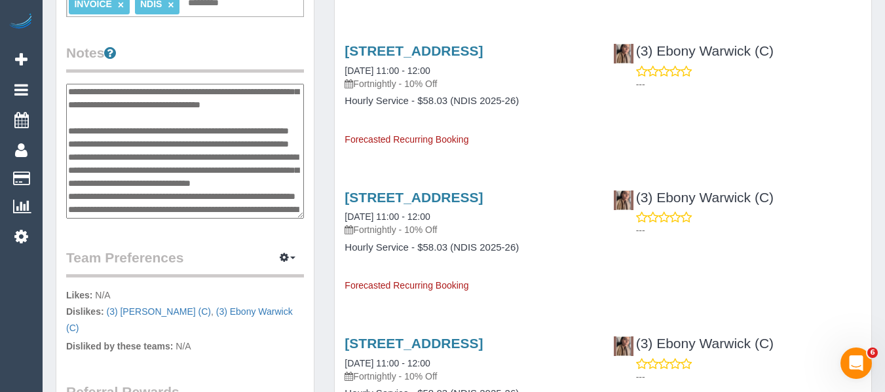
scroll to position [65, 0]
drag, startPoint x: 794, startPoint y: 255, endPoint x: 582, endPoint y: 228, distance: 213.3
click at [660, 243] on div "(3) Ebony Warwick (C) ---" at bounding box center [737, 211] width 268 height 64
copy link "Ebony Warwick (C)"
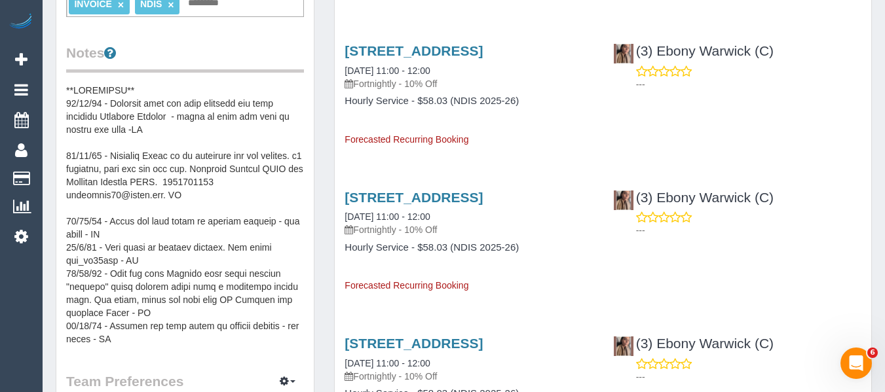
click at [199, 148] on pre at bounding box center [185, 215] width 238 height 262
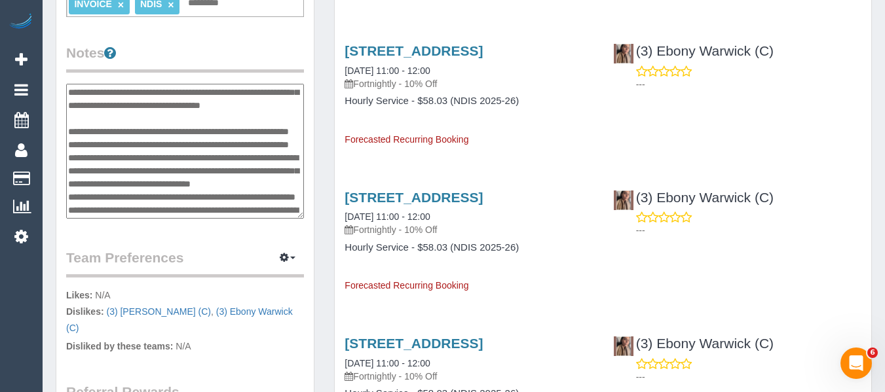
click at [91, 130] on textarea at bounding box center [185, 151] width 238 height 135
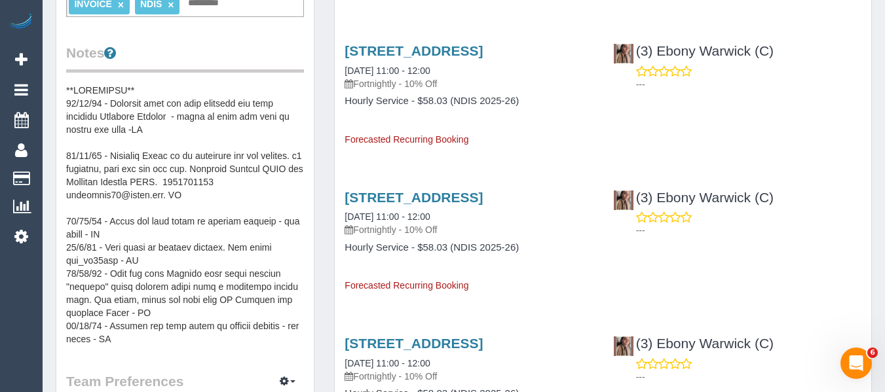
click at [189, 155] on pre at bounding box center [185, 215] width 238 height 262
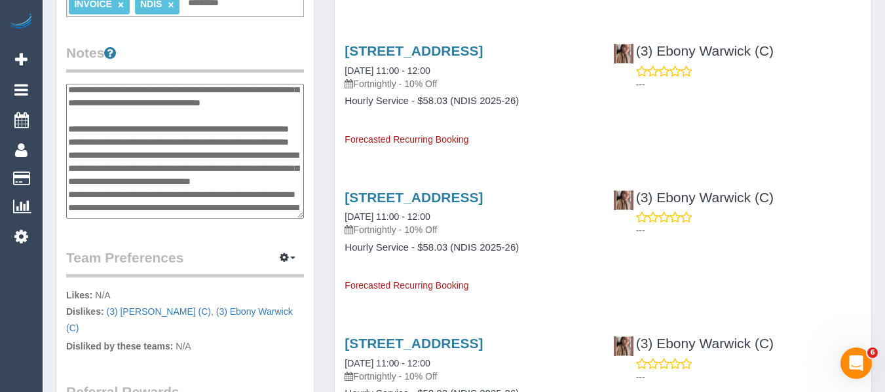
scroll to position [37, 0]
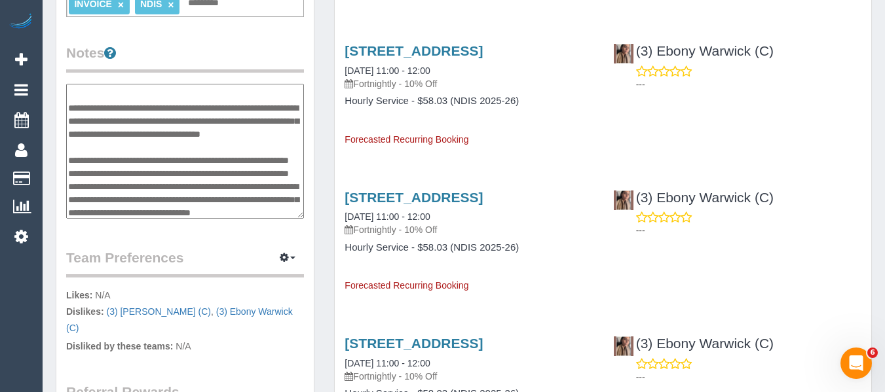
click at [101, 160] on textarea at bounding box center [185, 151] width 238 height 135
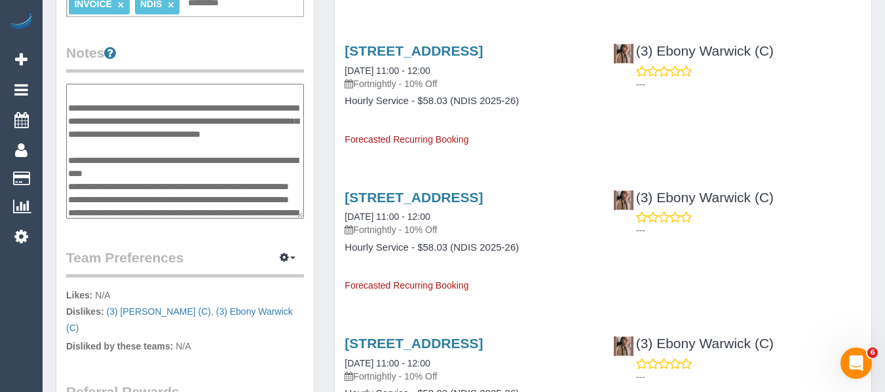
drag, startPoint x: 151, startPoint y: 185, endPoint x: 69, endPoint y: 174, distance: 82.6
click at [69, 174] on textarea at bounding box center [185, 151] width 238 height 135
type textarea "**********"
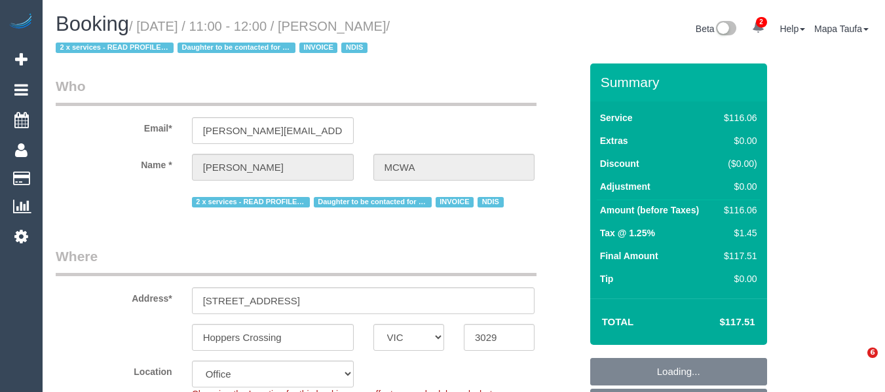
select select "VIC"
select select "number:28"
select select "number:14"
select select "number:19"
select select "number:36"
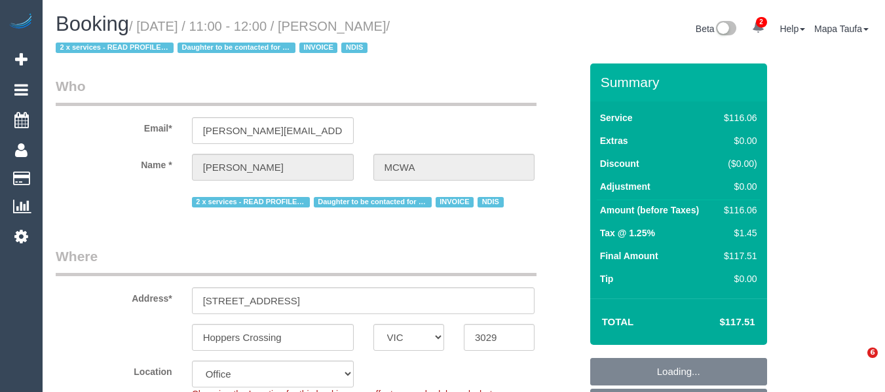
select select "number:35"
select select "number:11"
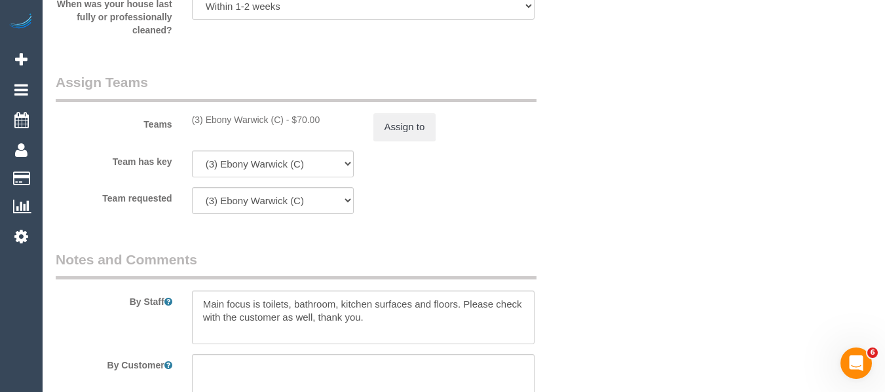
scroll to position [1678, 0]
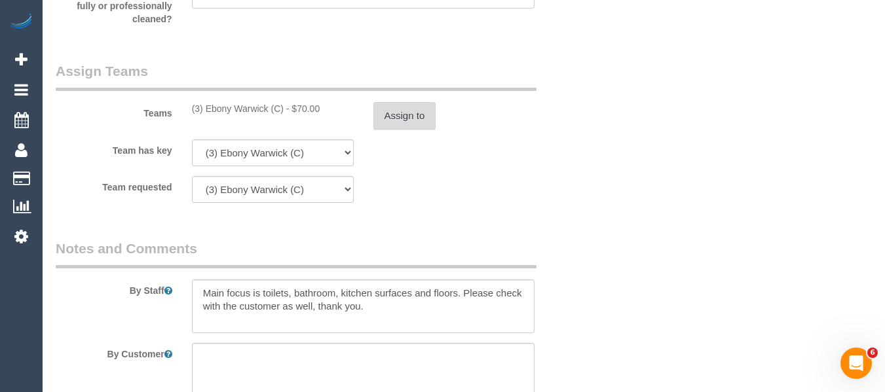
click at [406, 114] on button "Assign to" at bounding box center [404, 116] width 63 height 28
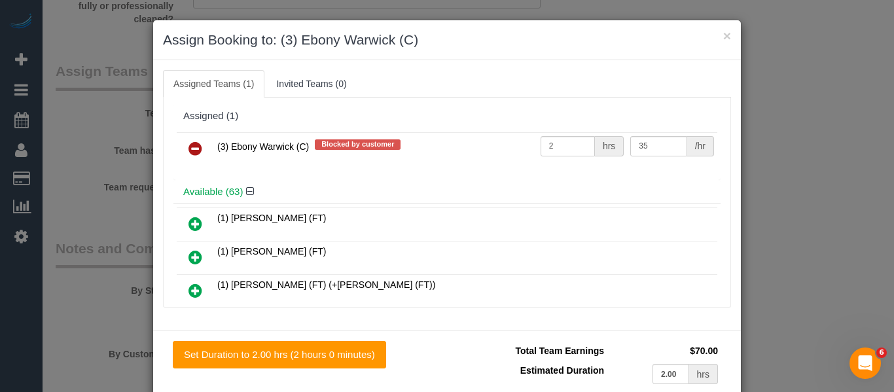
click at [181, 146] on link at bounding box center [195, 149] width 31 height 26
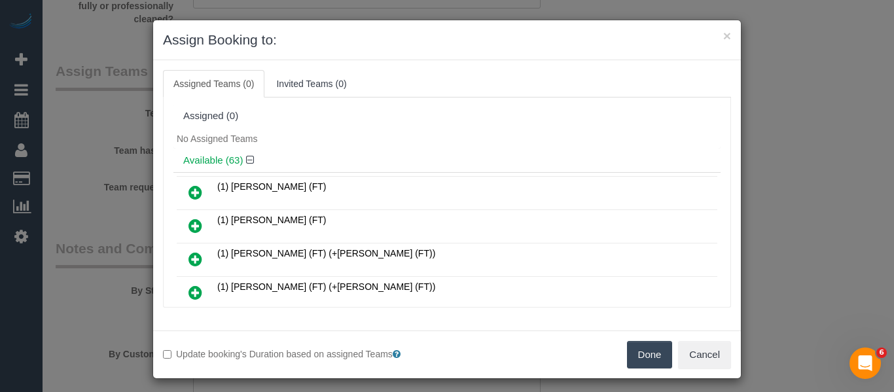
click at [641, 350] on button "Done" at bounding box center [650, 355] width 46 height 28
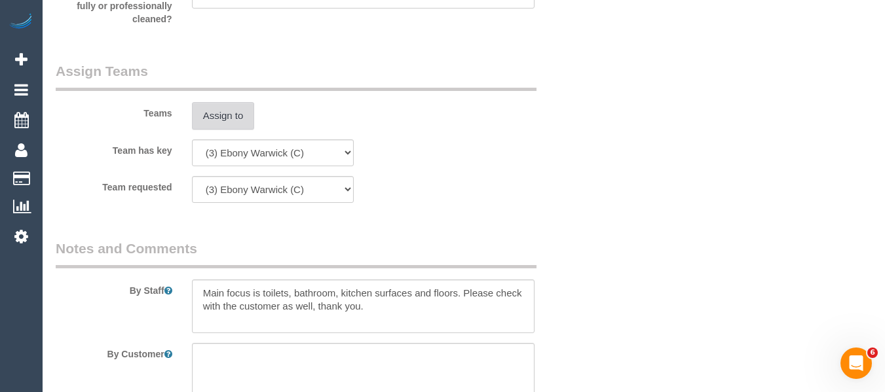
scroll to position [65, 0]
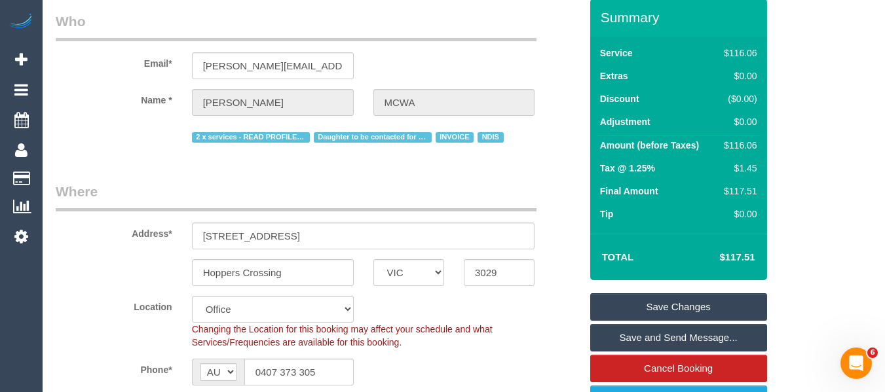
click at [680, 303] on link "Save Changes" at bounding box center [678, 307] width 177 height 28
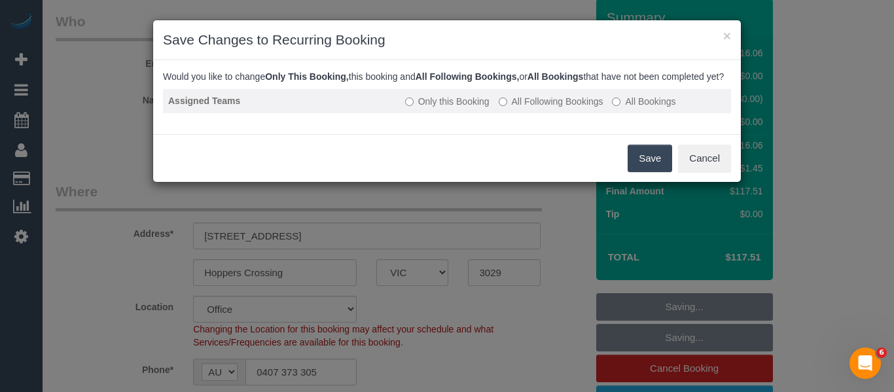
click at [517, 108] on label "All Following Bookings" at bounding box center [551, 101] width 105 height 13
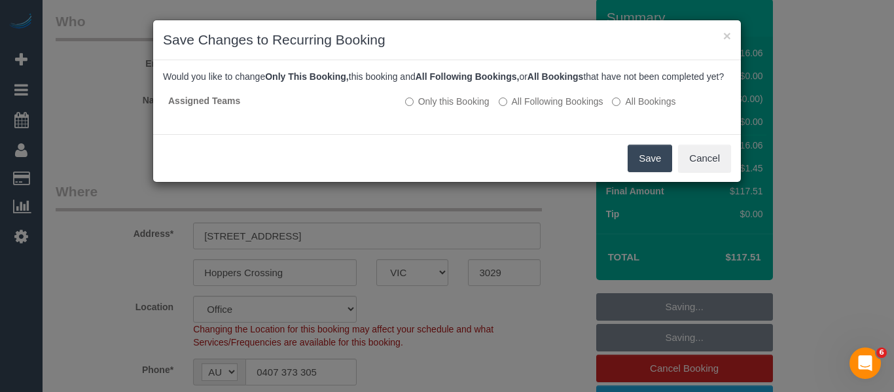
drag, startPoint x: 623, startPoint y: 167, endPoint x: 649, endPoint y: 172, distance: 25.9
click at [640, 172] on div "Save Cancel" at bounding box center [447, 158] width 588 height 48
click at [650, 172] on button "Save" at bounding box center [650, 159] width 45 height 28
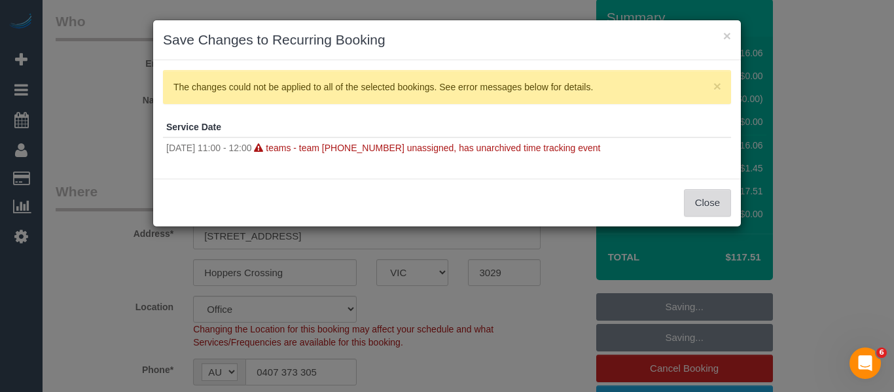
click at [699, 204] on button "Close" at bounding box center [707, 203] width 47 height 28
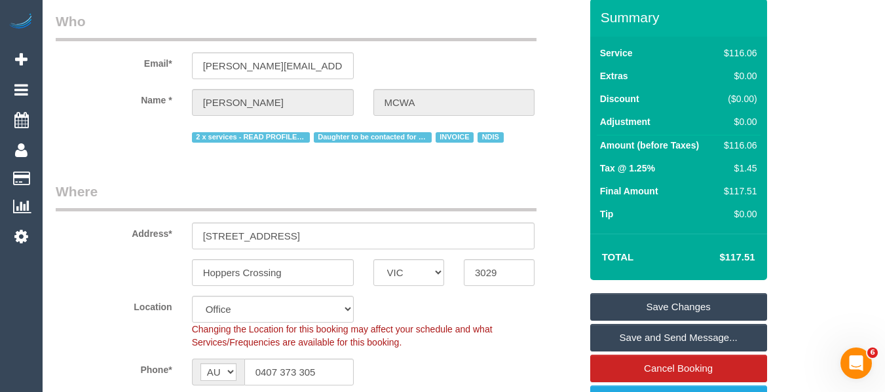
click at [670, 297] on link "Save Changes" at bounding box center [678, 307] width 177 height 28
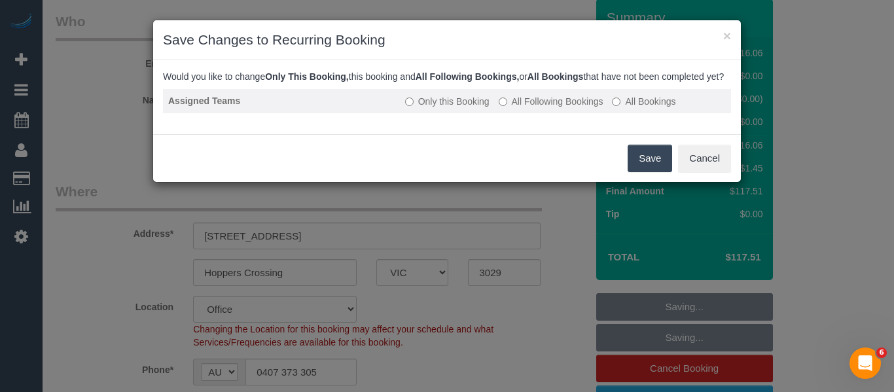
click at [554, 107] on td "Only this Booking All Following Bookings All Bookings" at bounding box center [565, 101] width 331 height 24
click at [566, 108] on label "All Following Bookings" at bounding box center [551, 101] width 105 height 13
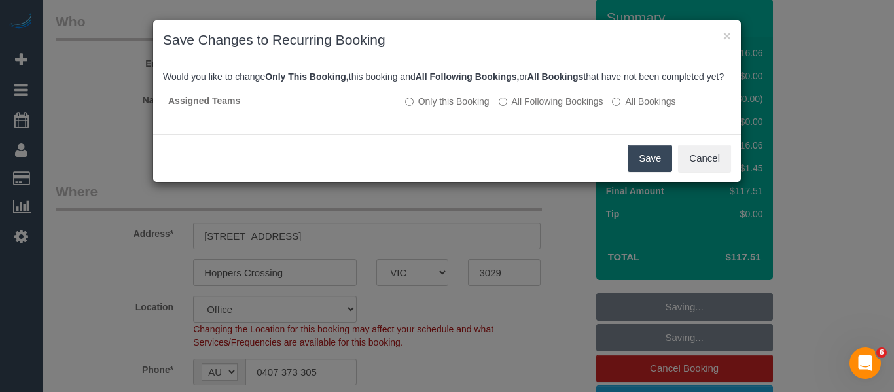
click at [636, 164] on button "Save" at bounding box center [650, 159] width 45 height 28
